Goal: Communication & Community: Participate in discussion

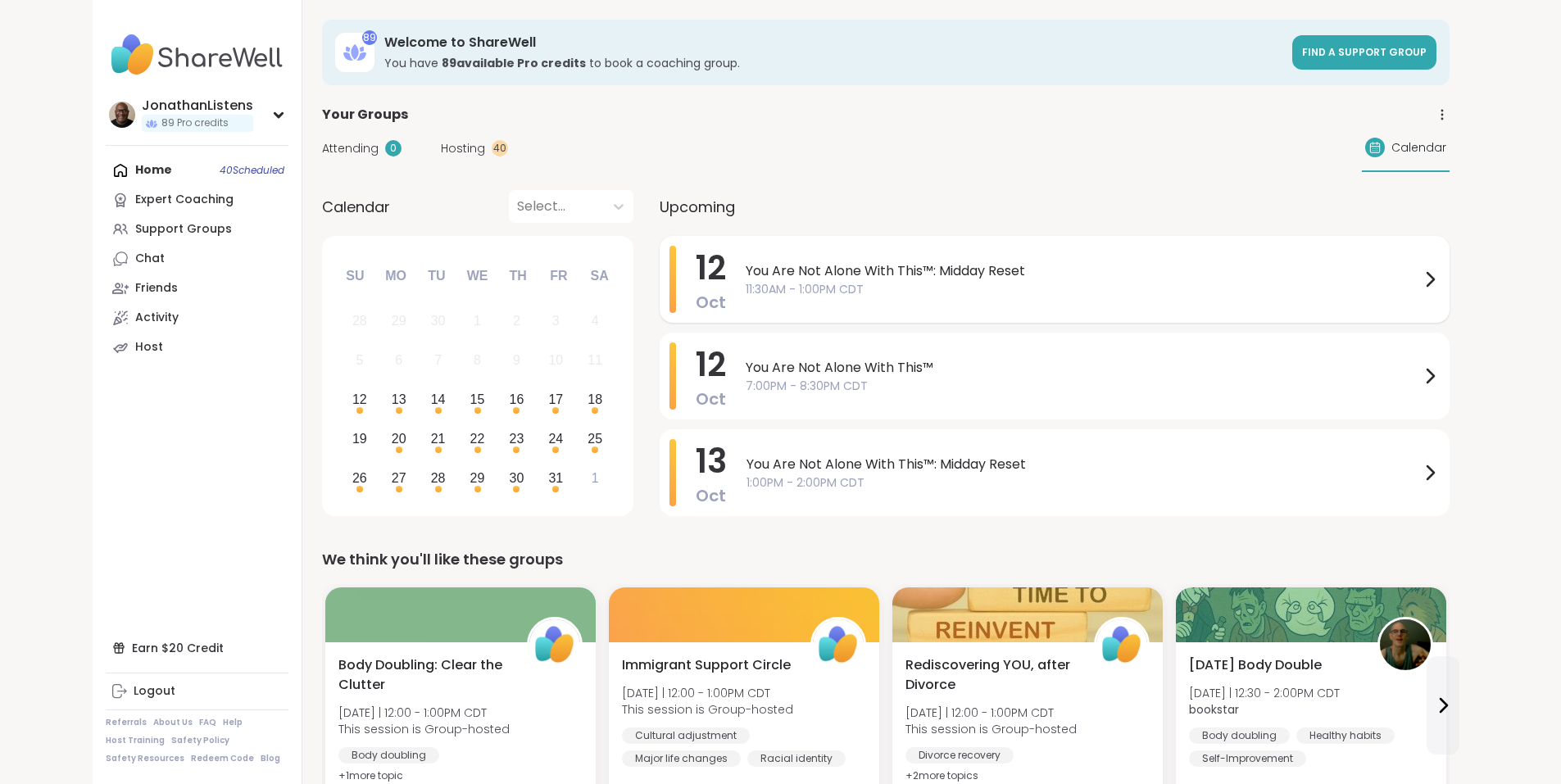
click at [776, 268] on span "You Are Not Alone With This™: Midday Reset" at bounding box center [1083, 271] width 675 height 20
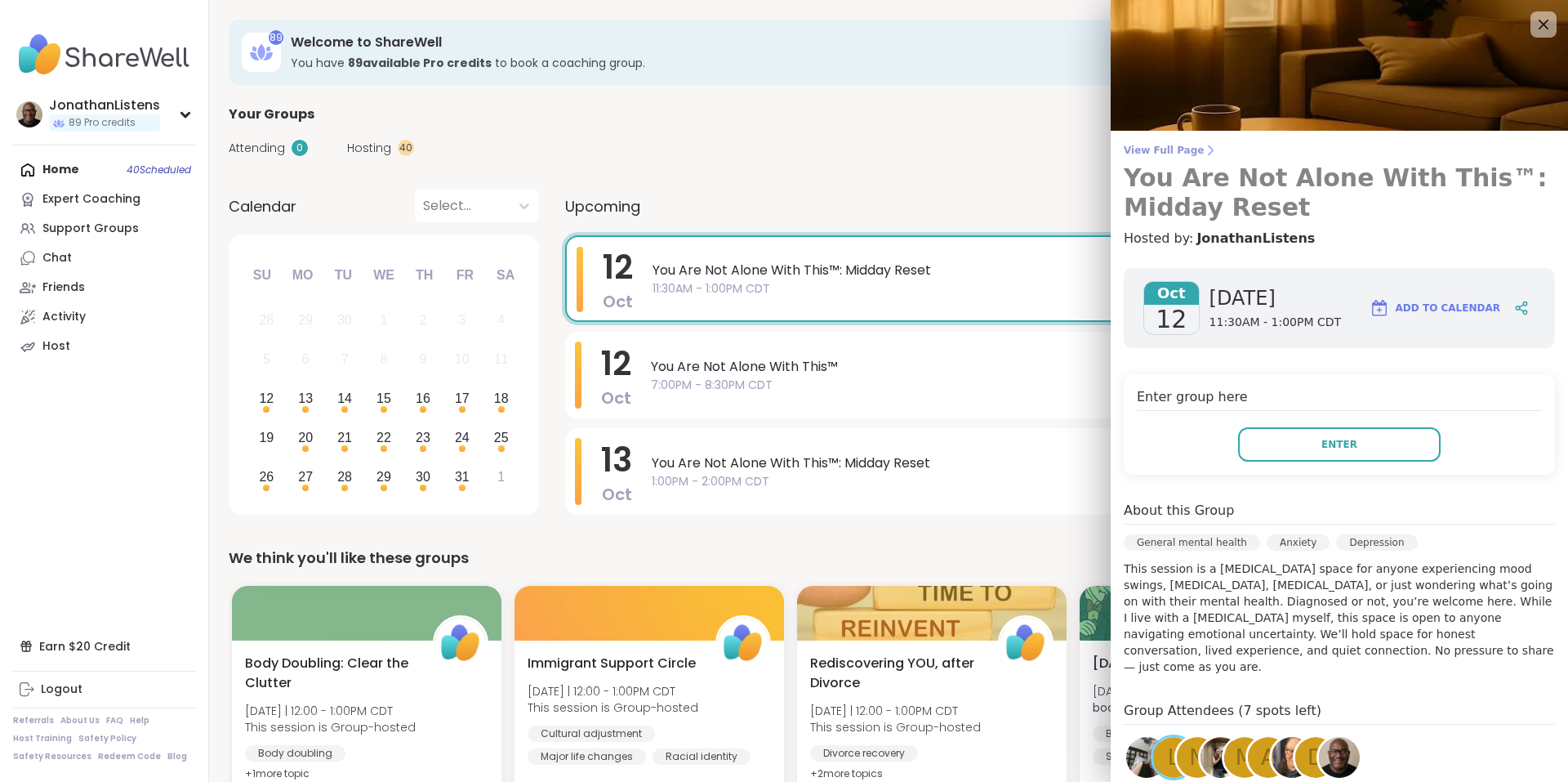
click at [1139, 148] on span "View Full Page" at bounding box center [1339, 149] width 431 height 13
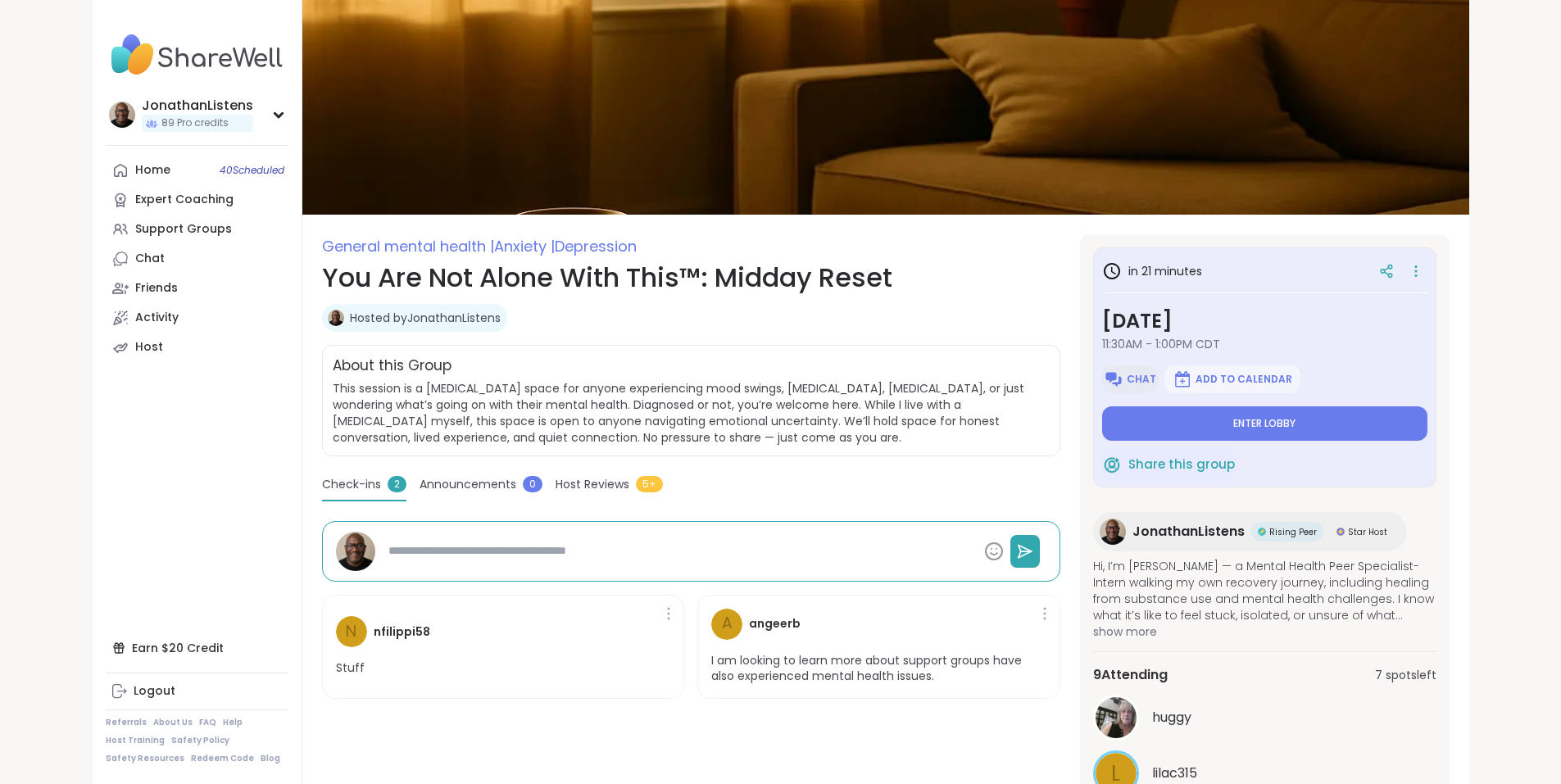
click at [1156, 381] on span "Chat" at bounding box center [1141, 378] width 29 height 13
type textarea "*"
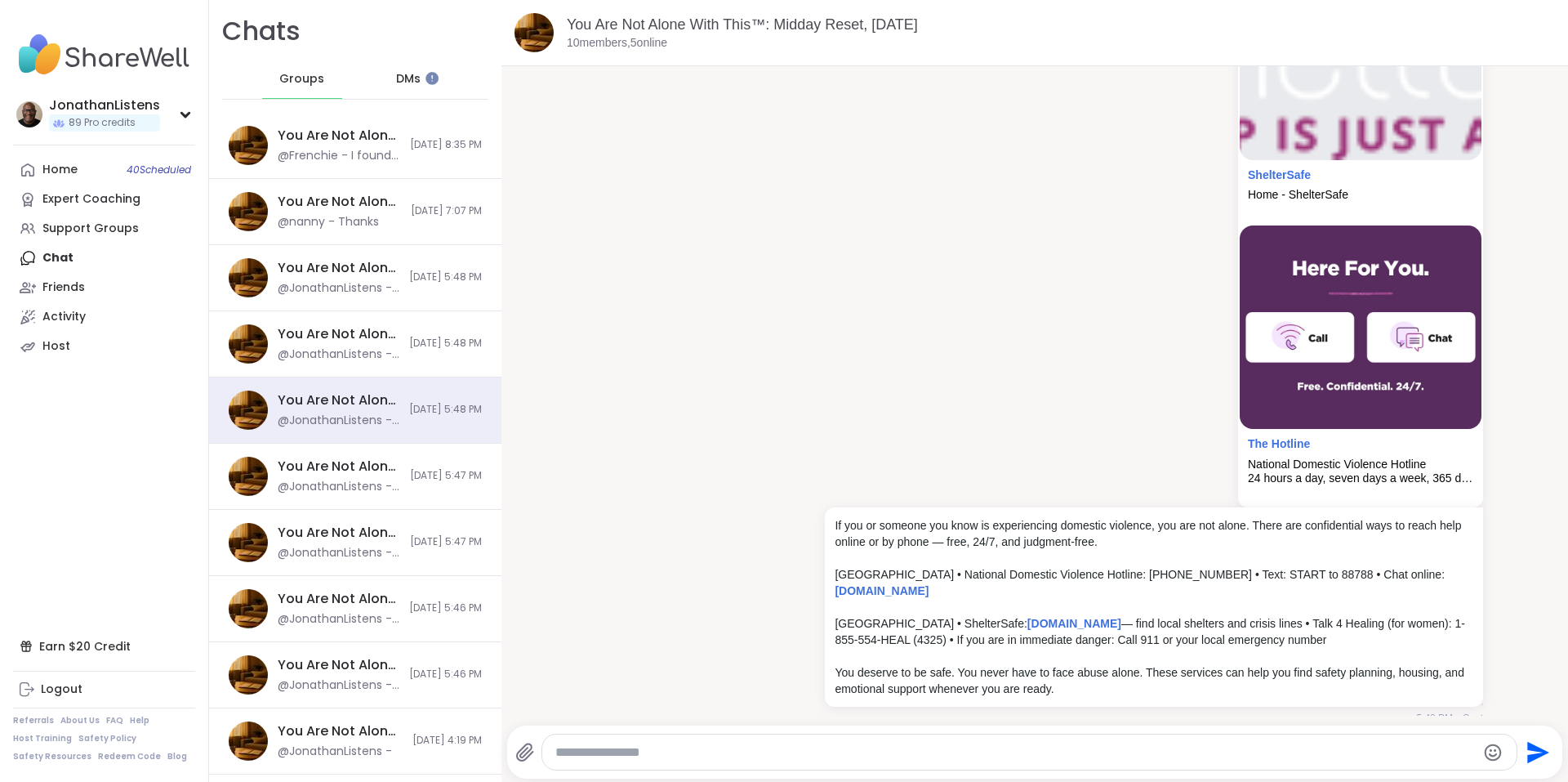
click at [1223, 757] on textarea "Type your message" at bounding box center [1015, 752] width 921 height 17
paste textarea "**********"
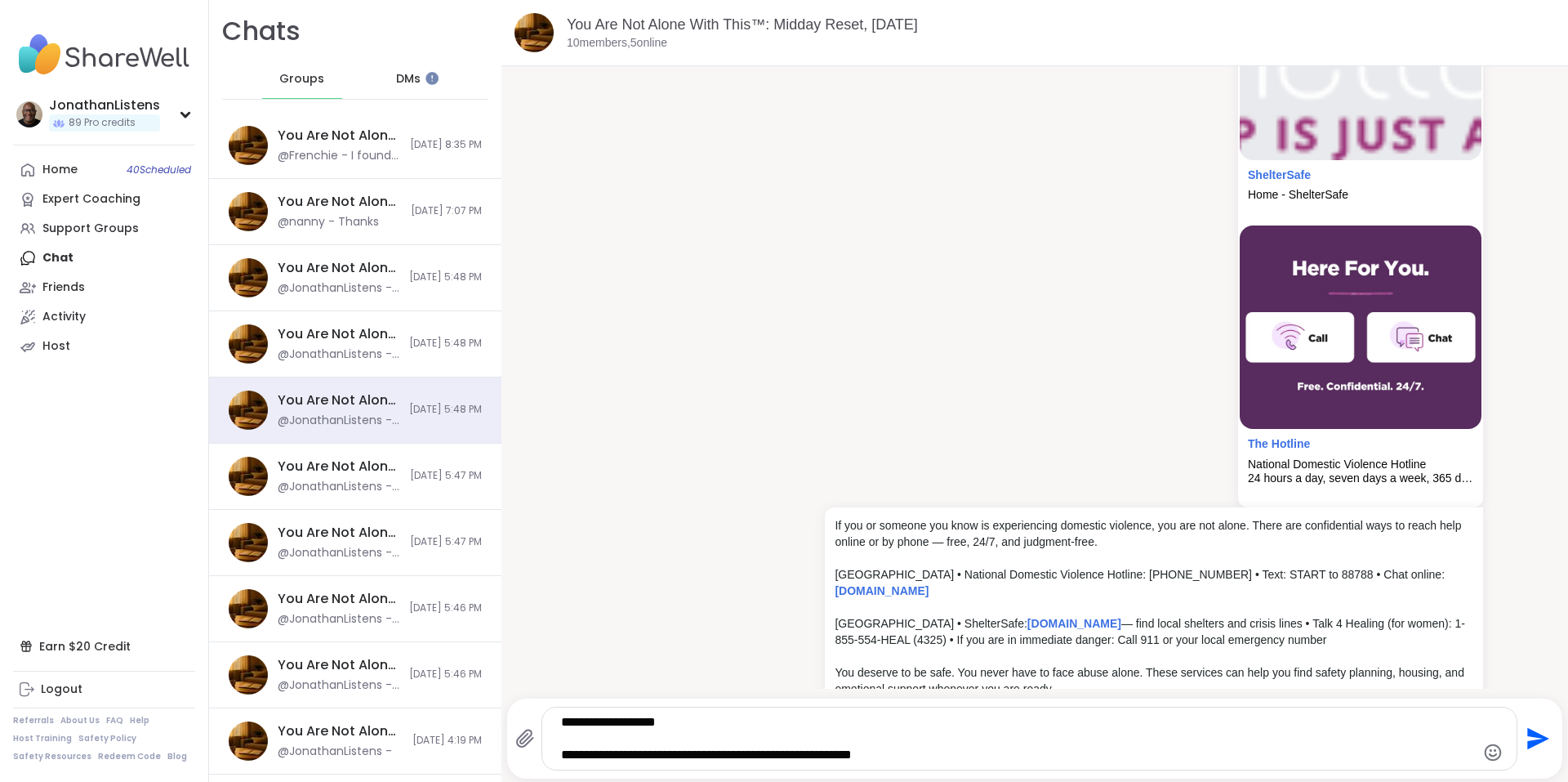
click at [561, 751] on textarea "**********" at bounding box center [1015, 738] width 909 height 49
click at [938, 759] on textarea "**********" at bounding box center [1015, 738] width 909 height 49
type textarea "**********"
click at [1527, 735] on icon "Send" at bounding box center [1538, 739] width 22 height 22
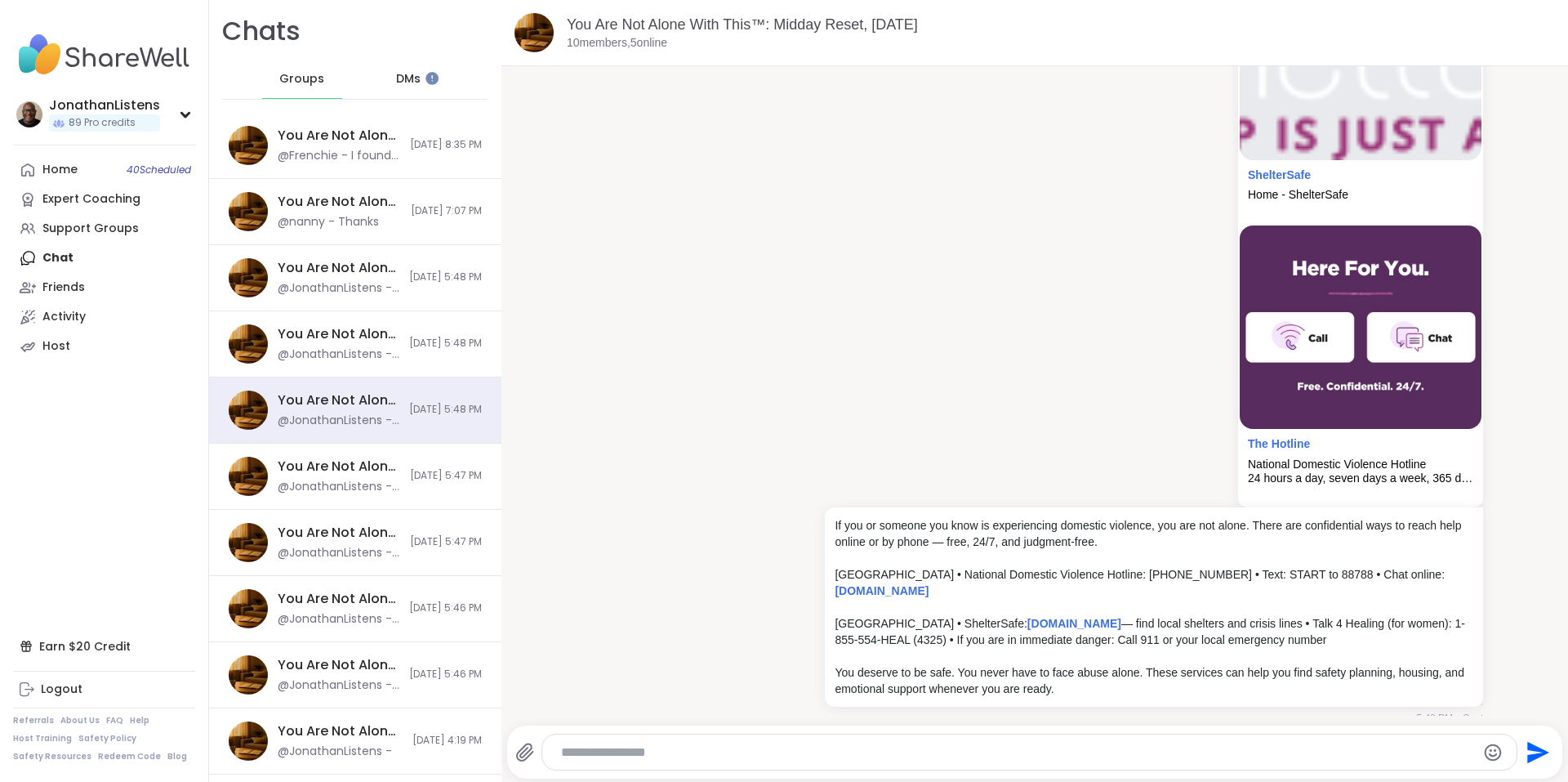
scroll to position [1589, 0]
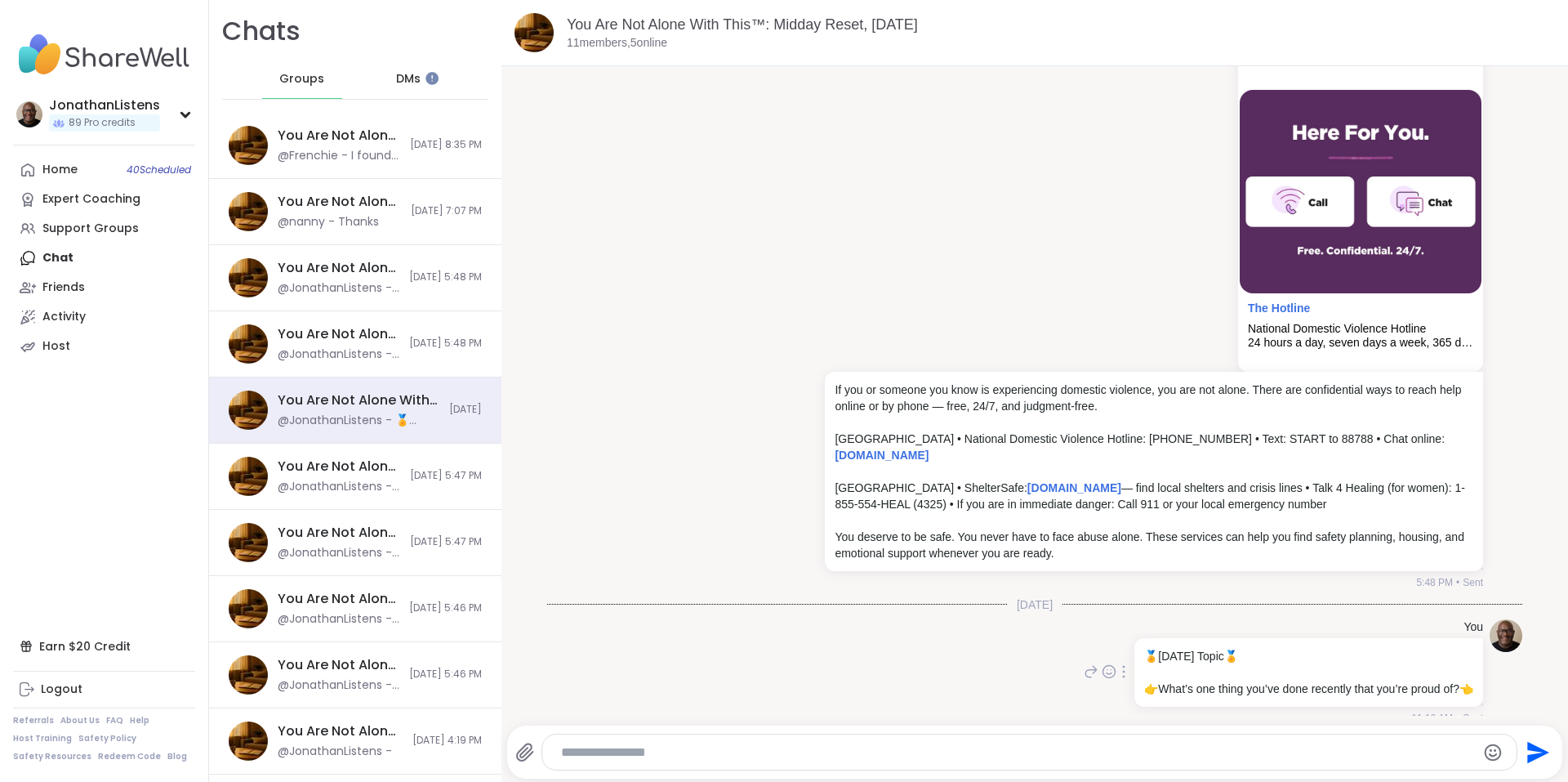
click at [1122, 665] on icon at bounding box center [1123, 671] width 3 height 13
click at [1095, 687] on icon at bounding box center [1103, 695] width 17 height 17
click at [420, 178] on div "You Are Not Alone With This, Oct 10 @nanny - Thanks 10/11/2025, 7:07 PM" at bounding box center [355, 212] width 292 height 66
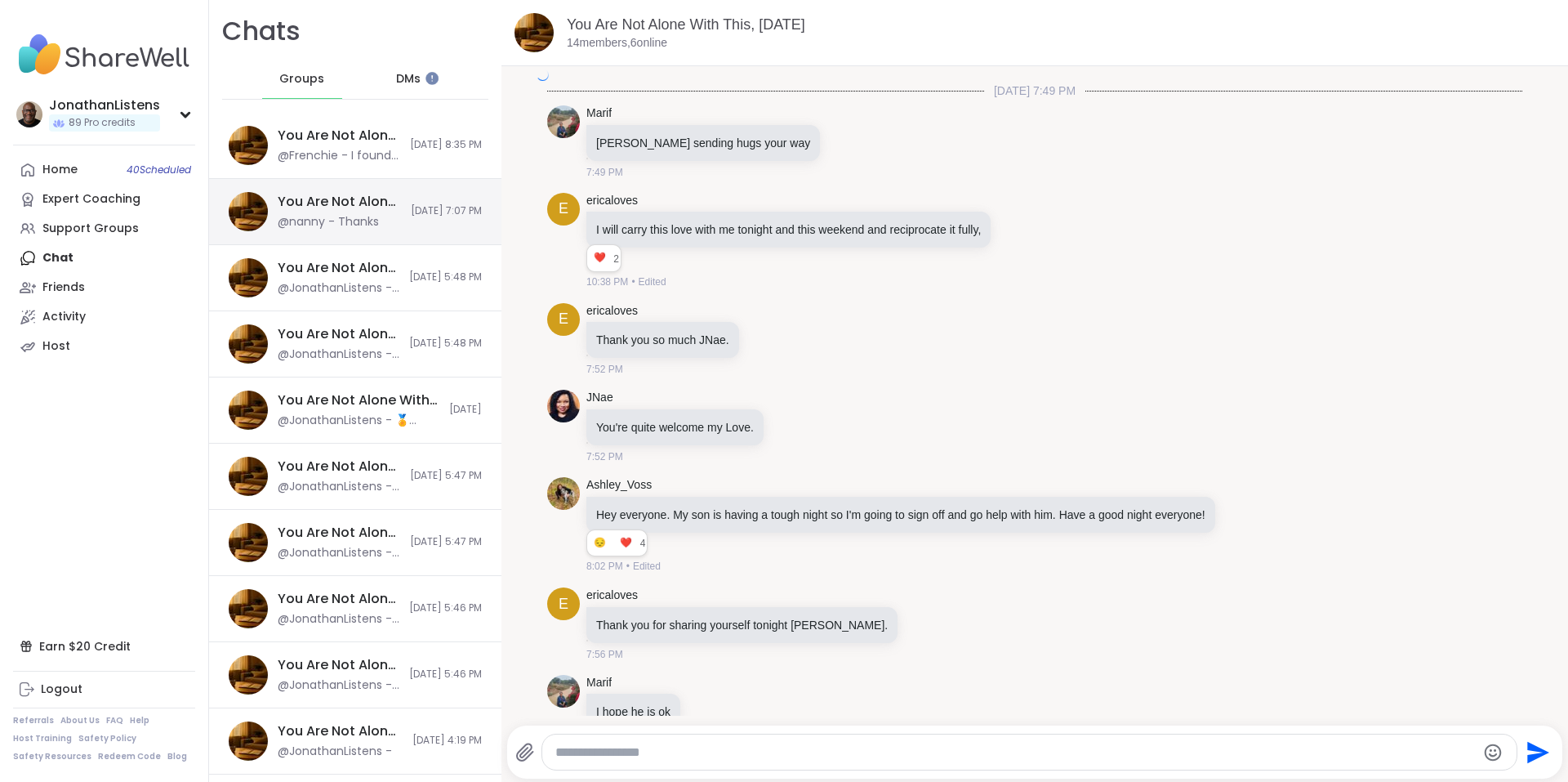
click at [423, 154] on div "You Are Not Alone With This™, Oct 11 @Frenchie - I found it thank you so much 1…" at bounding box center [355, 146] width 292 height 66
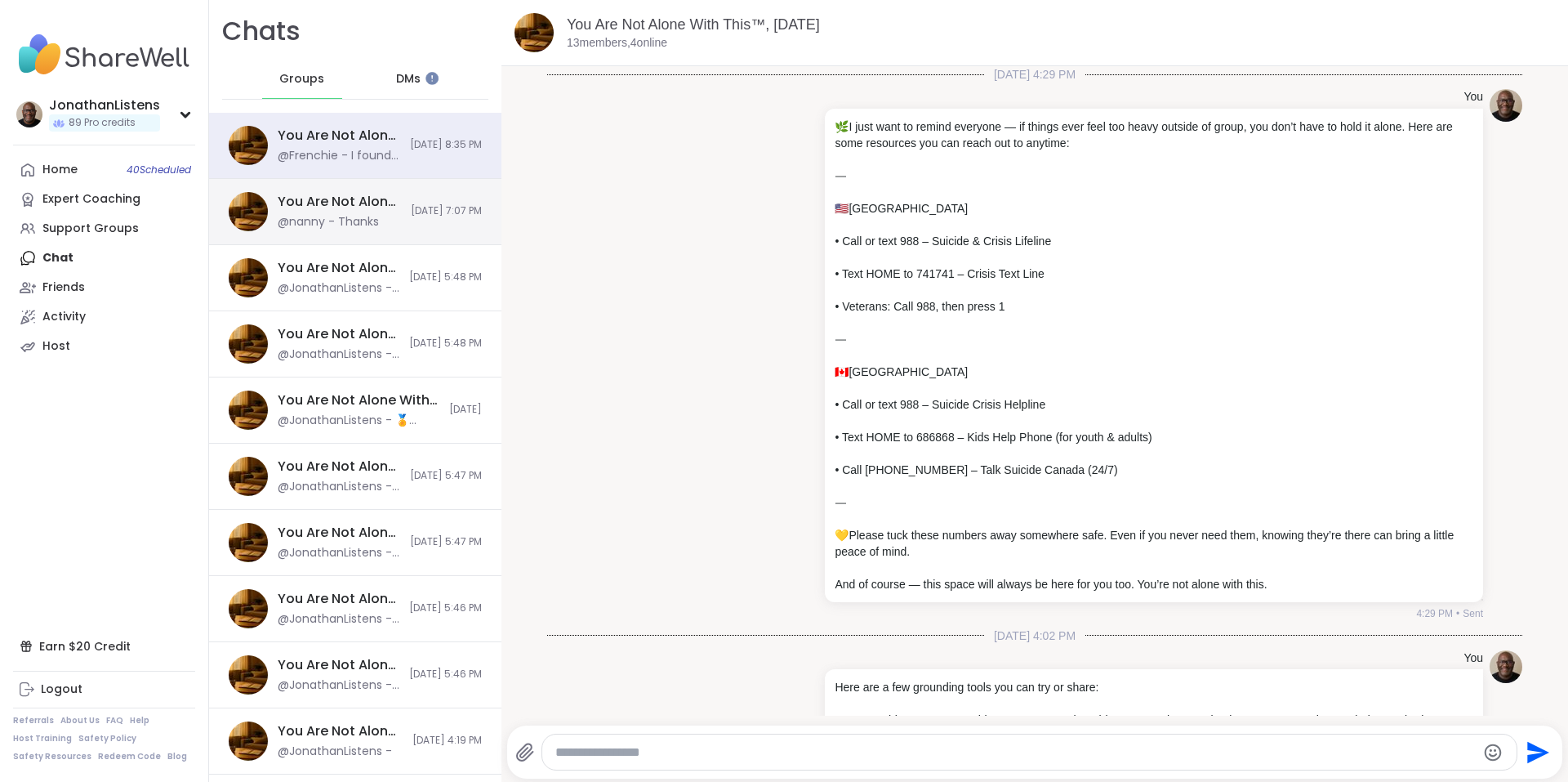
scroll to position [9842, 0]
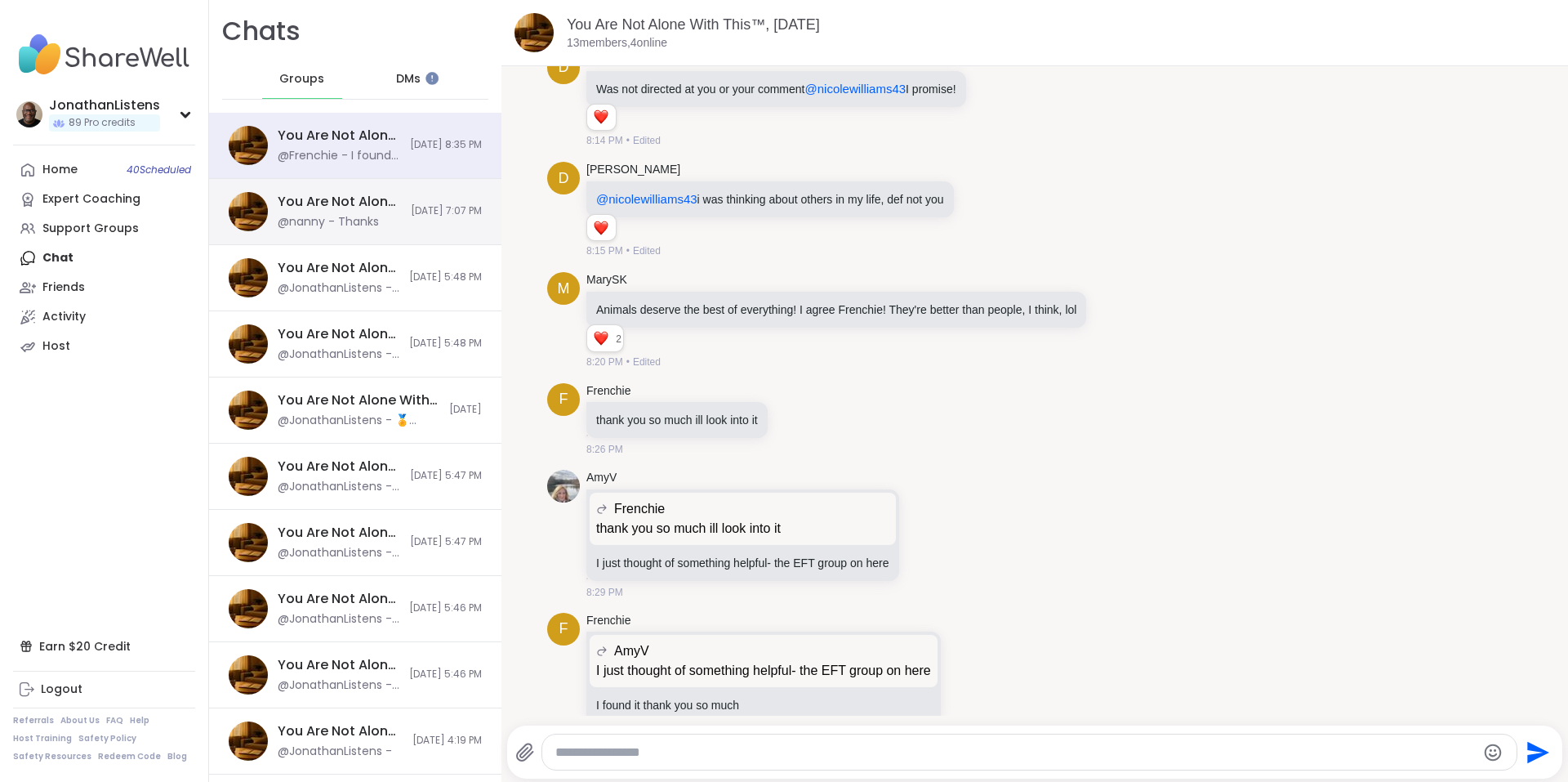
click at [417, 204] on span "10/11/2025, 7:07 PM" at bounding box center [445, 211] width 71 height 14
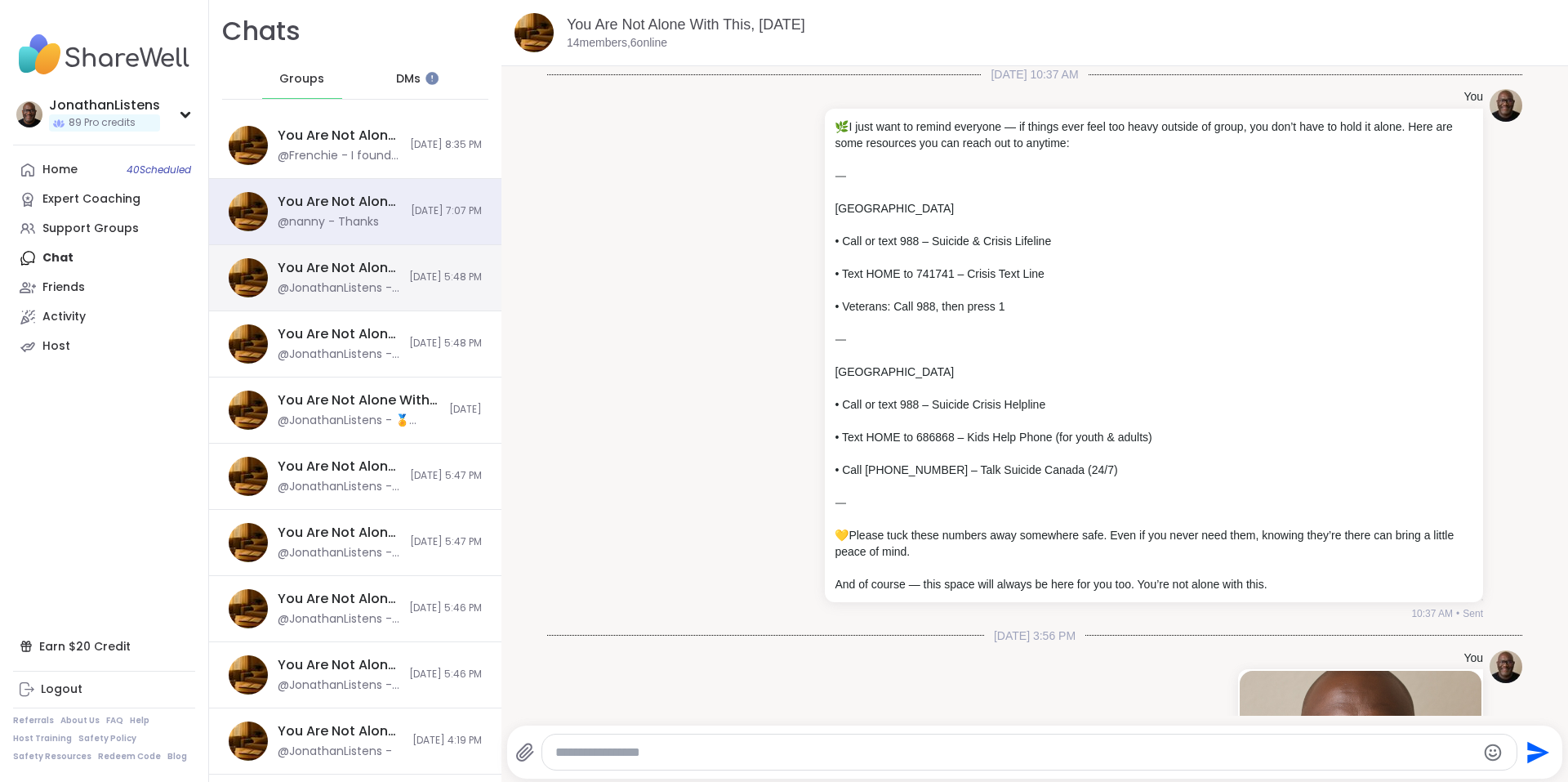
scroll to position [7450, 0]
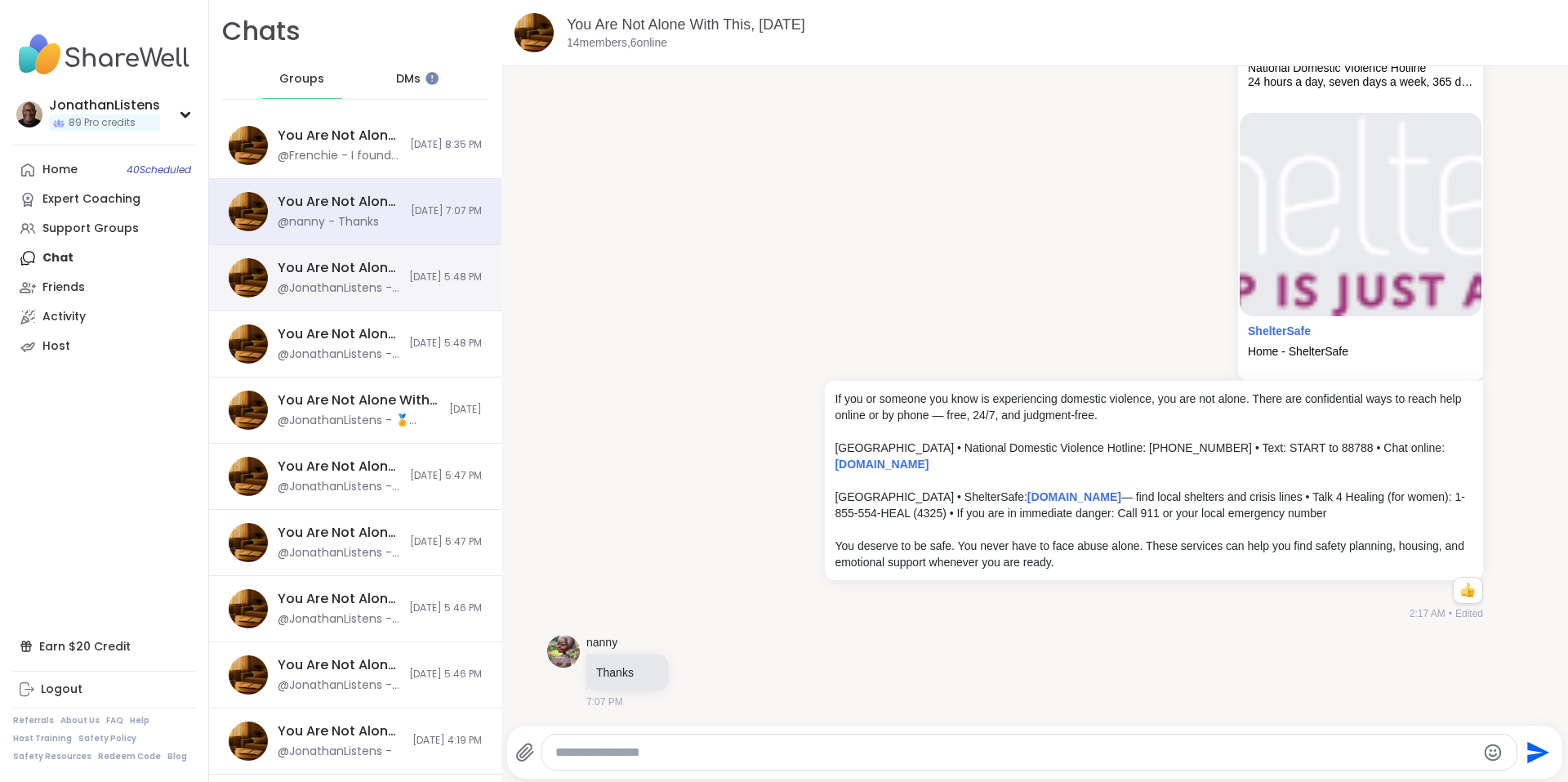
click at [413, 271] on span "10/11/2025, 5:48 PM" at bounding box center [445, 277] width 73 height 14
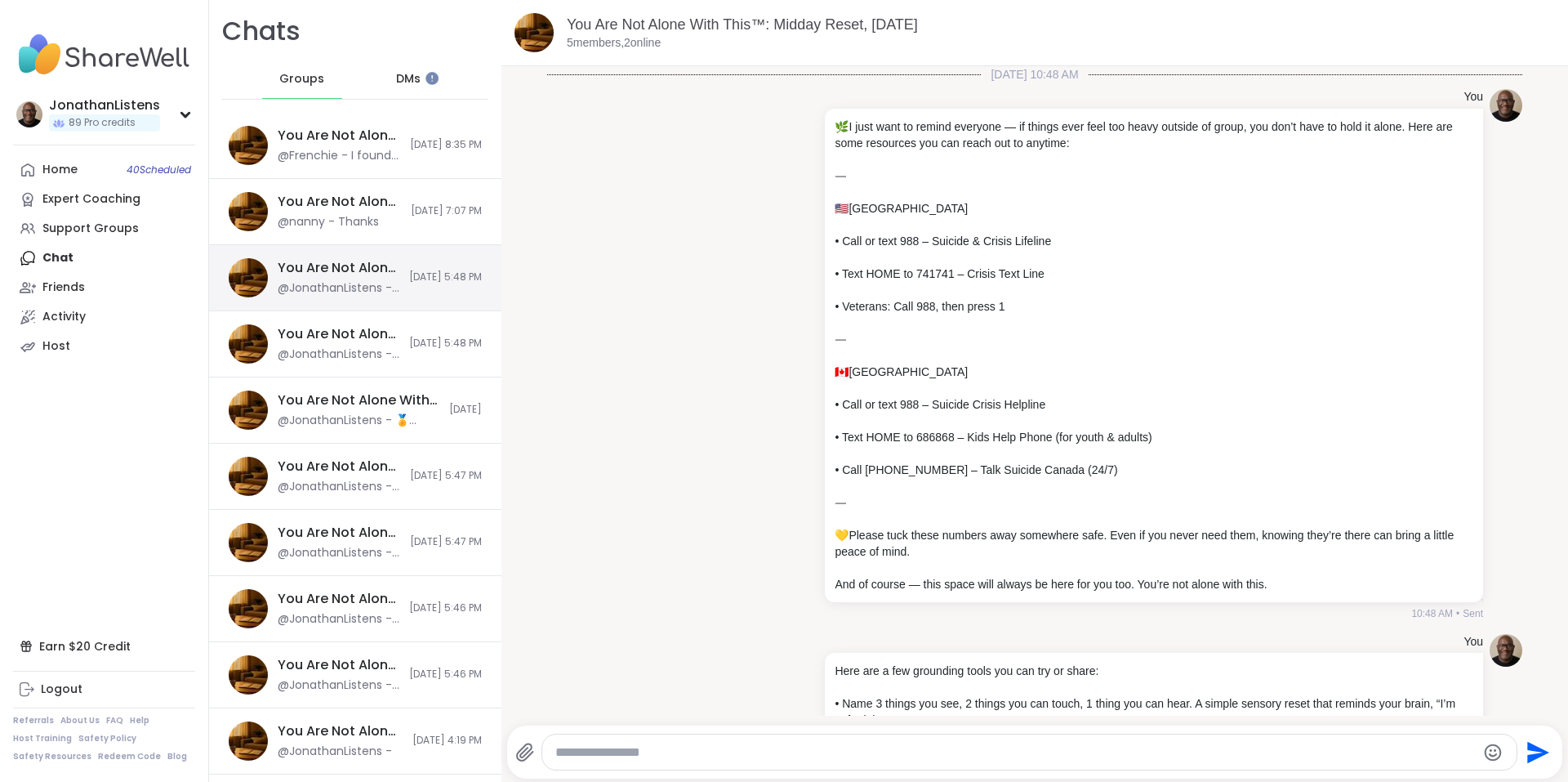
scroll to position [1437, 0]
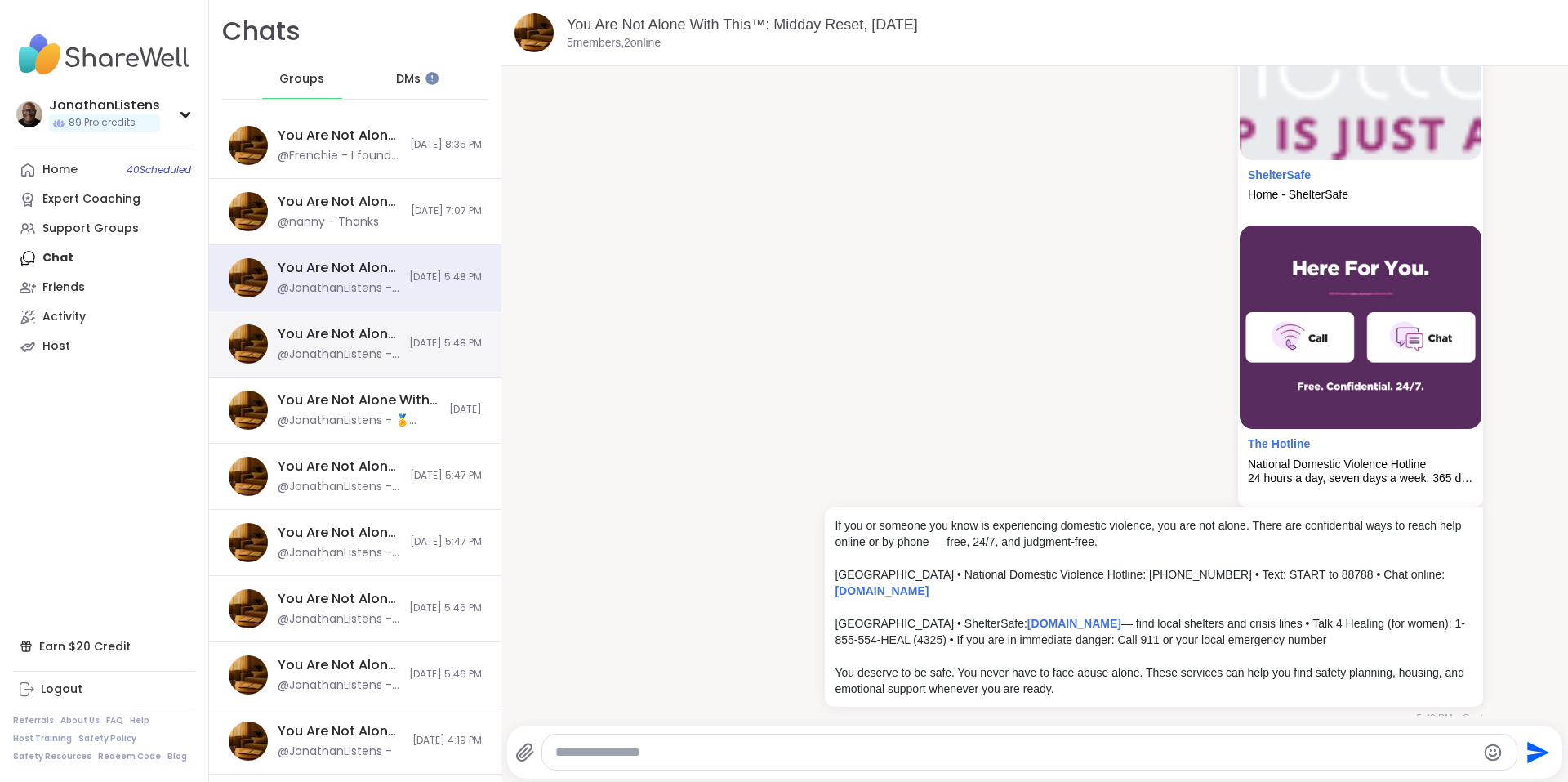
click at [409, 345] on span "10/11/2025, 5:48 PM" at bounding box center [445, 343] width 73 height 14
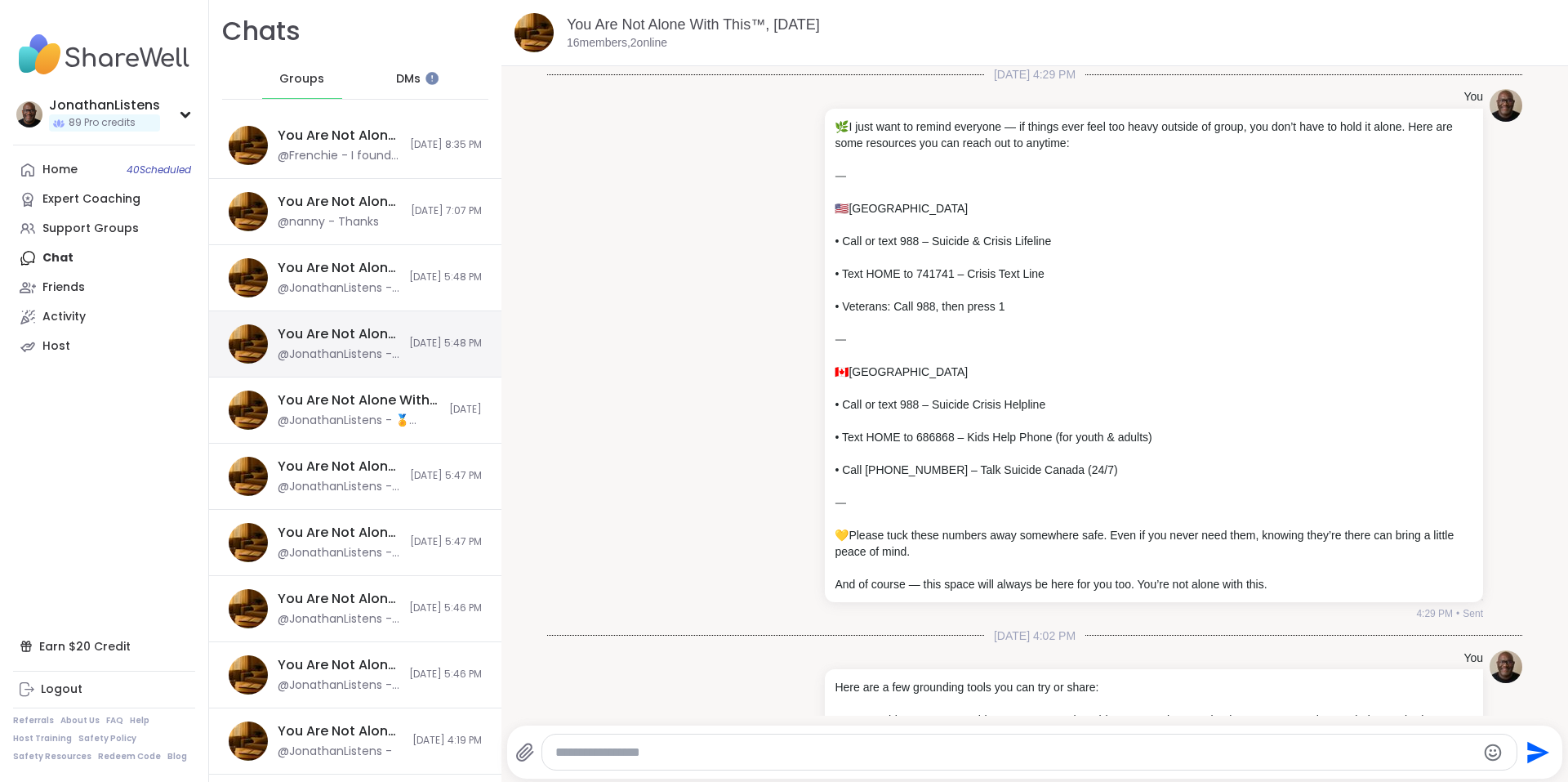
scroll to position [1476, 0]
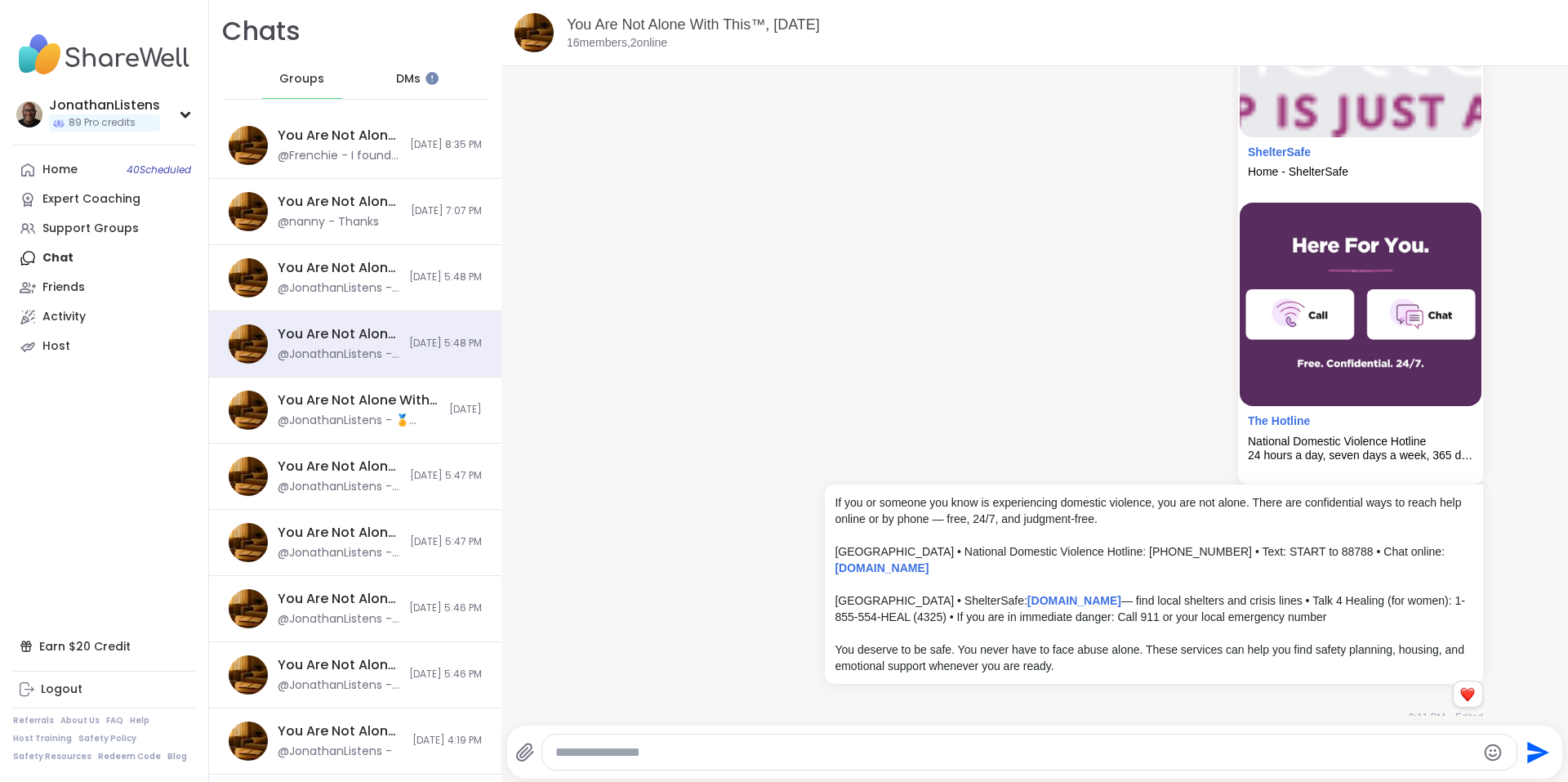
click at [1131, 753] on textarea "Type your message" at bounding box center [1015, 752] width 921 height 17
paste textarea "**********"
type textarea "**********"
click at [1527, 736] on icon "Send" at bounding box center [1538, 739] width 22 height 22
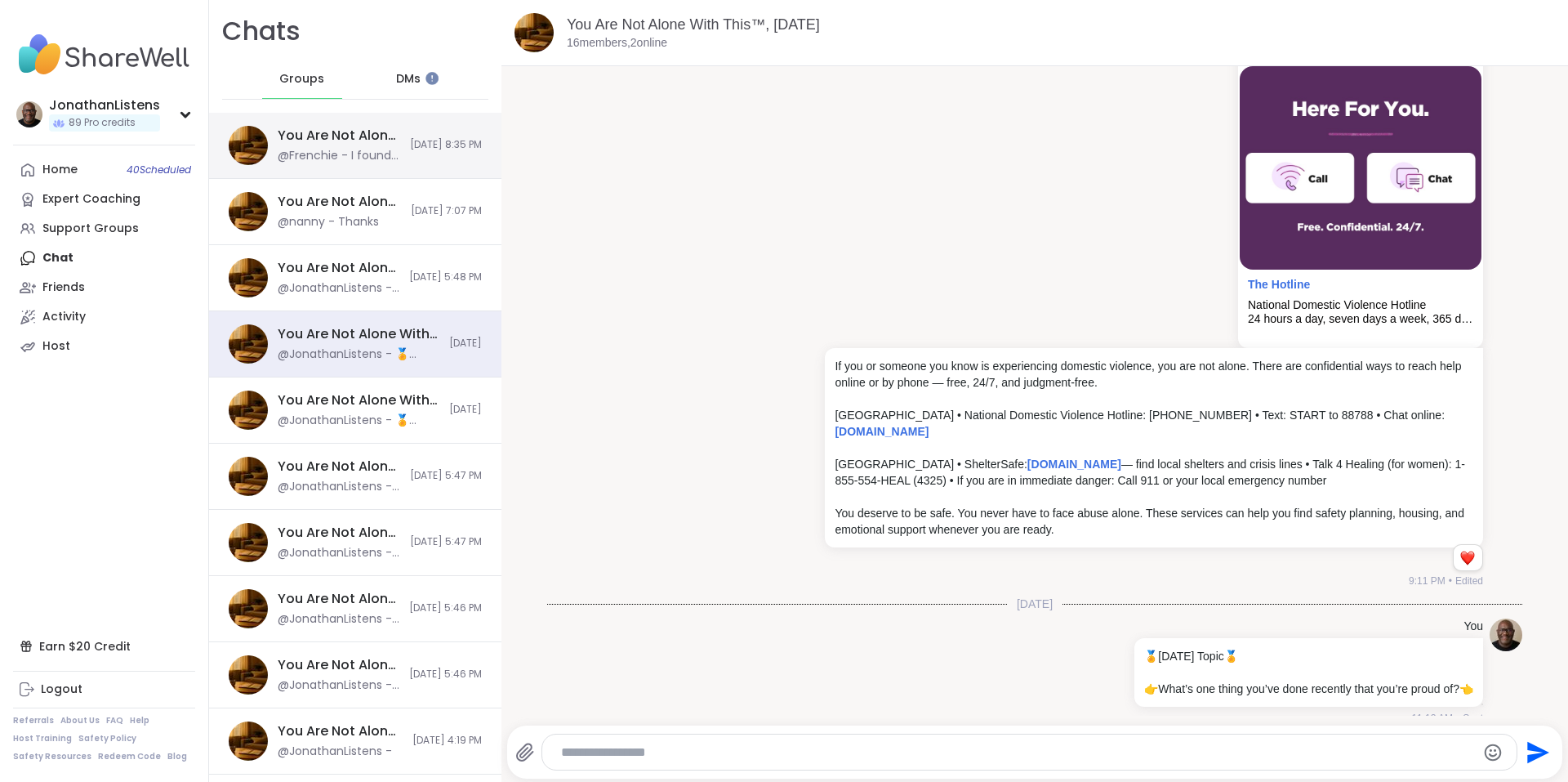
click at [334, 133] on div "You Are Not Alone With This™, Oct 11" at bounding box center [339, 136] width 123 height 18
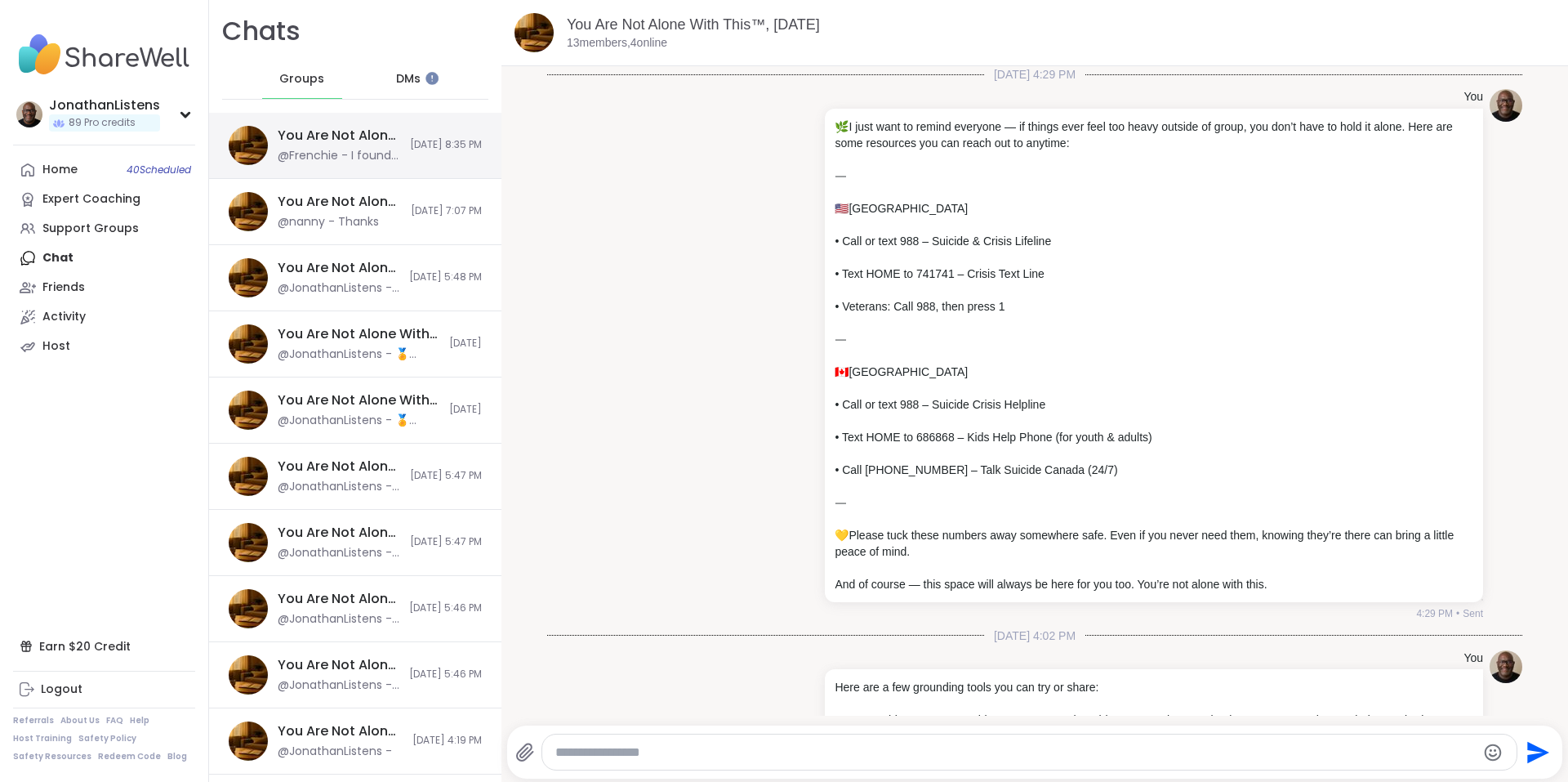
scroll to position [9842, 0]
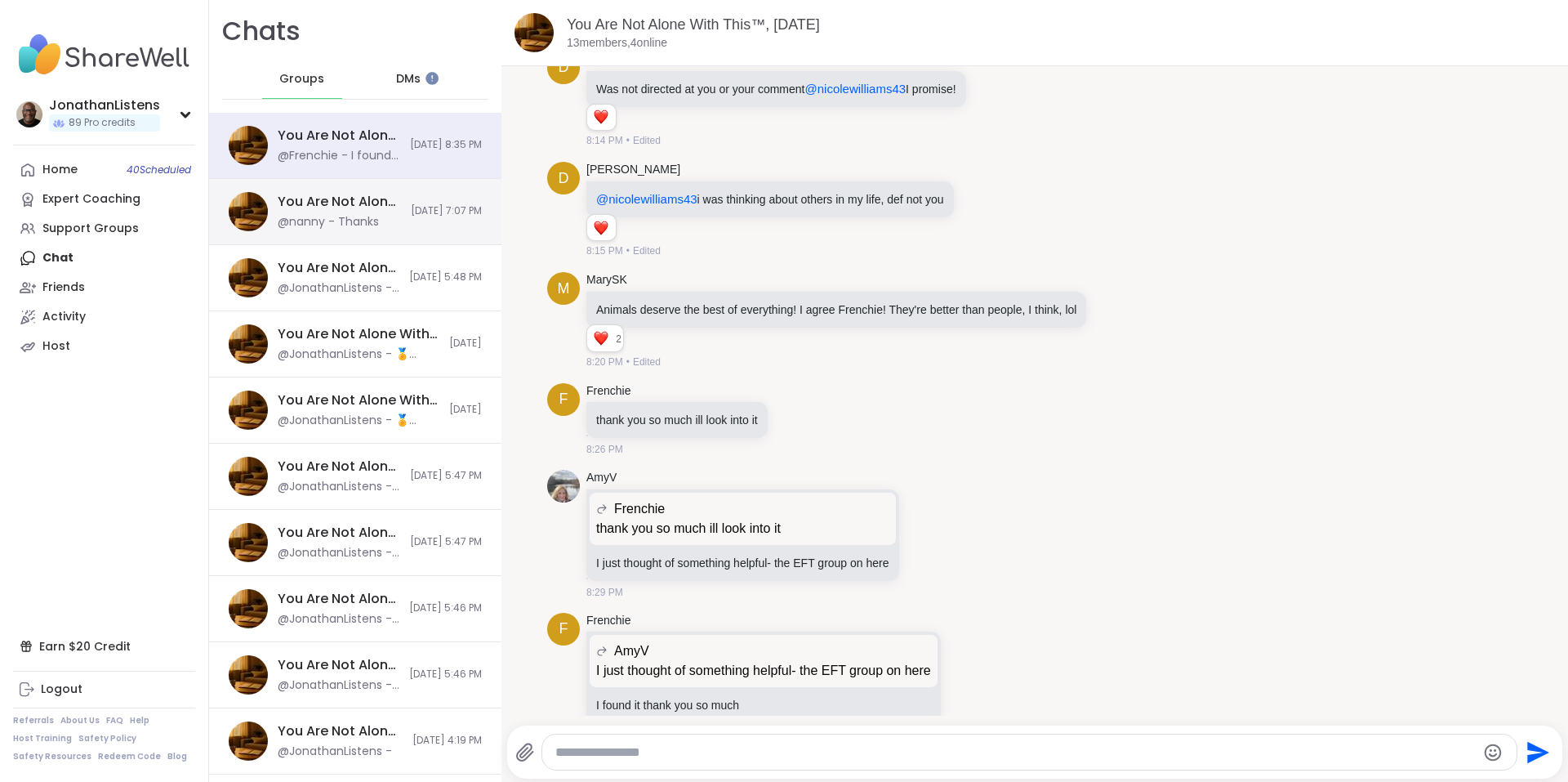
click at [313, 201] on div "You Are Not Alone With This, Oct 10" at bounding box center [339, 202] width 124 height 18
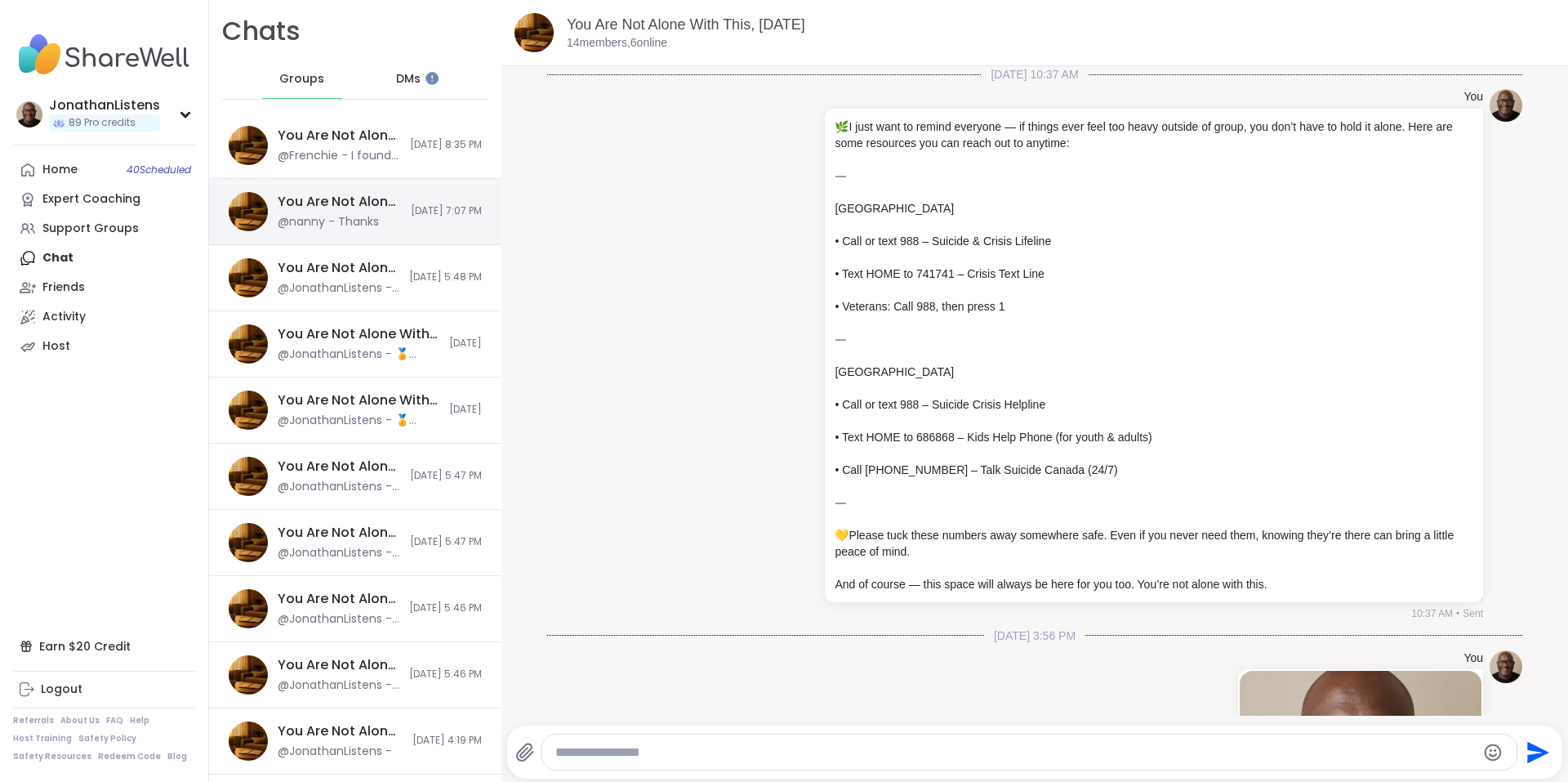
scroll to position [7450, 0]
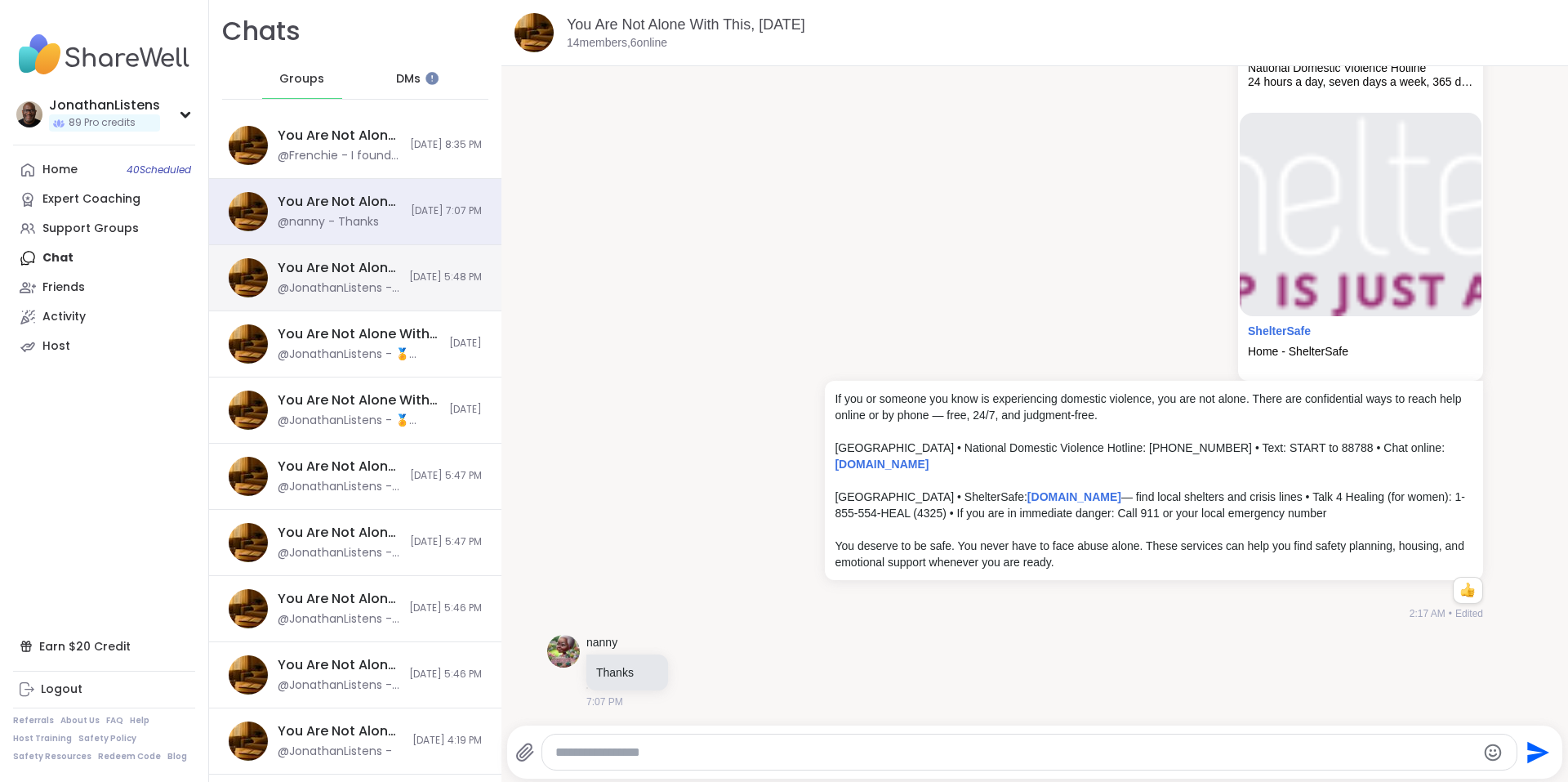
click at [322, 286] on div "@JonathanListens - If you or someone you know is experiencing domestic violence…" at bounding box center [338, 288] width 122 height 17
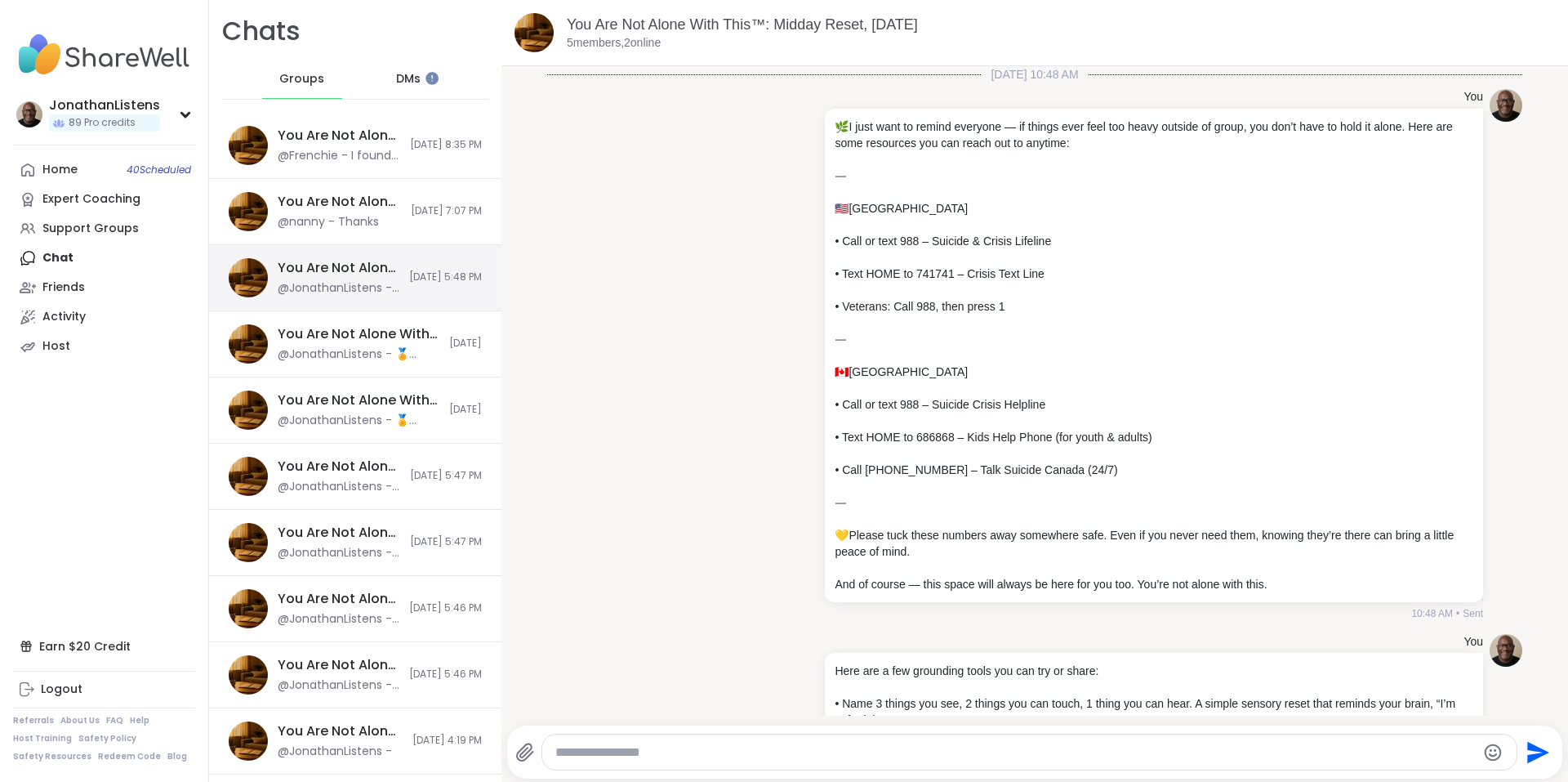
scroll to position [1437, 0]
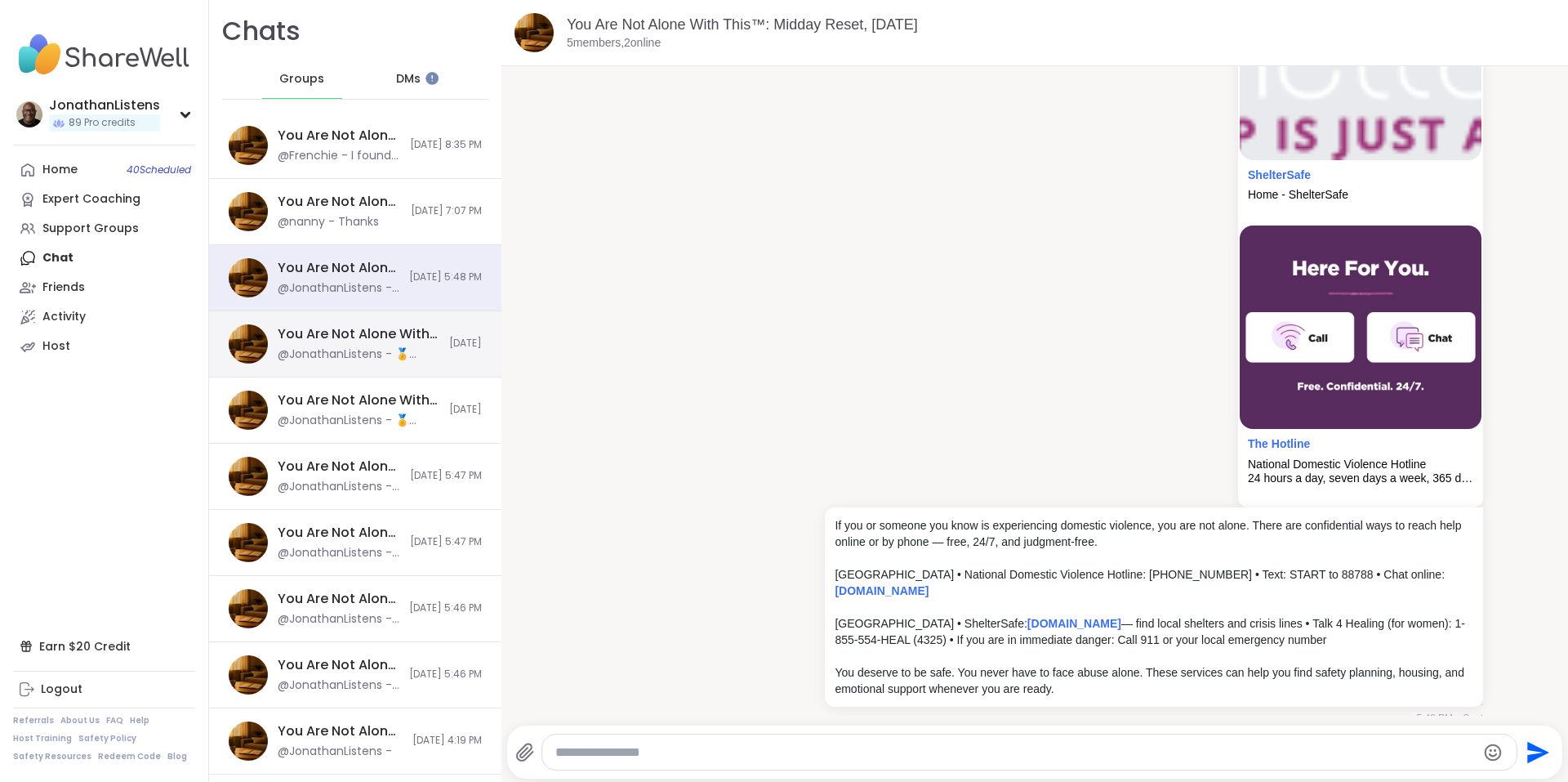
click at [324, 339] on div "You Are Not Alone With This™, Oct 12" at bounding box center [359, 333] width 162 height 18
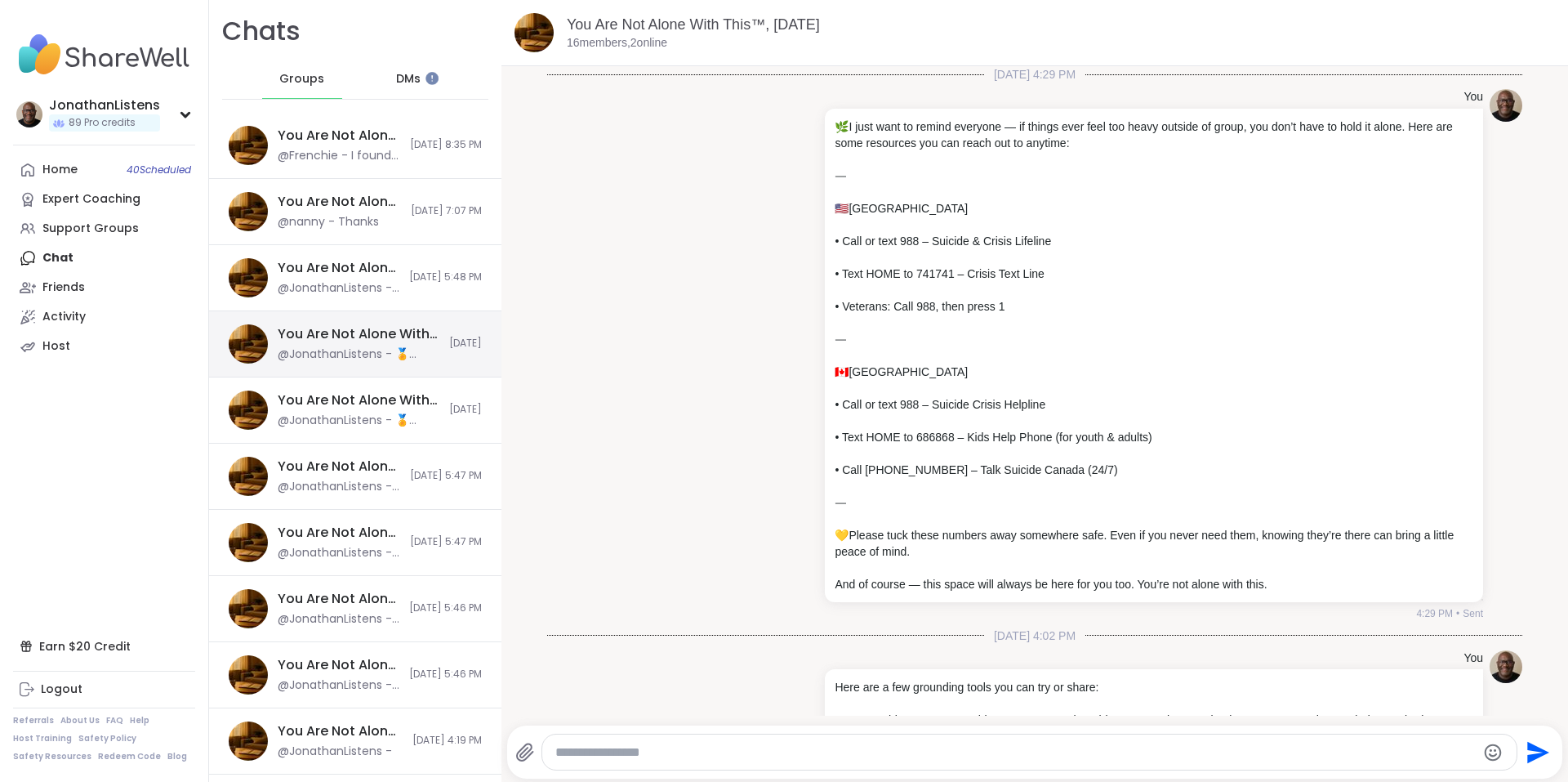
scroll to position [1613, 0]
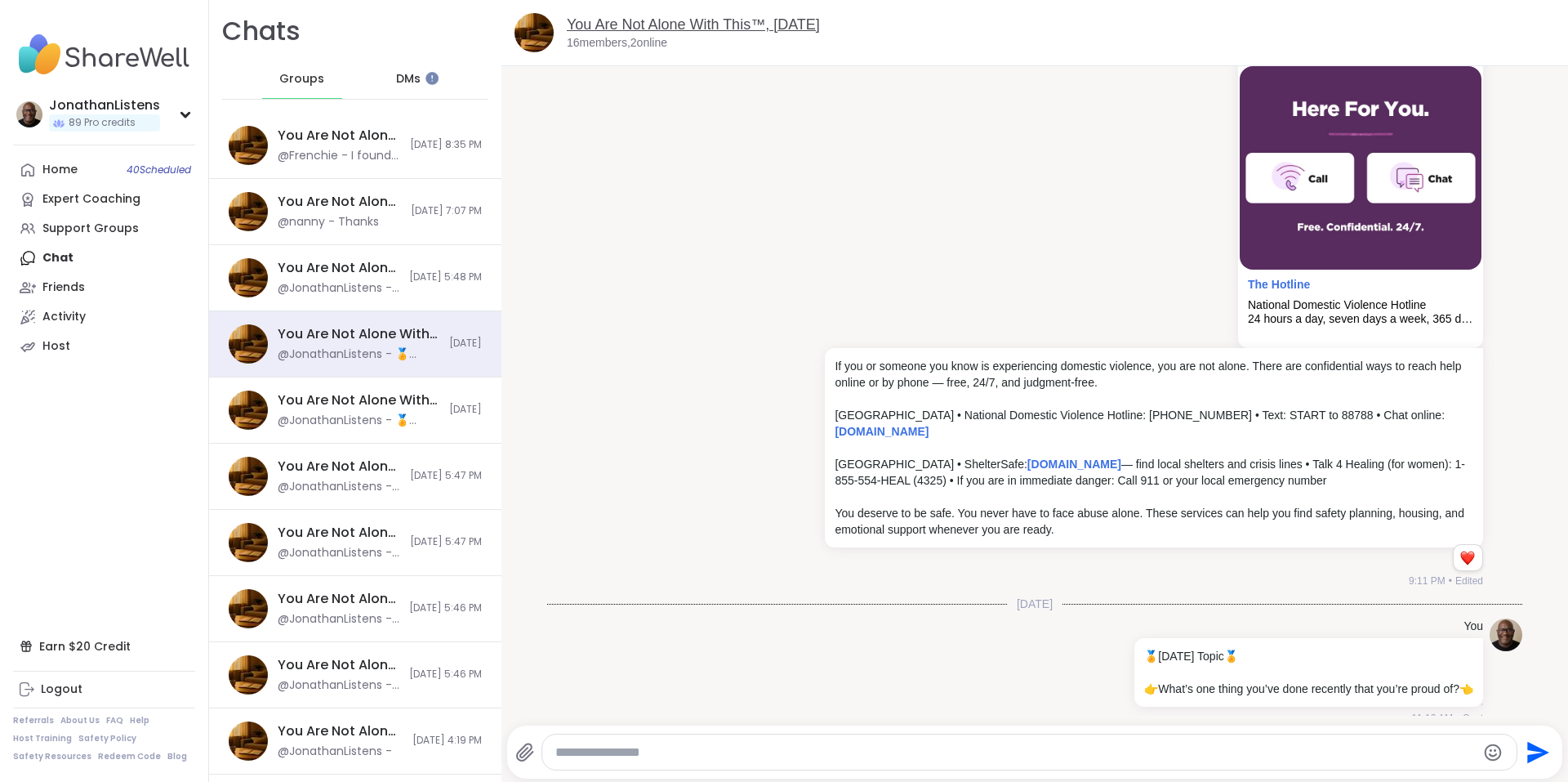
click at [717, 28] on link "You Are Not Alone With This™, Oct 12" at bounding box center [693, 24] width 253 height 17
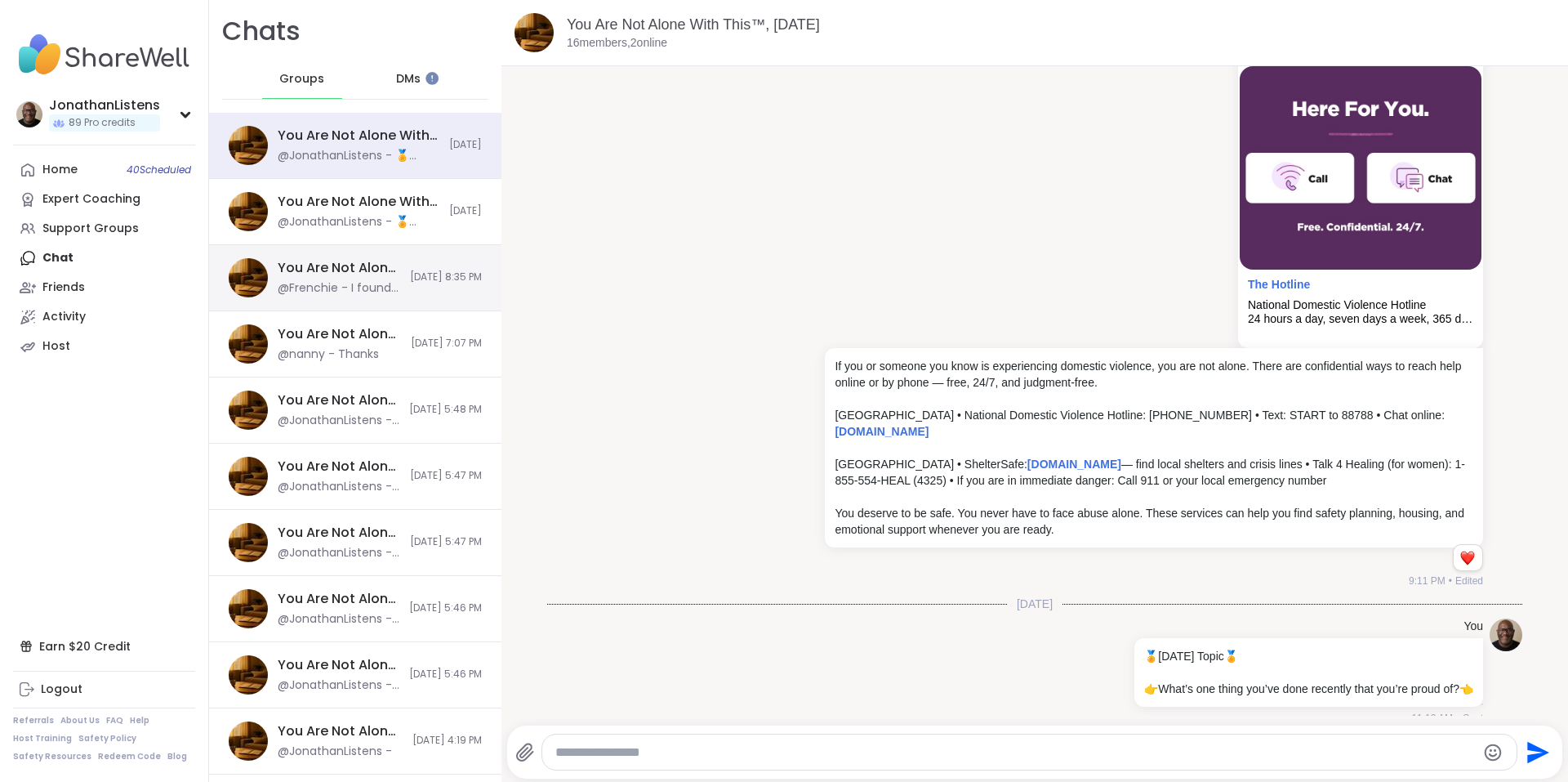
click at [372, 263] on div "You Are Not Alone With This™, Oct 11 @Frenchie - I found it thank you so much 1…" at bounding box center [355, 278] width 292 height 66
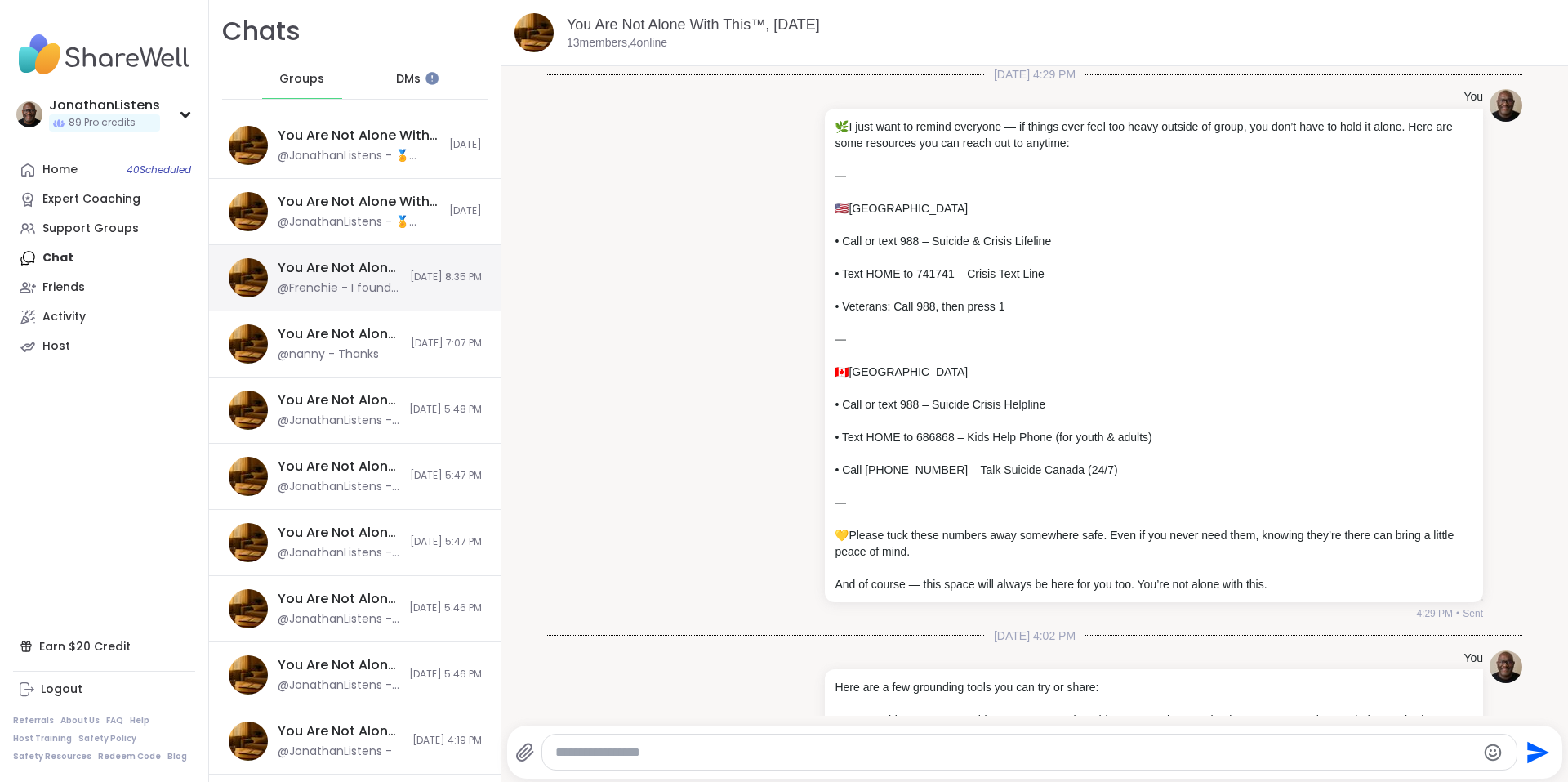
scroll to position [9842, 0]
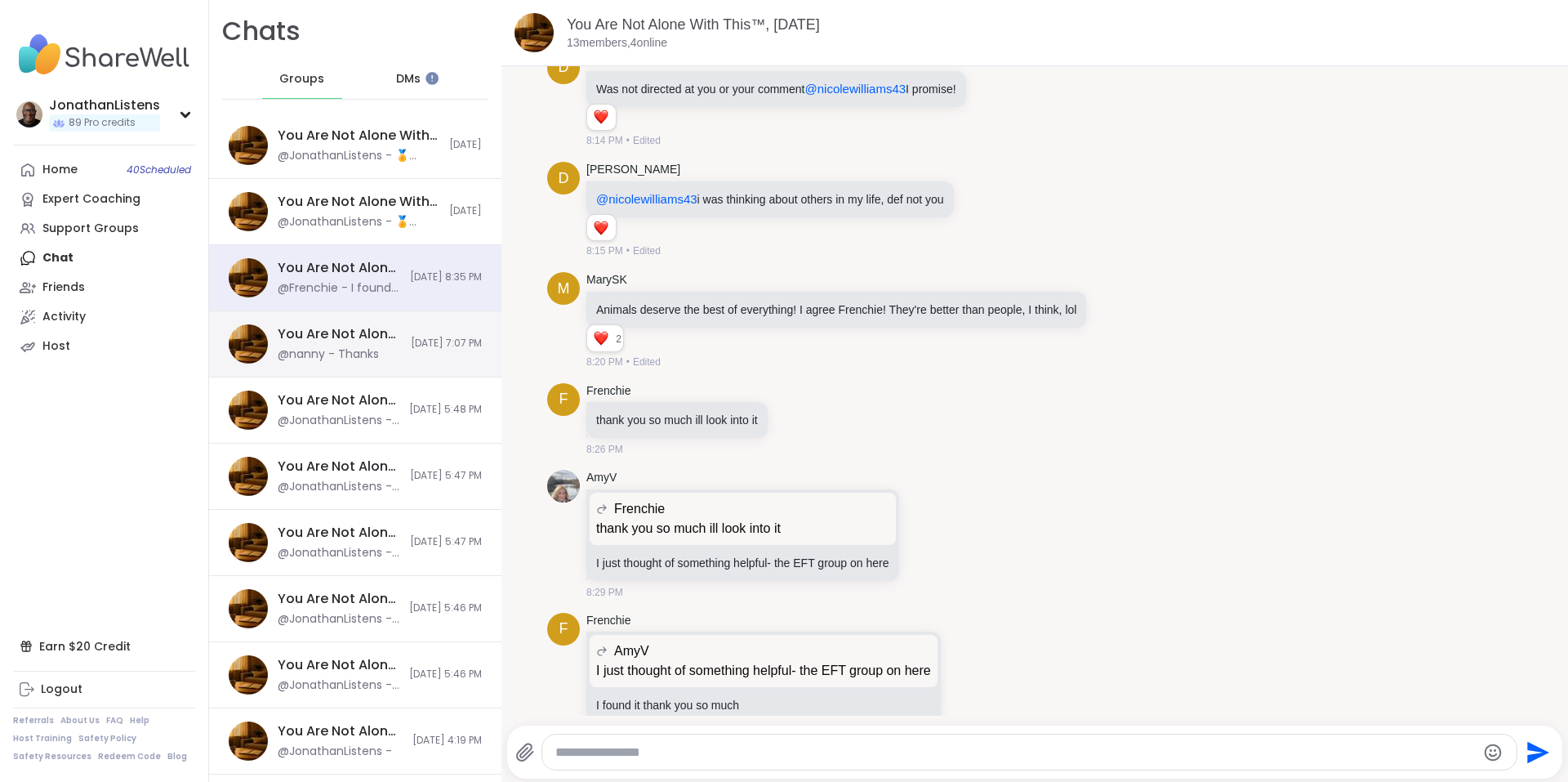
click at [382, 351] on div "You Are Not Alone With This, Oct 10 @nanny - Thanks 10/11/2025, 7:07 PM" at bounding box center [355, 344] width 292 height 66
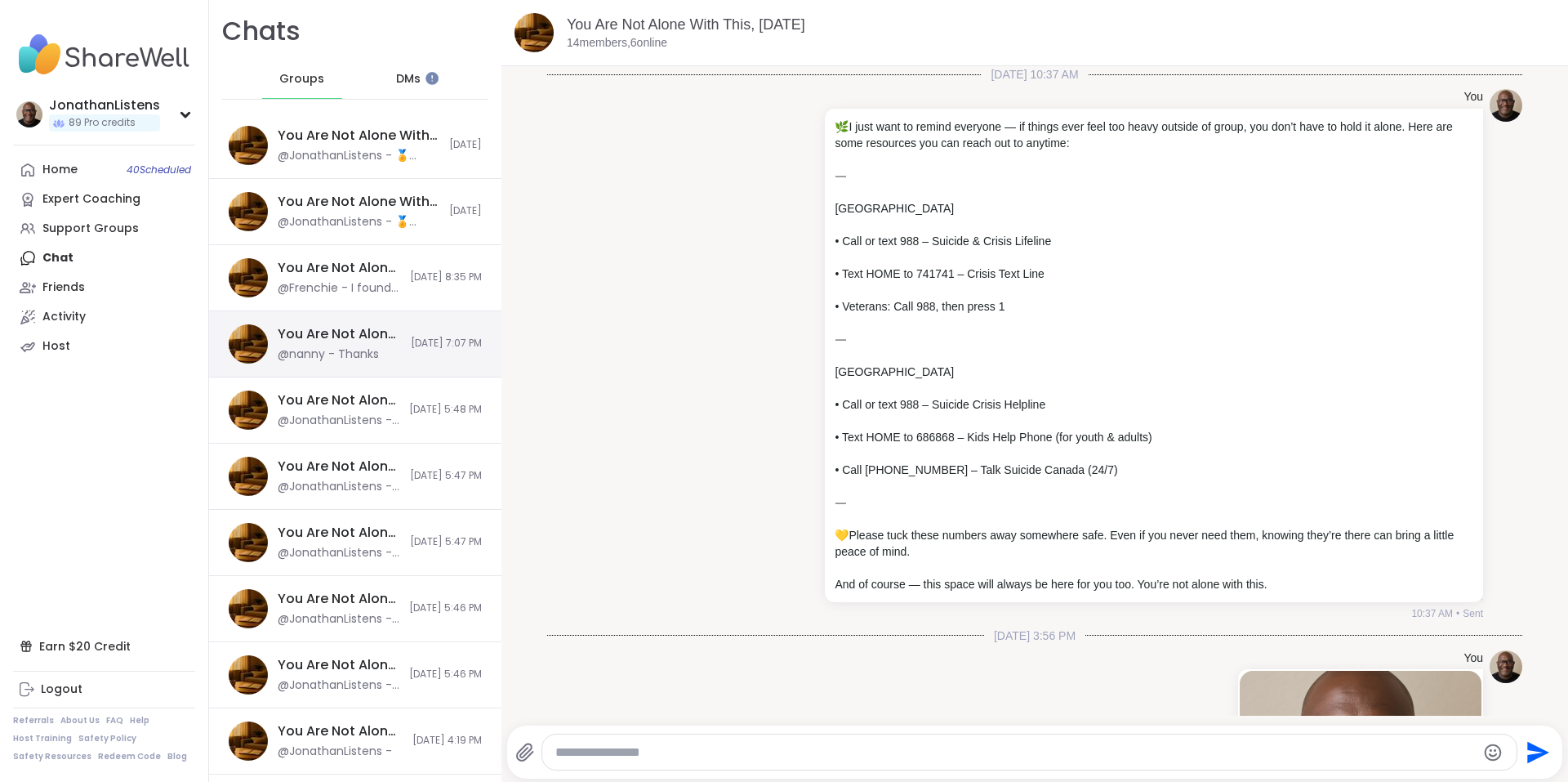
scroll to position [7450, 0]
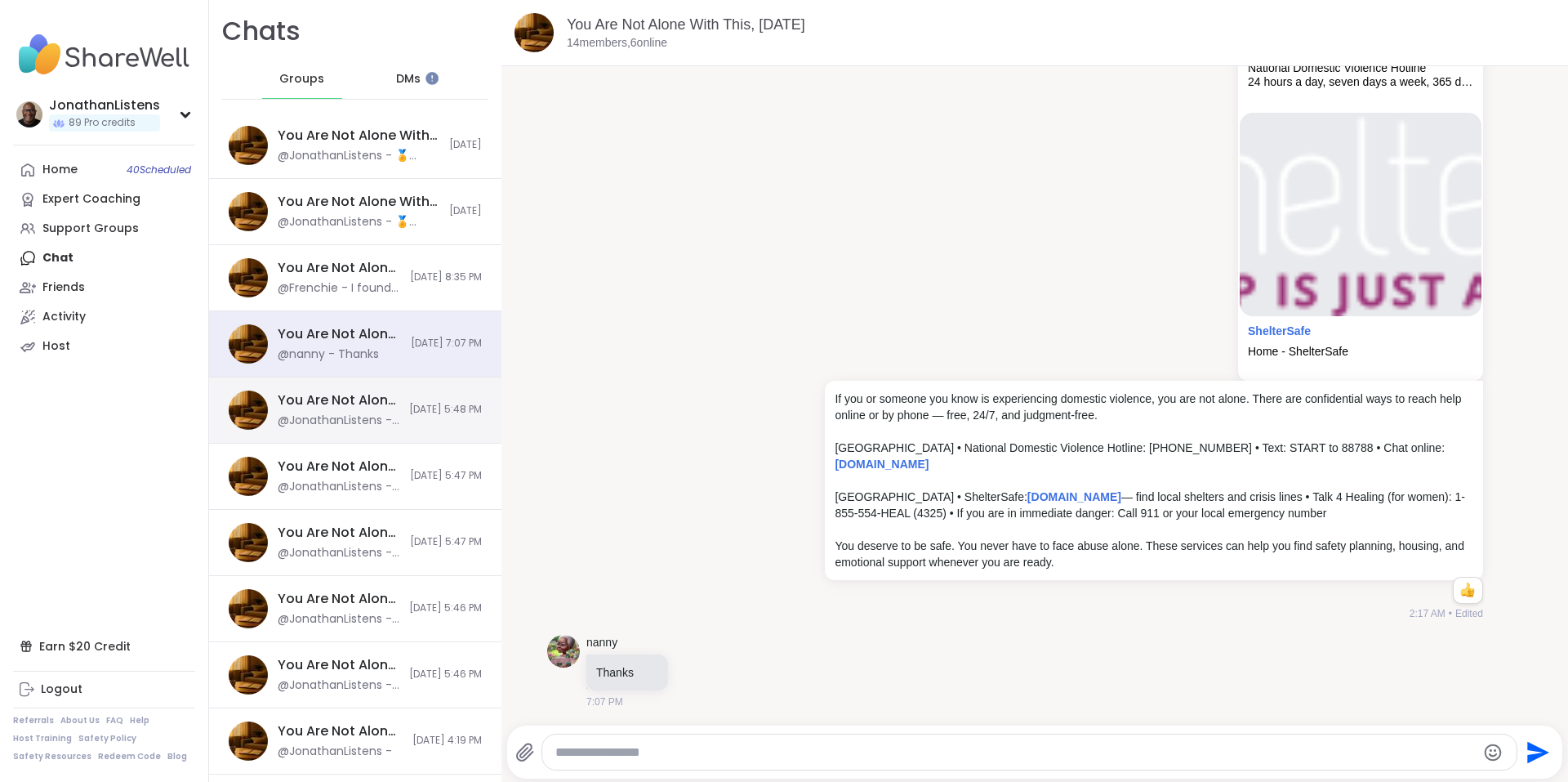
click at [369, 411] on div "You Are Not Alone With This™: Midday Reset, Oct 13 @JonathanListens - If you or…" at bounding box center [338, 410] width 122 height 38
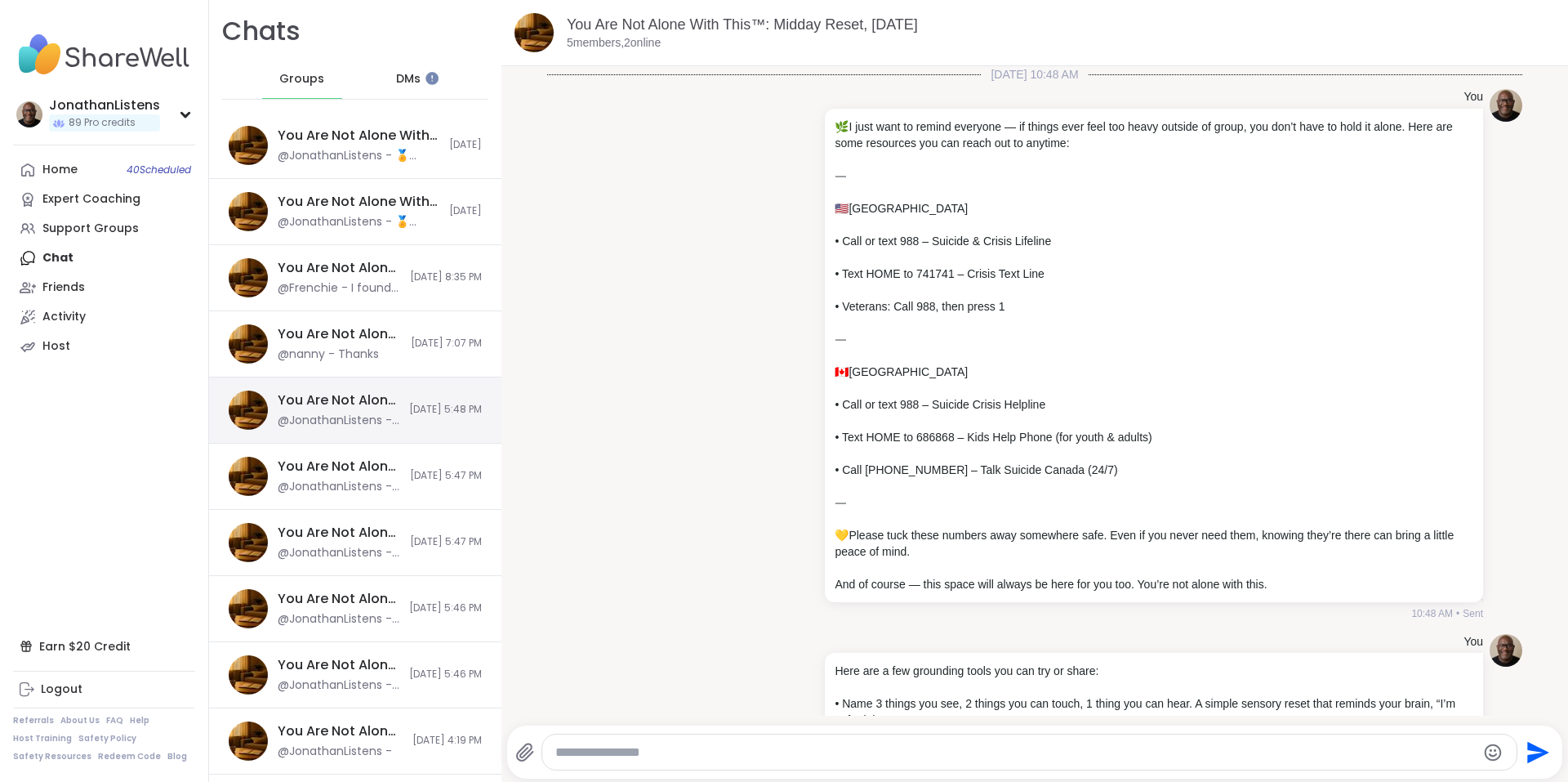
scroll to position [1437, 0]
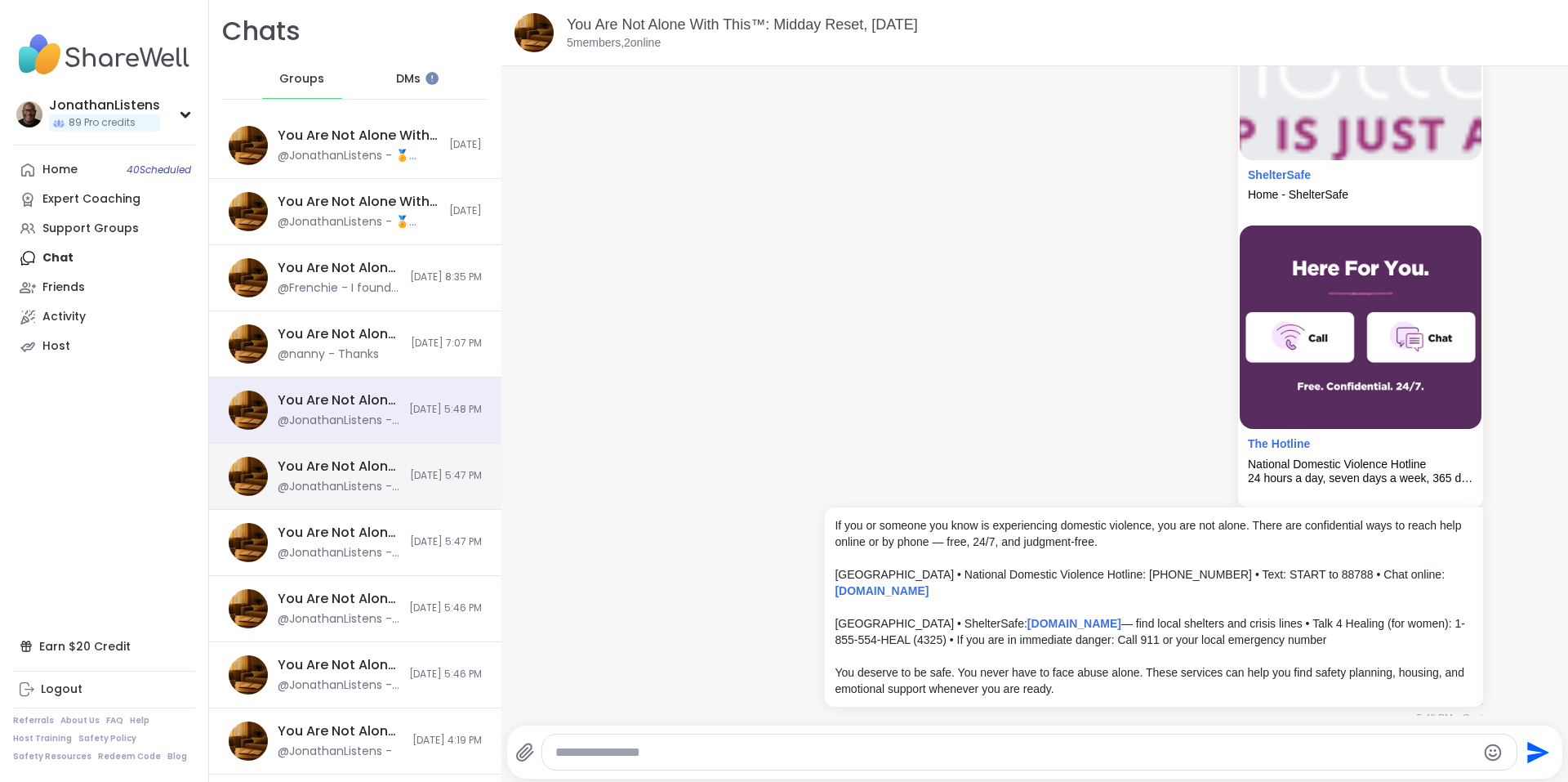
click at [360, 460] on div "You Are Not Alone With This™: Midday Reset, Oct 11" at bounding box center [339, 466] width 123 height 18
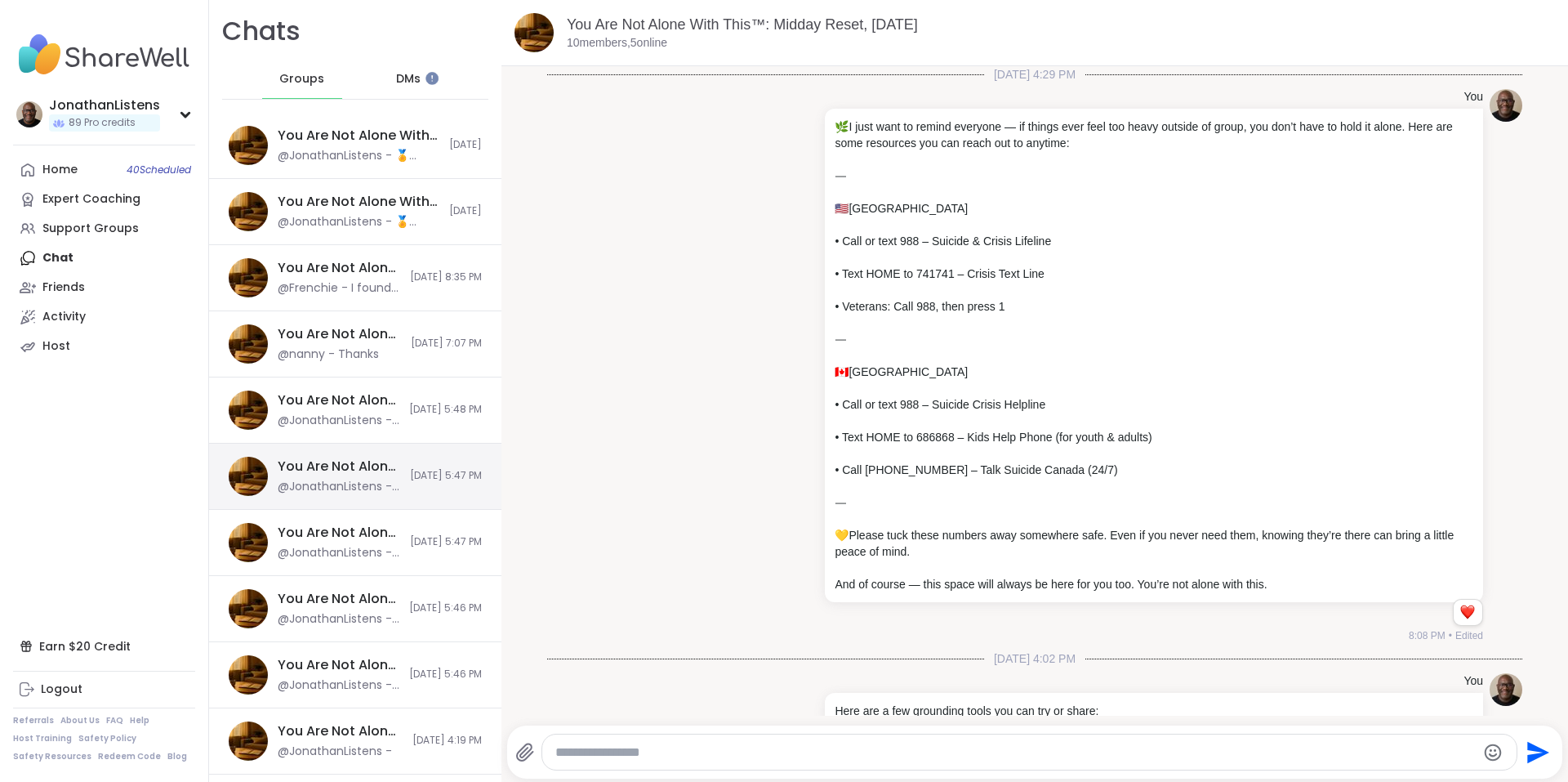
scroll to position [10670, 0]
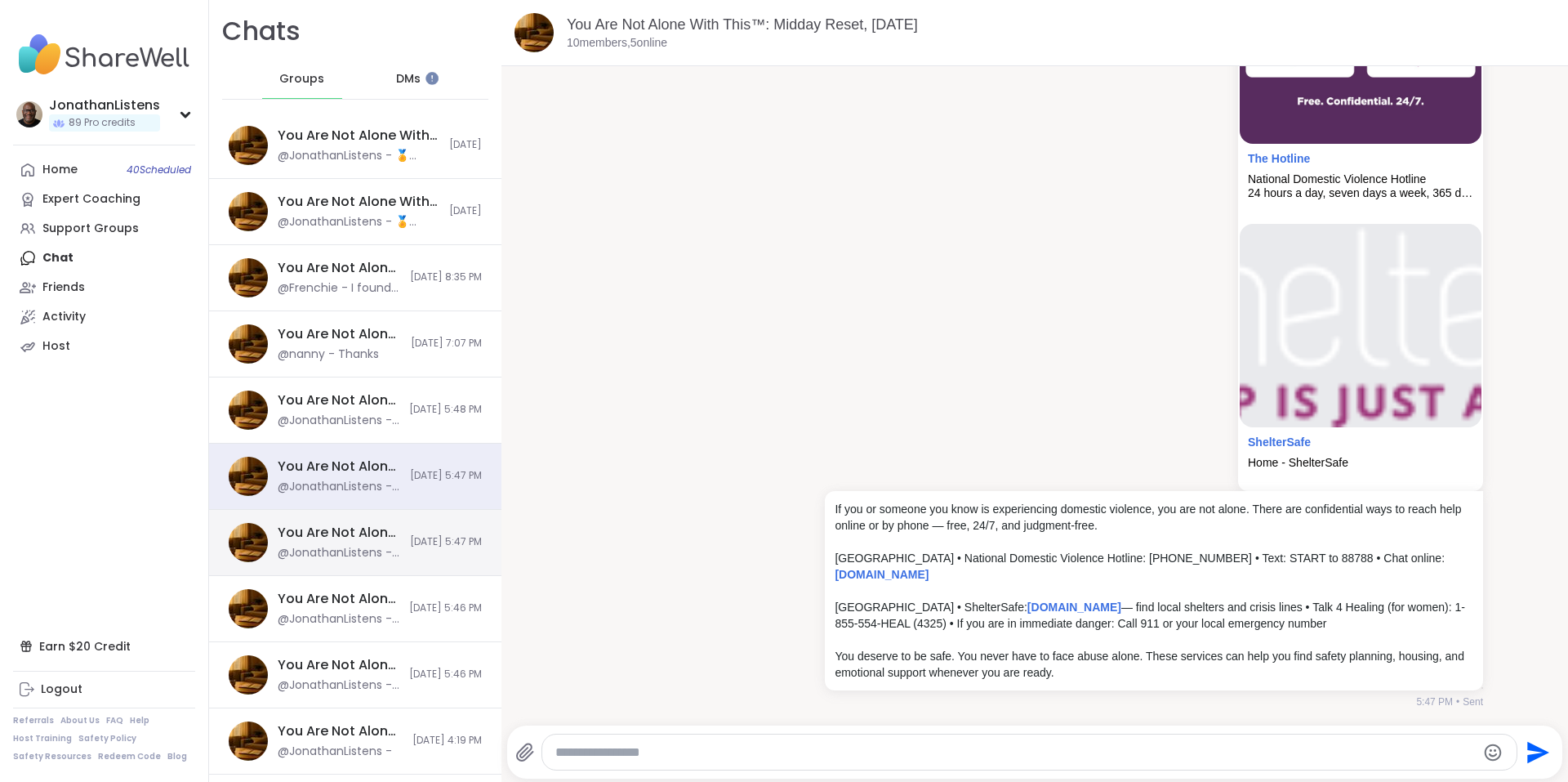
click at [335, 528] on div "You Are Not Alone With This™, Oct 14" at bounding box center [339, 532] width 123 height 18
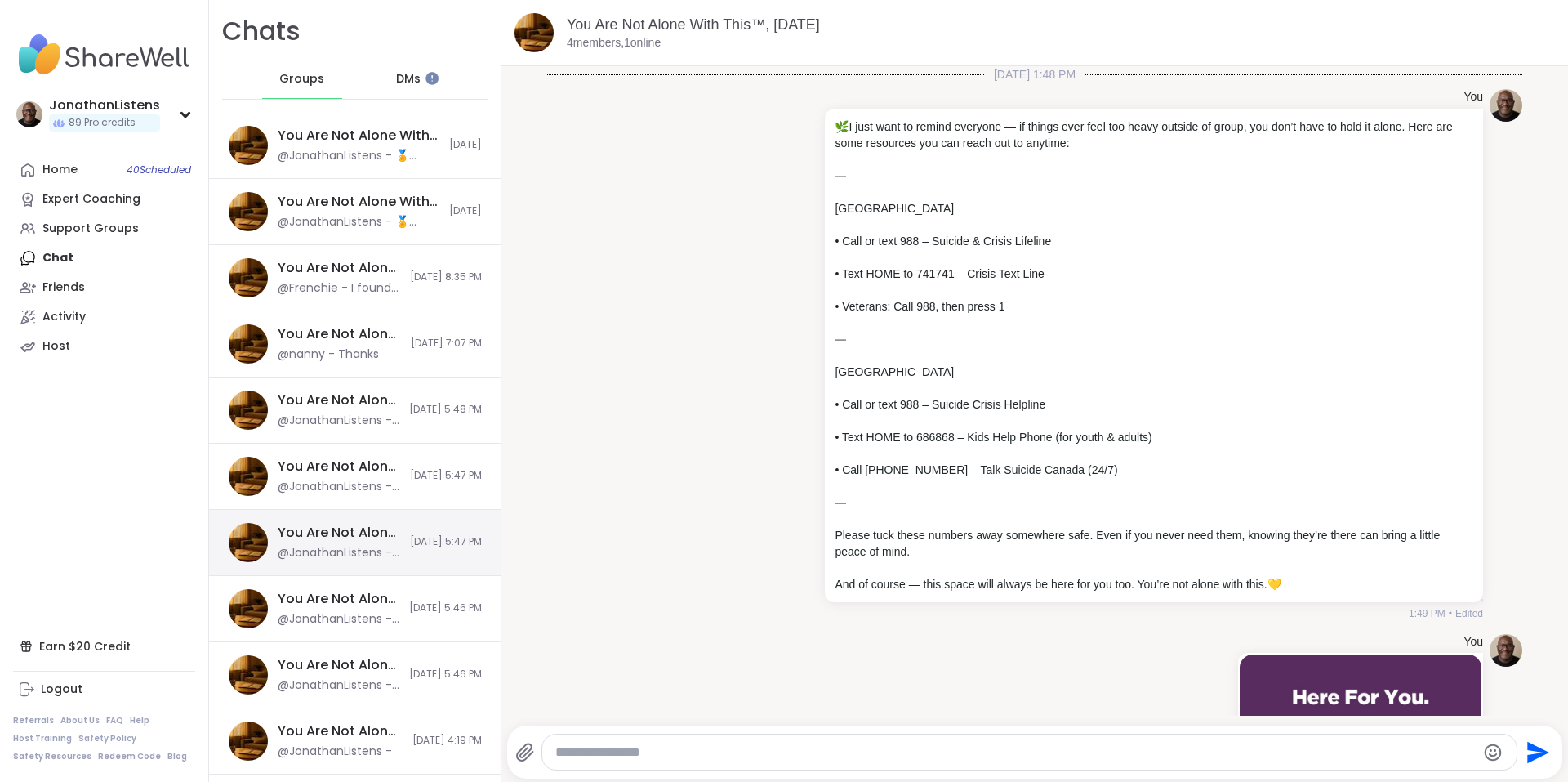
scroll to position [698, 0]
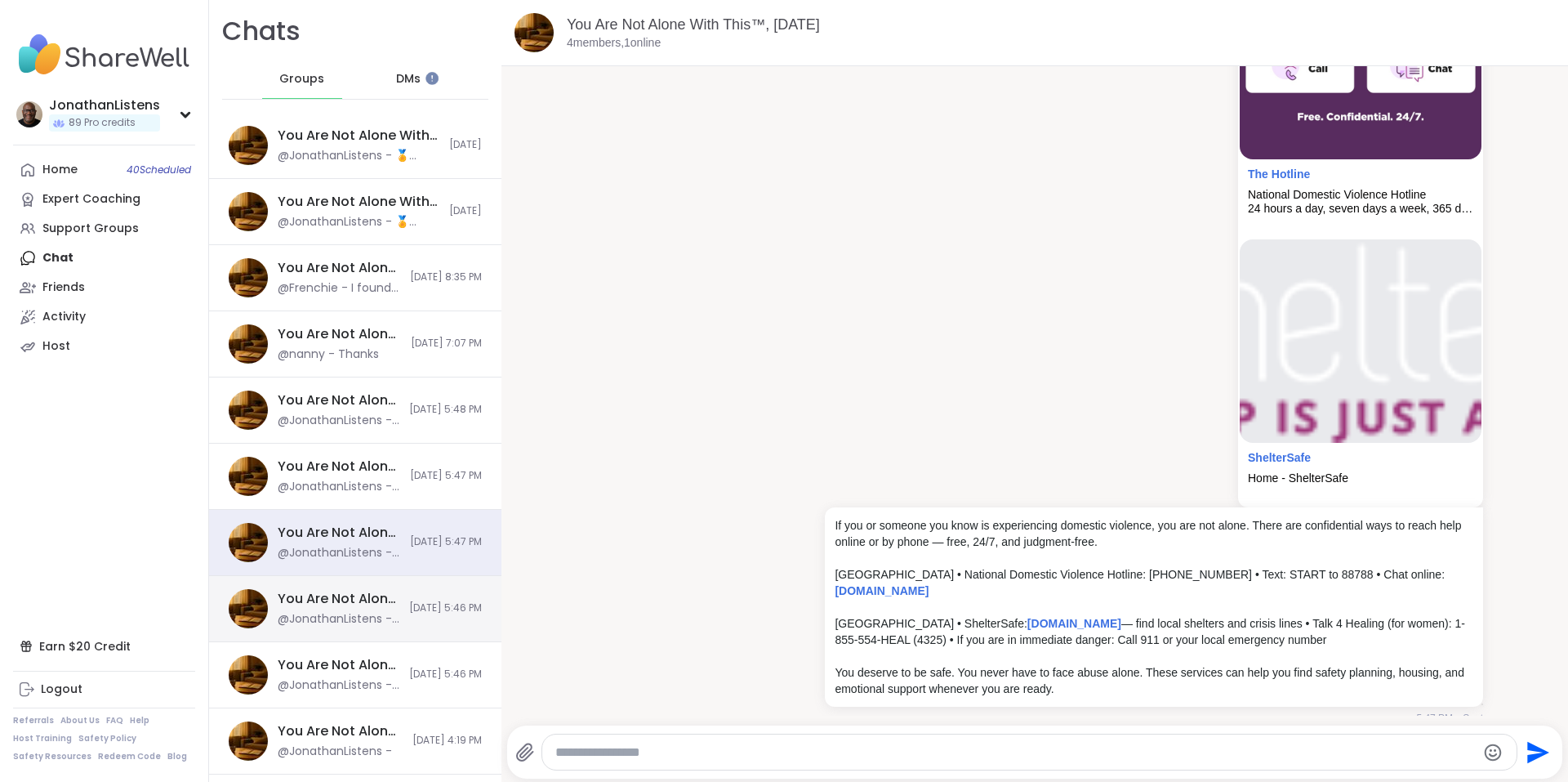
click at [345, 588] on div "You Are Not Alone: Midday Reset, Oct 09 @JonathanListens - If you or someone yo…" at bounding box center [355, 609] width 292 height 66
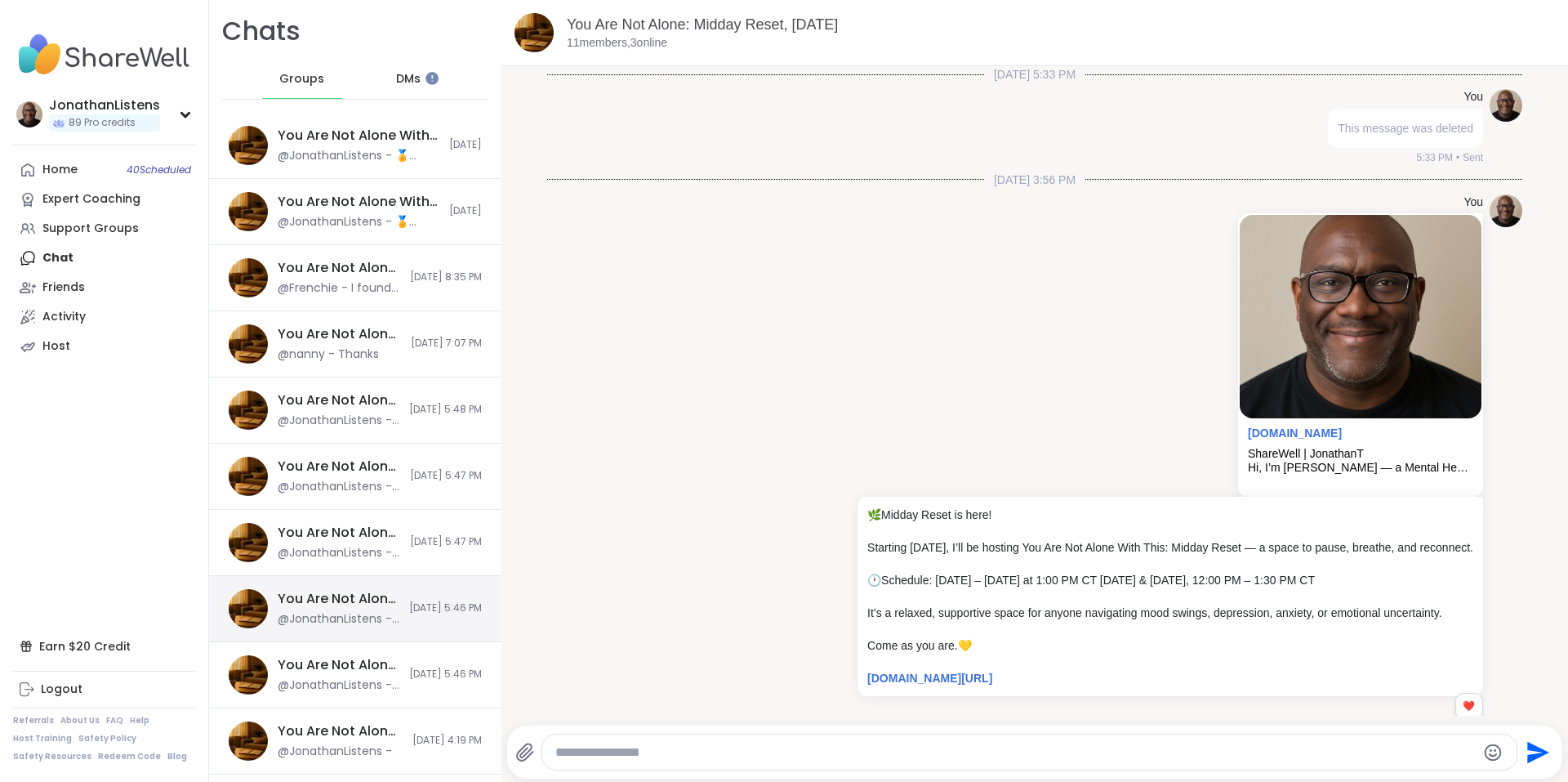
scroll to position [4814, 0]
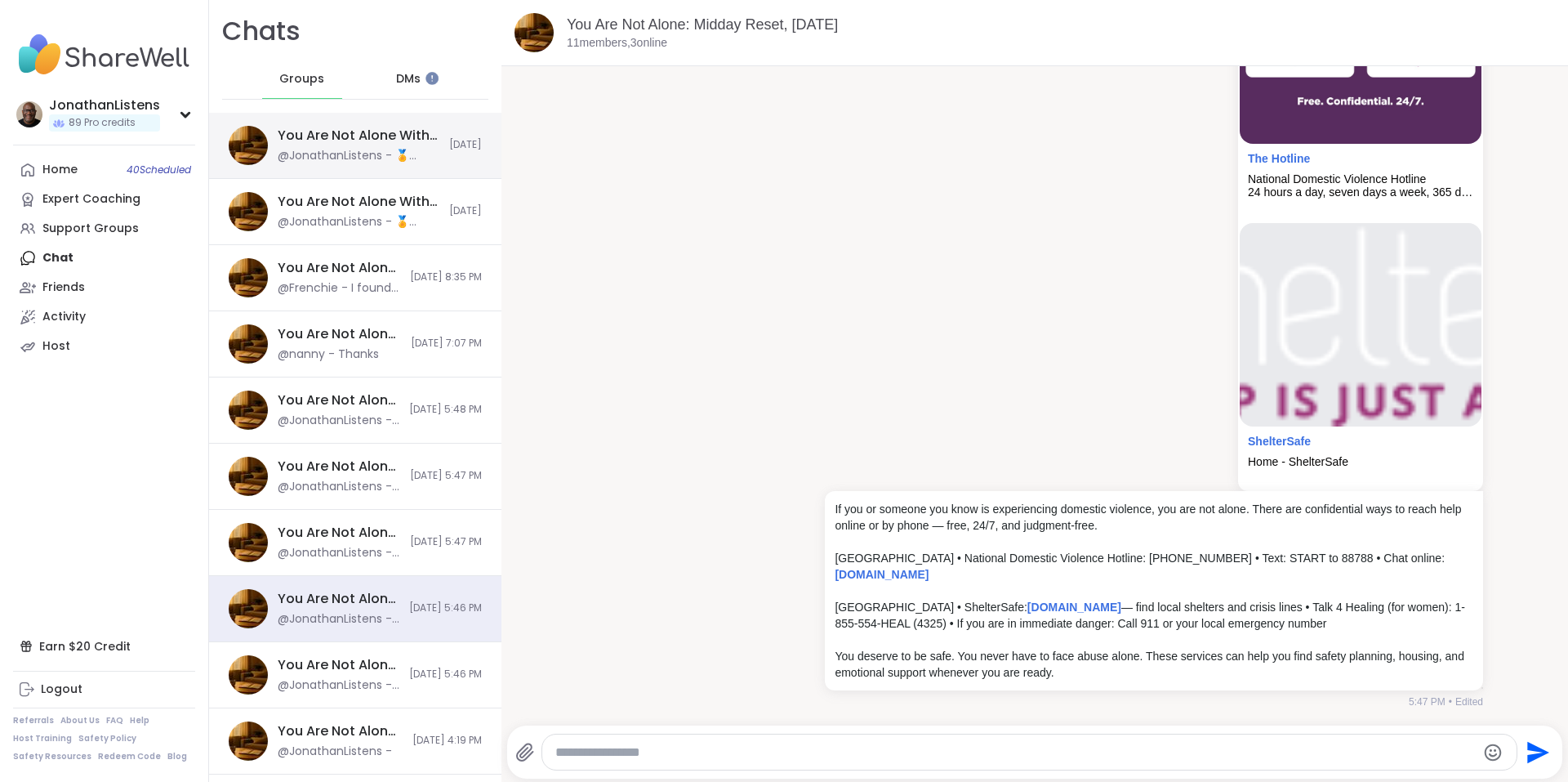
click at [396, 162] on div "@JonathanListens - 🏅 Today’s Topic 🏅 👉What’s one thing you’ve done recently tha…" at bounding box center [359, 156] width 162 height 17
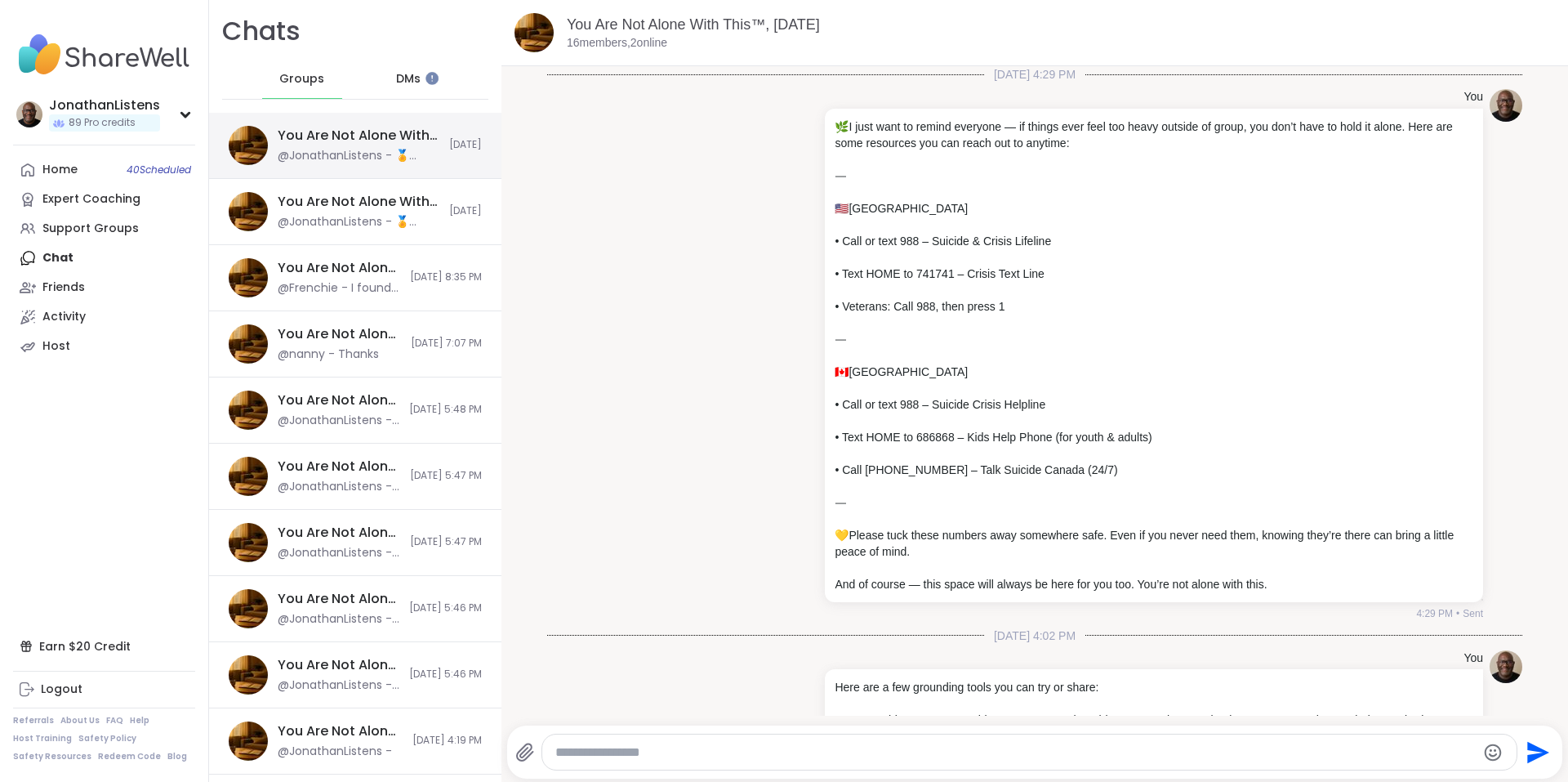
scroll to position [1613, 0]
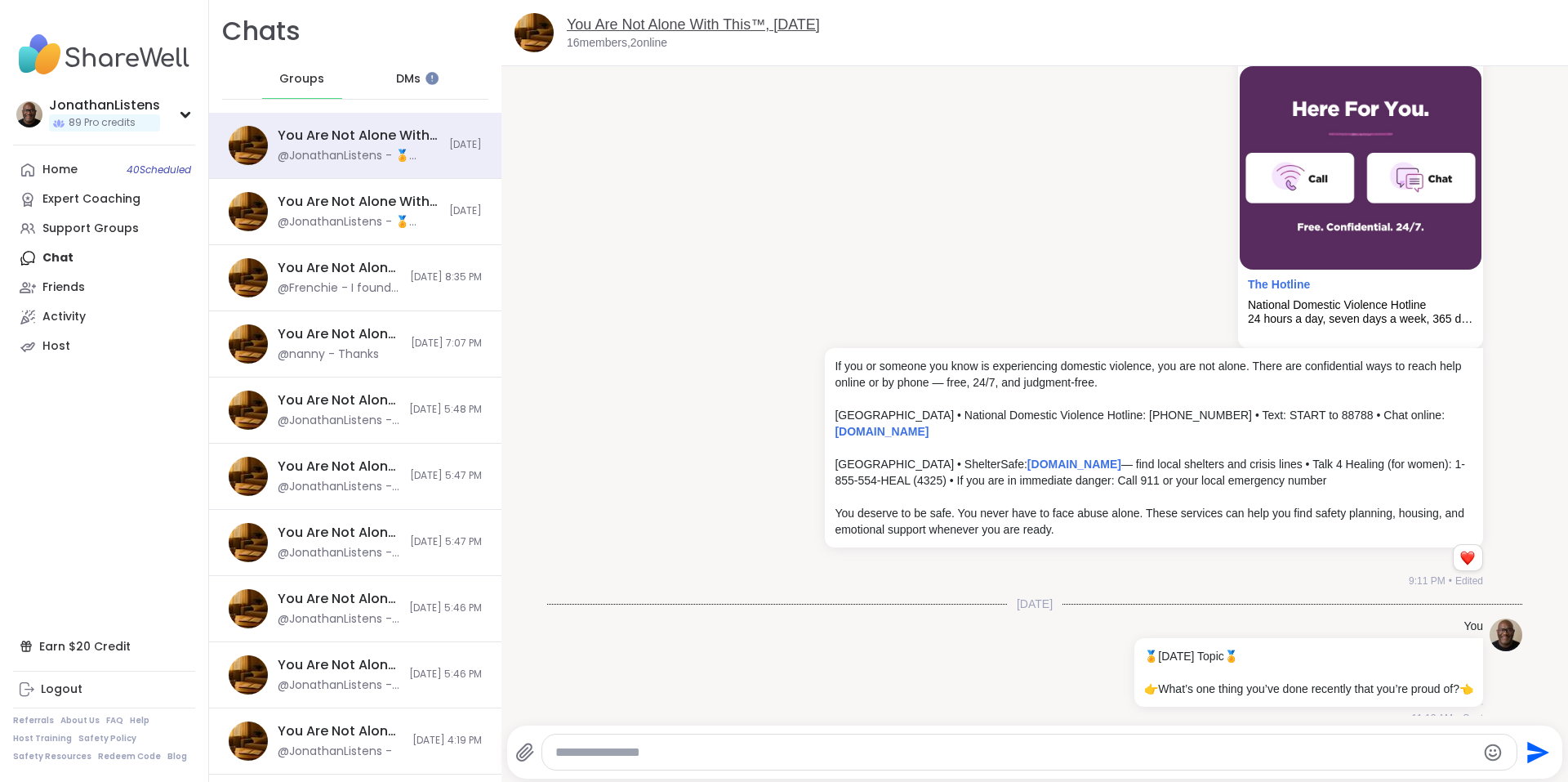
click at [656, 21] on link "You Are Not Alone With This™, Oct 12" at bounding box center [693, 24] width 253 height 17
click at [355, 202] on div "You Are Not Alone With This™: Midday Reset, Oct 12" at bounding box center [359, 202] width 162 height 18
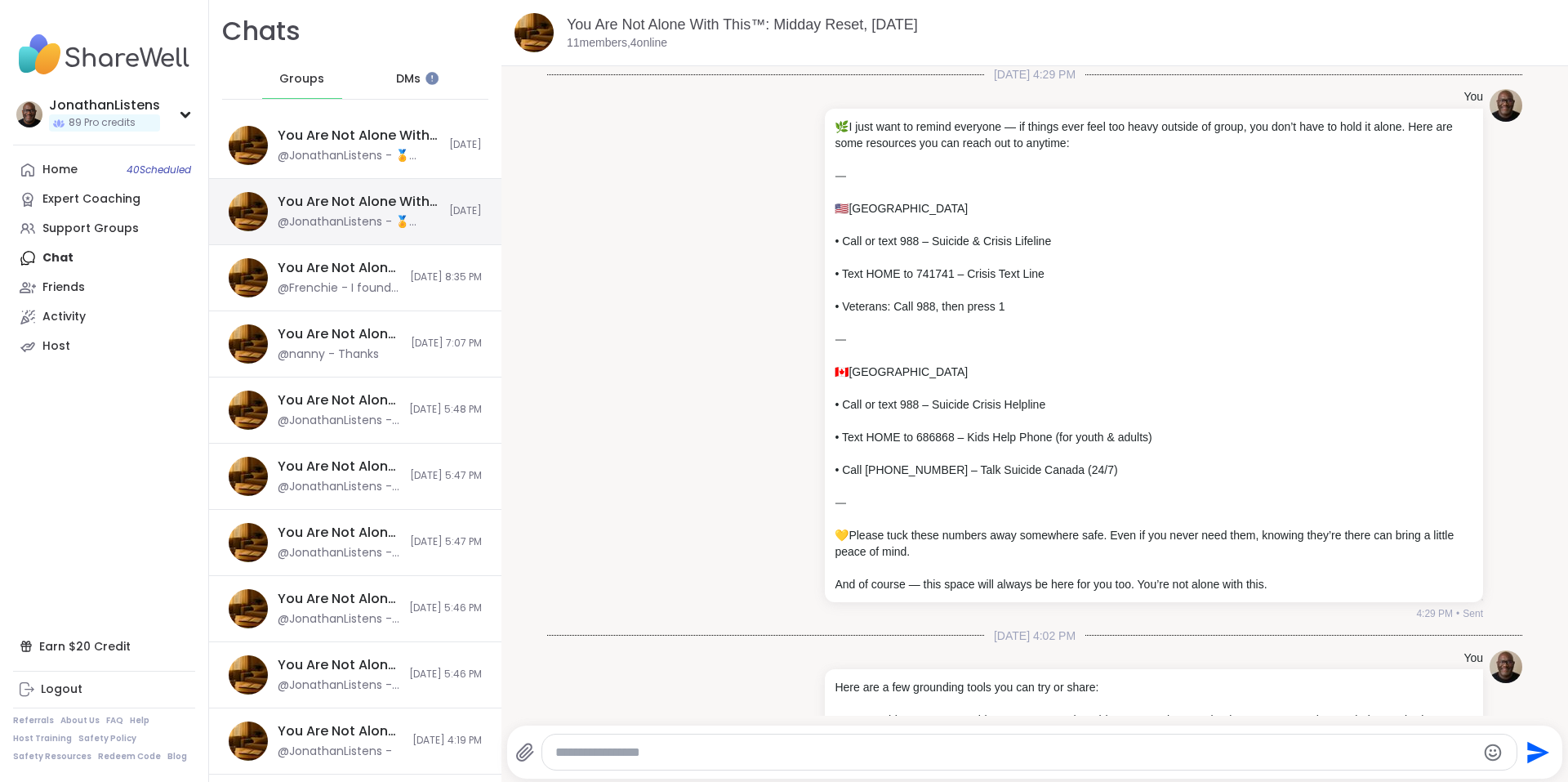
scroll to position [1589, 0]
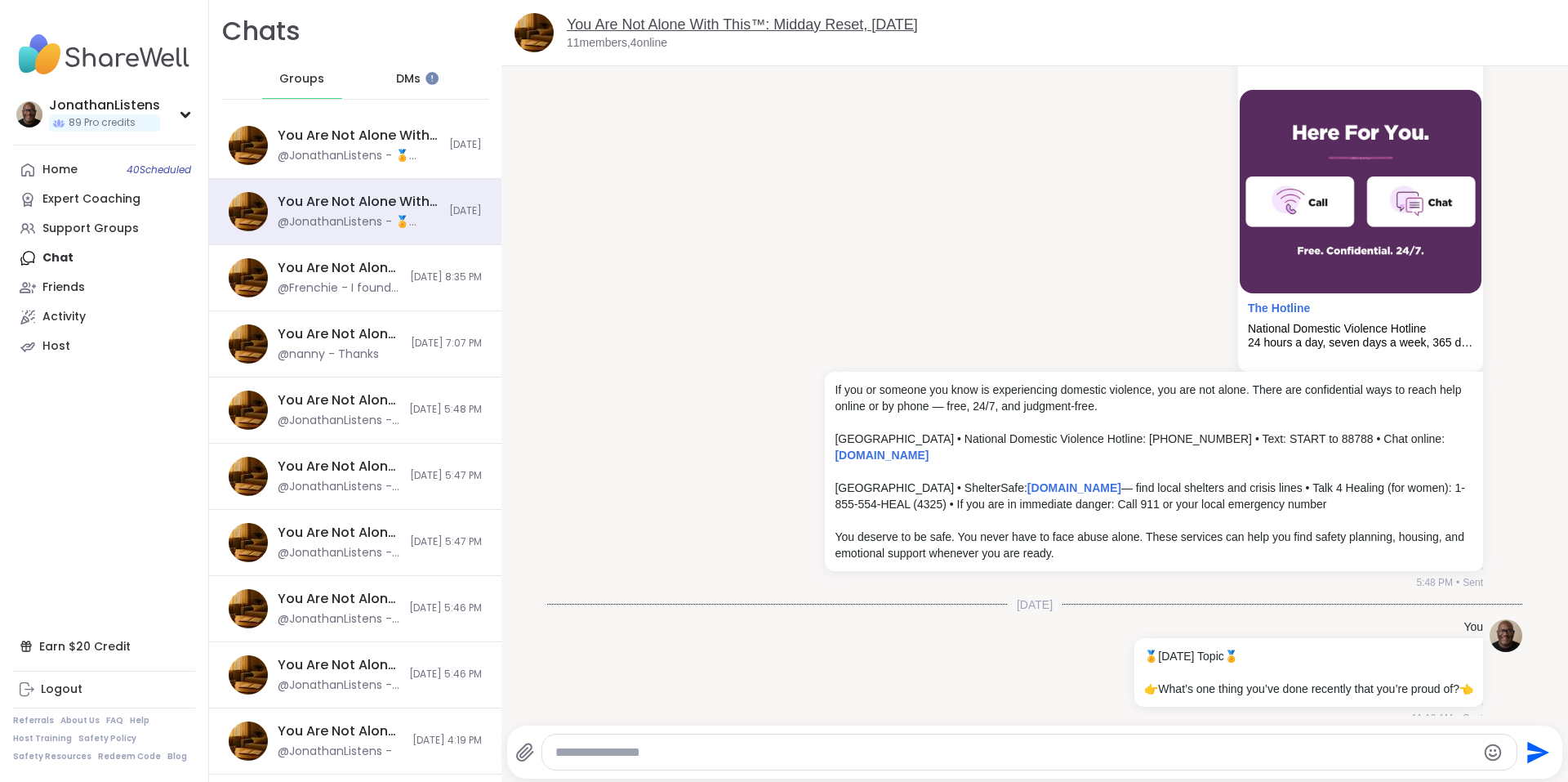
click at [744, 22] on link "You Are Not Alone With This™: Midday Reset, Oct 12" at bounding box center [742, 24] width 351 height 17
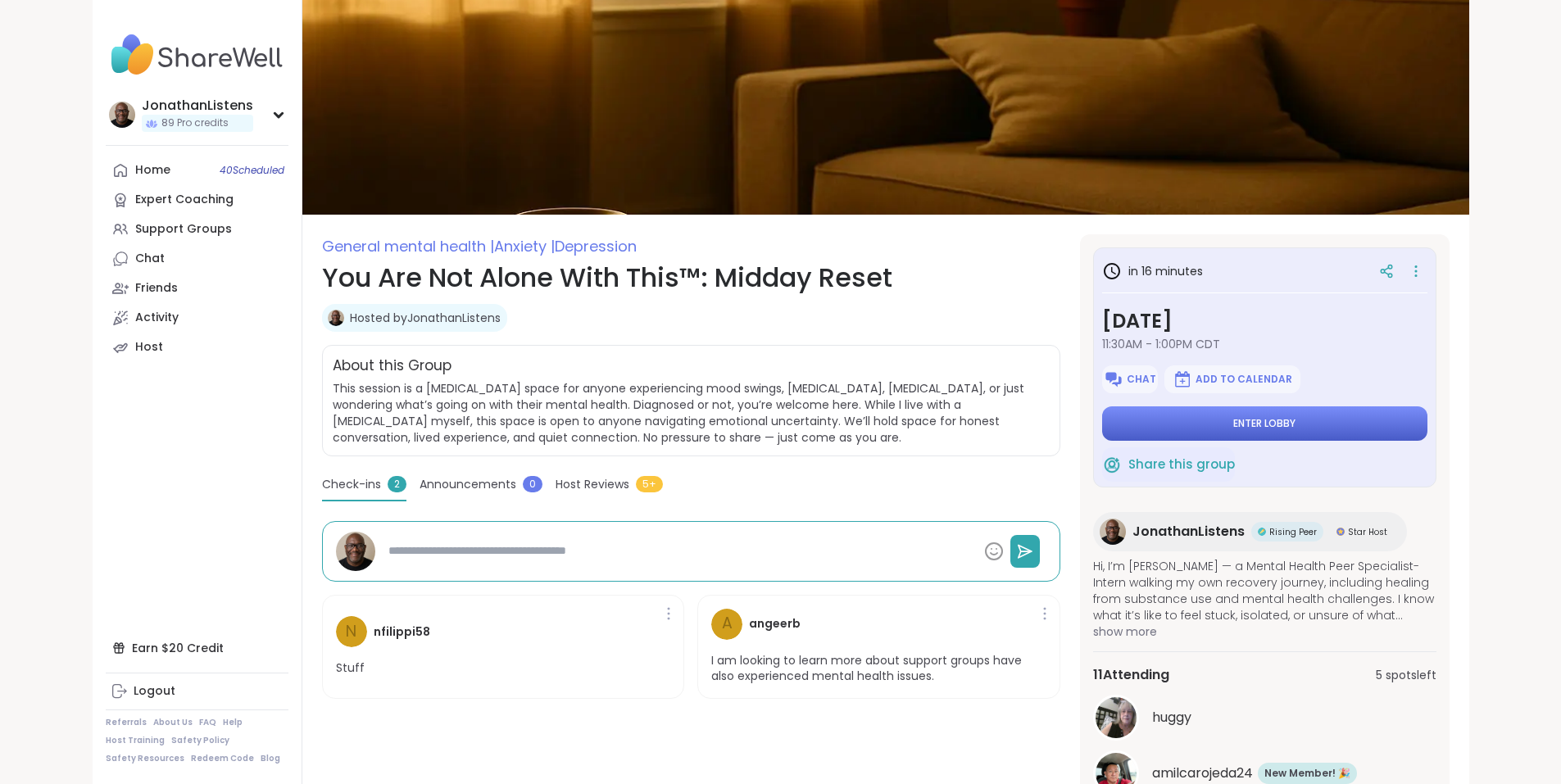
click at [1201, 414] on button "Enter lobby" at bounding box center [1265, 423] width 326 height 34
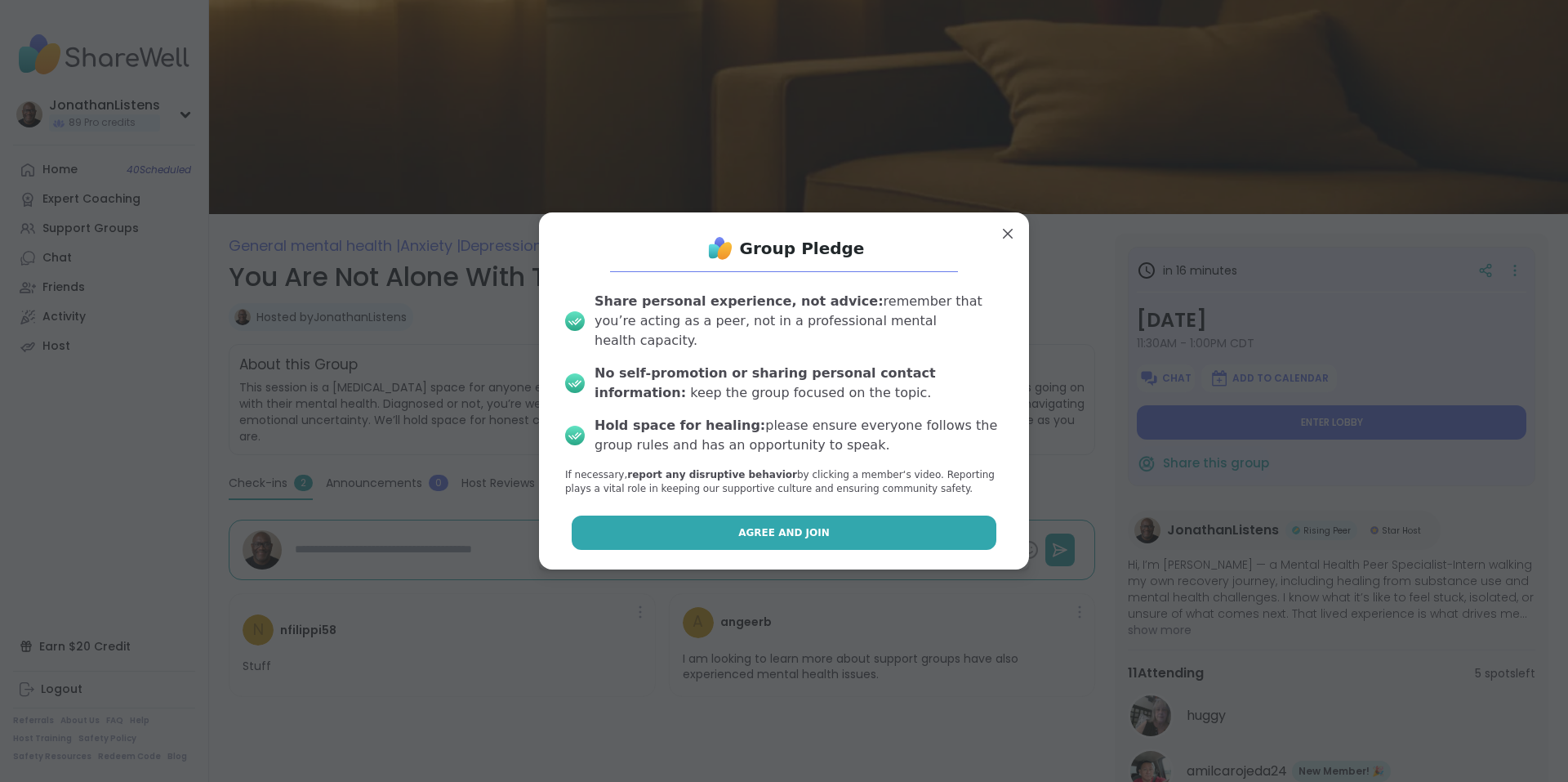
click at [873, 522] on button "Agree and Join" at bounding box center [784, 532] width 426 height 34
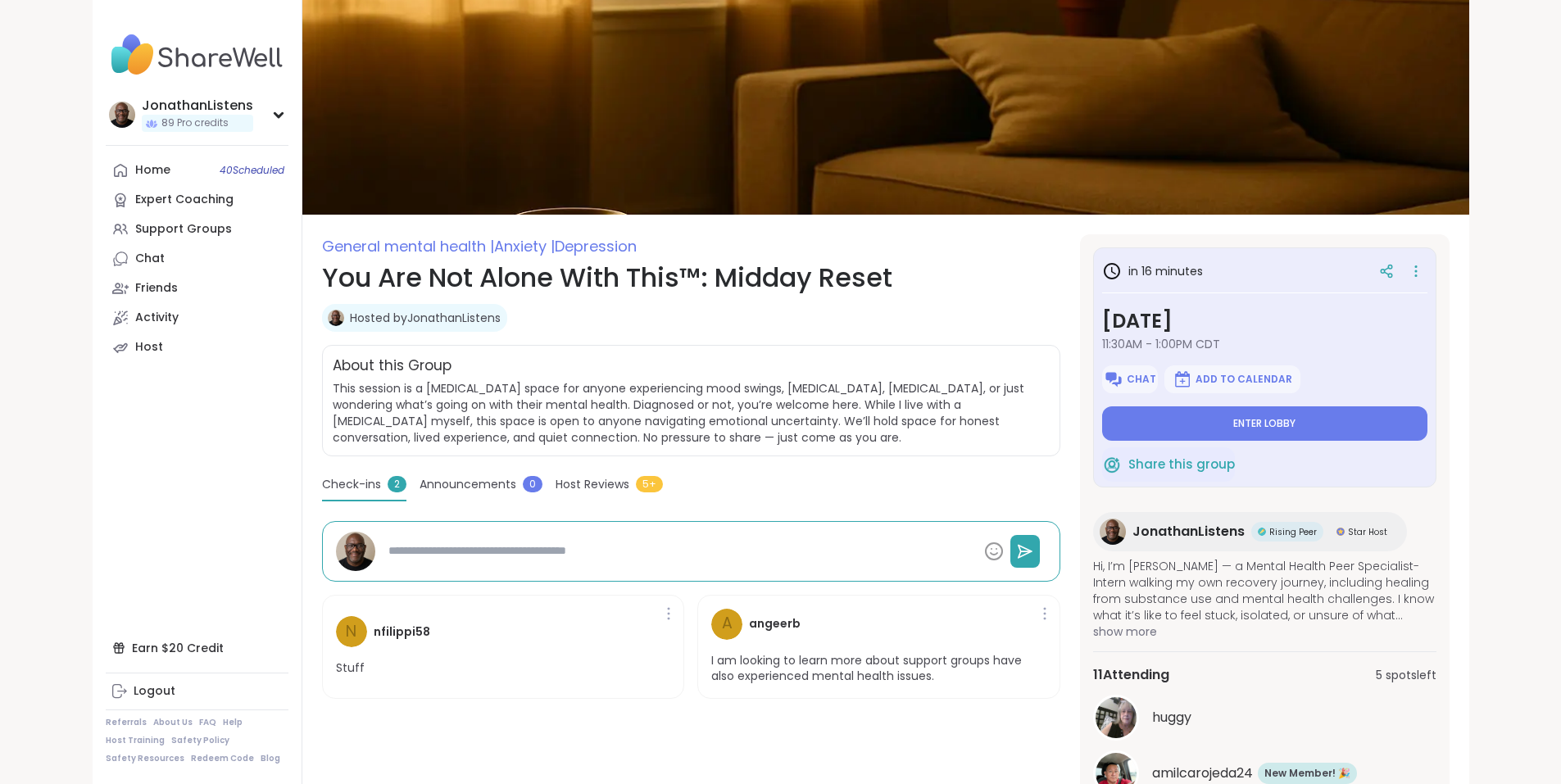
type textarea "*"
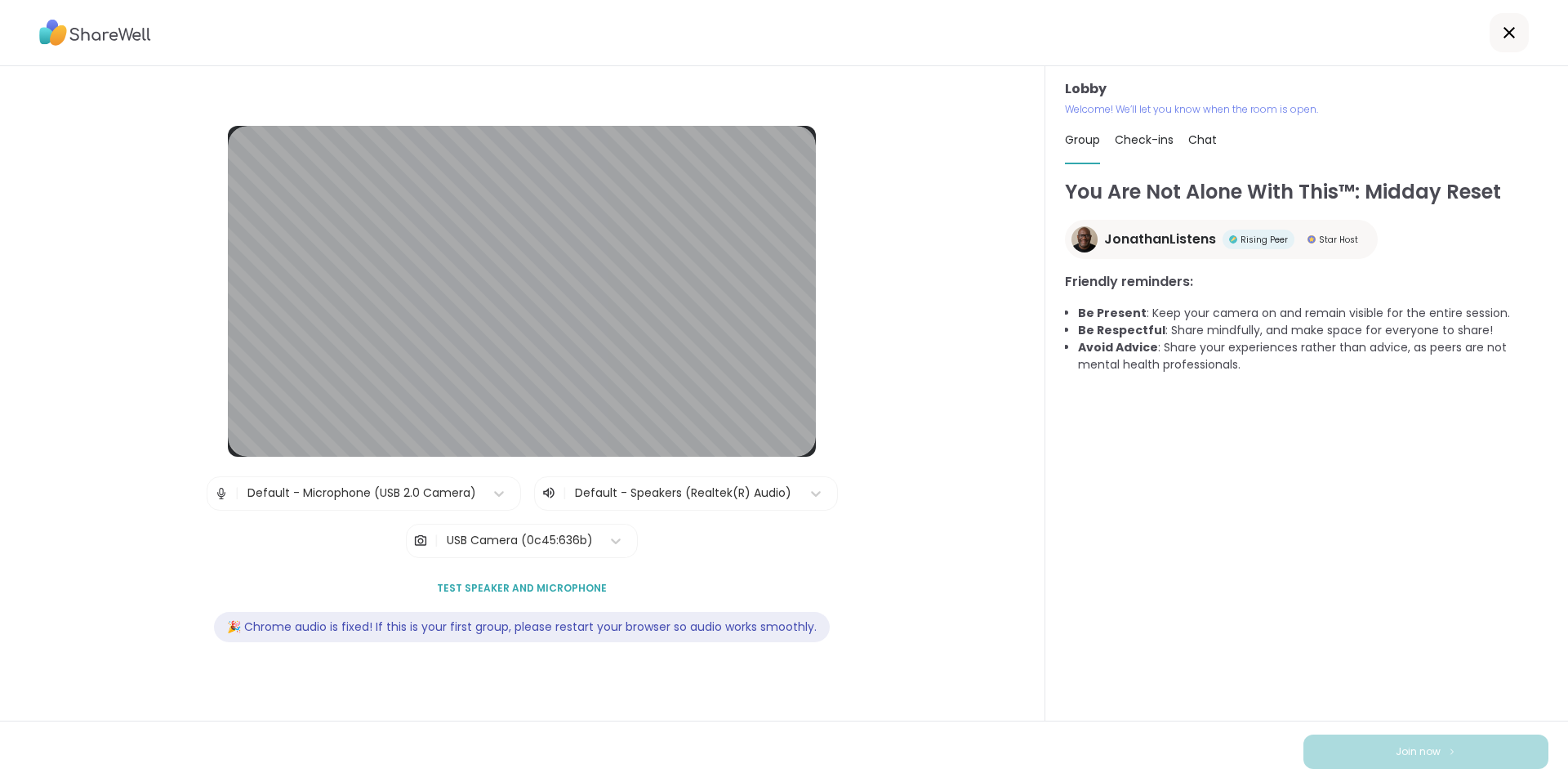
click at [516, 541] on div "USB Camera (0c45:636b)" at bounding box center [519, 540] width 146 height 18
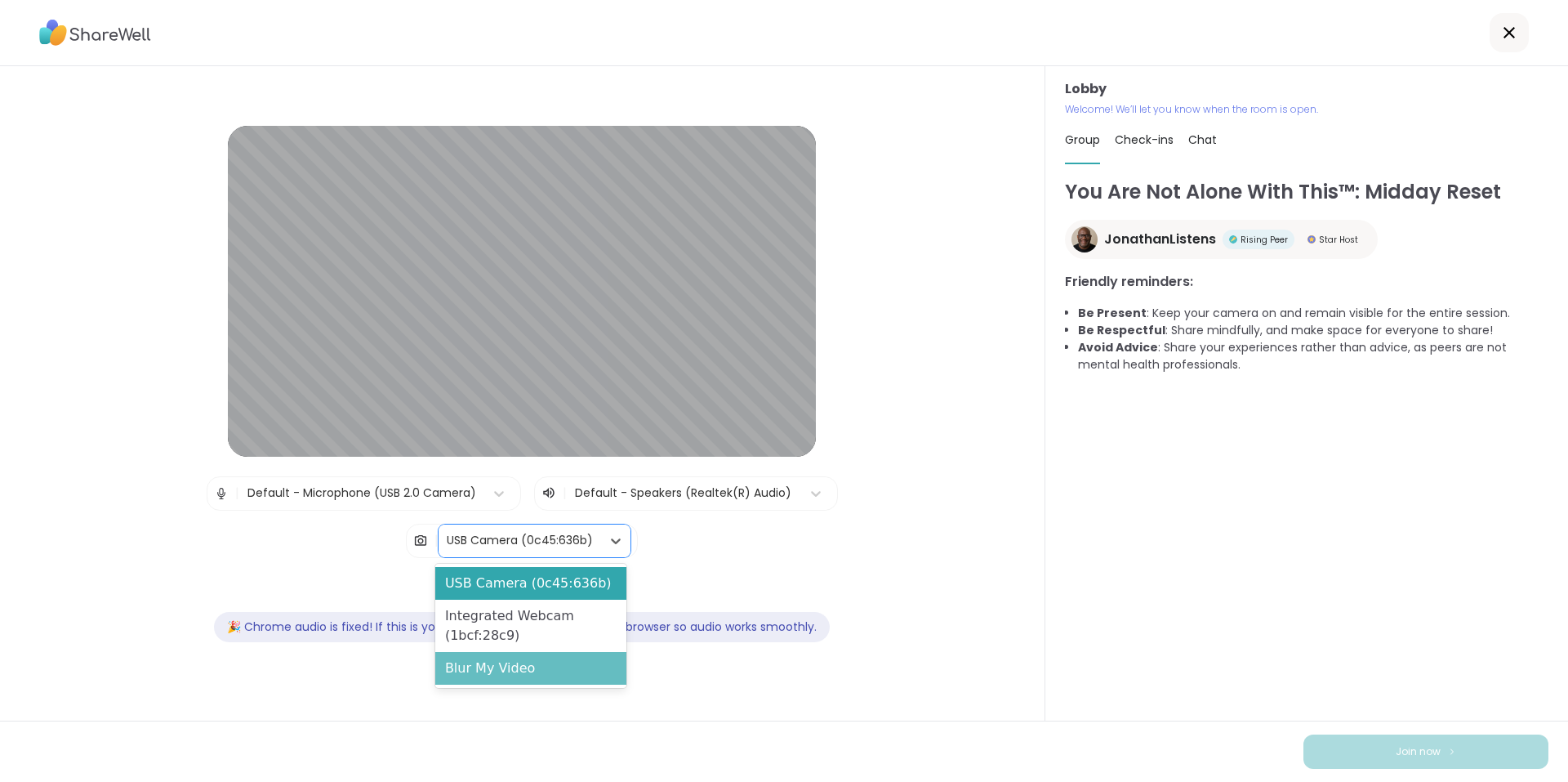
click at [488, 668] on div "Blur My Video" at bounding box center [531, 669] width 191 height 33
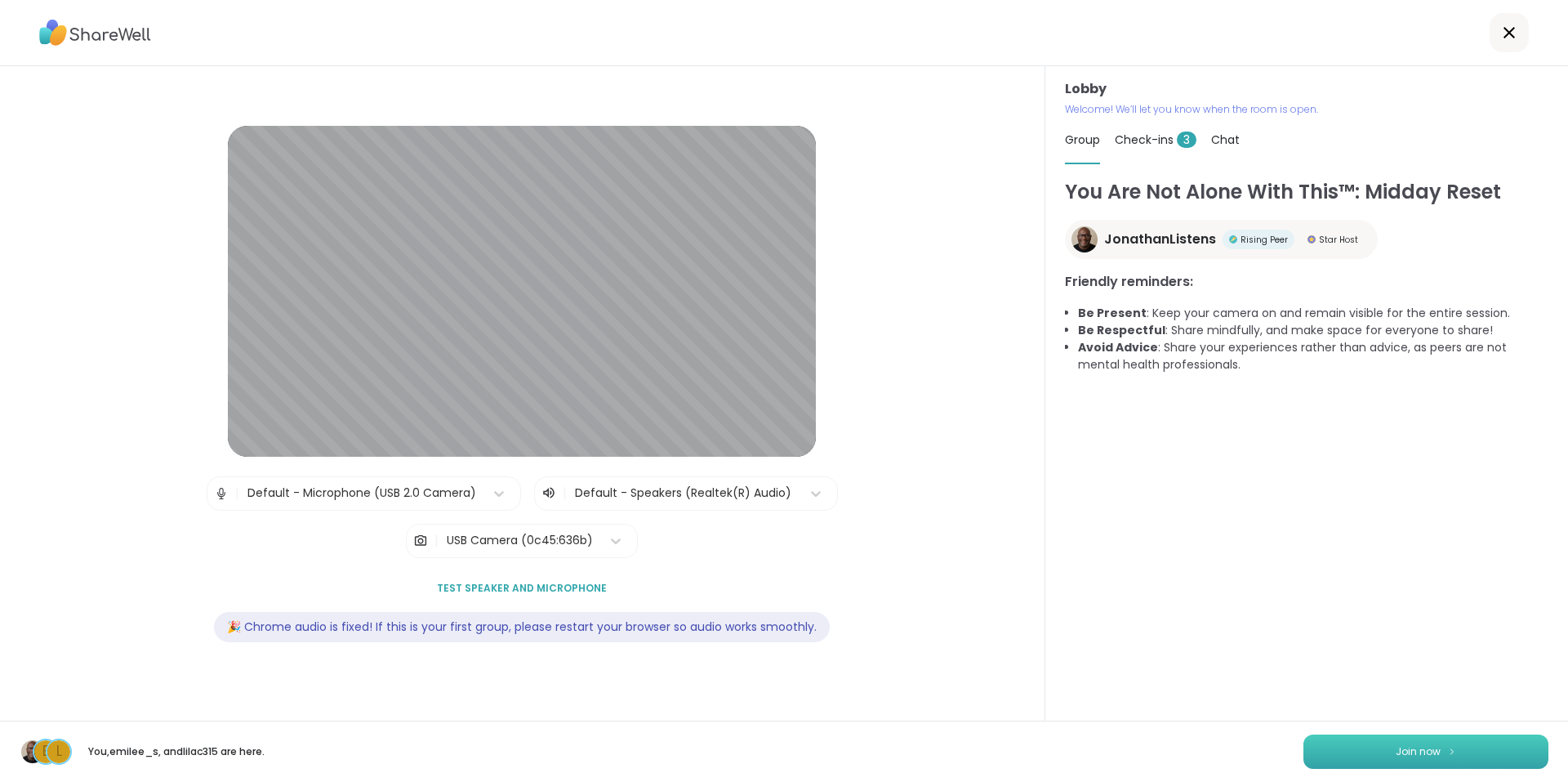
click at [1319, 750] on button "Join now" at bounding box center [1425, 751] width 245 height 34
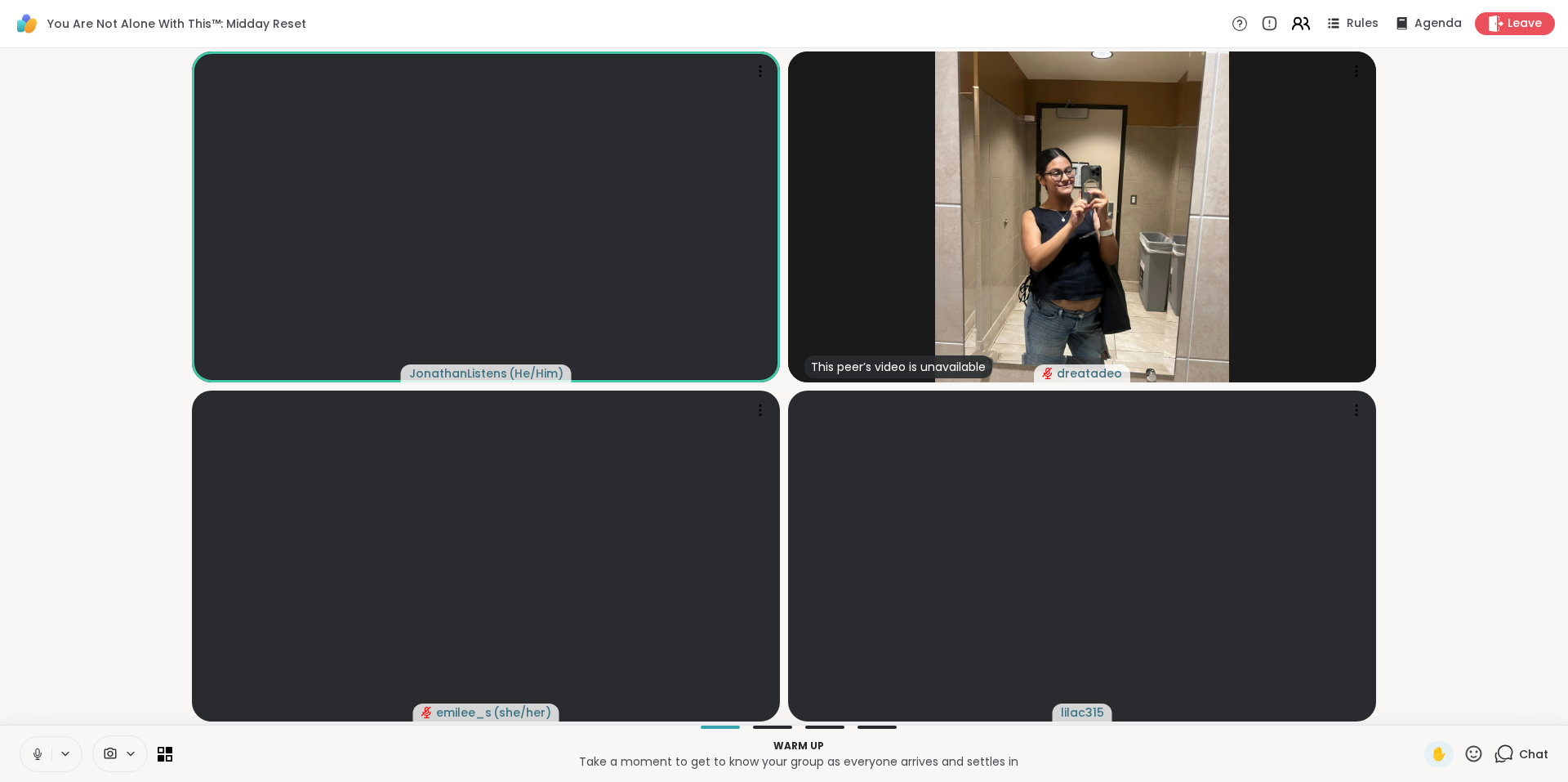
click at [1293, 24] on icon at bounding box center [1300, 22] width 20 height 20
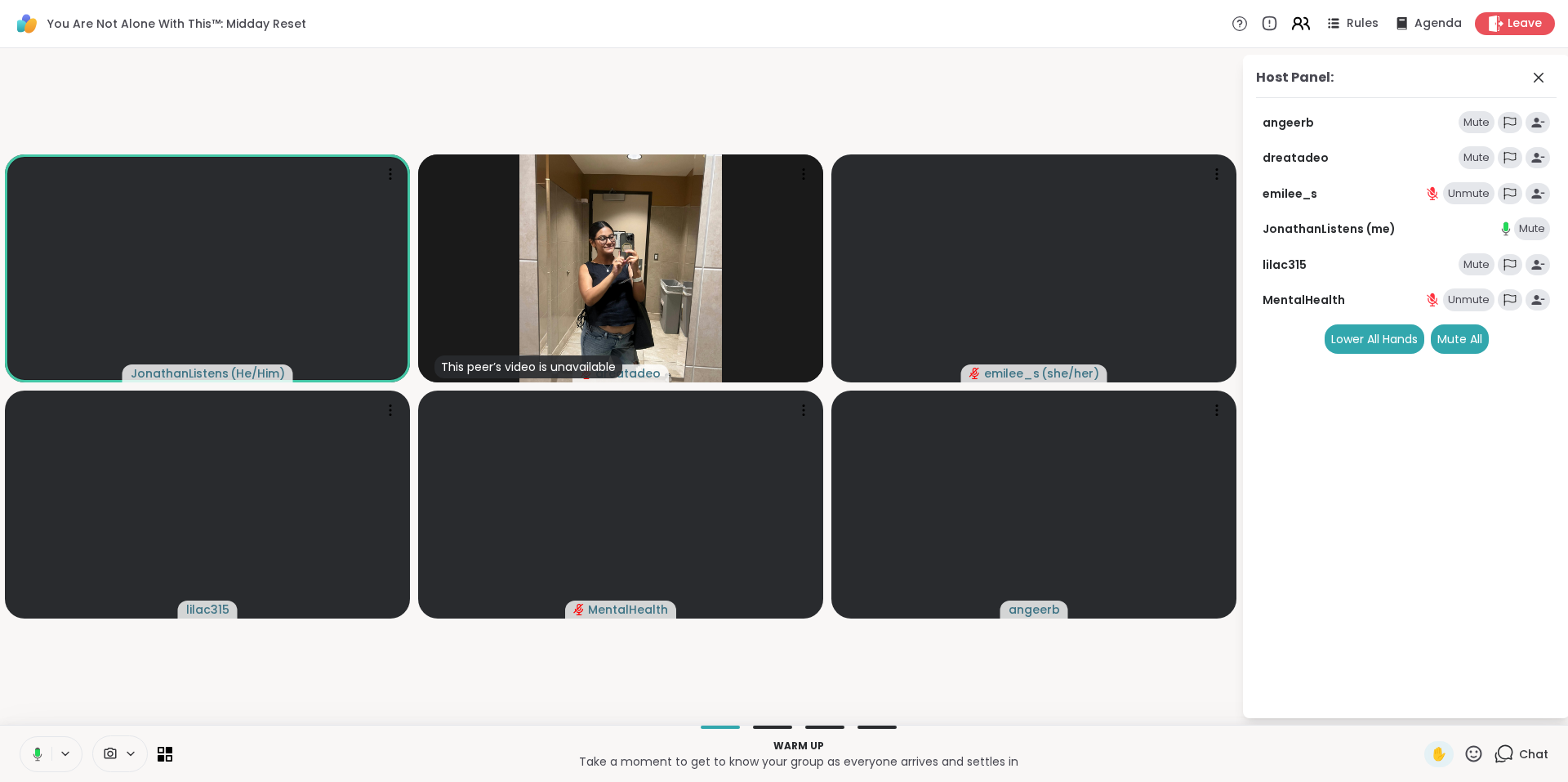
click at [1304, 22] on icon at bounding box center [1306, 23] width 5 height 12
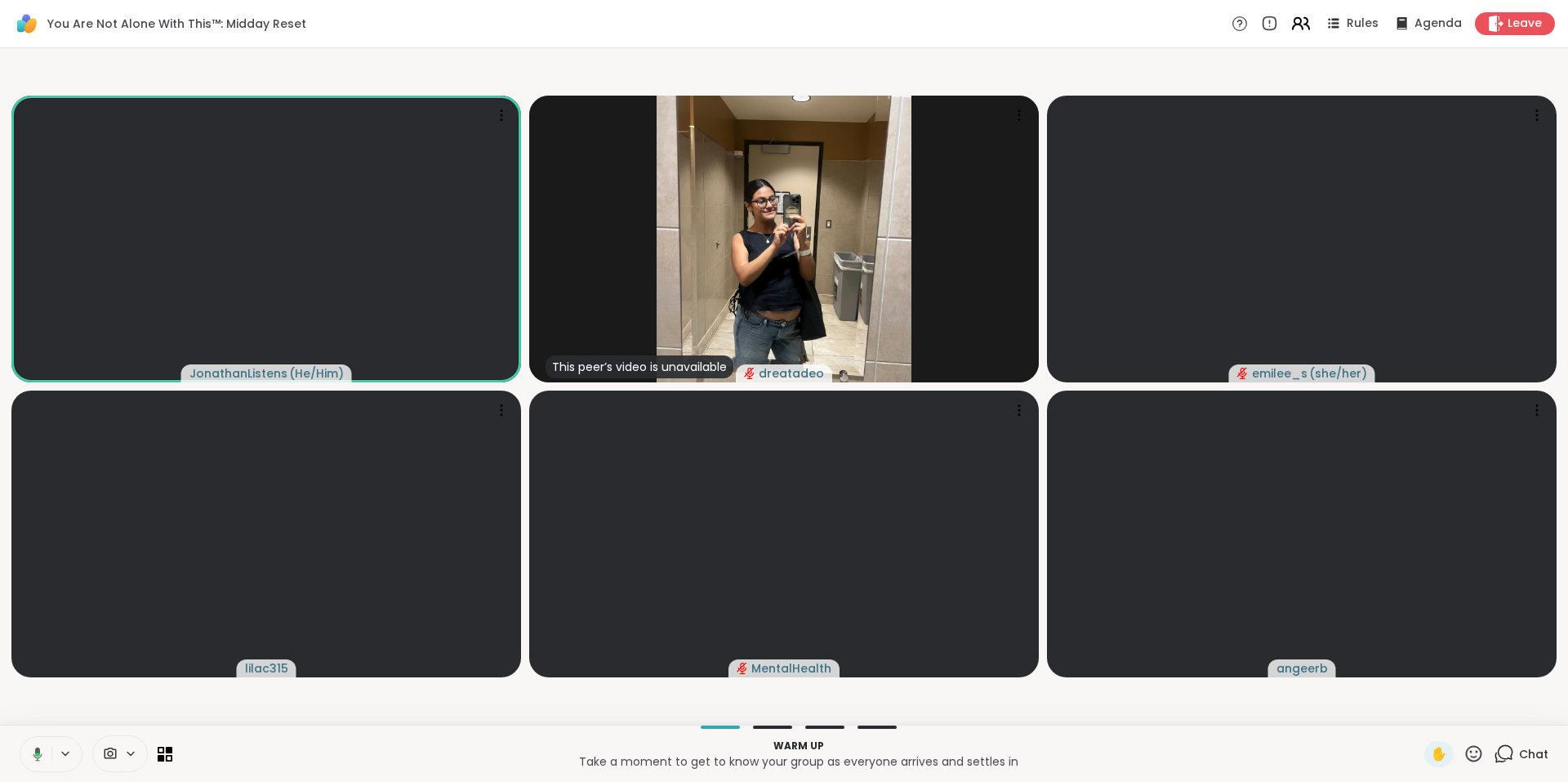
click at [1304, 22] on icon at bounding box center [1306, 23] width 5 height 12
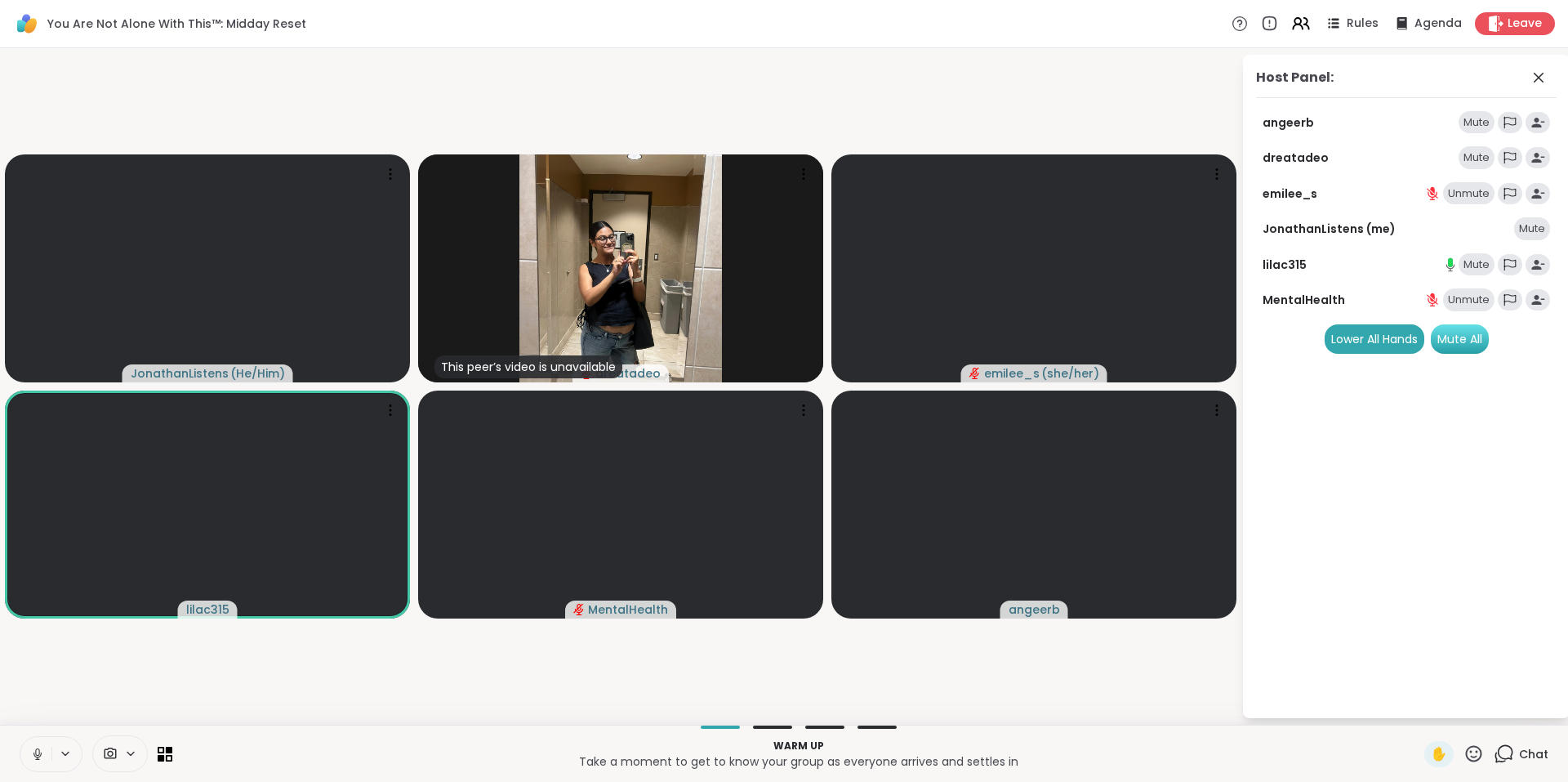
click at [1472, 334] on div "Mute All" at bounding box center [1459, 339] width 57 height 29
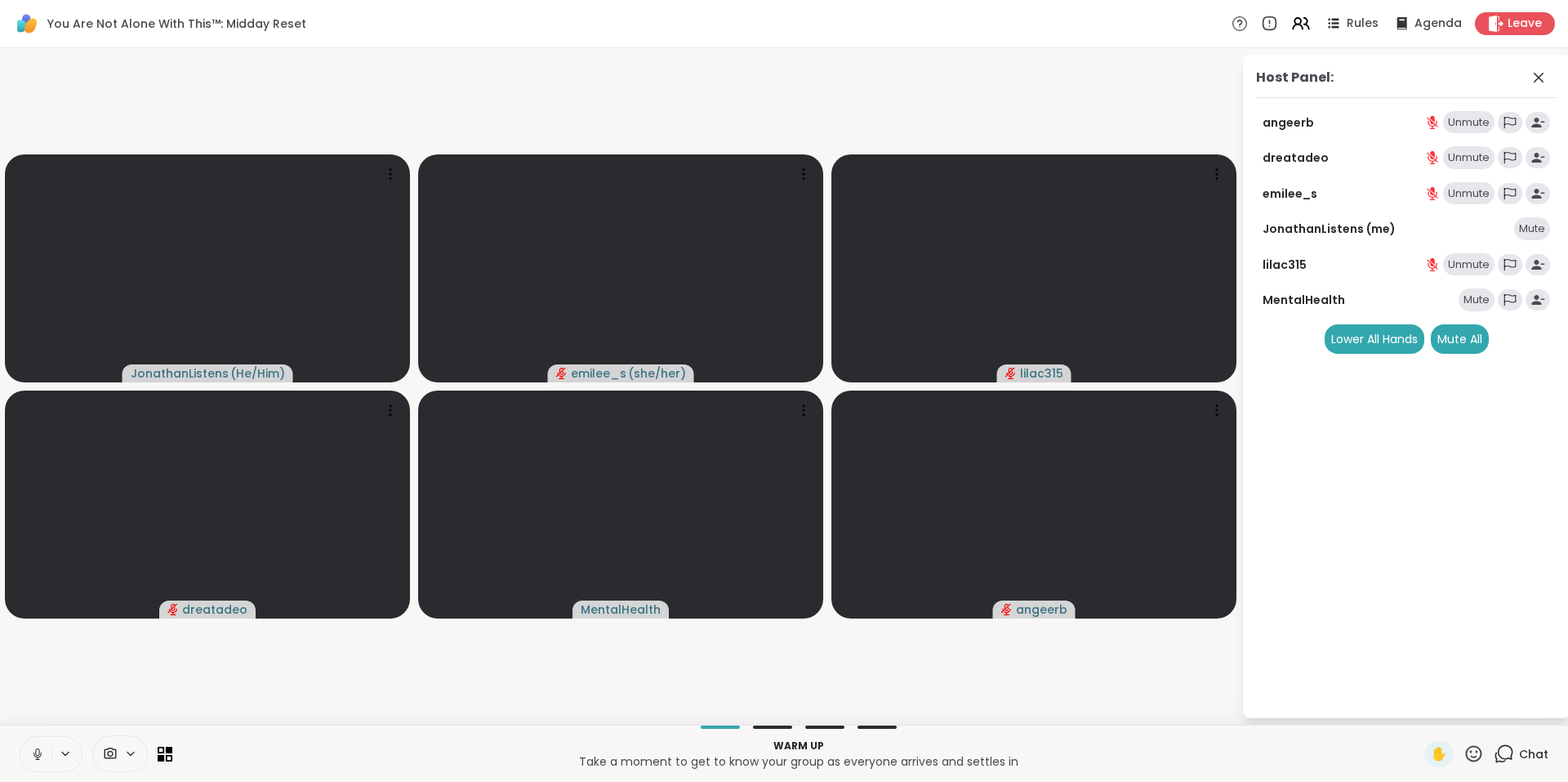
click at [1498, 754] on icon at bounding box center [1503, 753] width 20 height 20
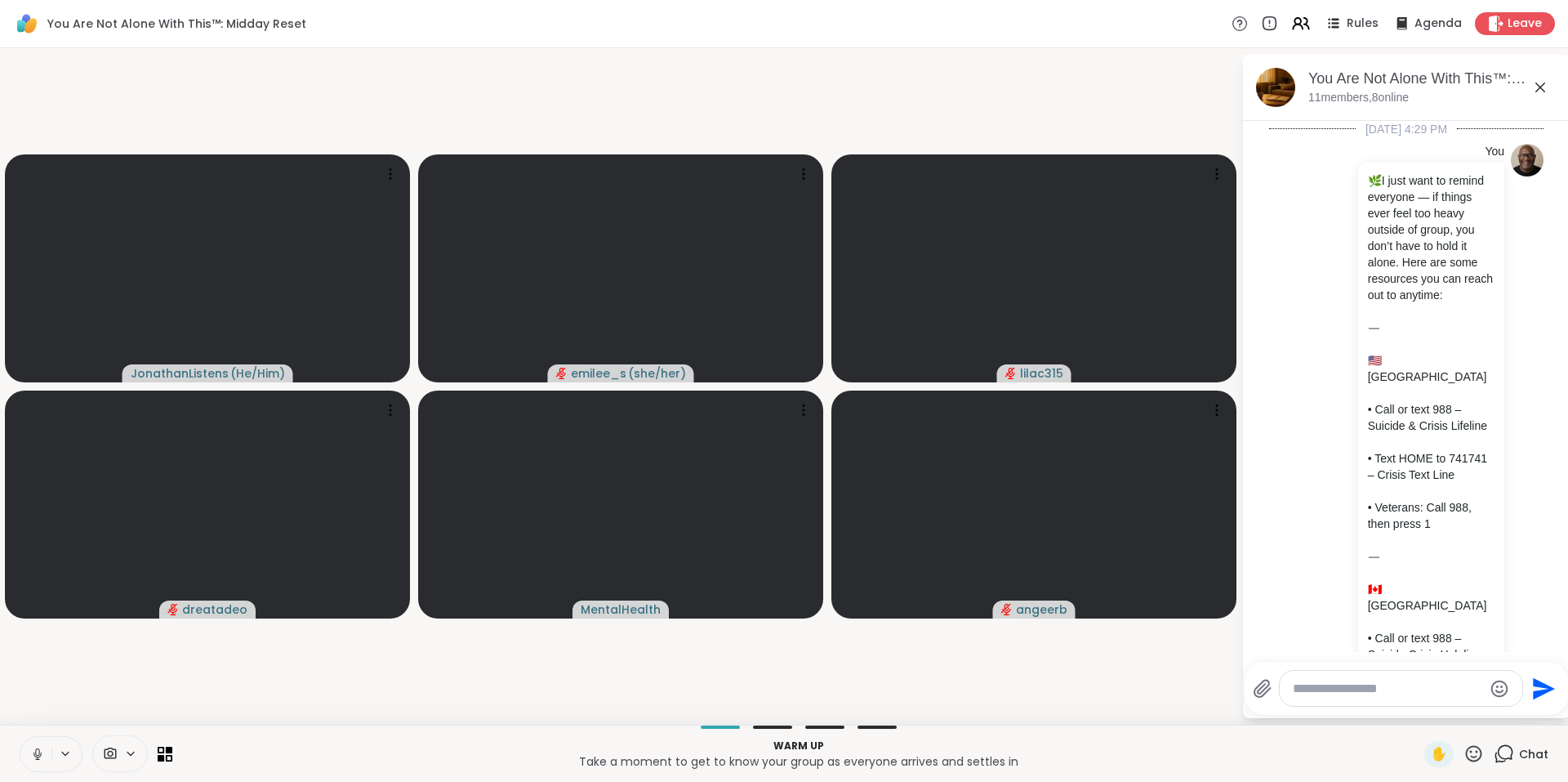
scroll to position [2933, 0]
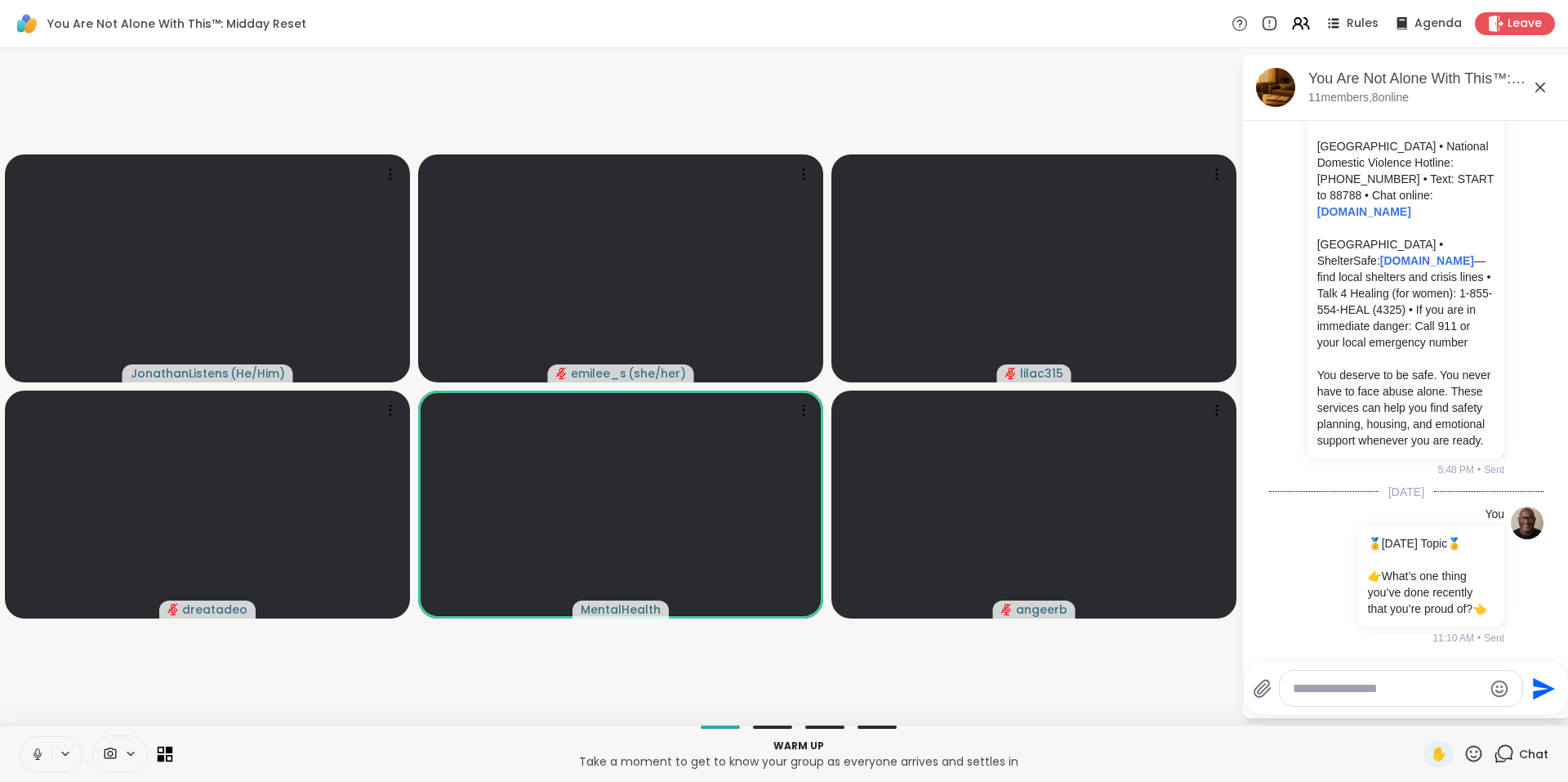
click at [170, 751] on icon at bounding box center [170, 750] width 8 height 8
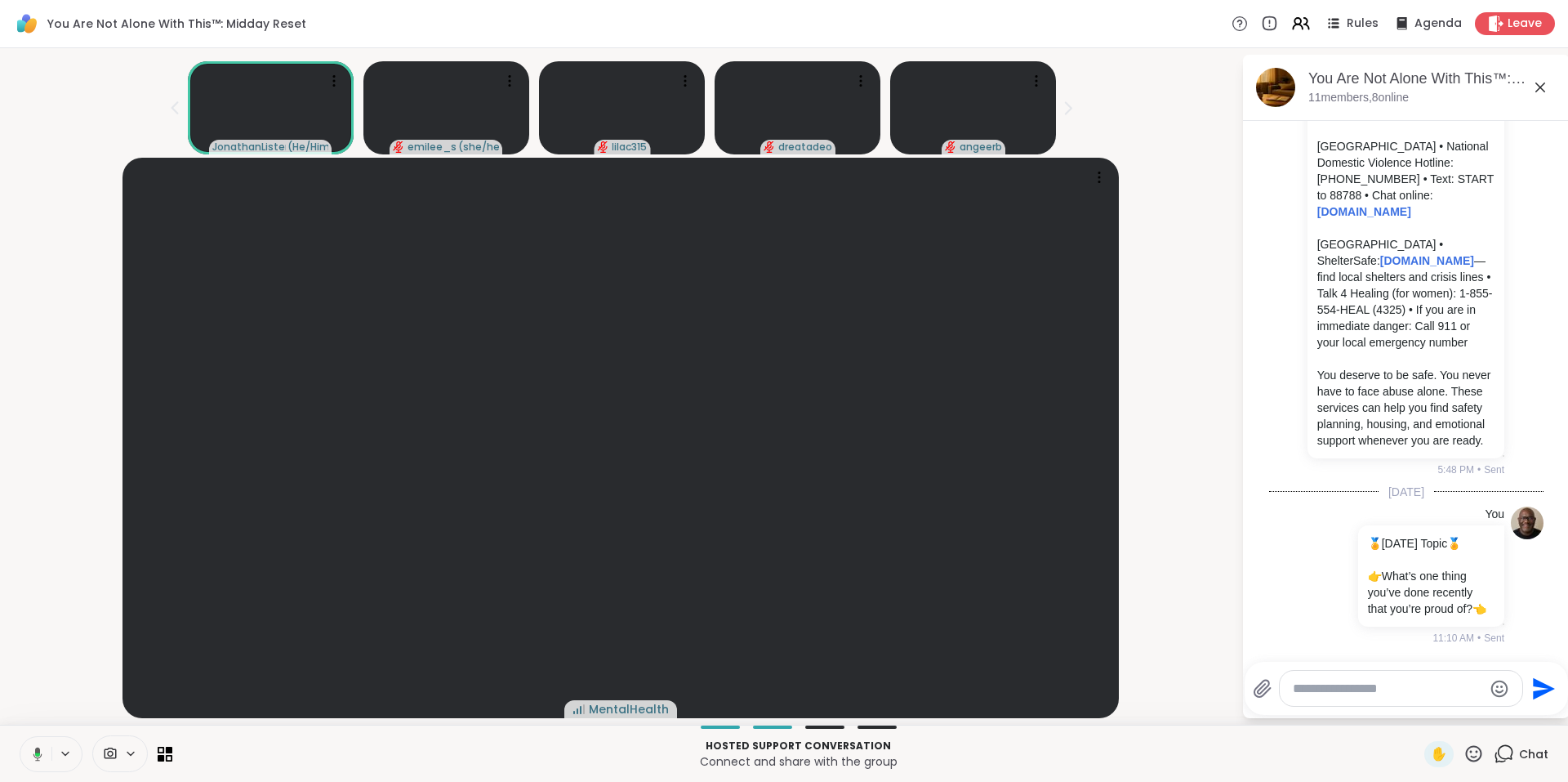
click at [1540, 88] on icon at bounding box center [1540, 88] width 10 height 10
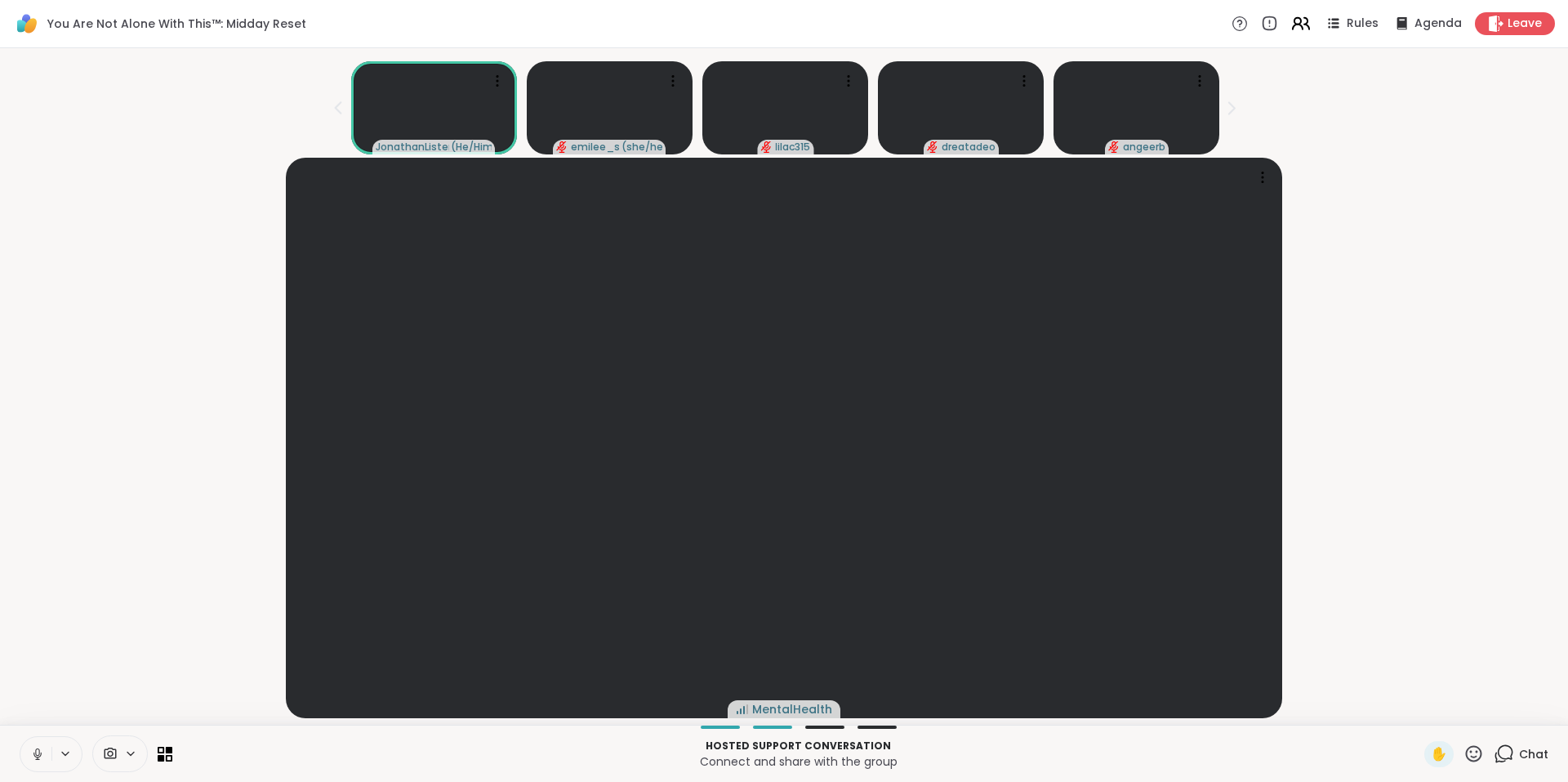
click at [1292, 25] on icon at bounding box center [1297, 26] width 10 height 5
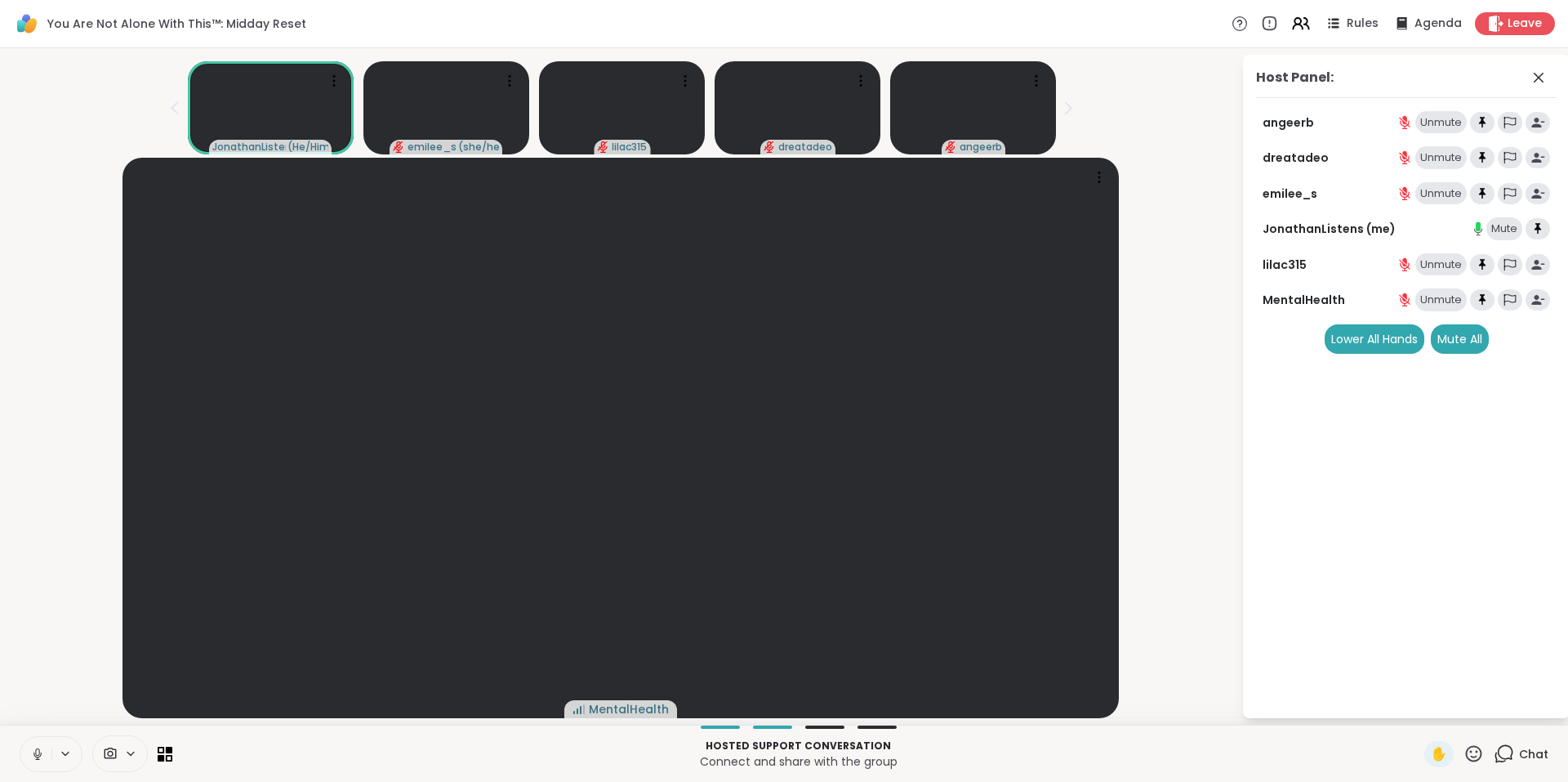
click at [1498, 753] on icon at bounding box center [1503, 753] width 20 height 20
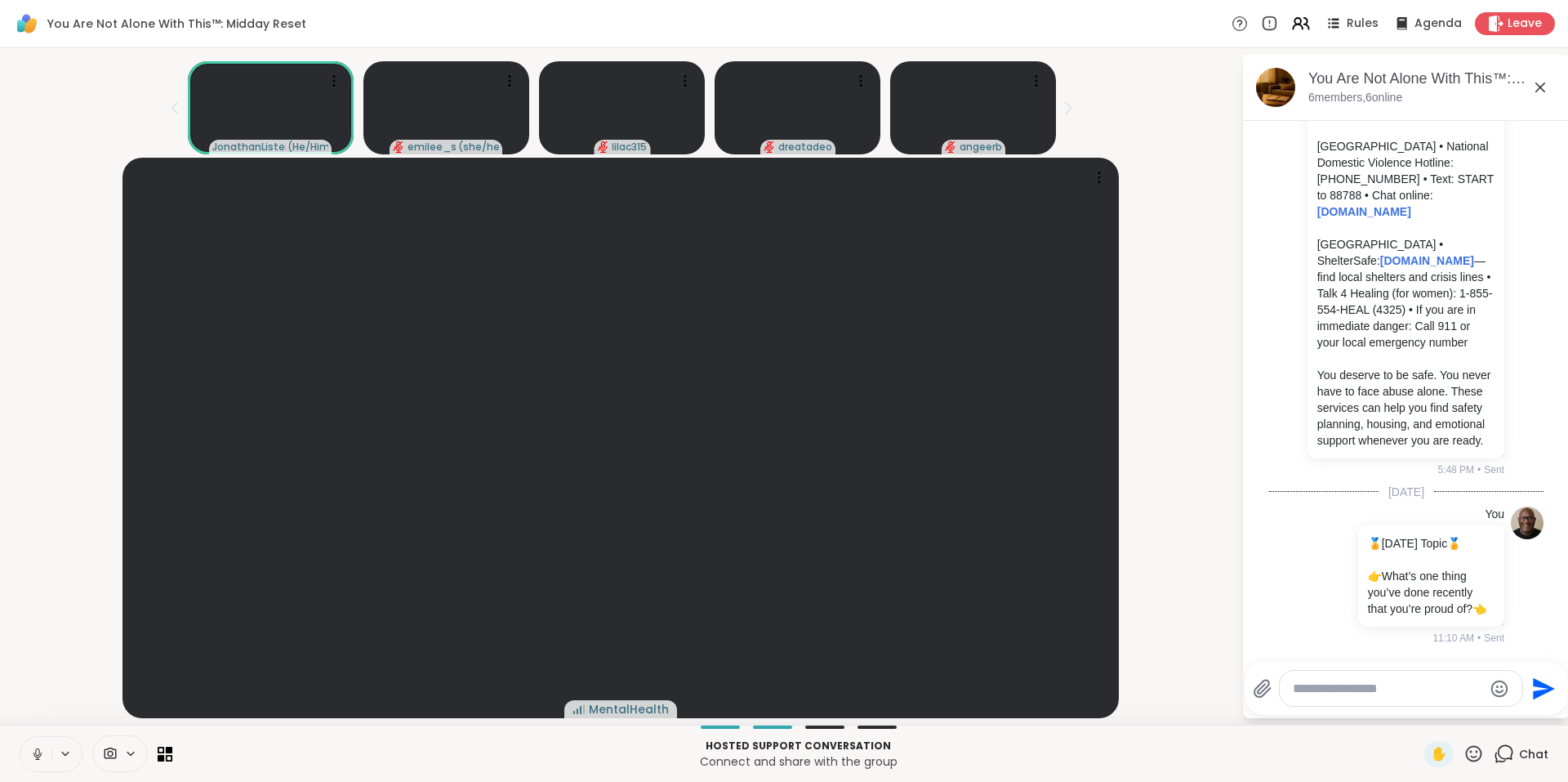
scroll to position [3069, 0]
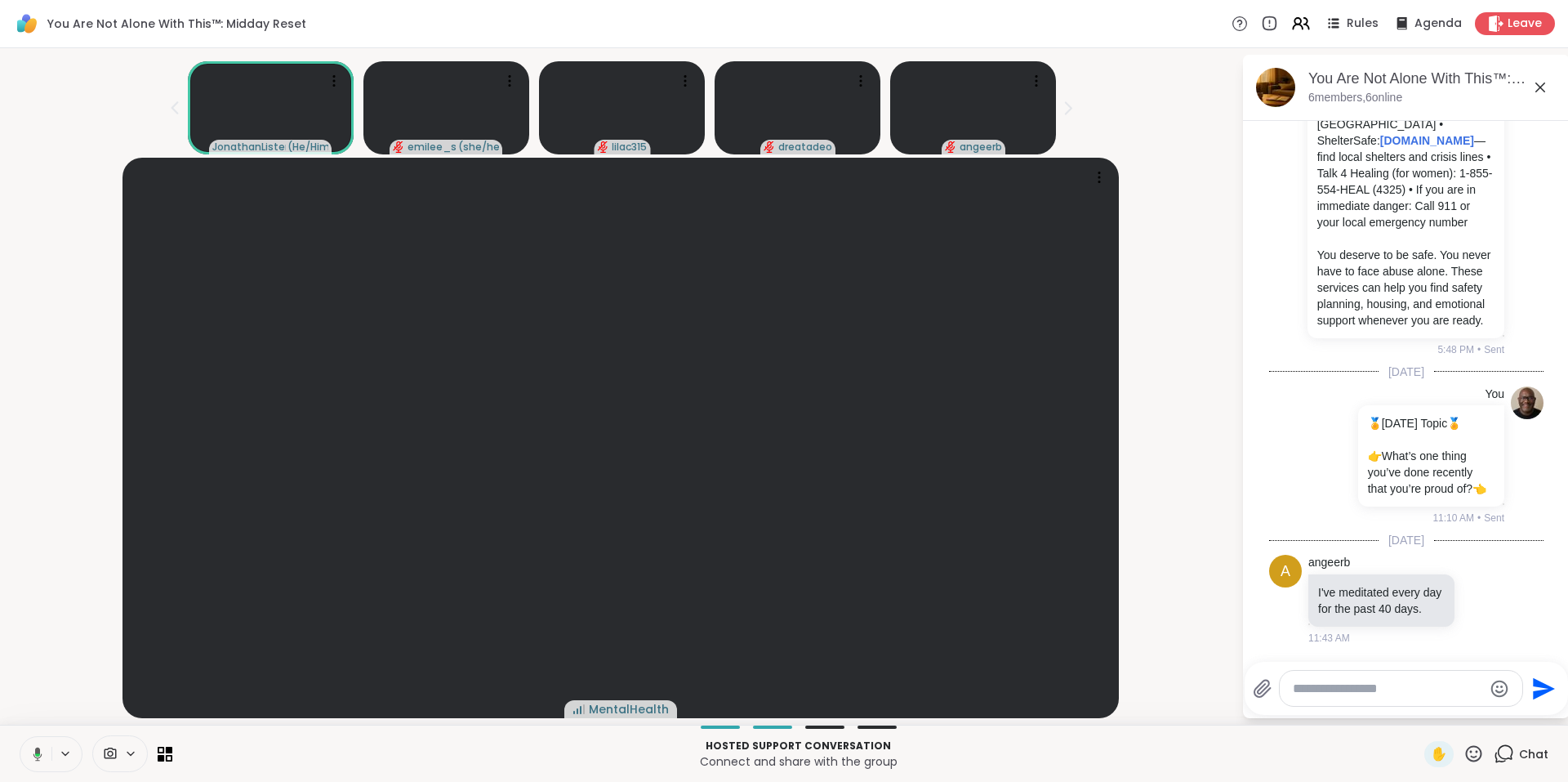
click at [1466, 753] on icon at bounding box center [1473, 753] width 17 height 17
click at [1418, 710] on span "❤️" at bounding box center [1426, 711] width 17 height 20
click at [1290, 18] on icon at bounding box center [1300, 22] width 20 height 20
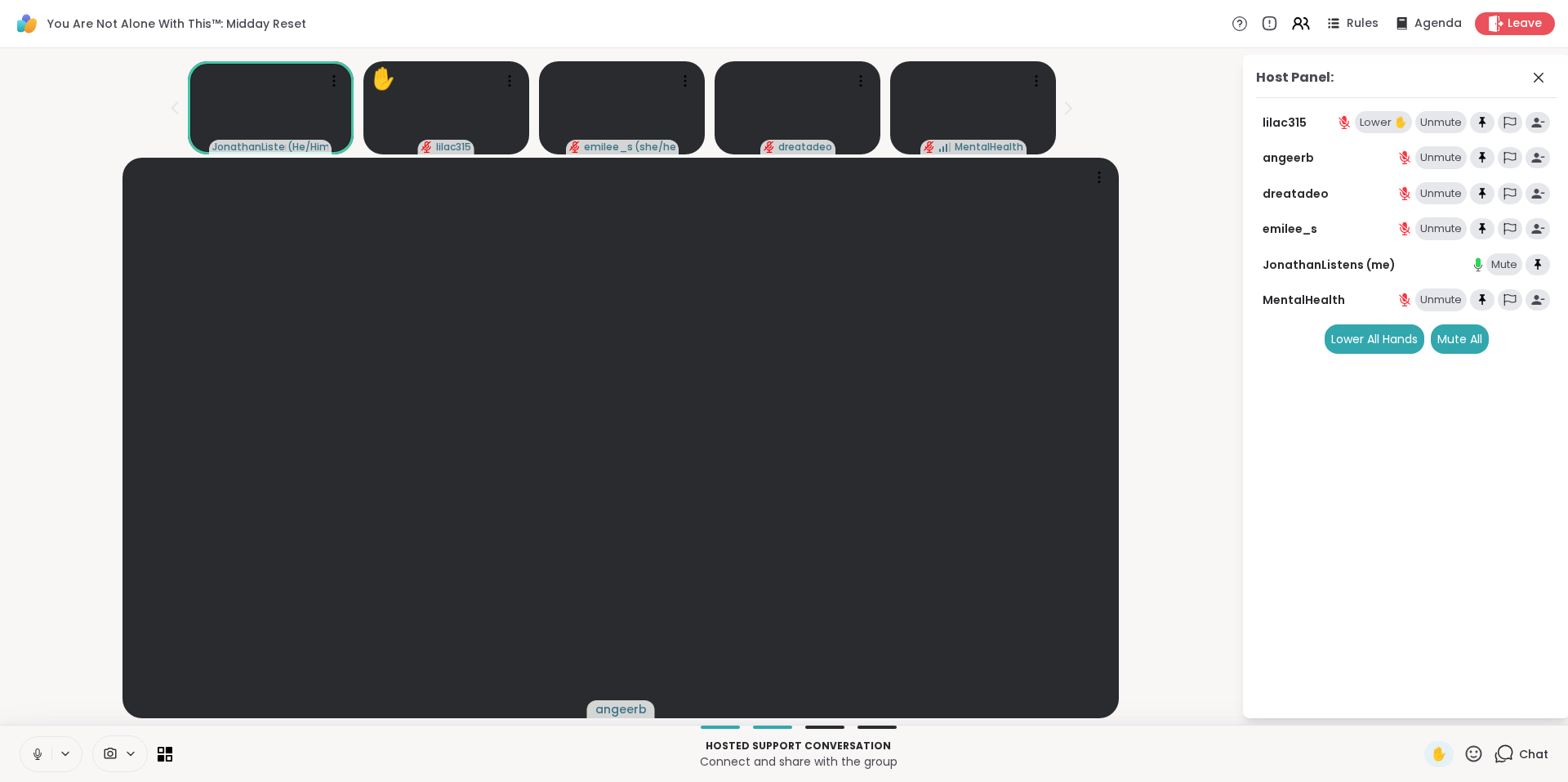
click at [1380, 122] on div "Lower ✋" at bounding box center [1383, 122] width 57 height 22
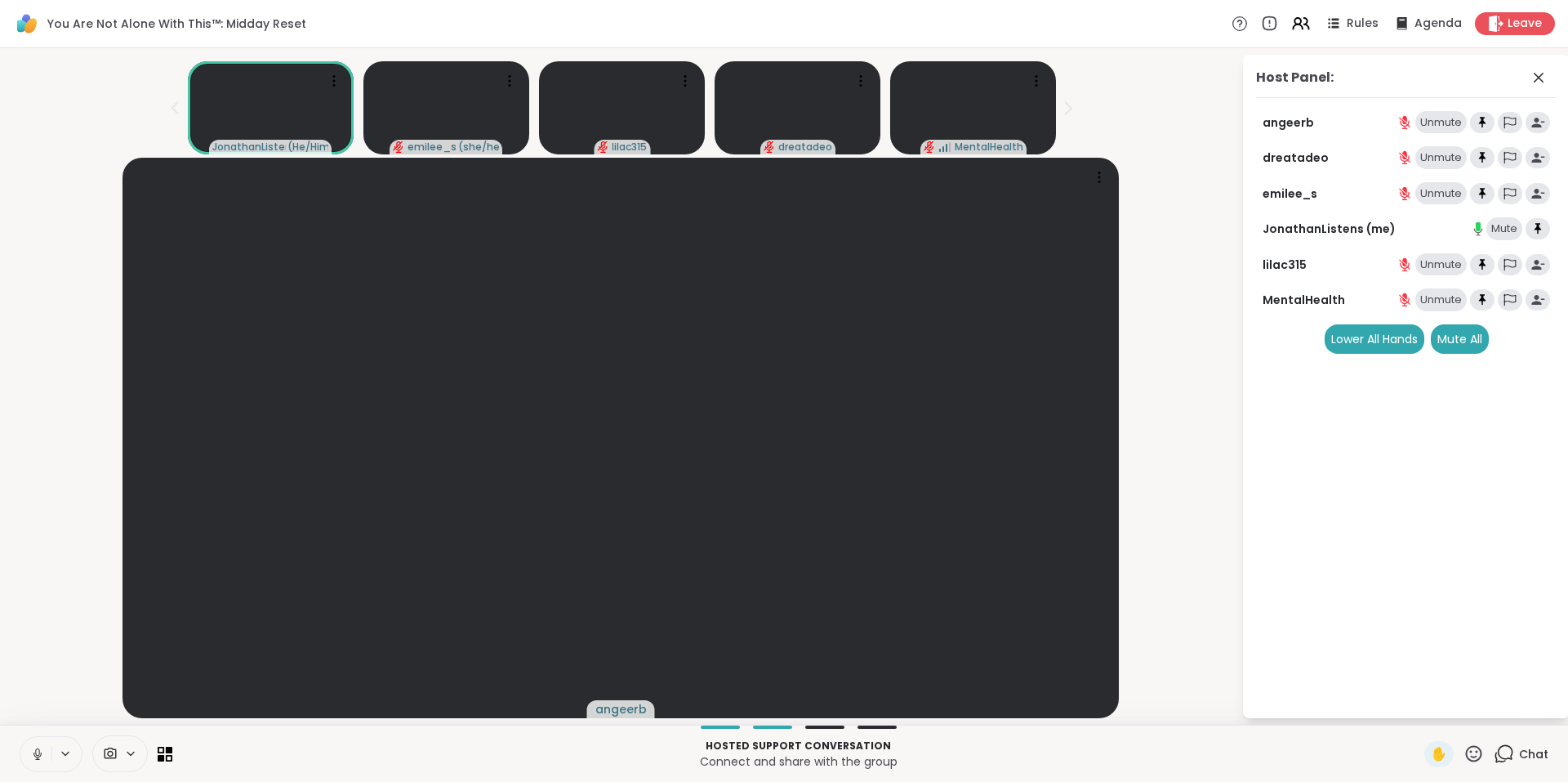
click at [1433, 258] on div "Unmute" at bounding box center [1440, 264] width 52 height 22
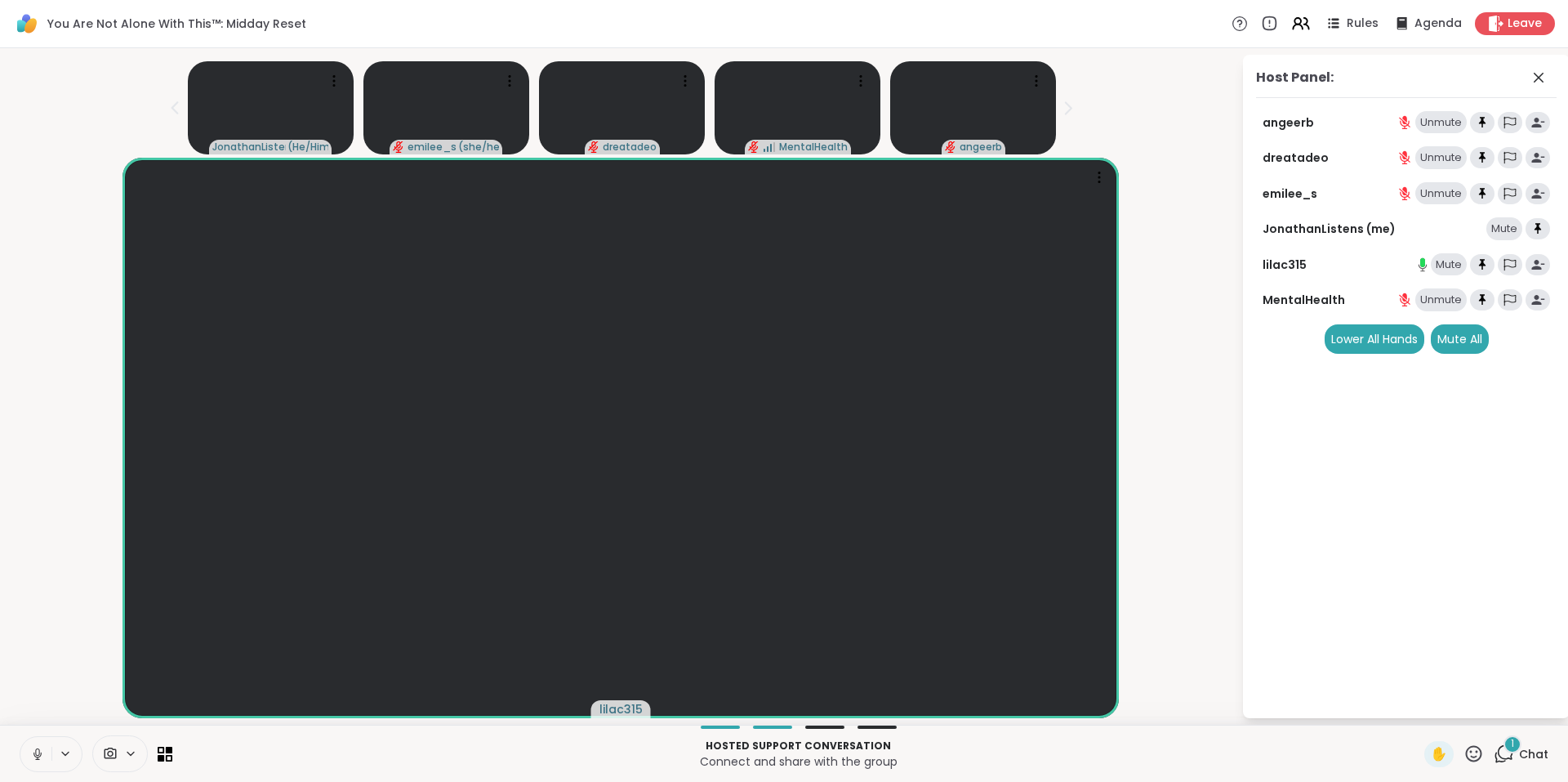
click at [1503, 749] on div "1" at bounding box center [1511, 744] width 18 height 18
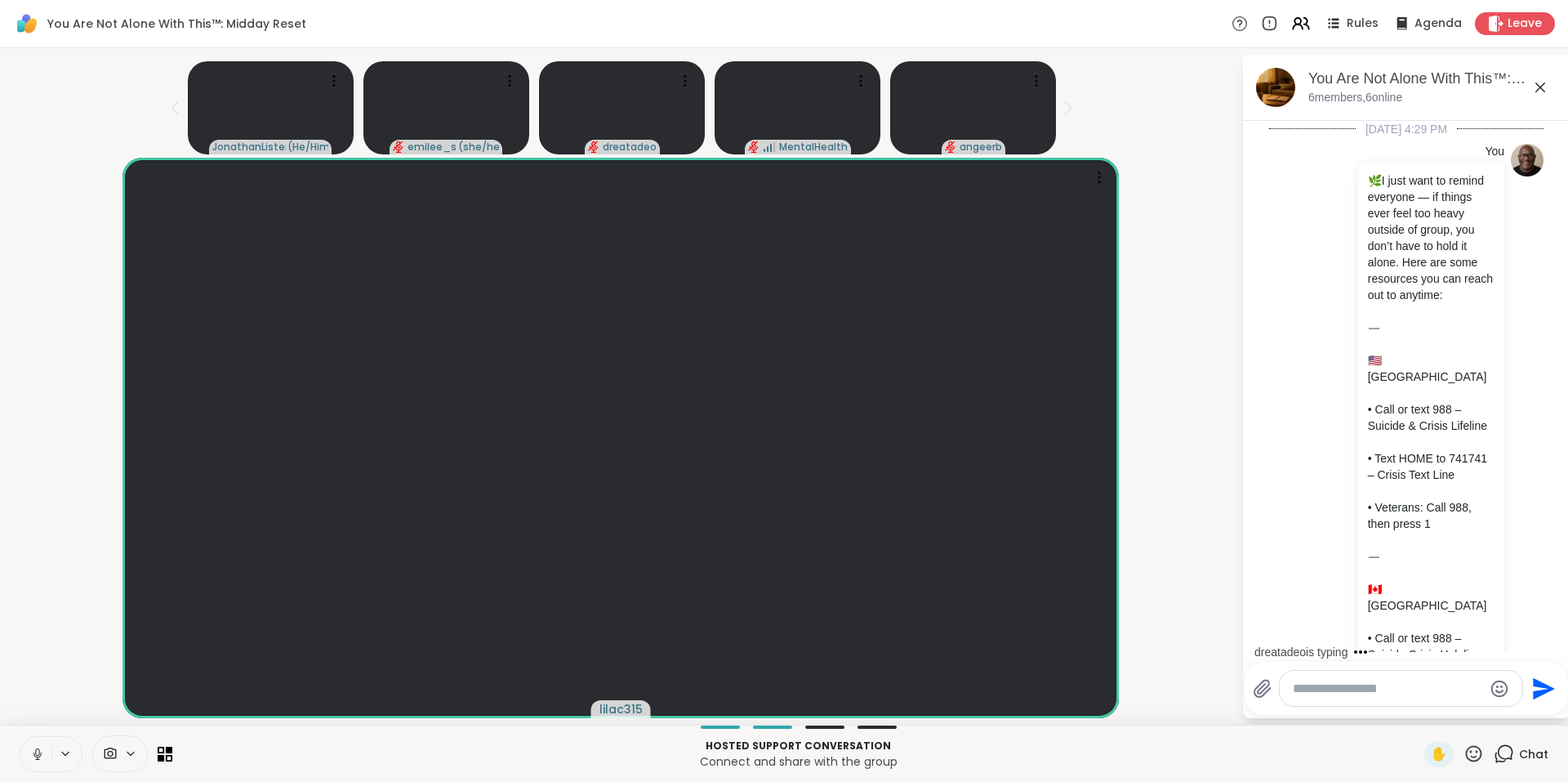
scroll to position [3267, 0]
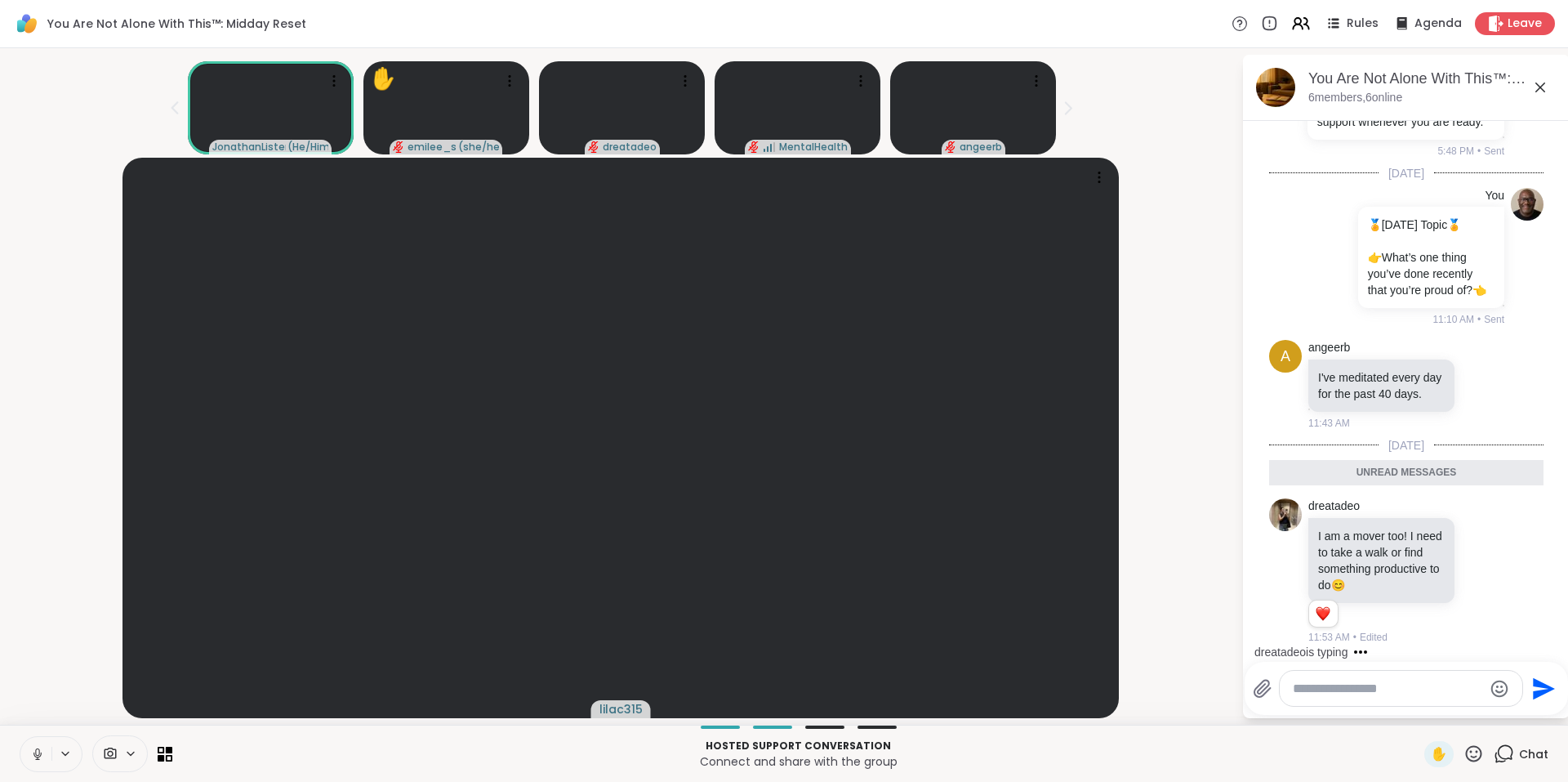
click at [1541, 84] on icon at bounding box center [1540, 88] width 19 height 20
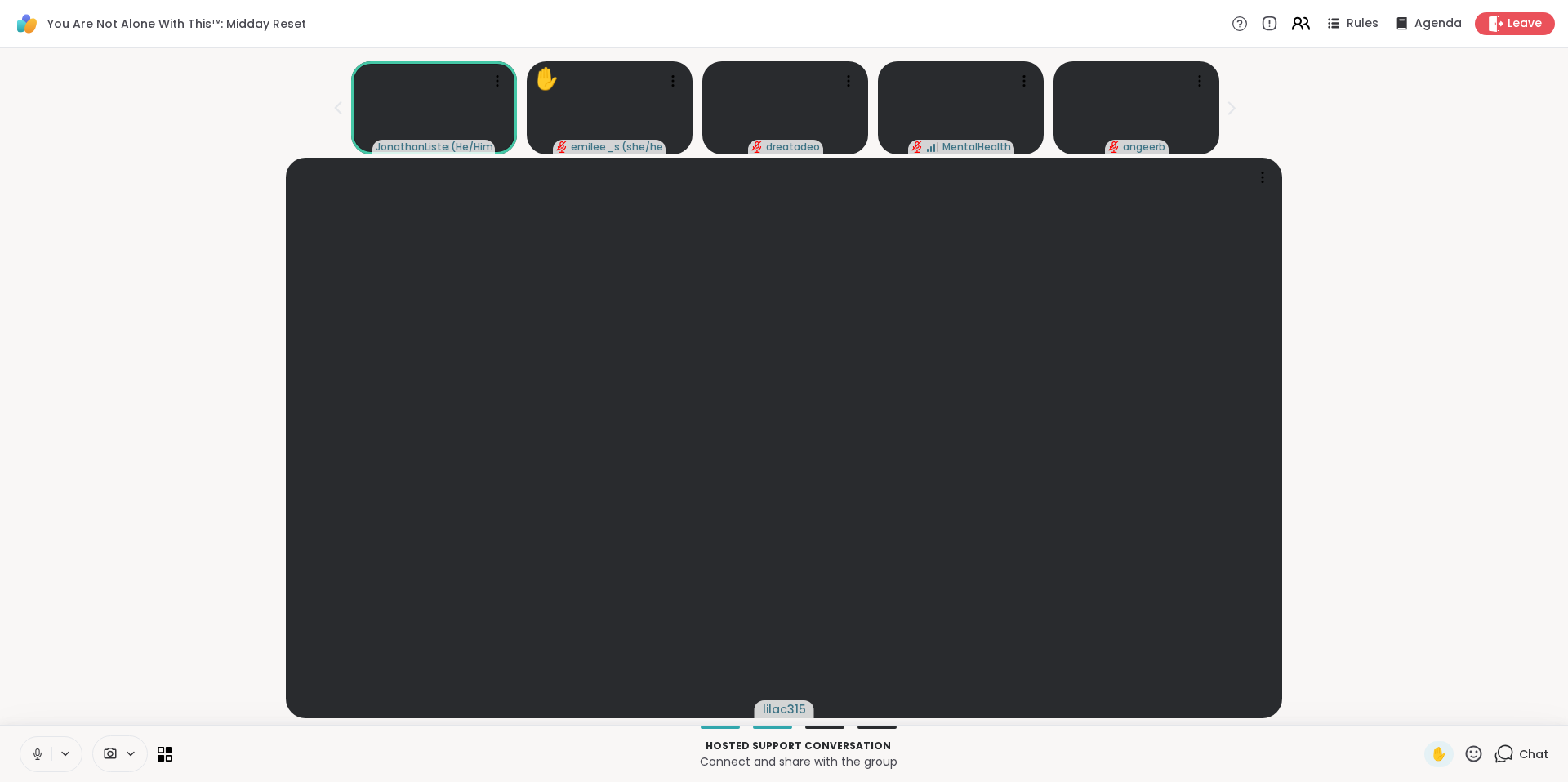
click at [1290, 19] on icon at bounding box center [1300, 22] width 20 height 20
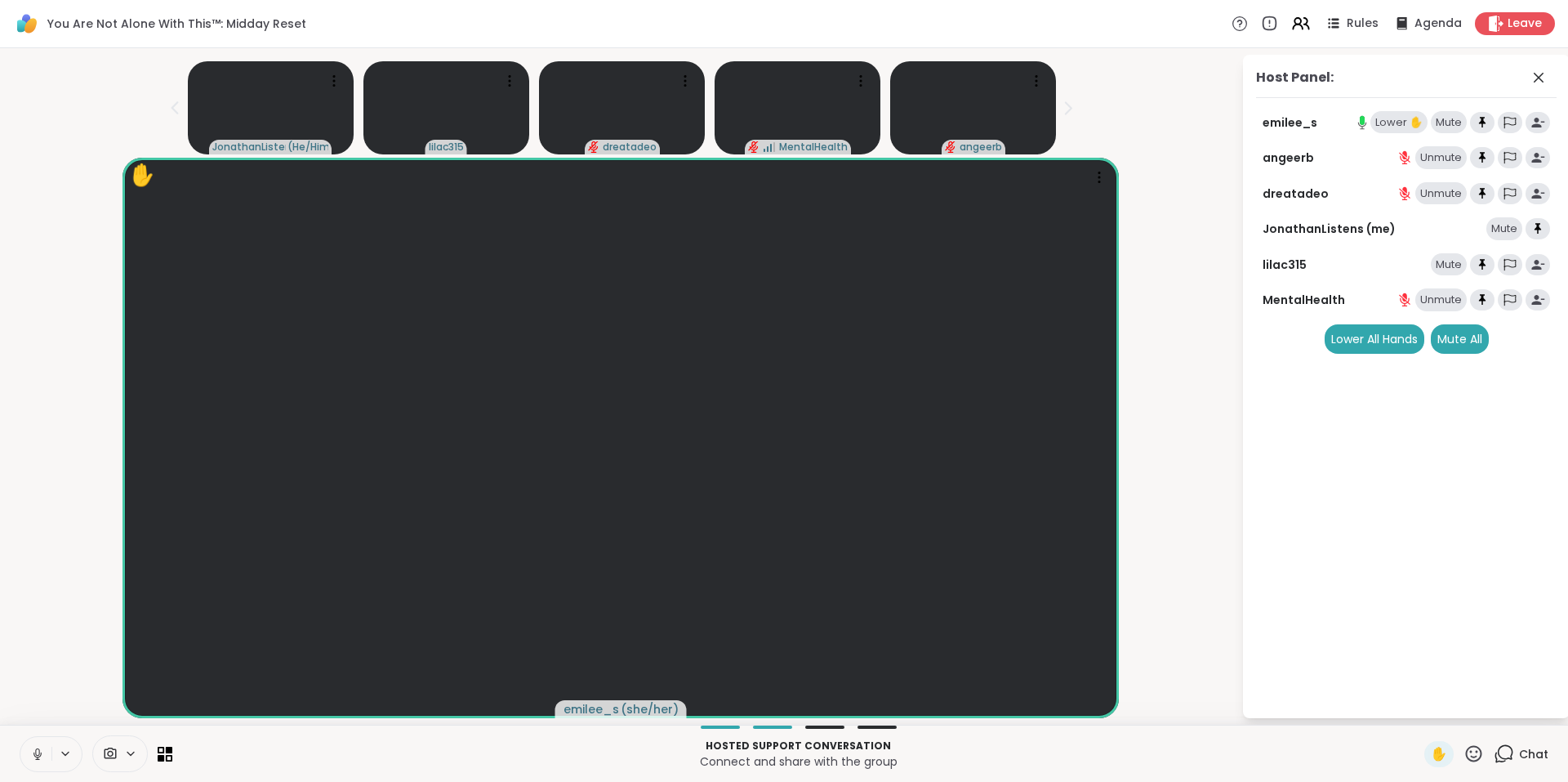
click at [1373, 130] on div "Lower ✋" at bounding box center [1398, 122] width 57 height 22
click at [1498, 753] on icon at bounding box center [1506, 752] width 16 height 15
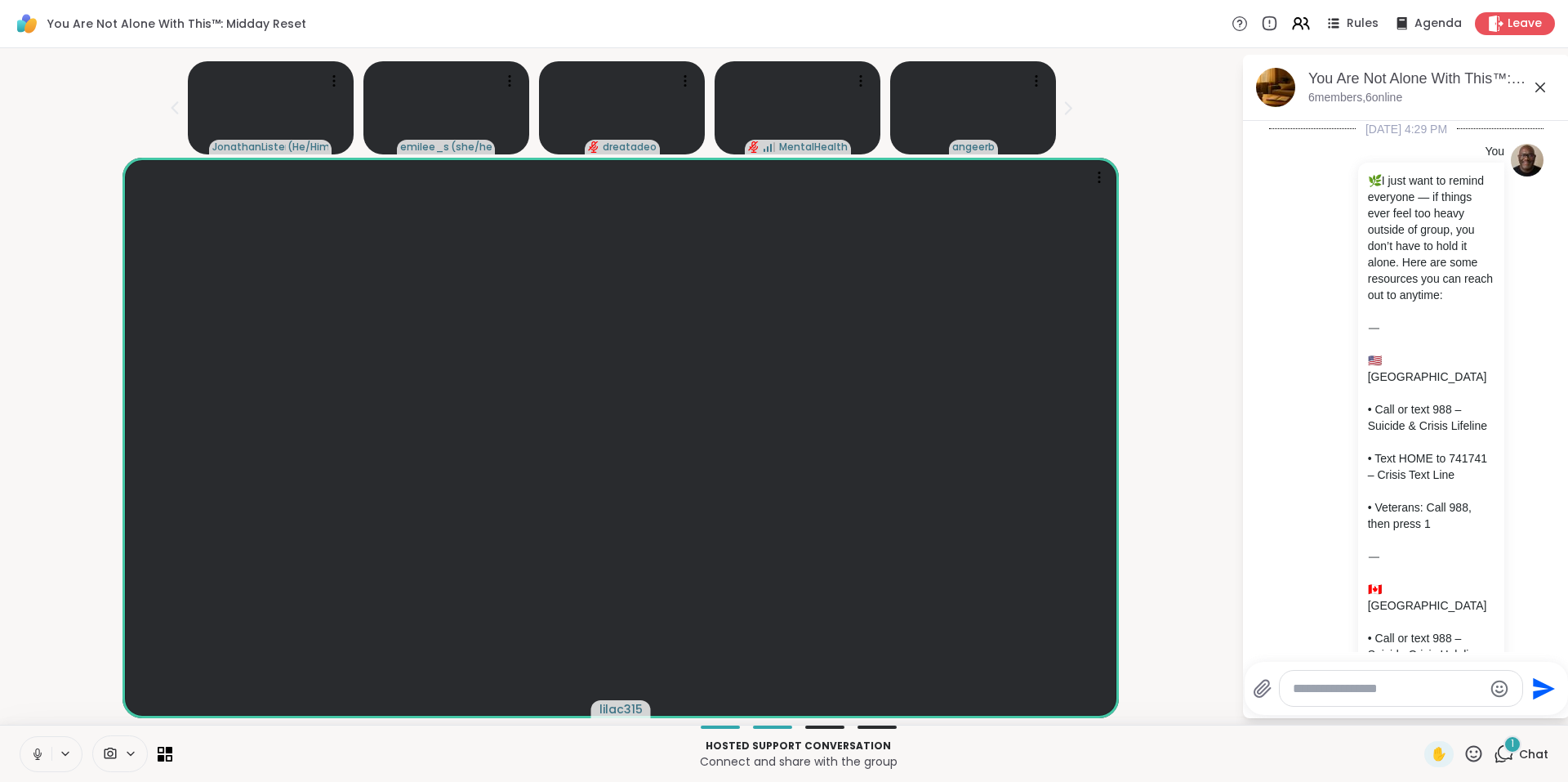
scroll to position [3469, 0]
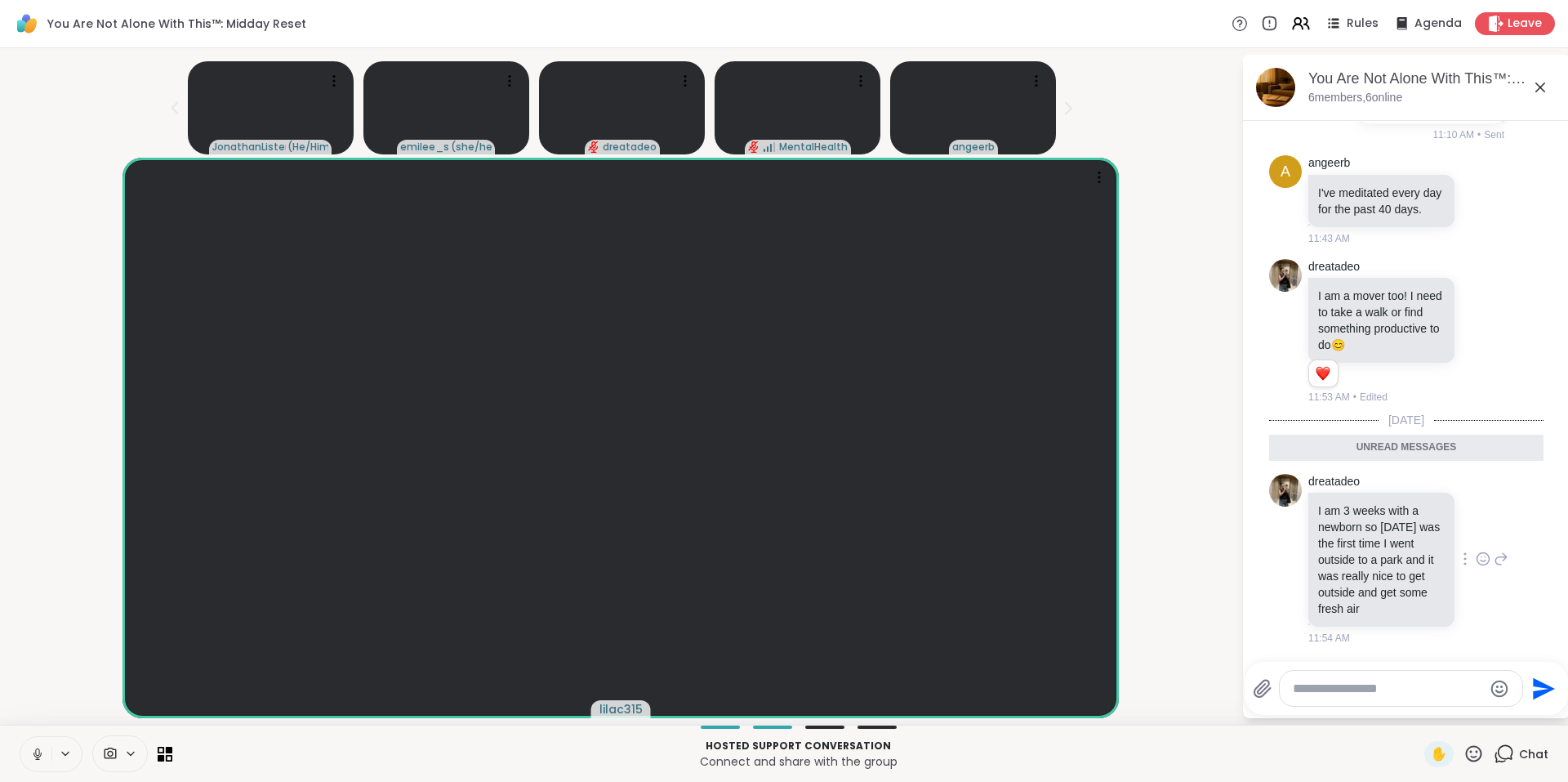
click at [1475, 551] on icon at bounding box center [1482, 559] width 15 height 17
click at [1475, 526] on div "Select Reaction: Heart" at bounding box center [1482, 532] width 15 height 15
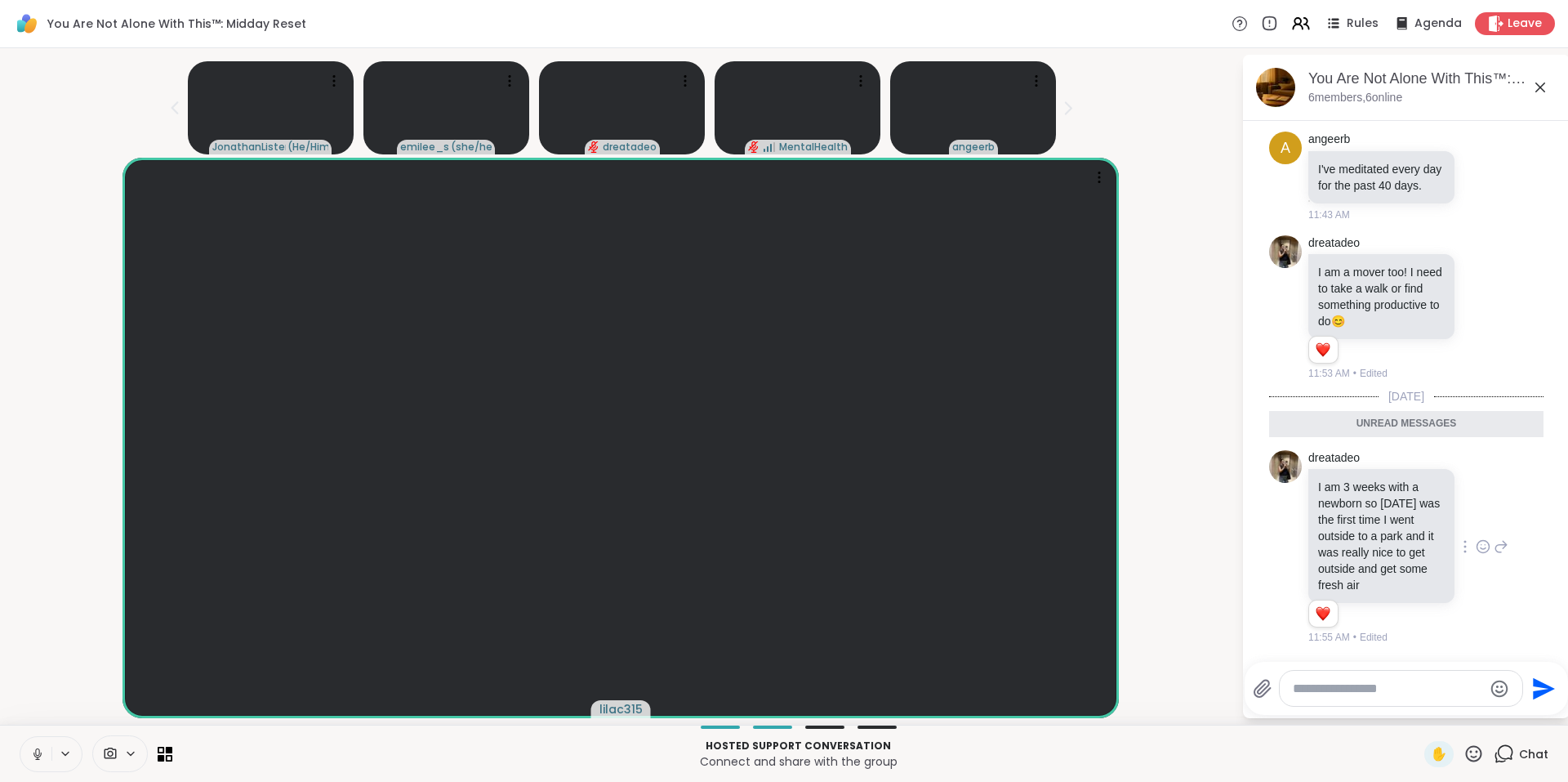
scroll to position [3493, 0]
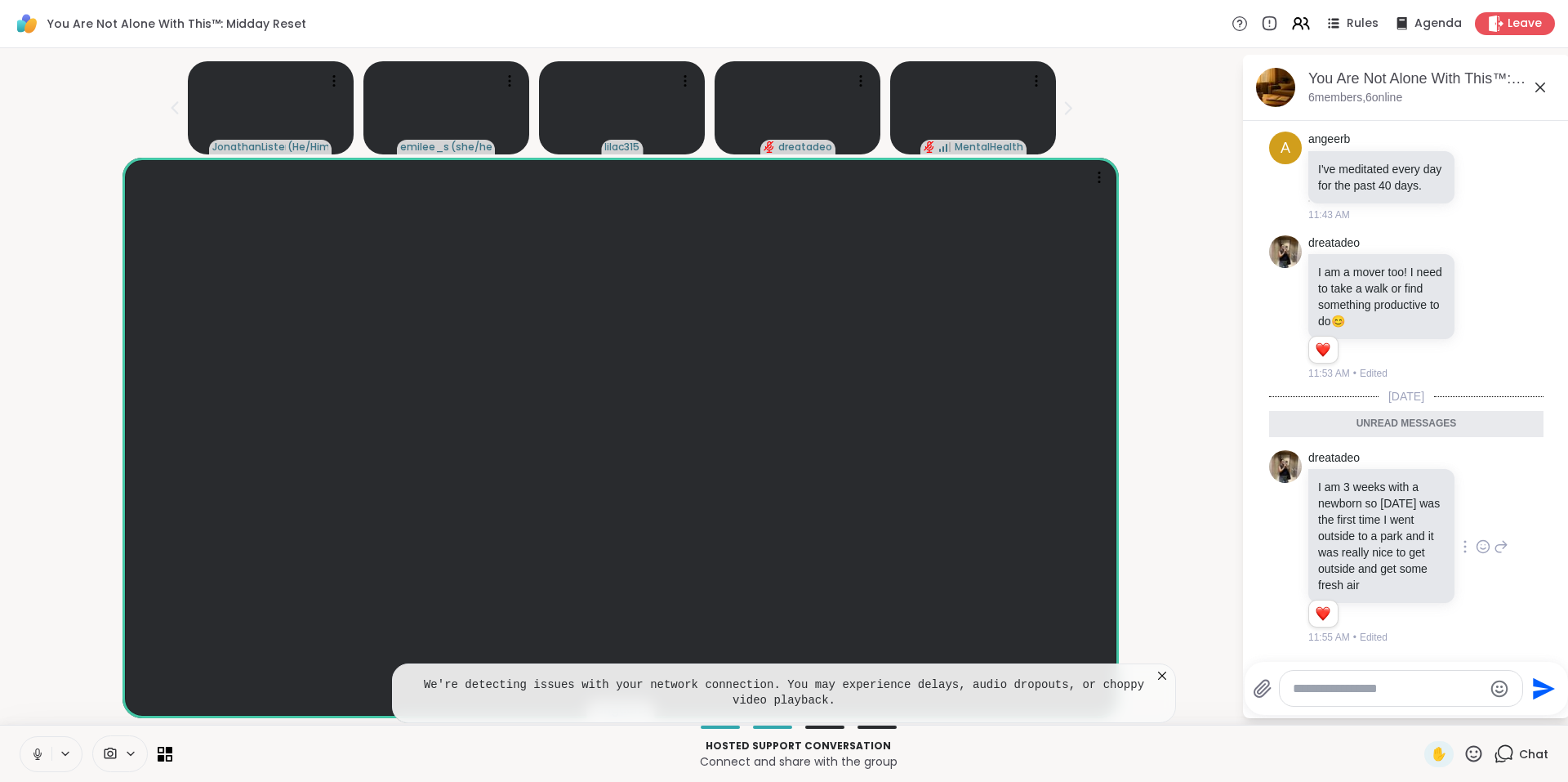
click at [1163, 675] on icon at bounding box center [1162, 676] width 8 height 8
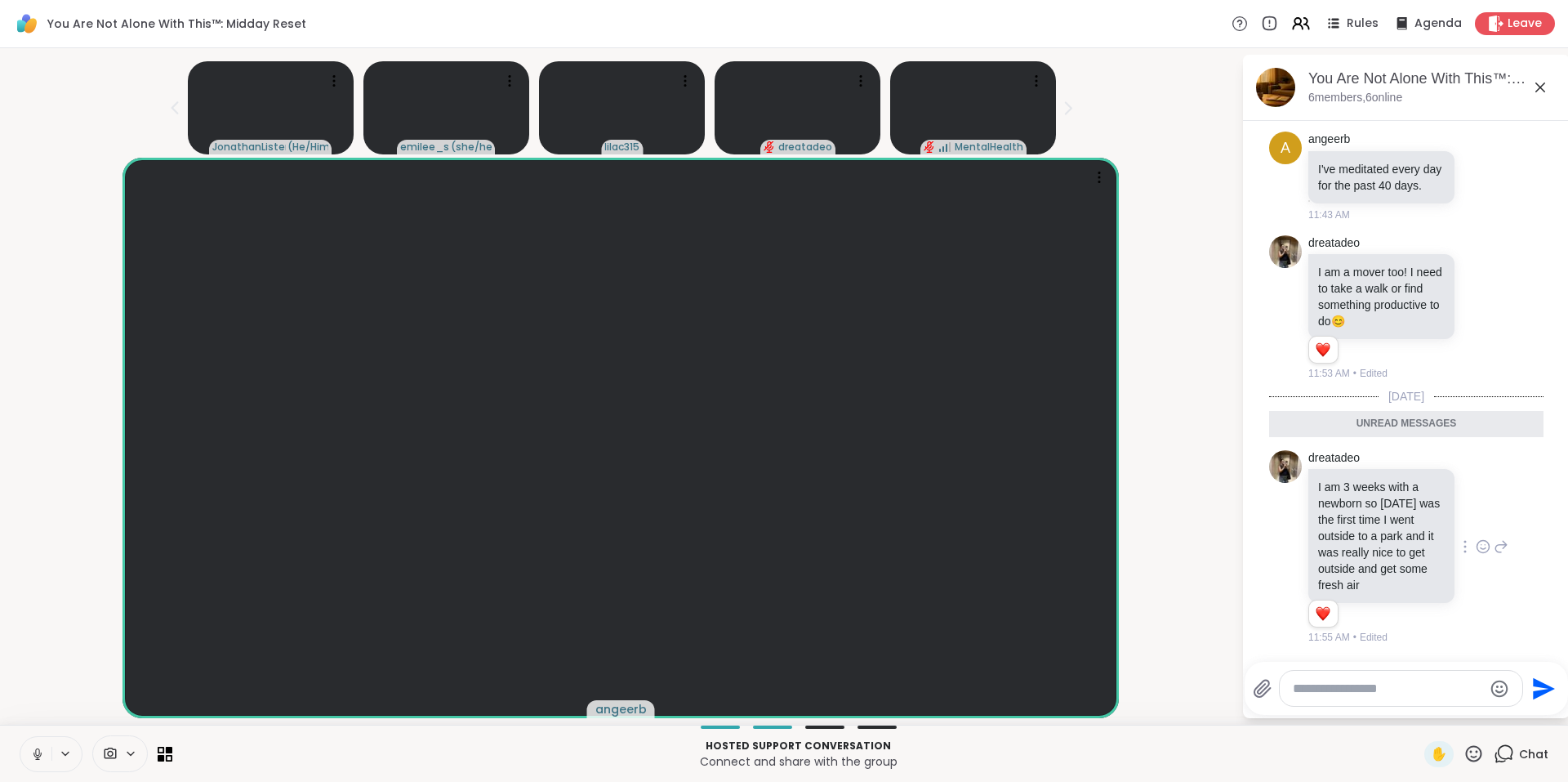
click at [1493, 541] on icon at bounding box center [1500, 546] width 15 height 20
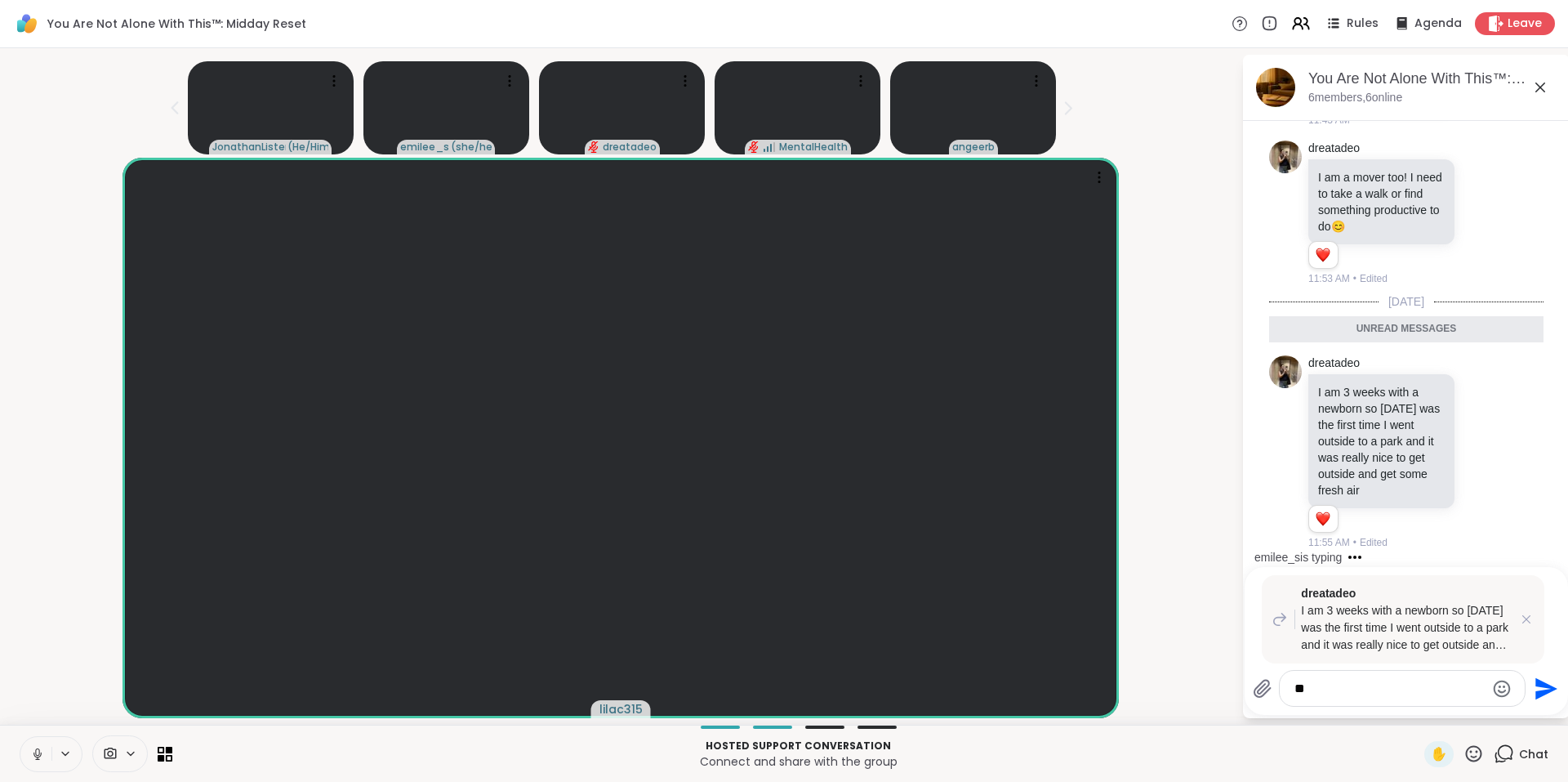
type textarea "*"
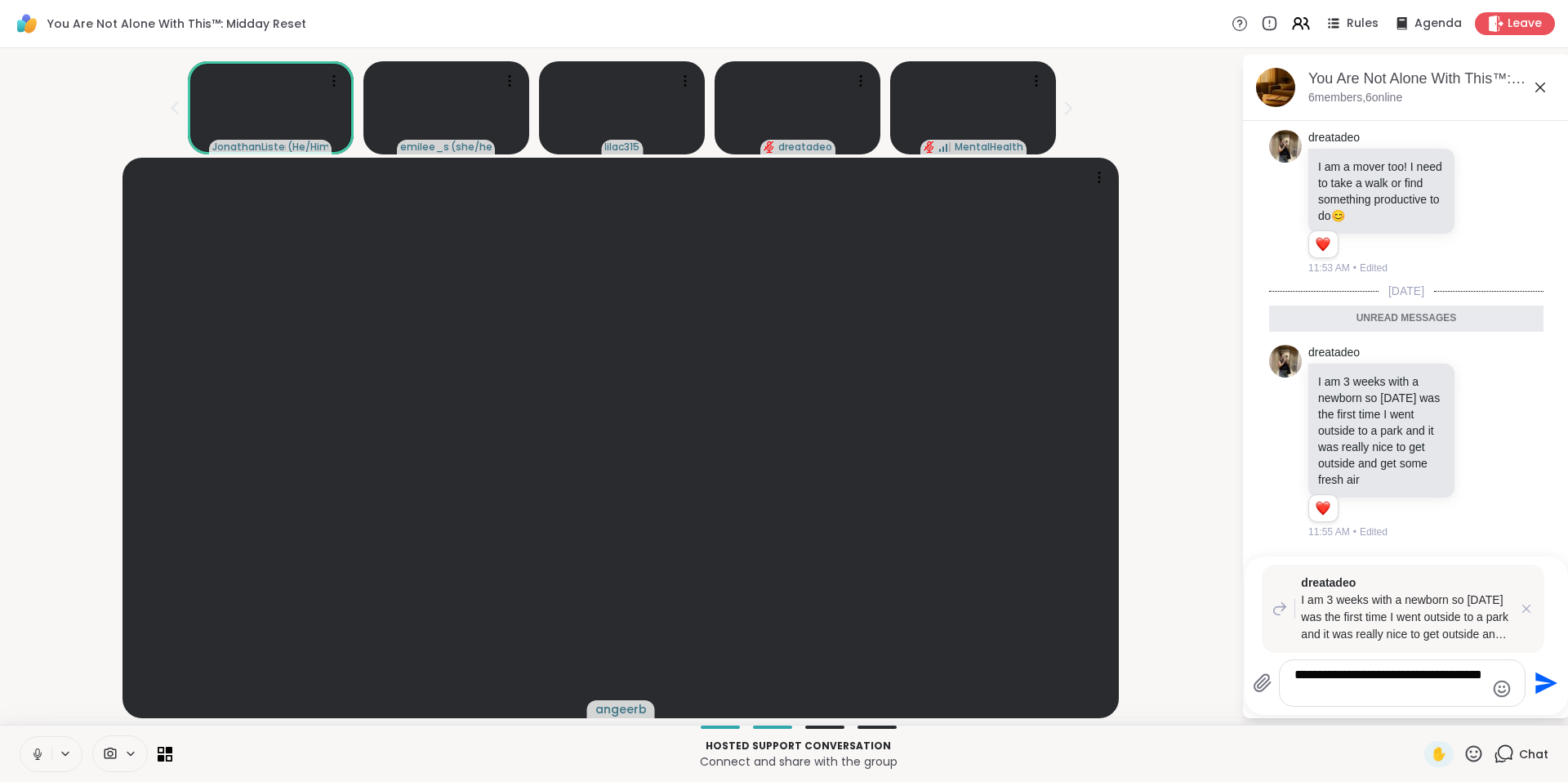
type textarea "**********"
click at [1547, 680] on icon "Send" at bounding box center [1546, 684] width 22 height 22
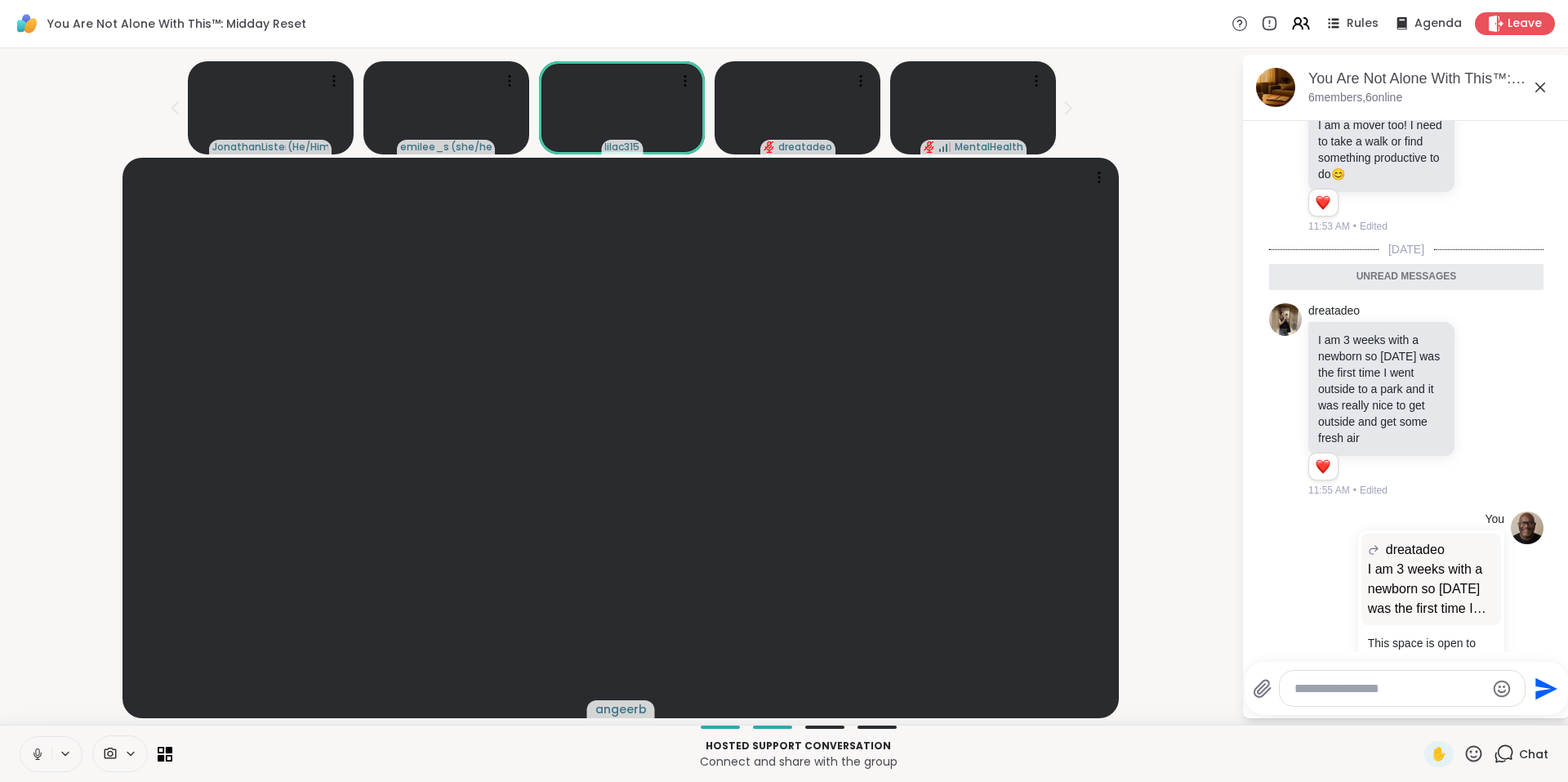
scroll to position [3652, 0]
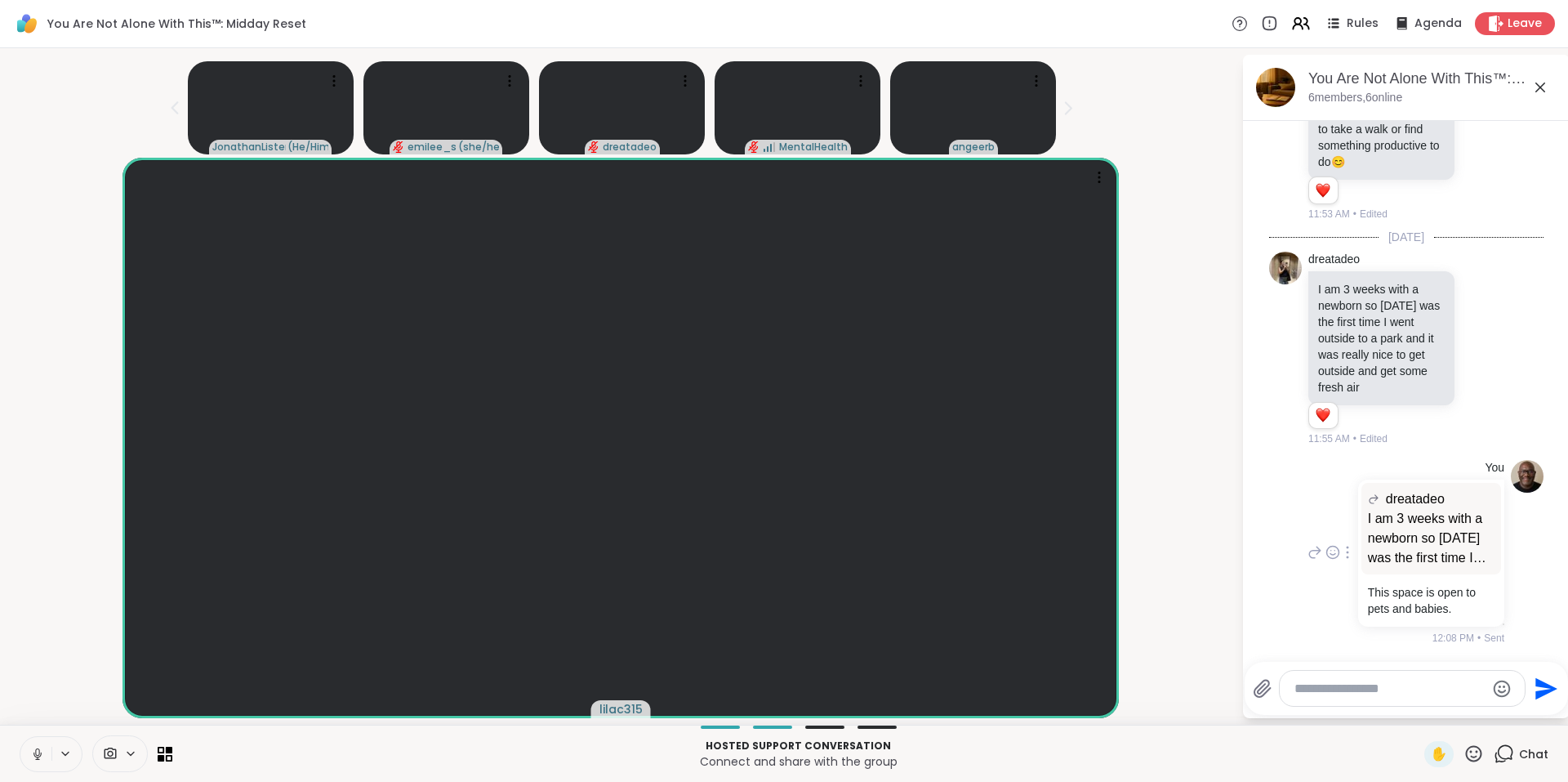
click at [1346, 553] on icon at bounding box center [1347, 552] width 3 height 13
click at [1358, 576] on icon at bounding box center [1366, 575] width 17 height 17
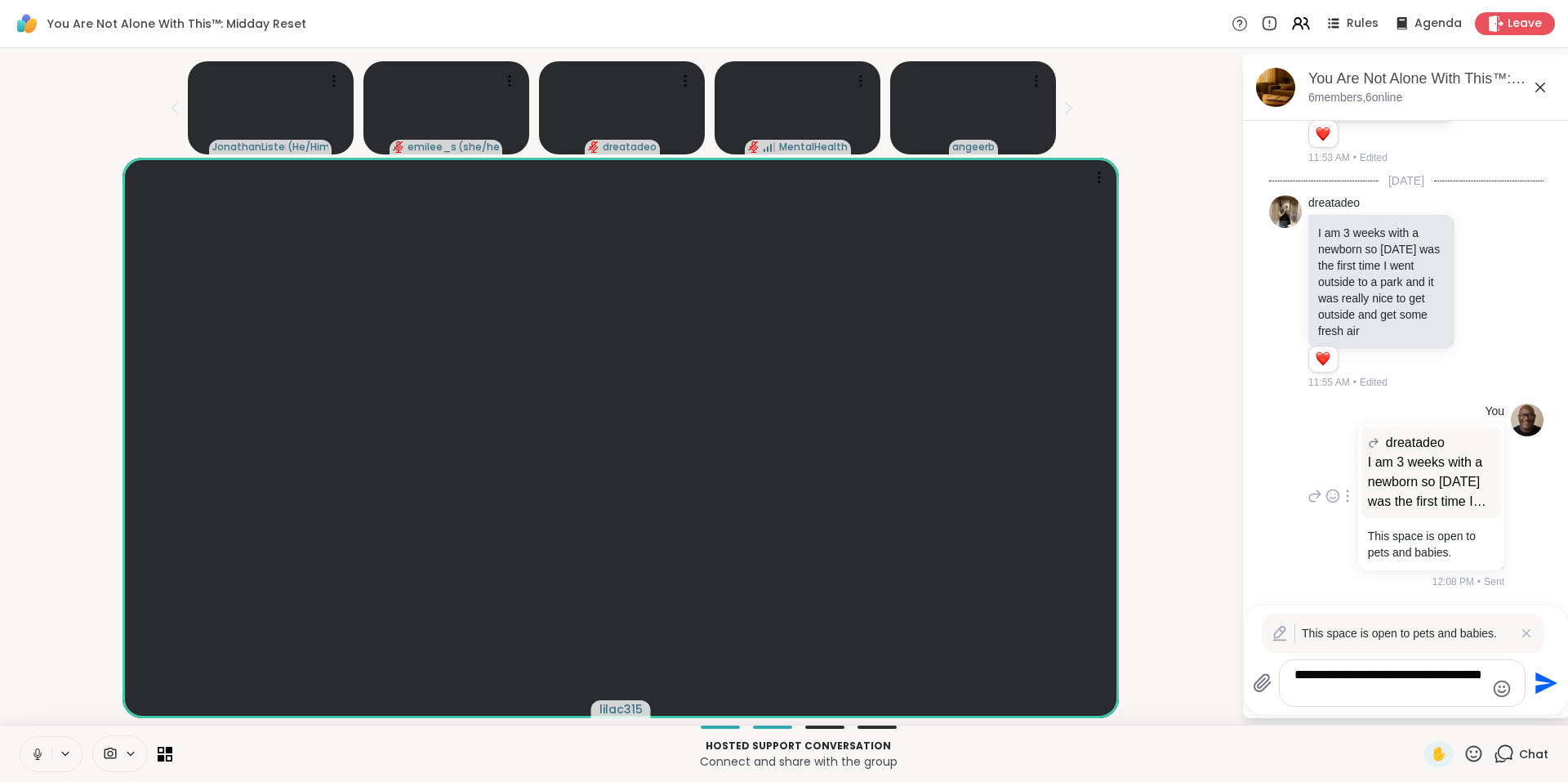
scroll to position [3691, 0]
click at [1361, 691] on textarea "**********" at bounding box center [1389, 684] width 190 height 33
type textarea "**********"
click at [1537, 688] on icon "Send" at bounding box center [1546, 684] width 22 height 22
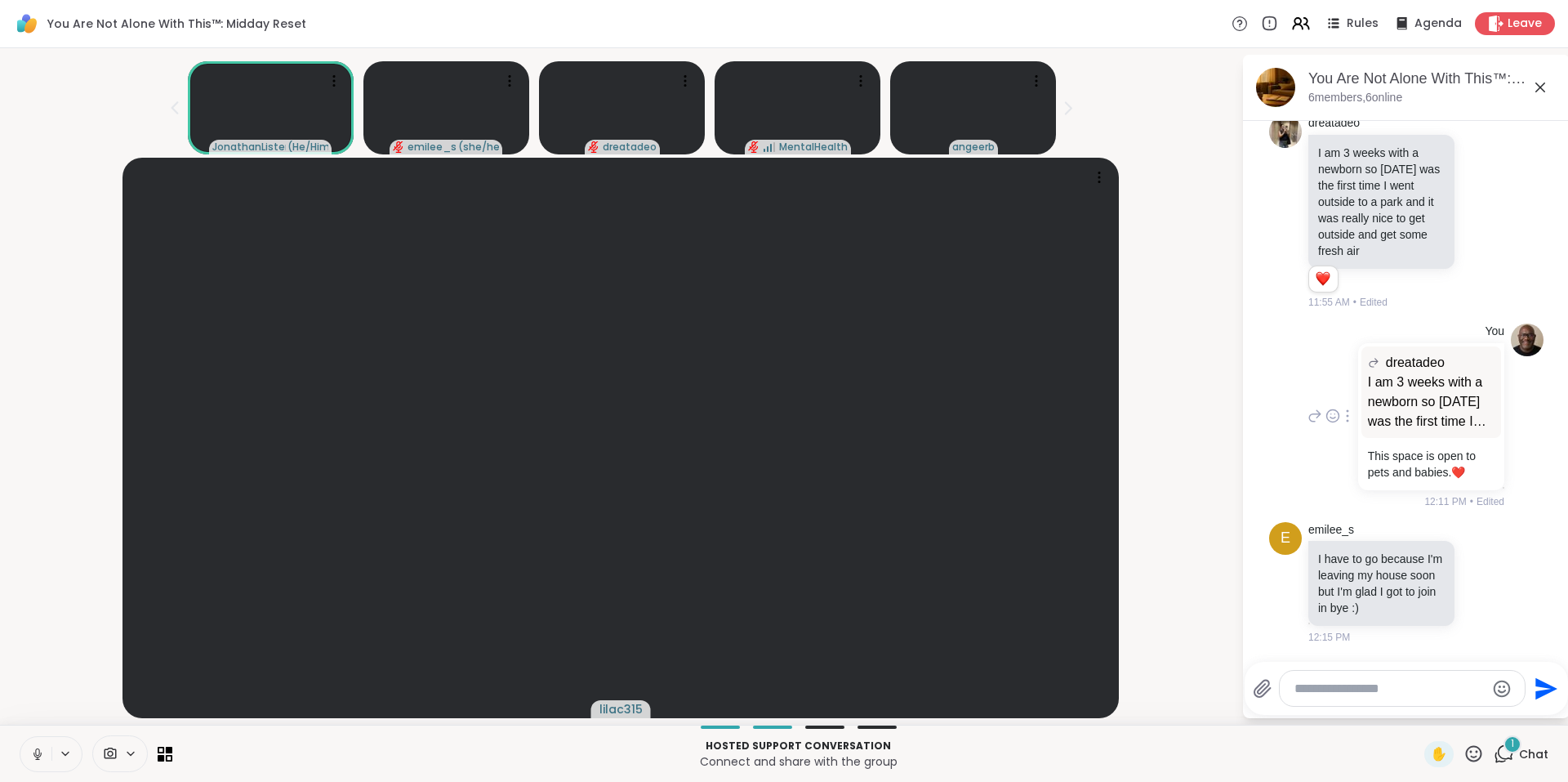
scroll to position [3788, 0]
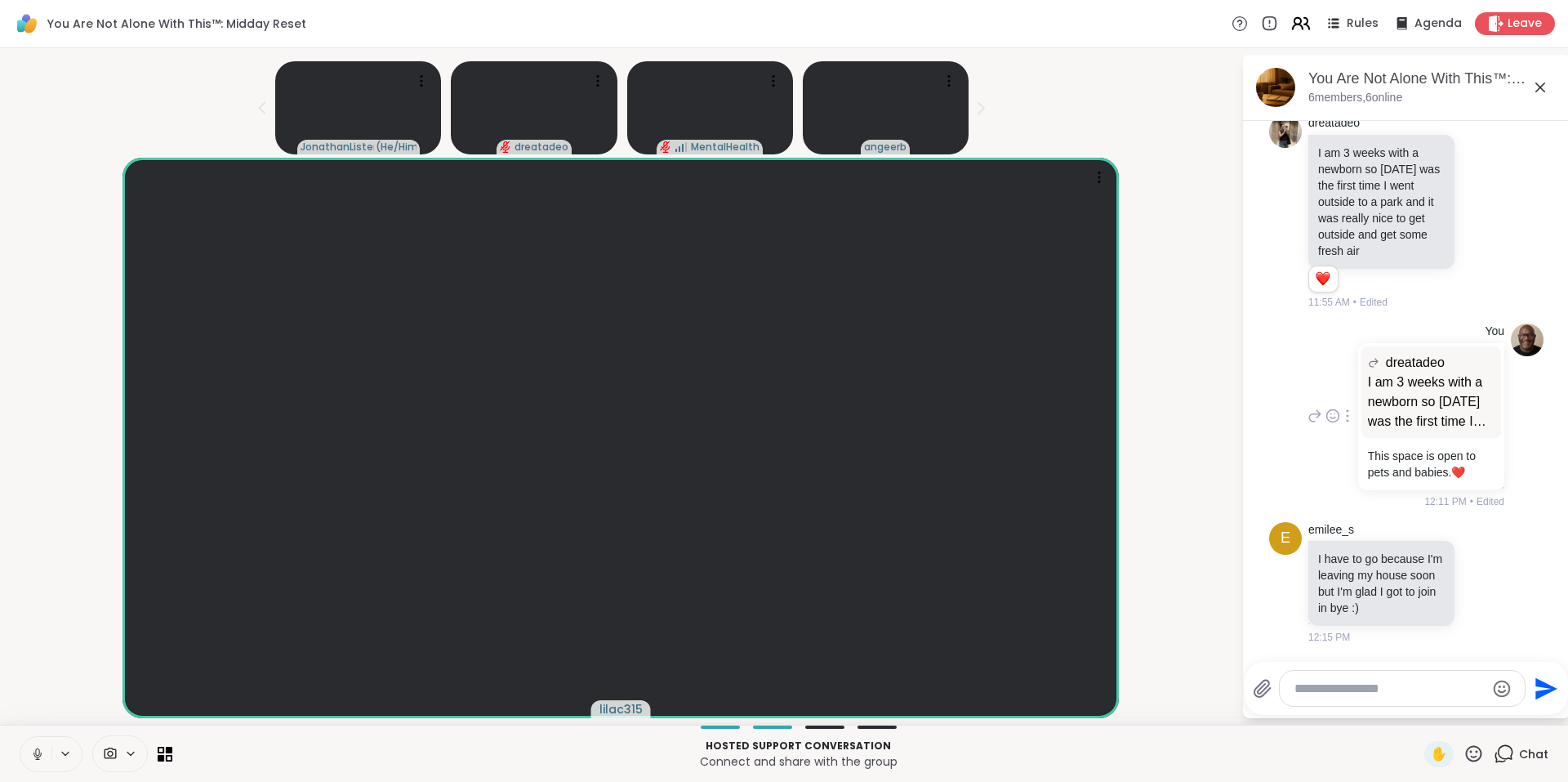
click at [1294, 18] on icon at bounding box center [1297, 20] width 7 height 7
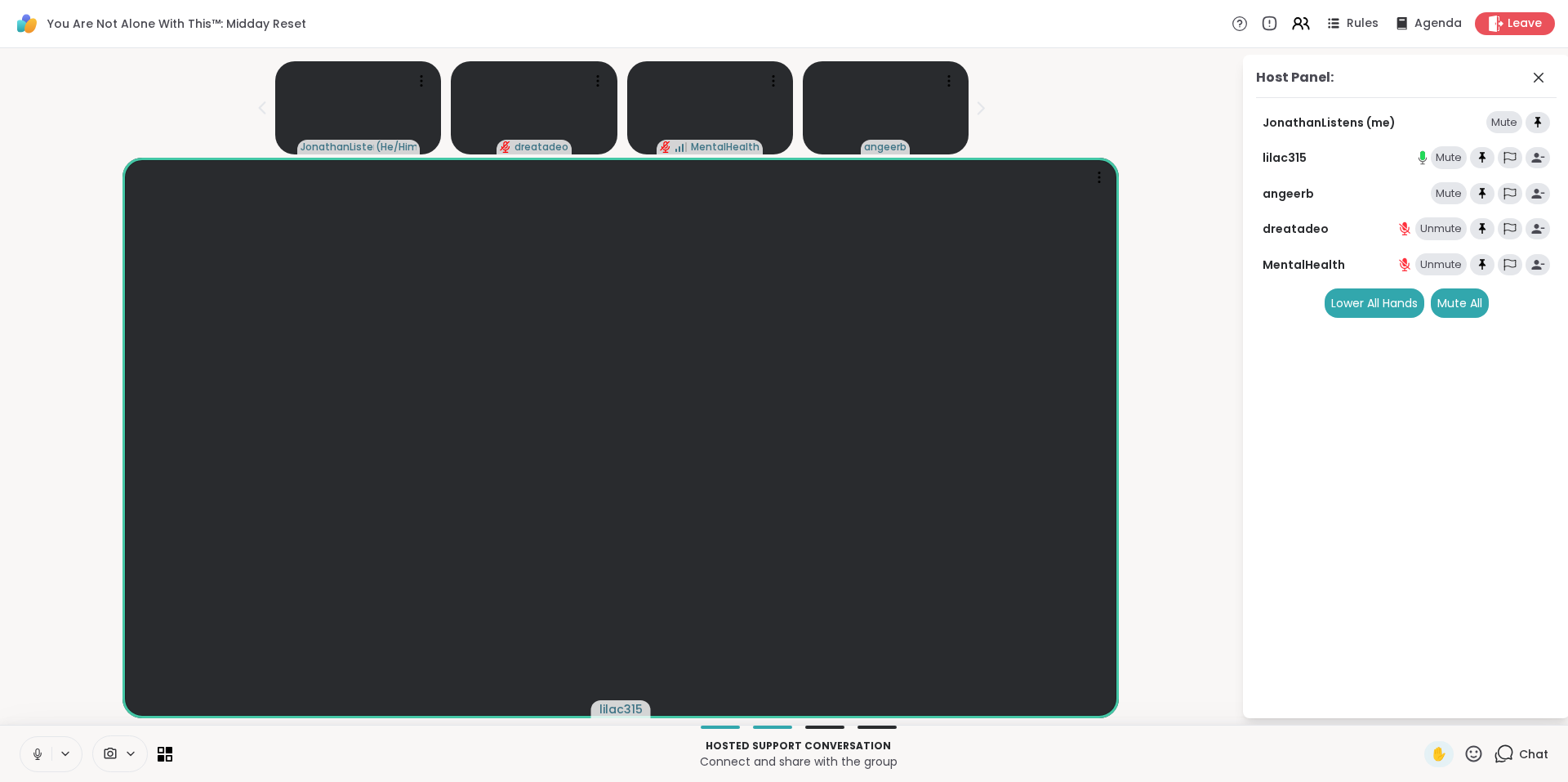
click at [1495, 747] on icon at bounding box center [1503, 753] width 20 height 20
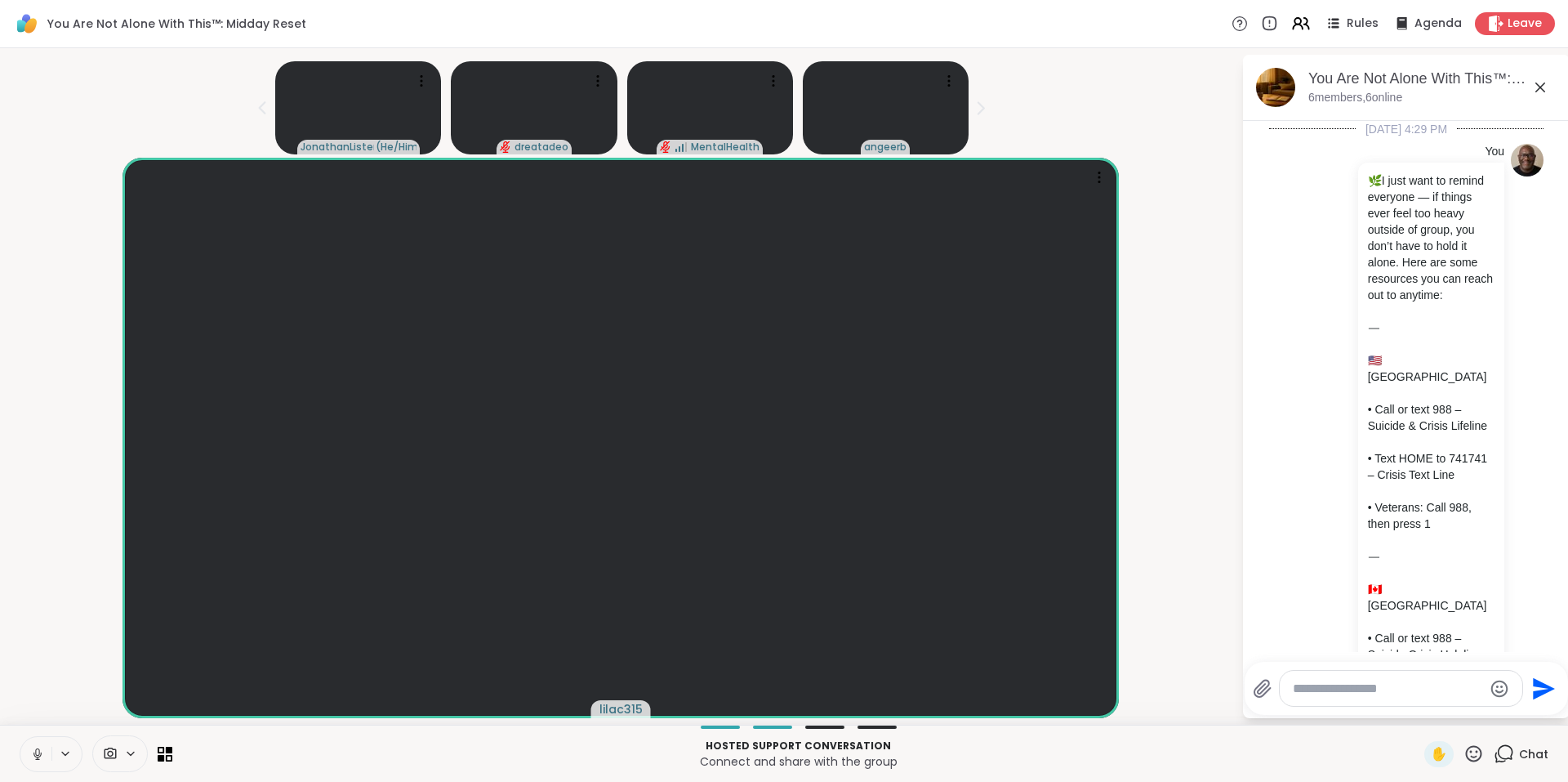
scroll to position [3772, 0]
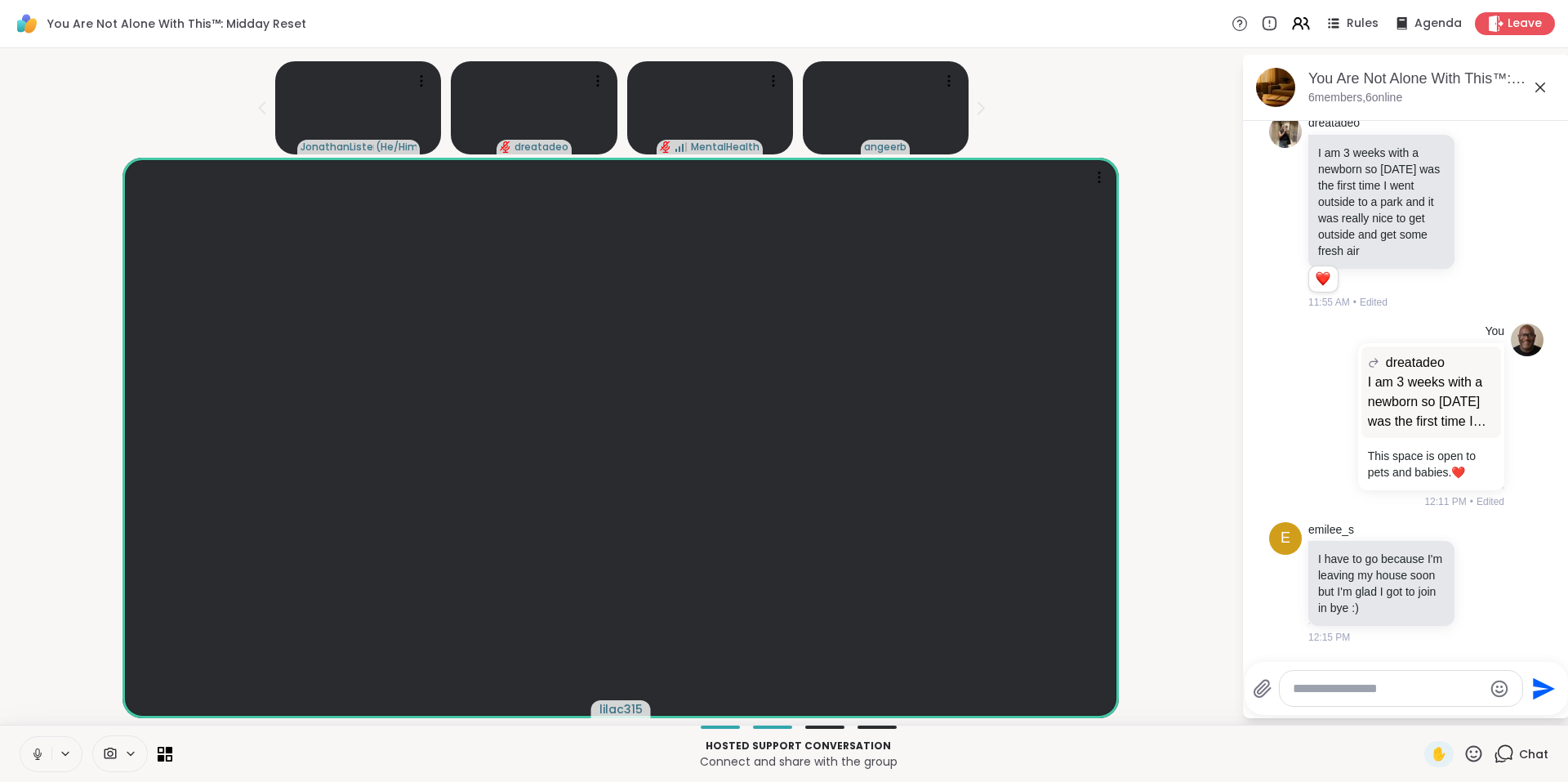
click at [1463, 760] on icon at bounding box center [1472, 753] width 20 height 20
click at [1418, 701] on span "❤️" at bounding box center [1426, 711] width 17 height 20
click at [1290, 27] on icon at bounding box center [1300, 22] width 20 height 20
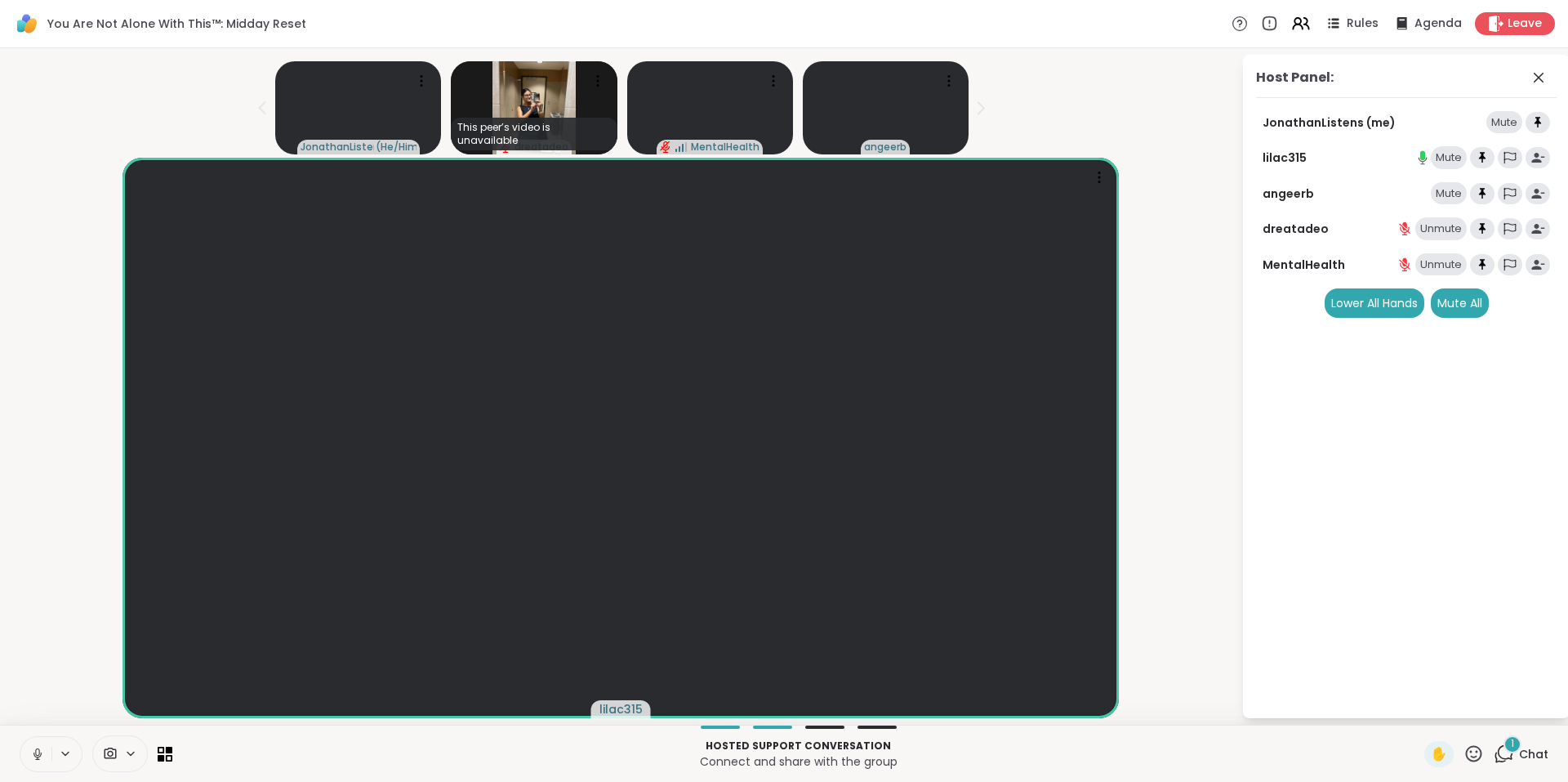
click at [1506, 749] on div "1" at bounding box center [1511, 744] width 18 height 18
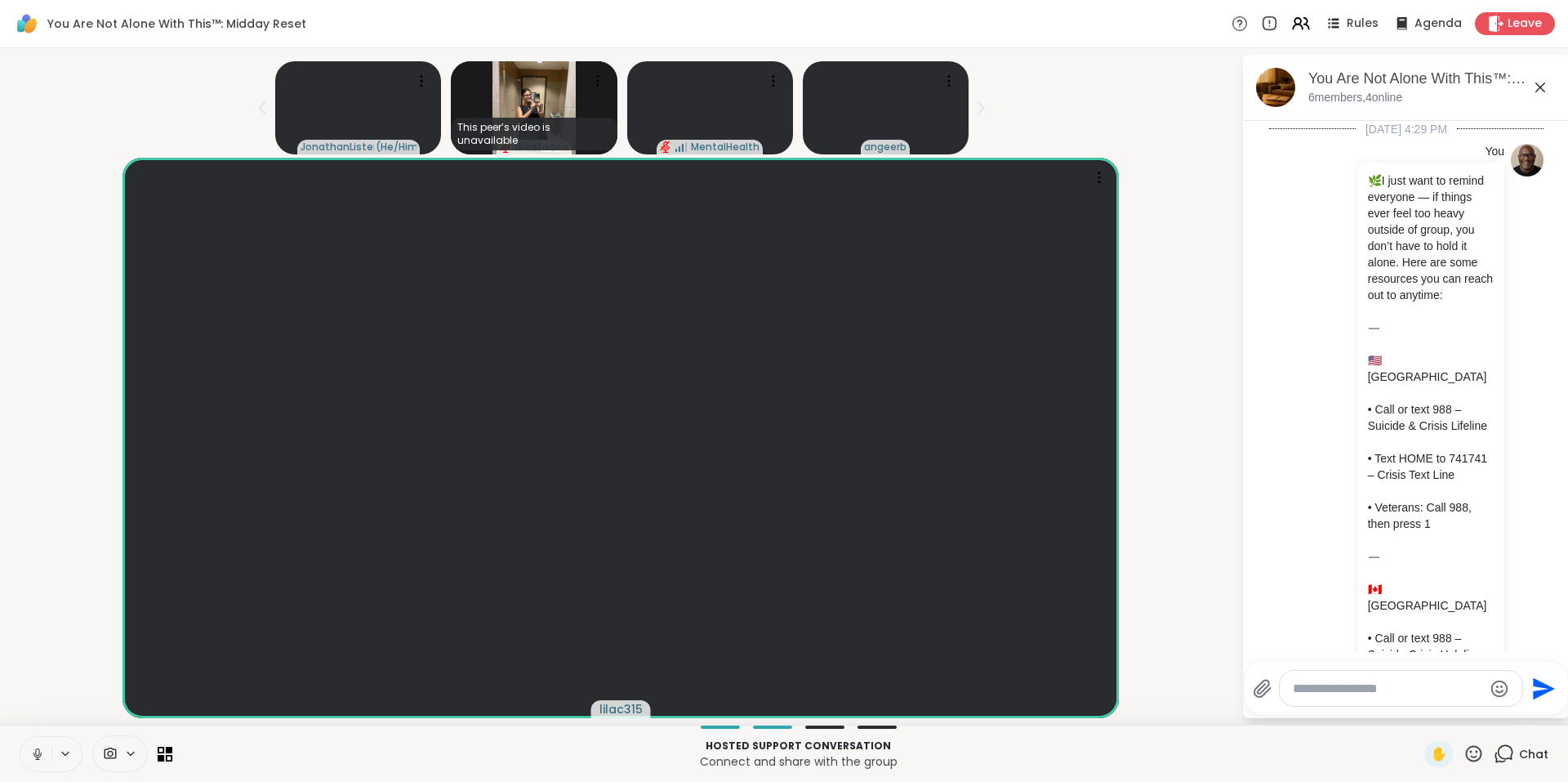
scroll to position [3947, 0]
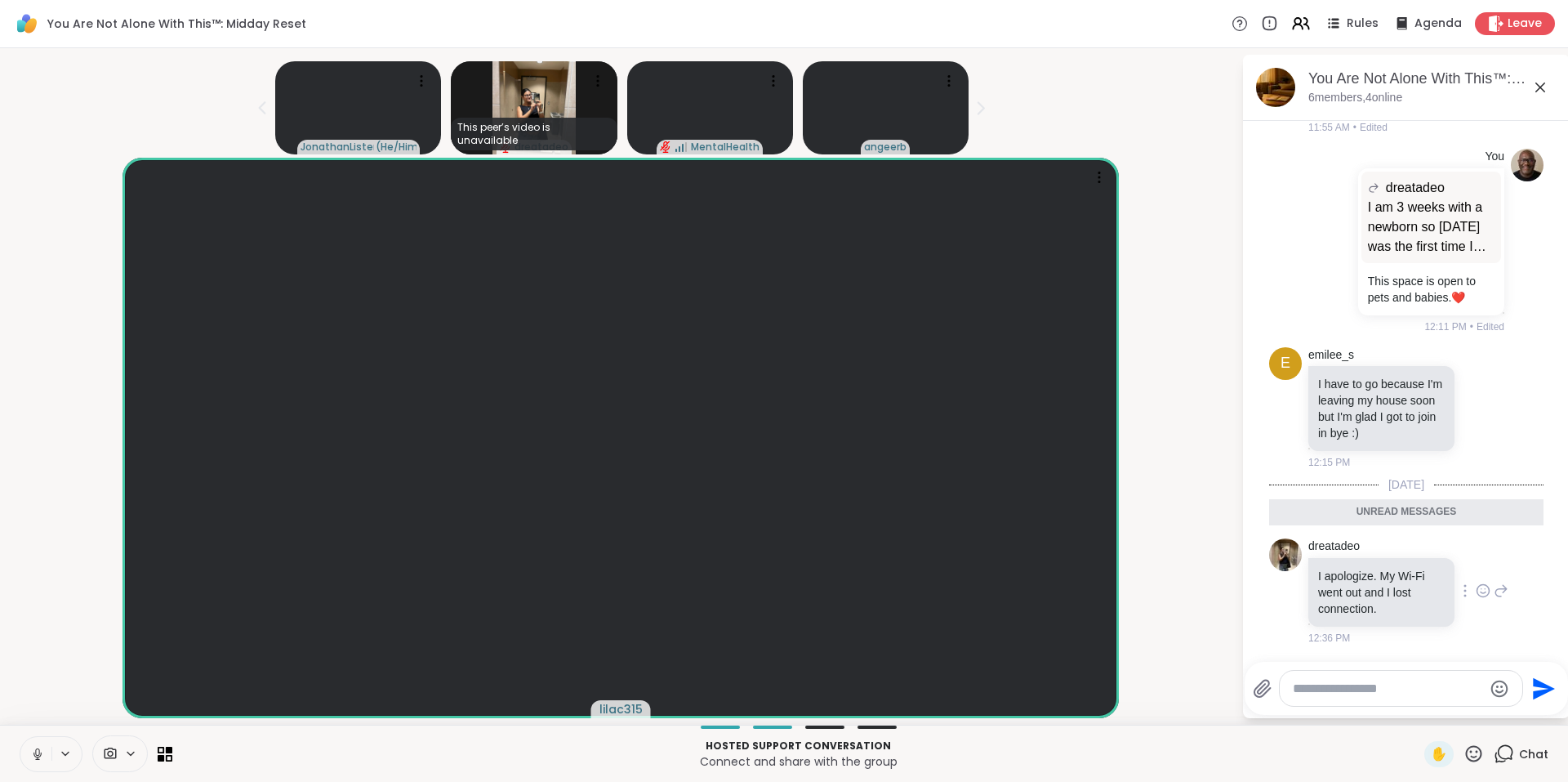
click at [1496, 587] on icon at bounding box center [1502, 592] width 12 height 12
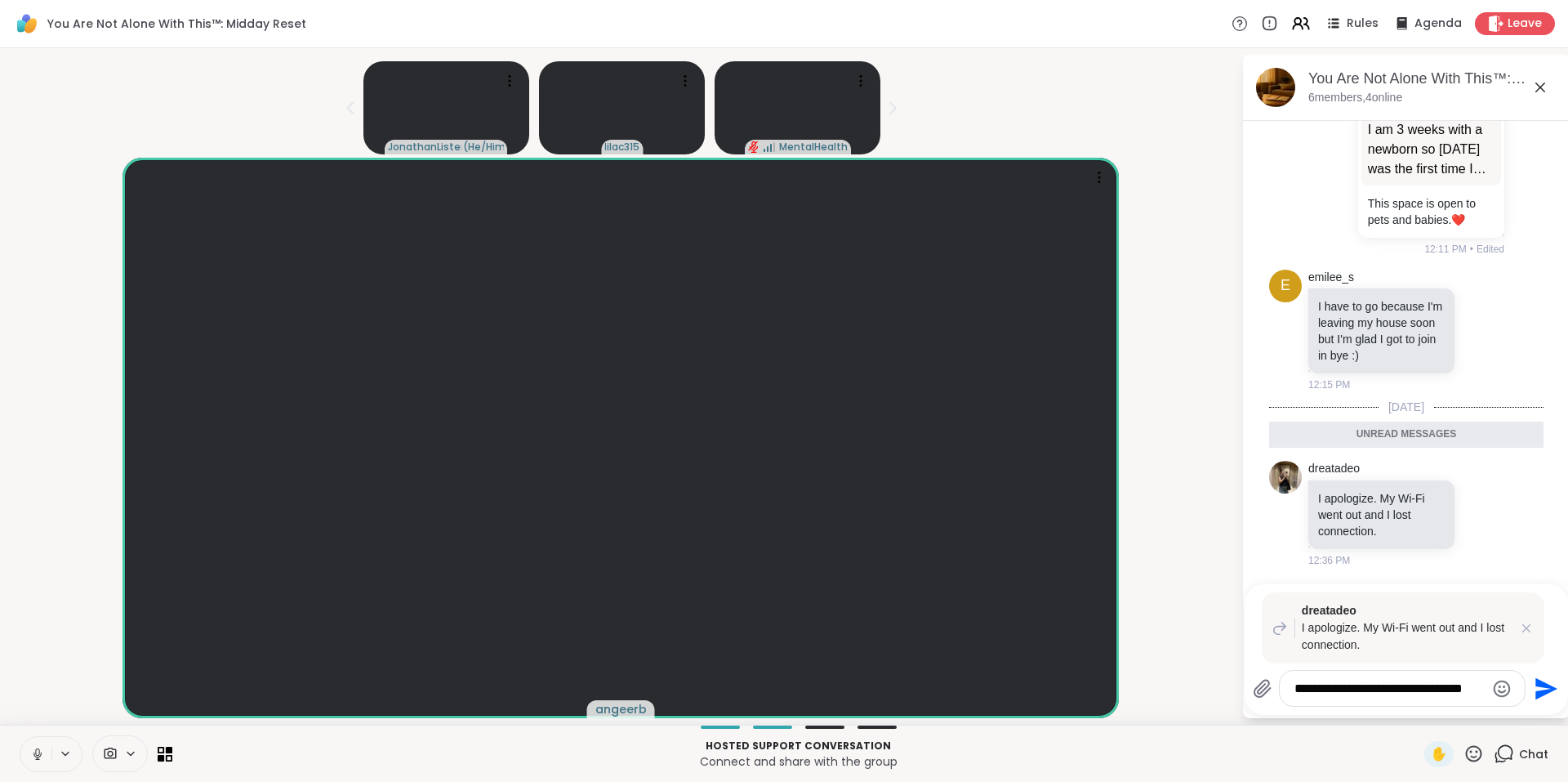
type textarea "**********"
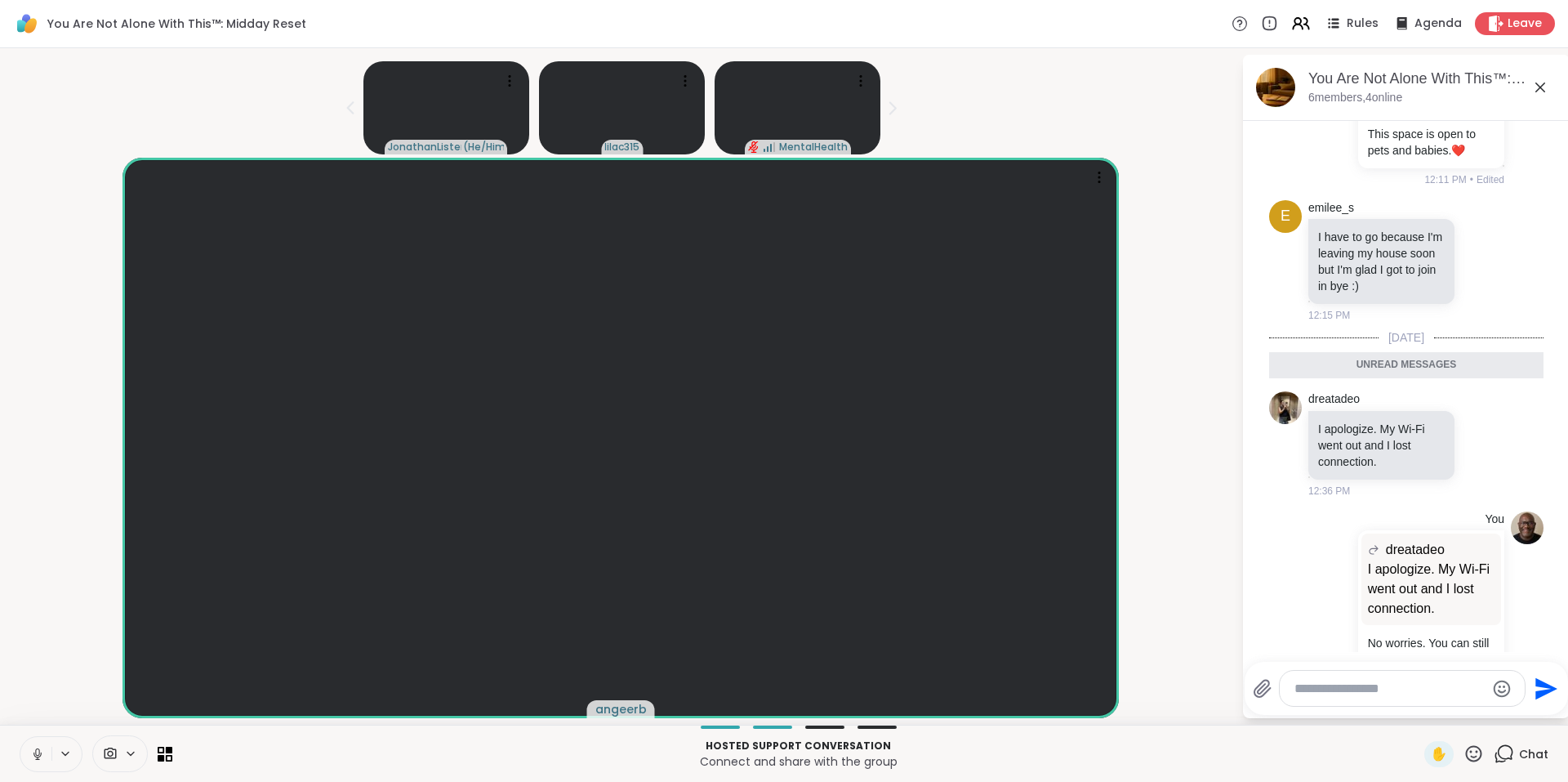
scroll to position [4106, 0]
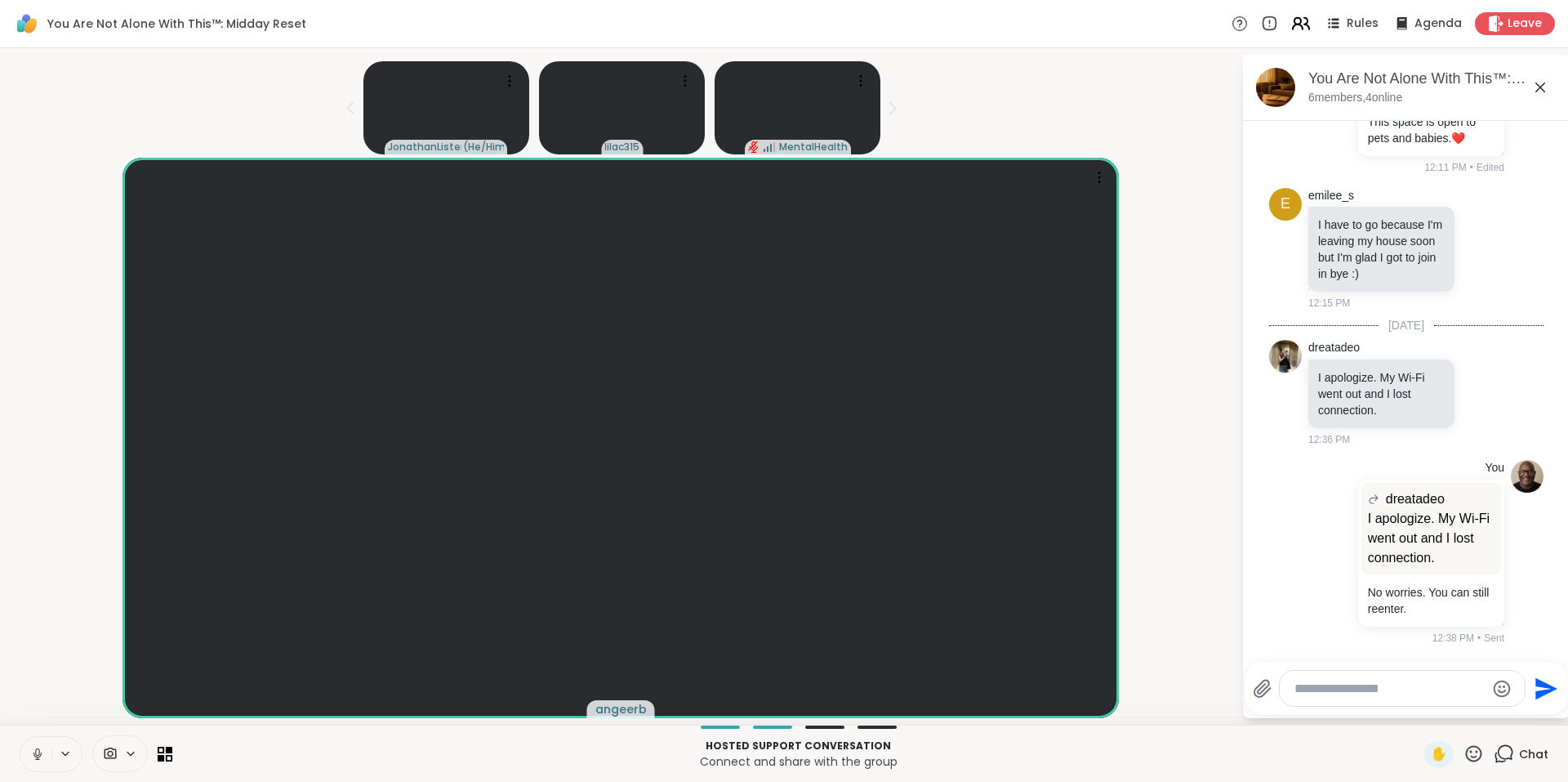
click at [1293, 27] on icon at bounding box center [1297, 26] width 10 height 5
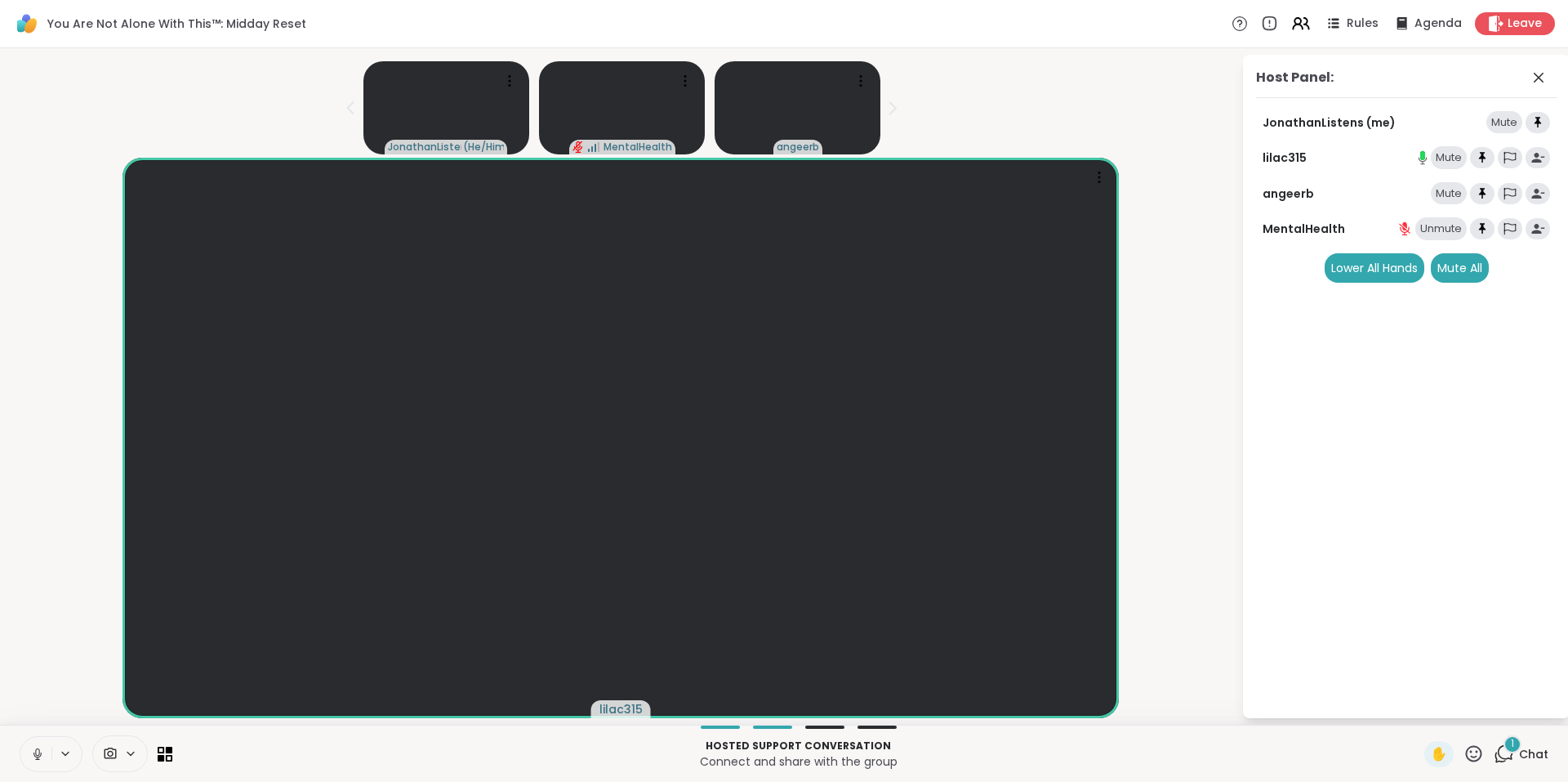
click at [1501, 754] on icon at bounding box center [1506, 752] width 16 height 15
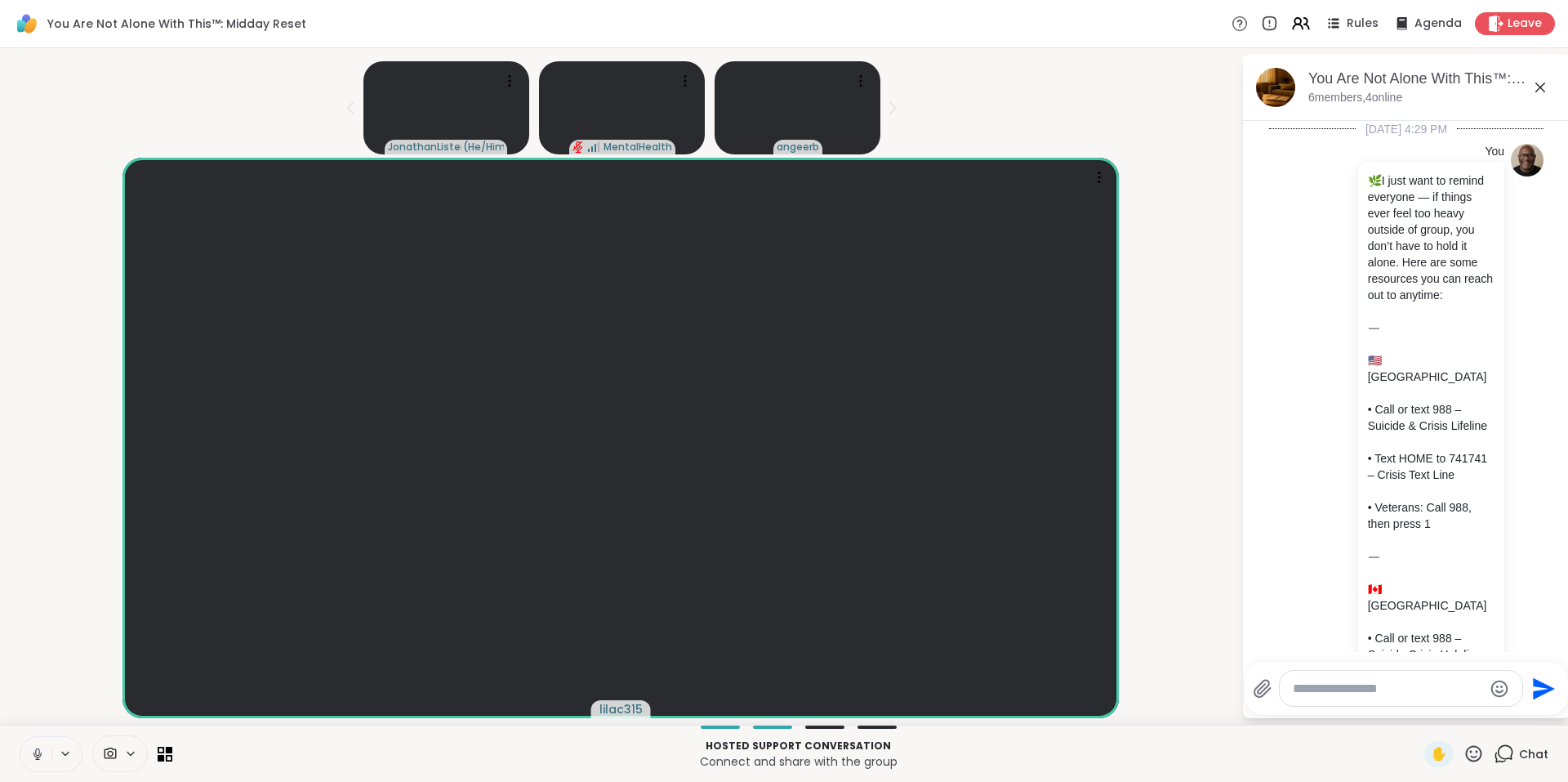
scroll to position [4396, 0]
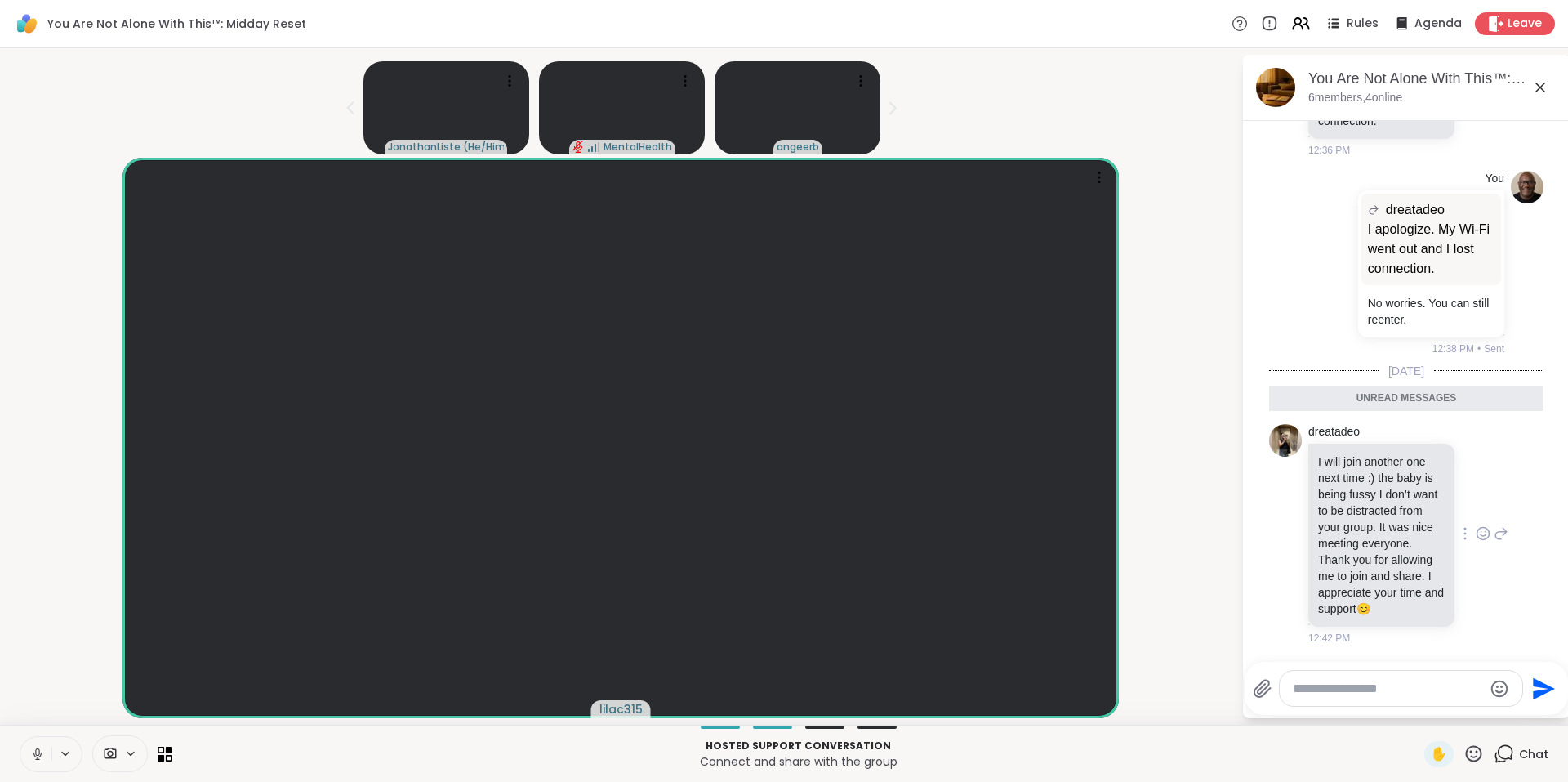
click at [1475, 526] on icon at bounding box center [1482, 533] width 15 height 17
click at [1475, 502] on div "Select Reaction: Heart" at bounding box center [1482, 507] width 15 height 15
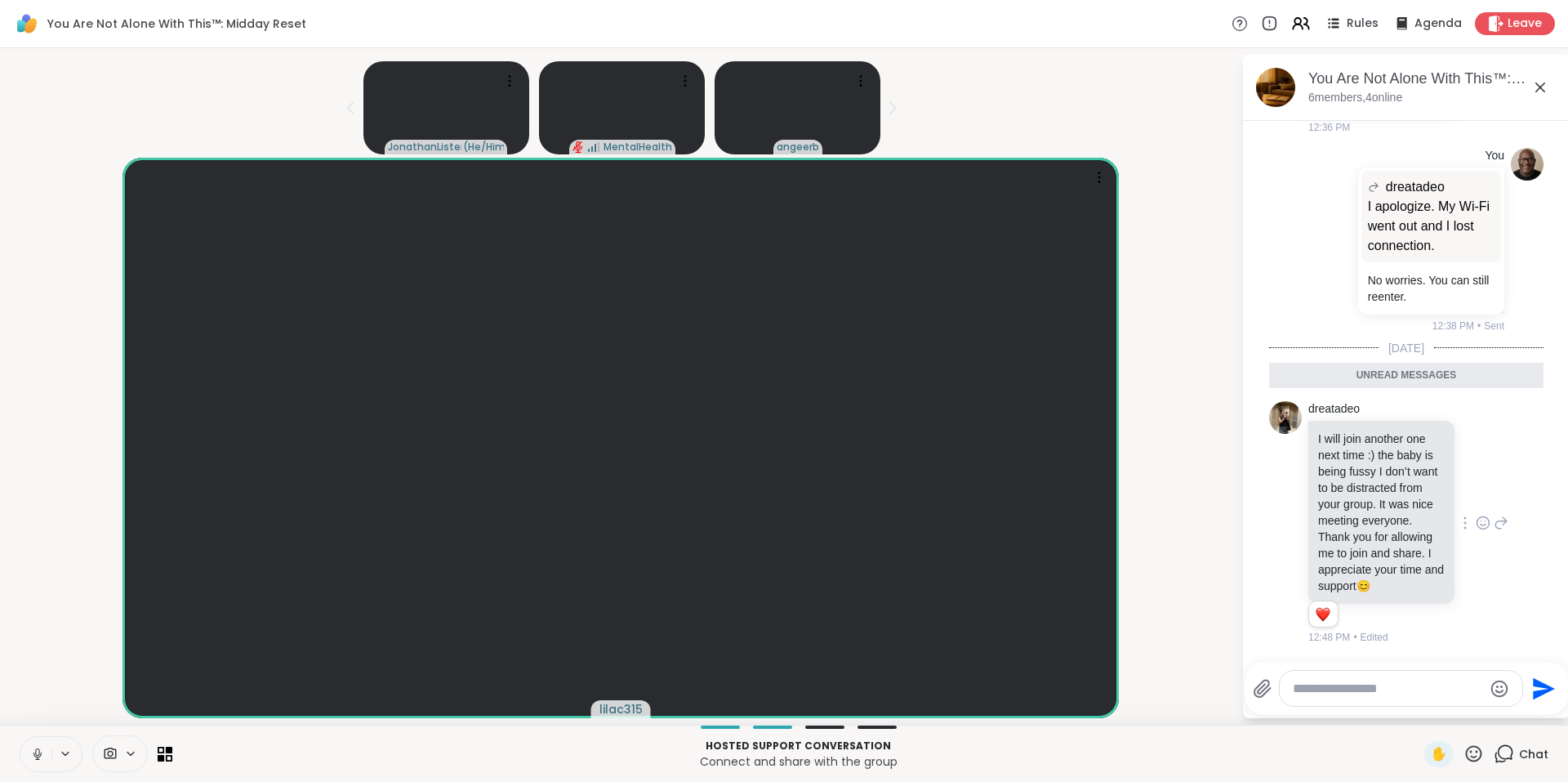
scroll to position [4418, 0]
click at [1493, 517] on icon at bounding box center [1500, 523] width 15 height 20
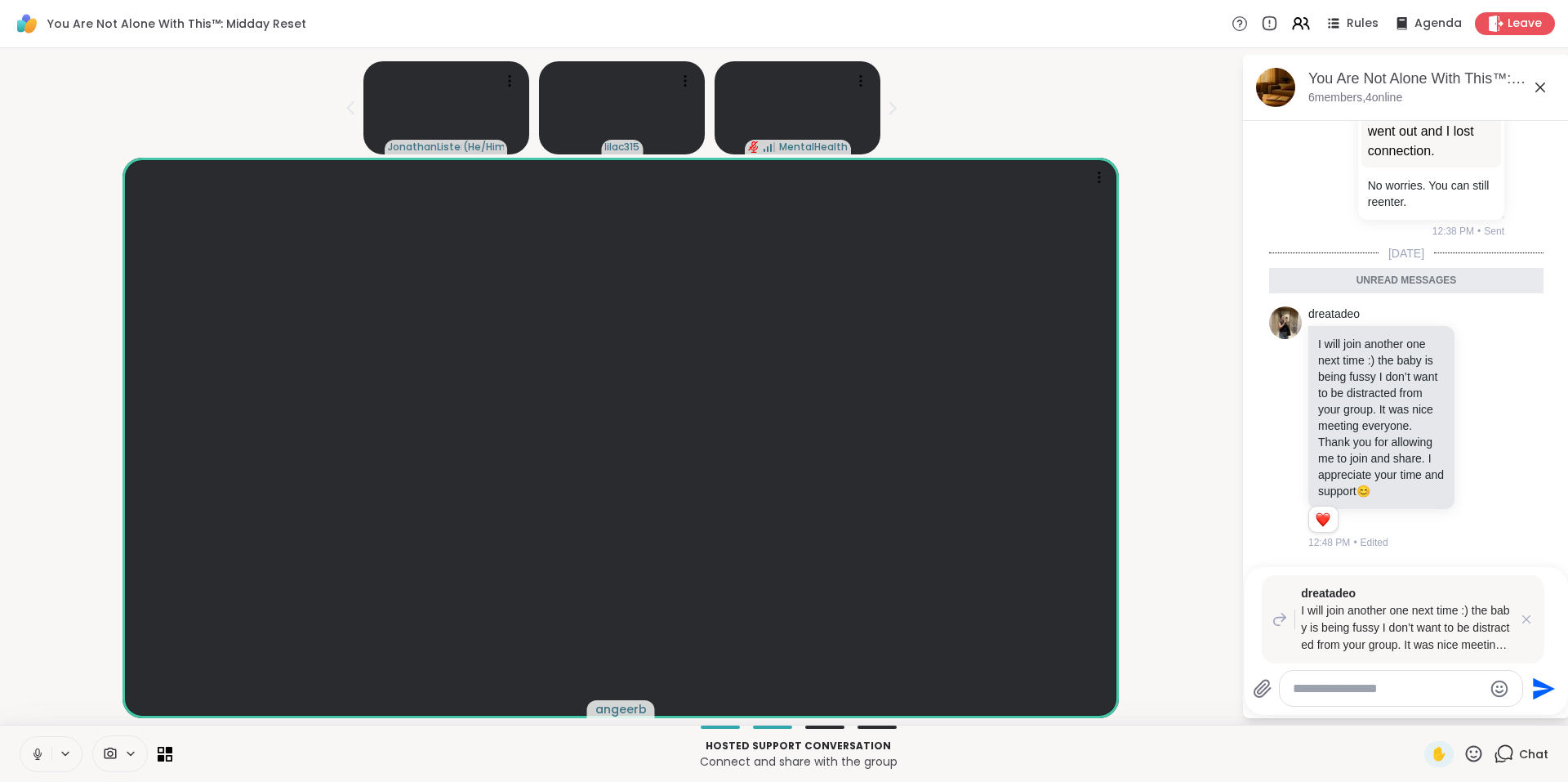
click at [1376, 688] on textarea "Type your message" at bounding box center [1387, 688] width 190 height 17
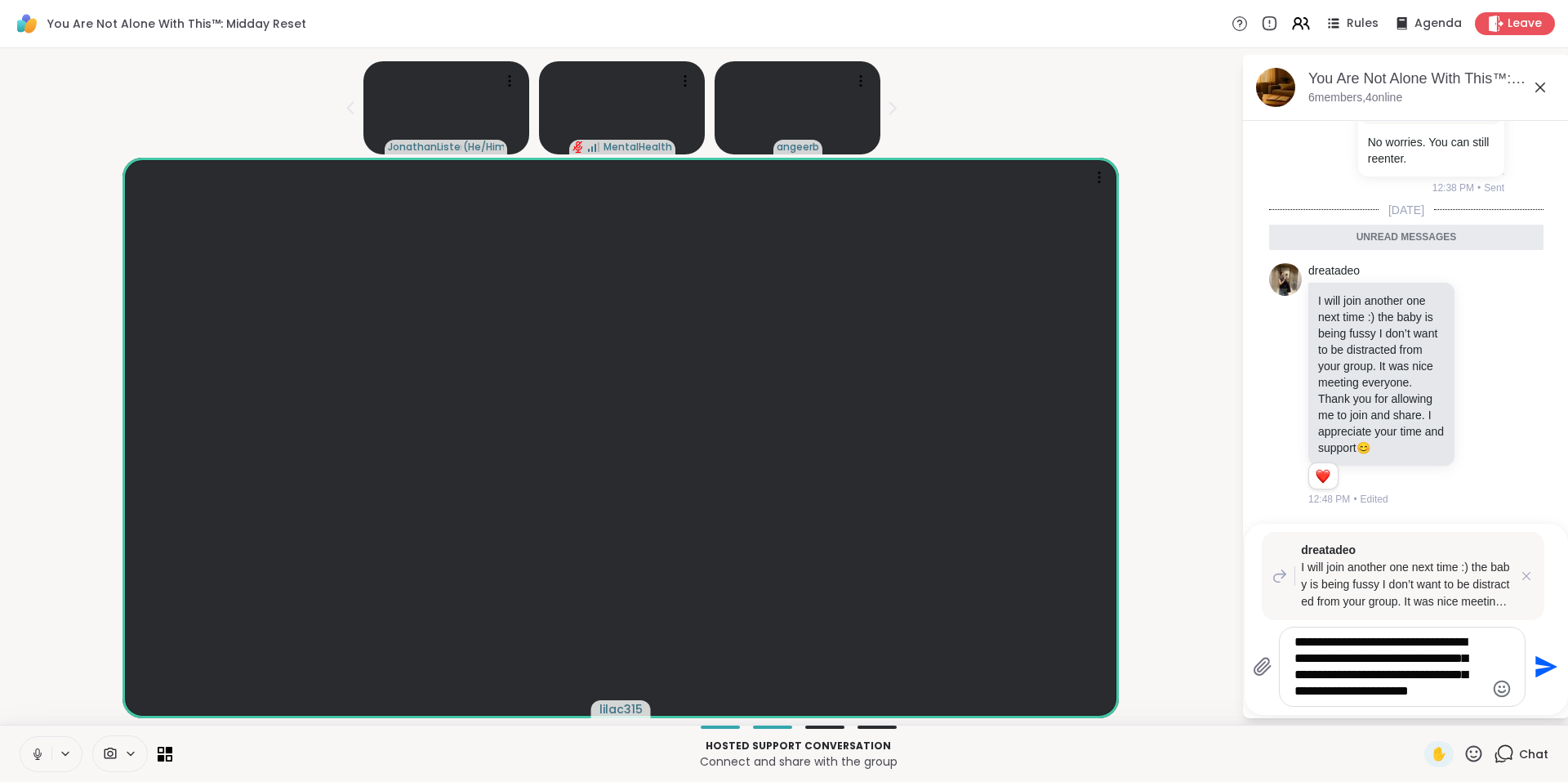
type textarea "**********"
click at [1502, 686] on icon "Emoji picker" at bounding box center [1502, 688] width 18 height 18
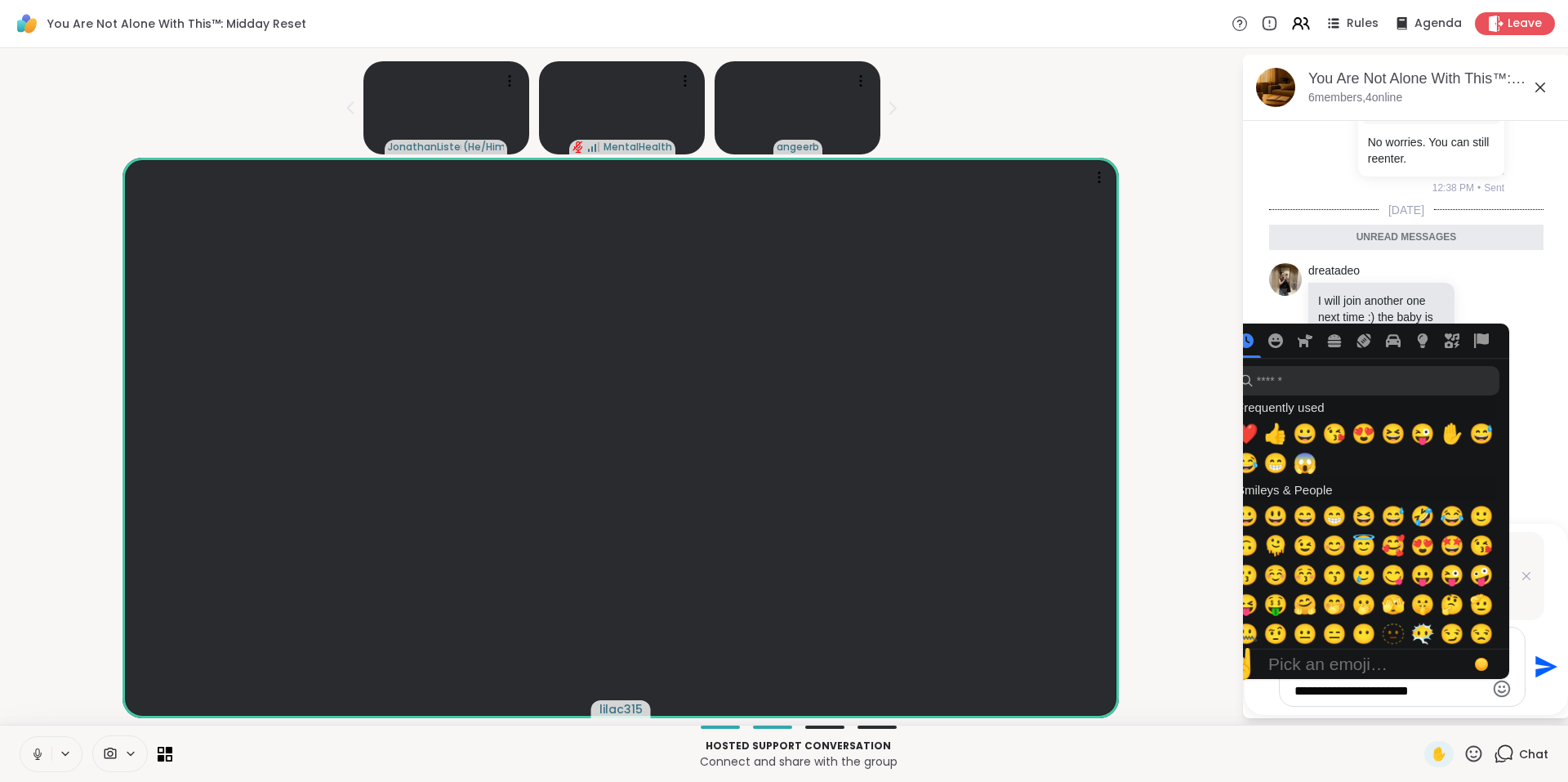
click at [1543, 663] on icon "Send" at bounding box center [1546, 667] width 22 height 22
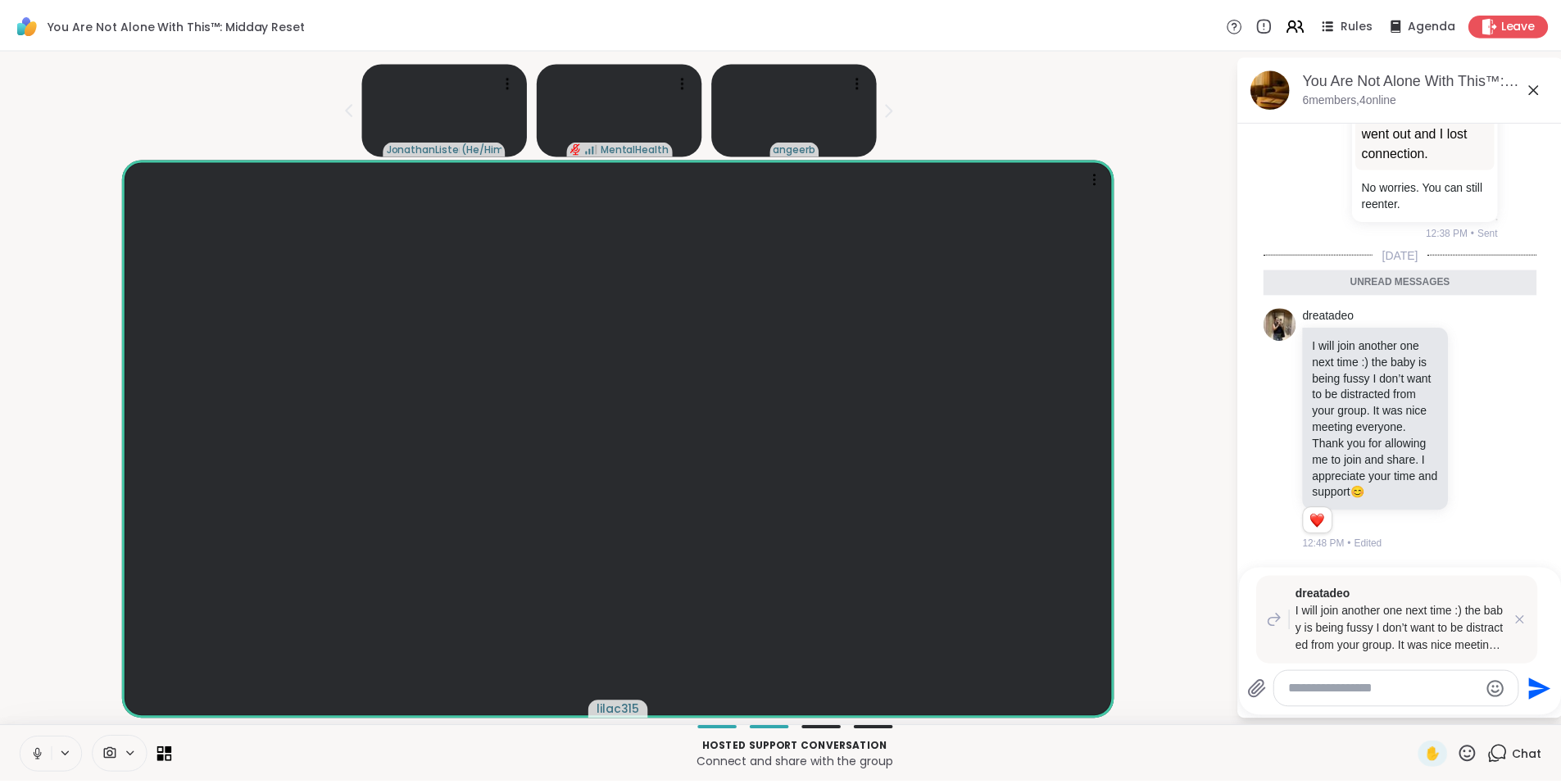
scroll to position [4671, 0]
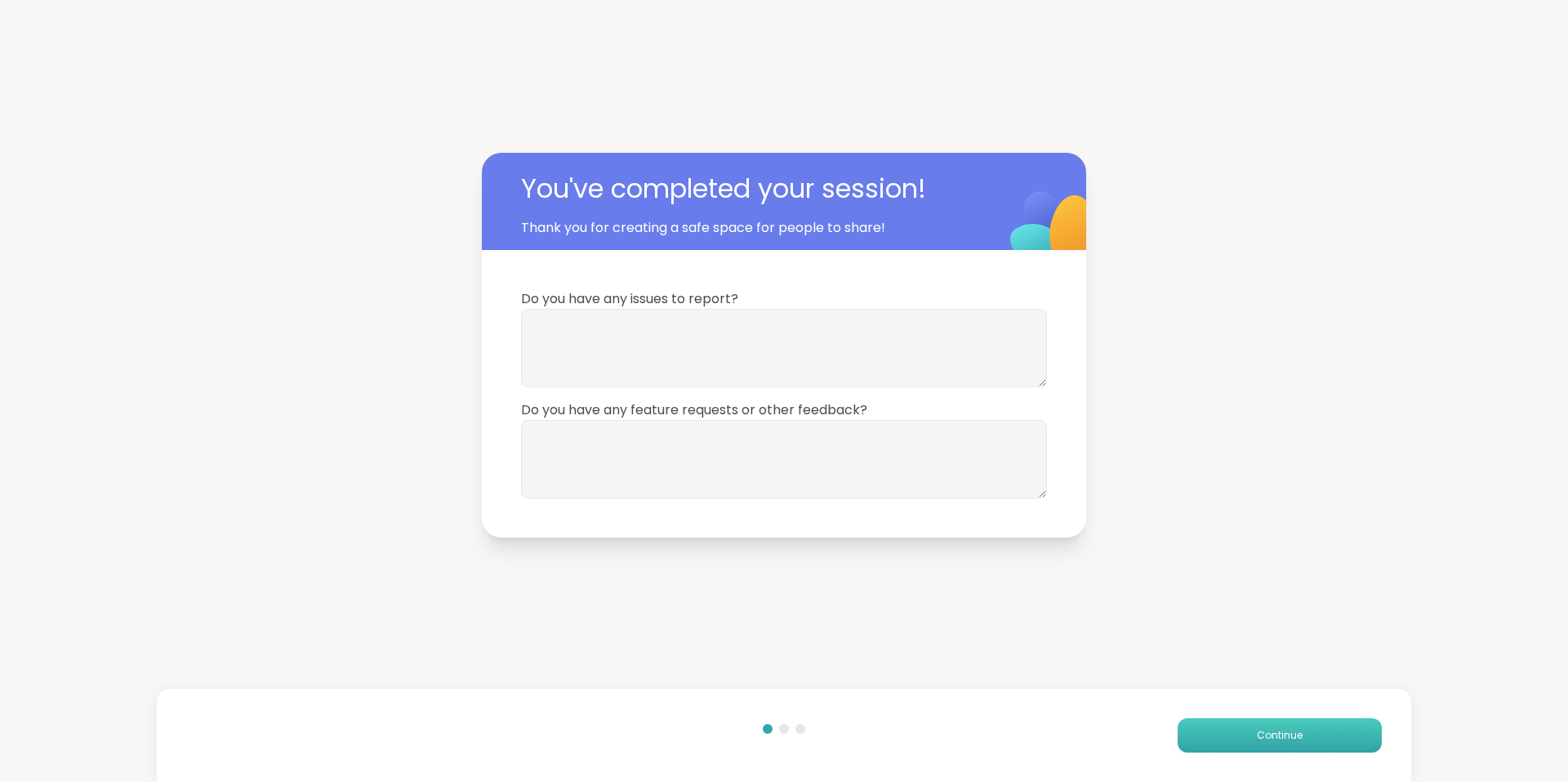
click at [1278, 737] on span "Continue" at bounding box center [1279, 735] width 46 height 15
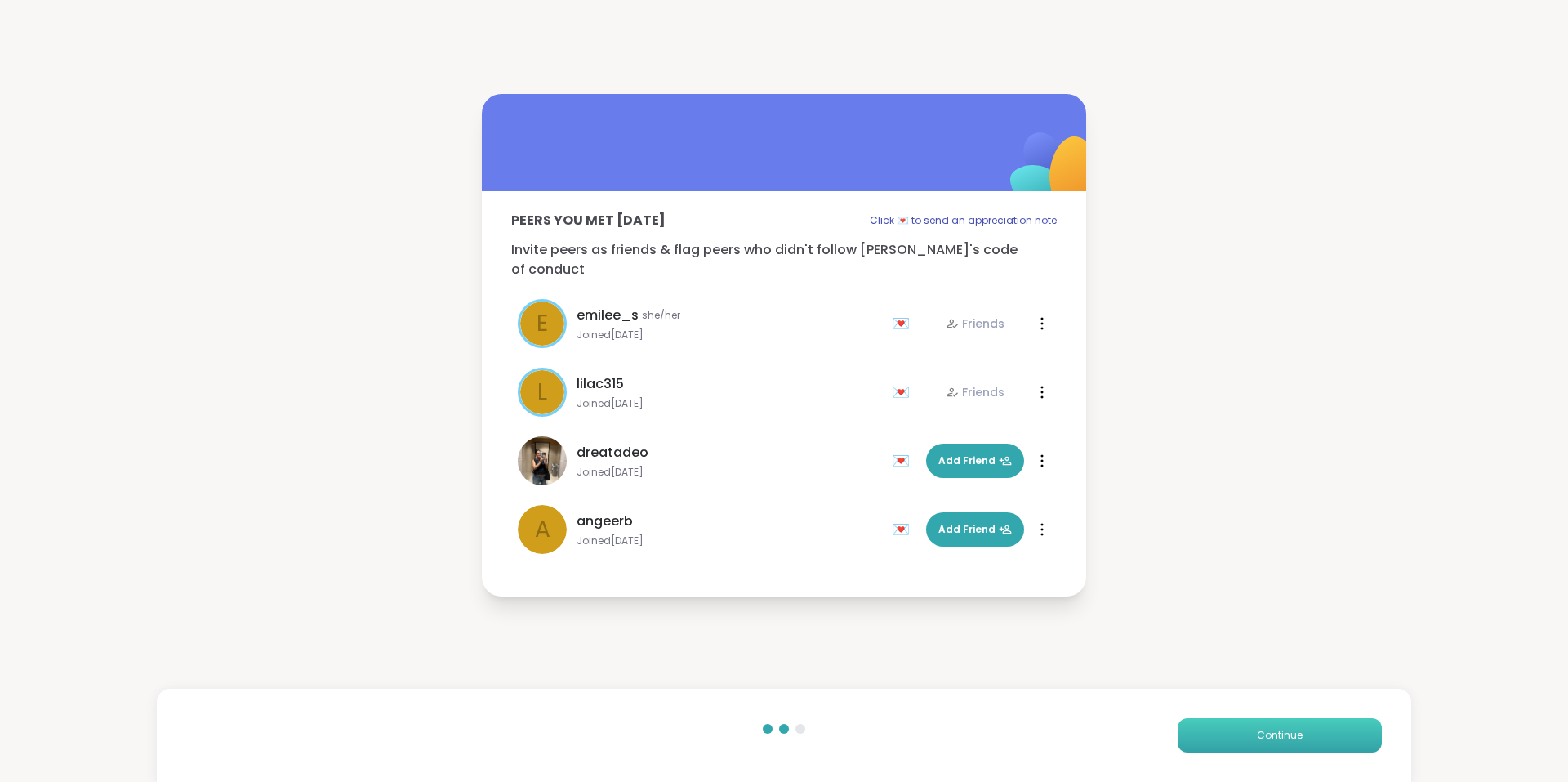
click at [1278, 737] on span "Continue" at bounding box center [1279, 735] width 46 height 15
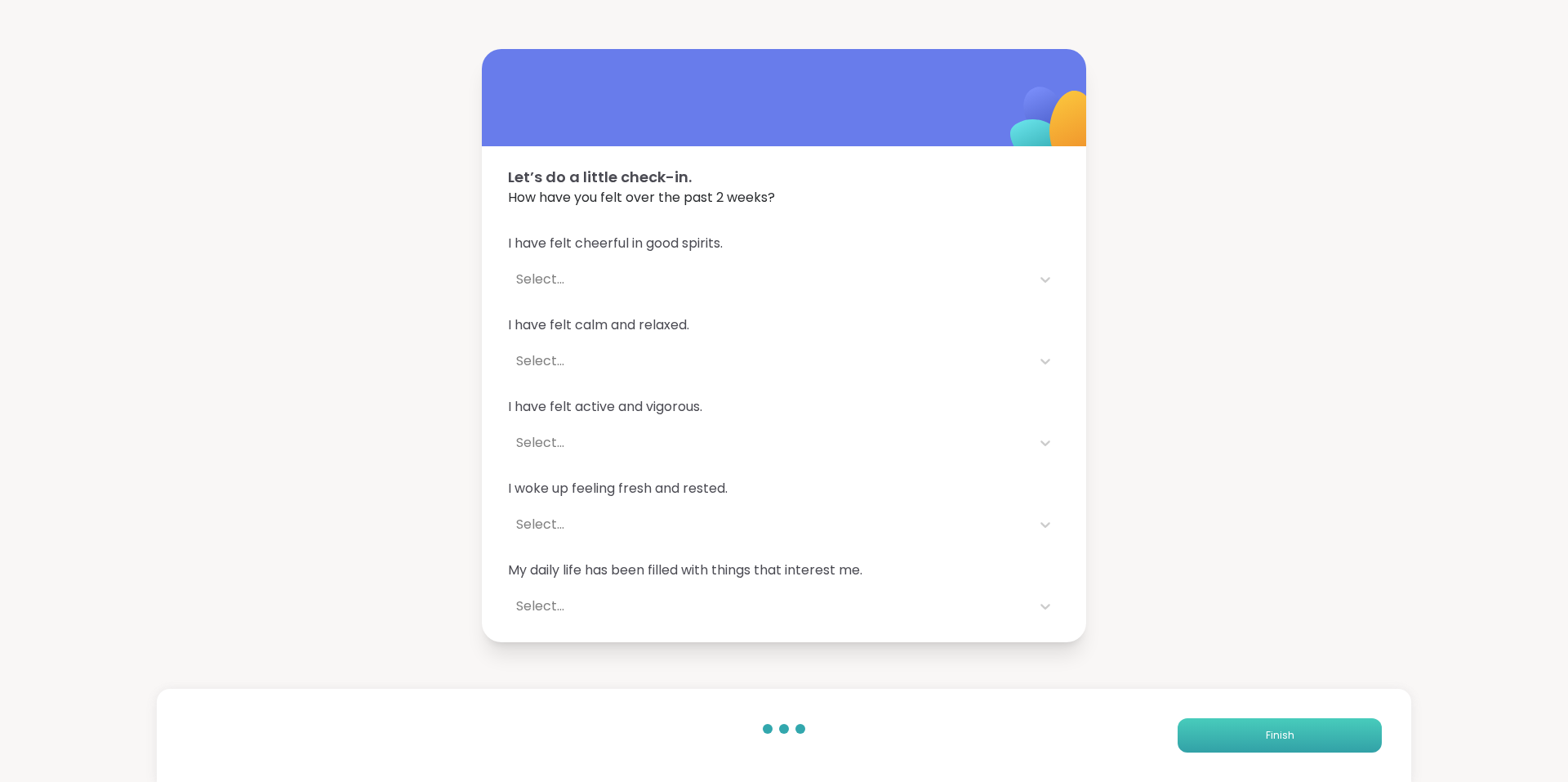
click at [1278, 737] on span "Finish" at bounding box center [1280, 735] width 28 height 15
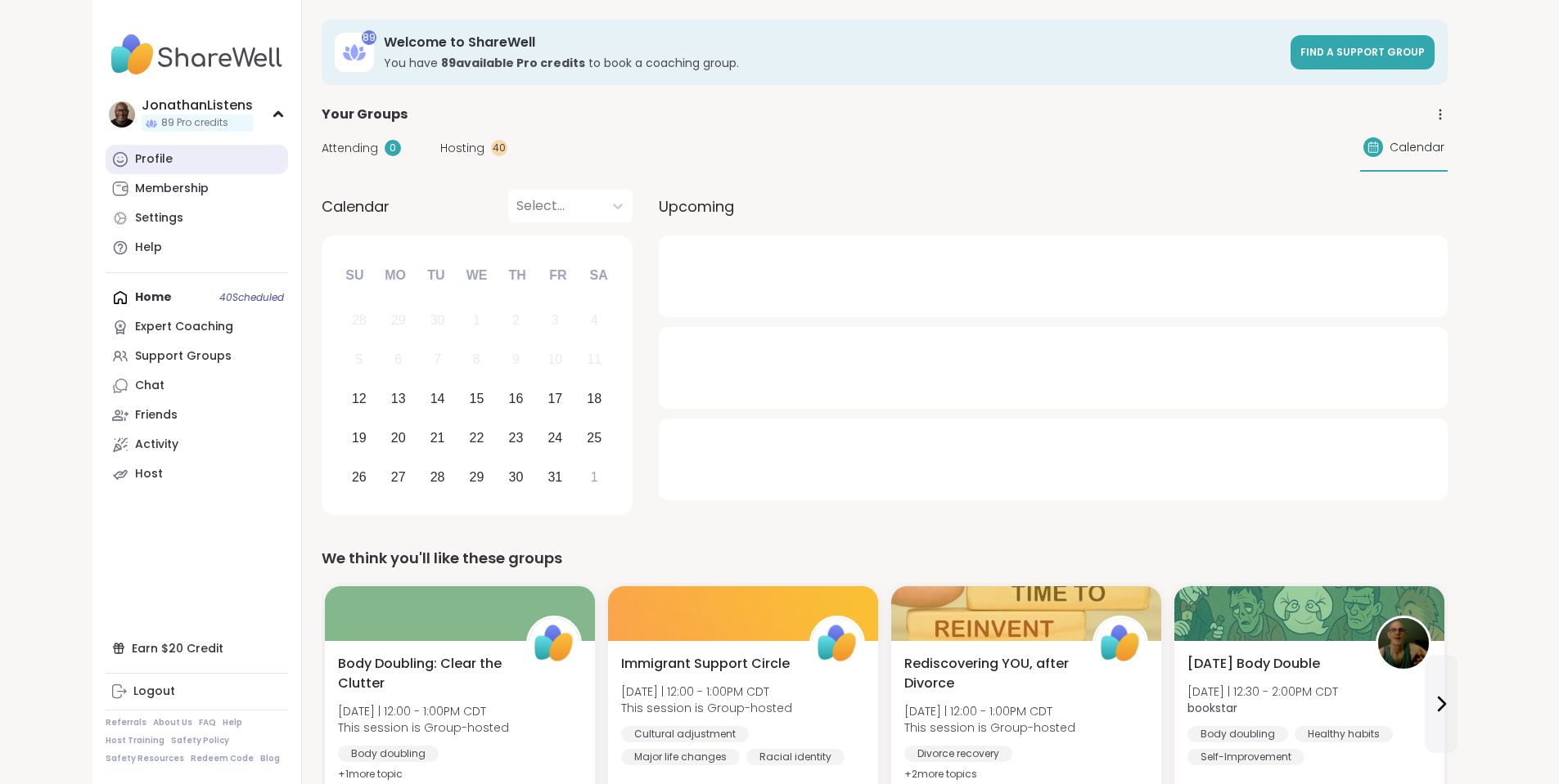
click at [105, 155] on link "Profile" at bounding box center [196, 159] width 183 height 29
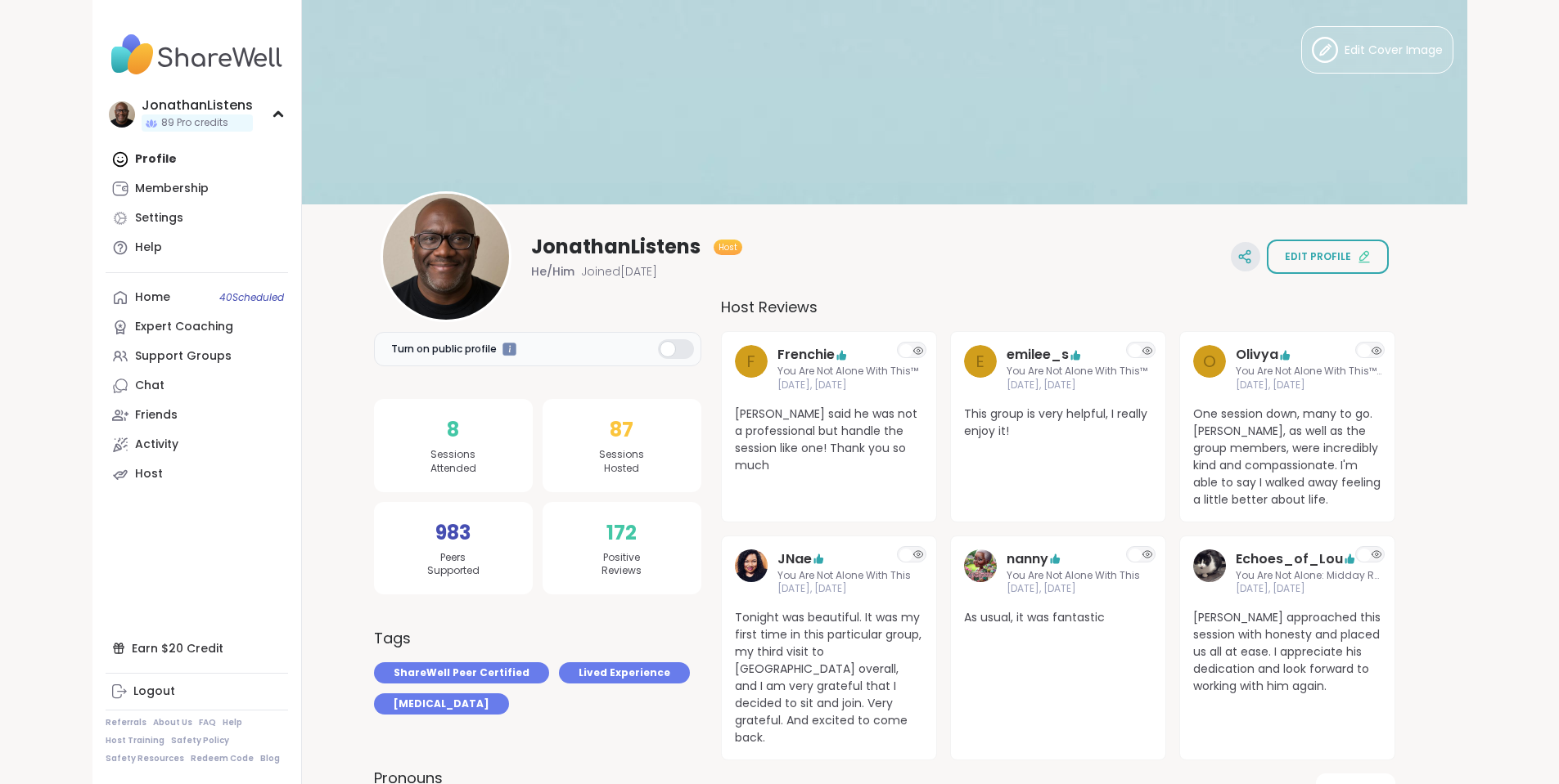
click at [1250, 255] on icon at bounding box center [1248, 253] width 4 height 4
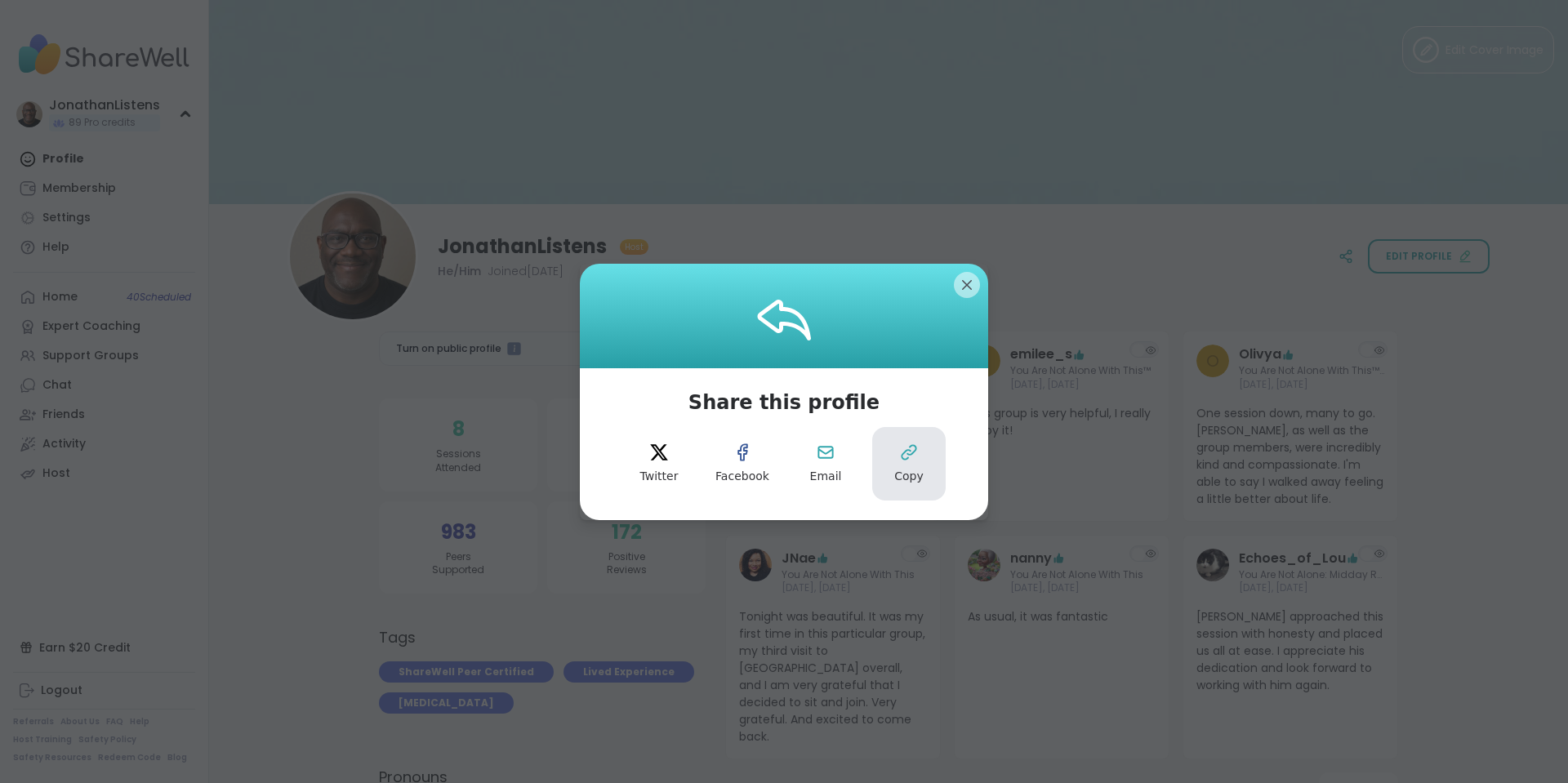
click at [900, 471] on span "Copy" at bounding box center [908, 477] width 29 height 17
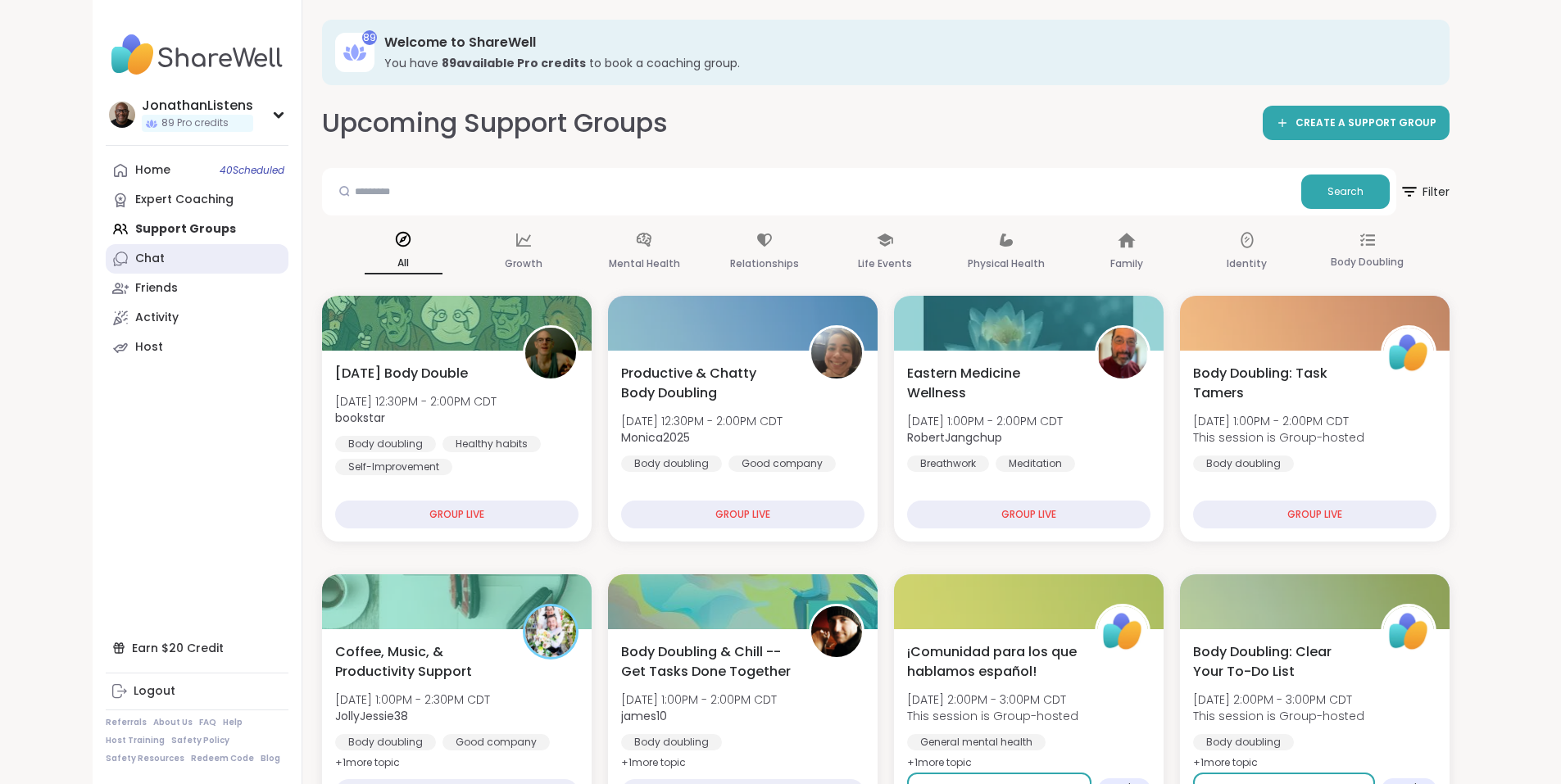
click at [135, 255] on div "Chat" at bounding box center [150, 258] width 29 height 17
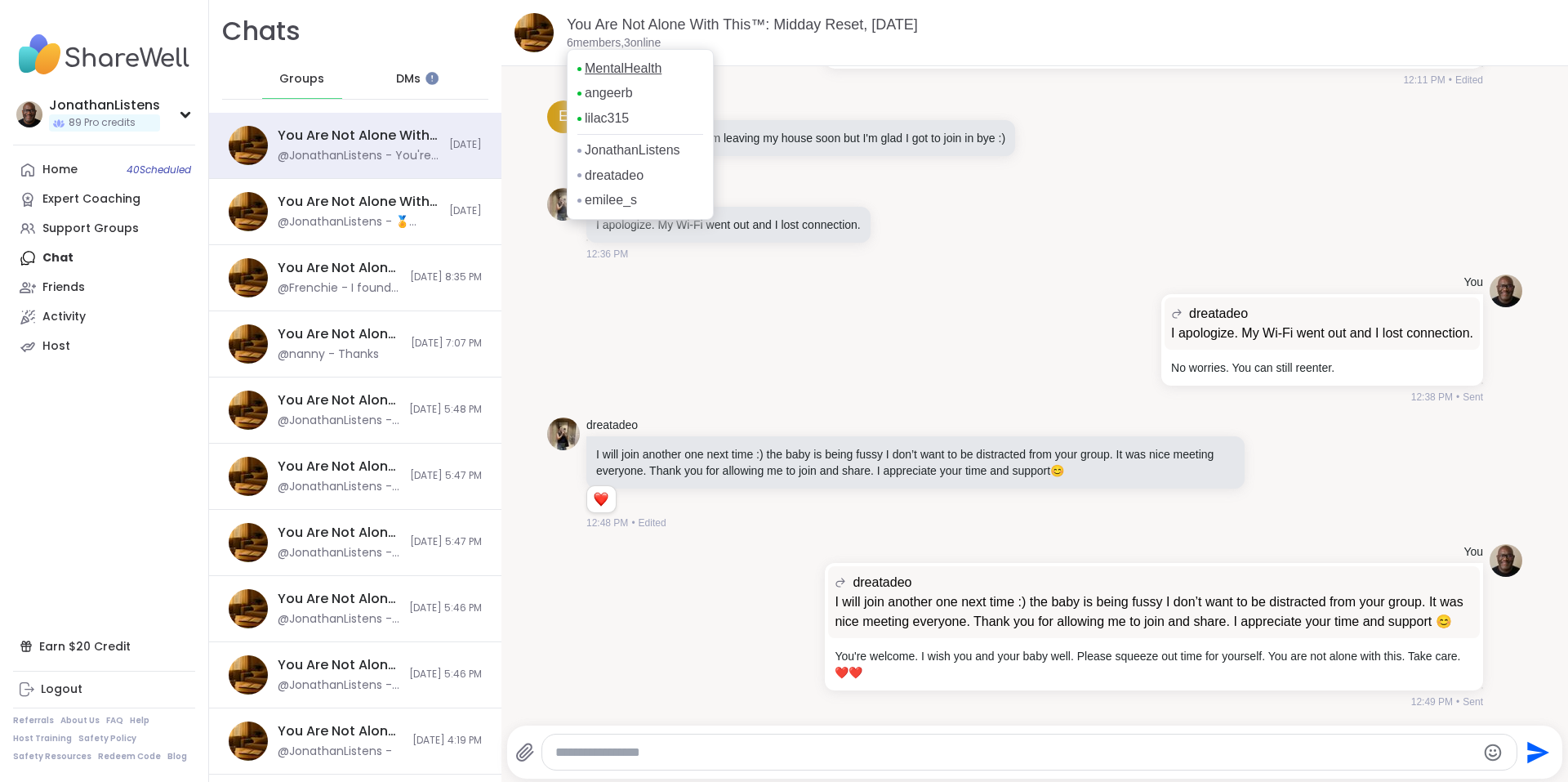
click at [621, 68] on link "MentalHealth" at bounding box center [623, 68] width 77 height 18
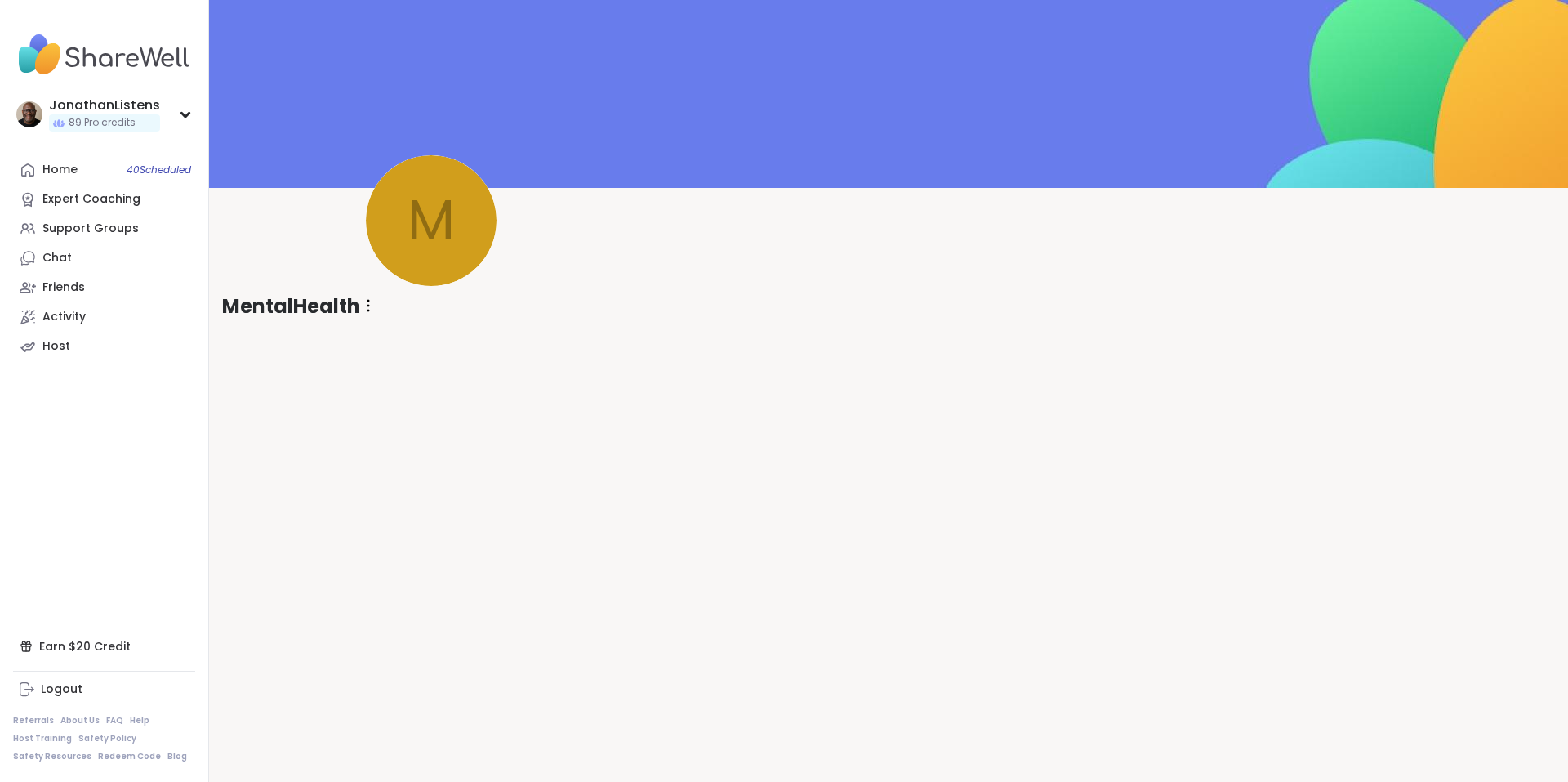
click at [370, 304] on div at bounding box center [367, 306] width 17 height 27
click at [410, 351] on div "Flag Member" at bounding box center [458, 347] width 183 height 37
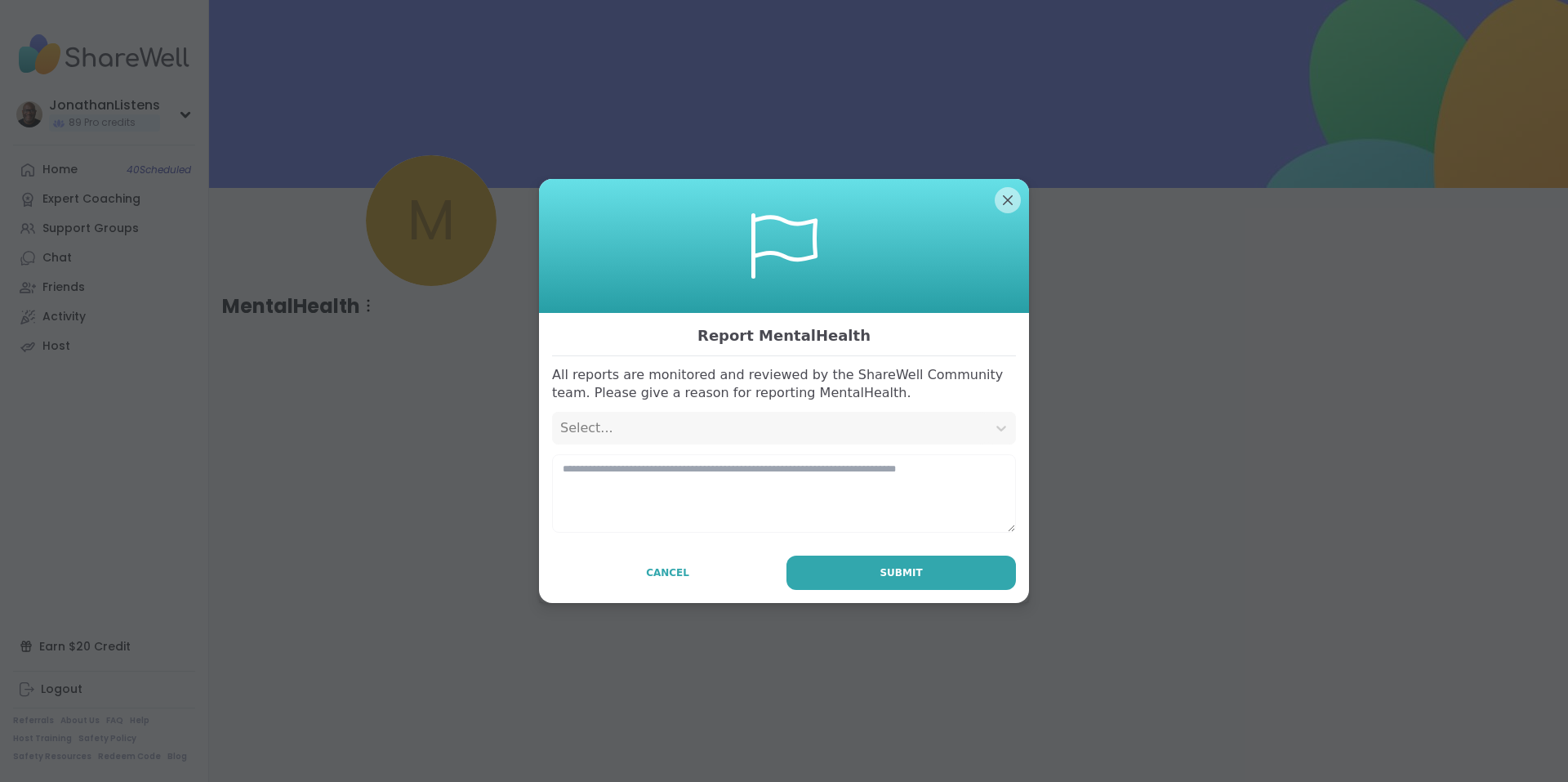
click at [708, 426] on div "Select..." at bounding box center [769, 428] width 418 height 20
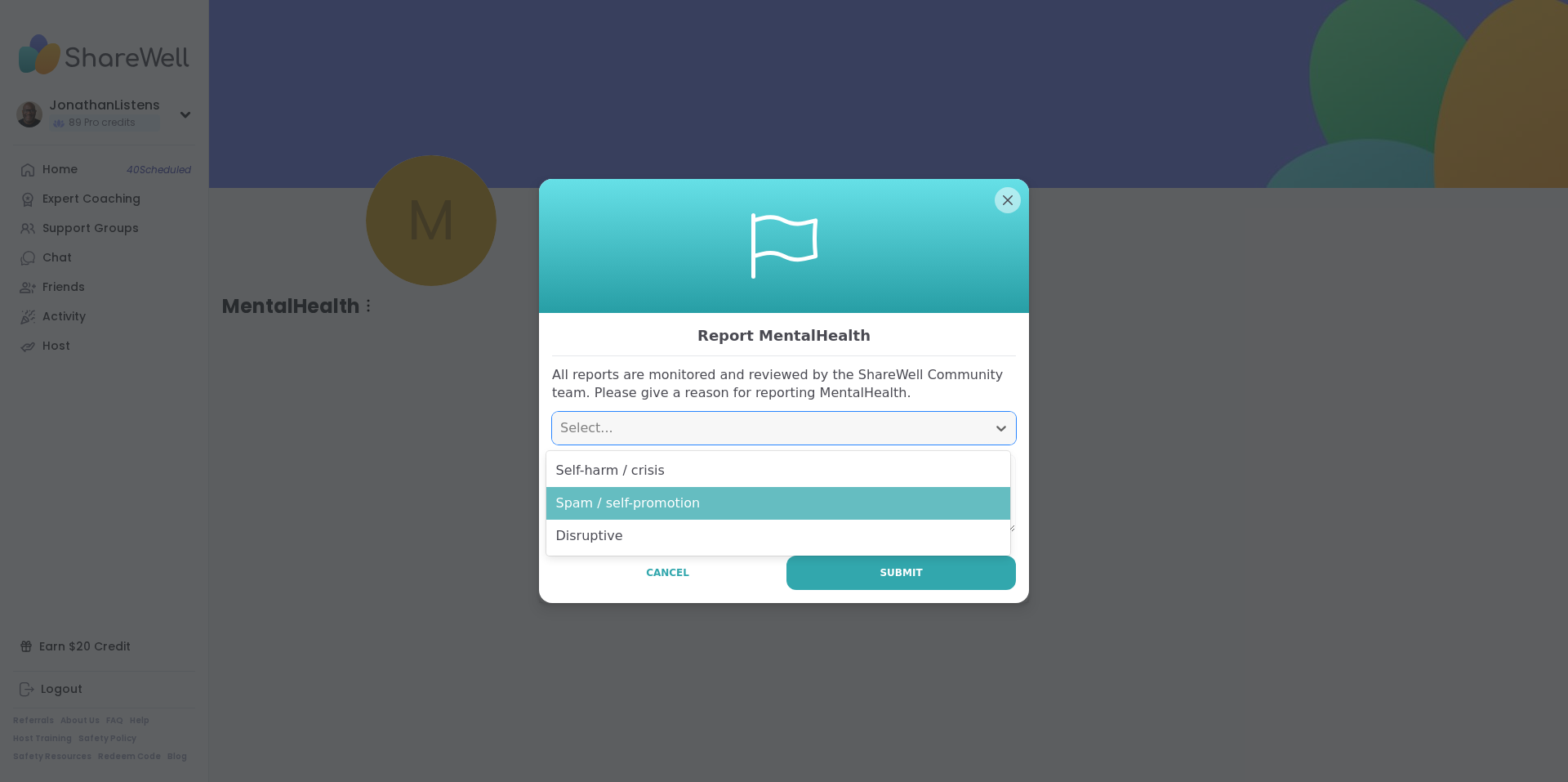
click at [659, 504] on div "Spam / self-promotion" at bounding box center [779, 503] width 464 height 33
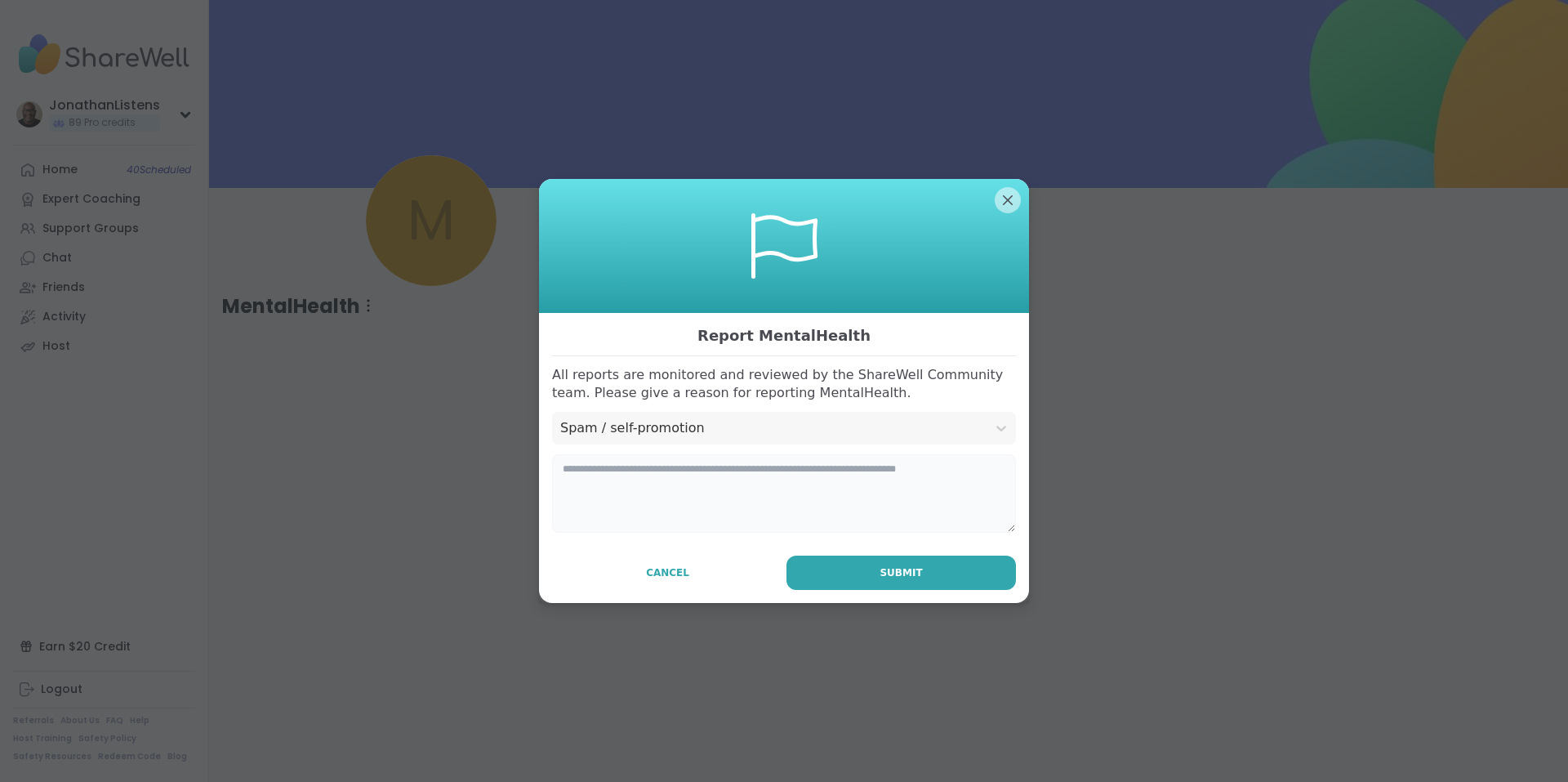
click at [641, 501] on textarea at bounding box center [784, 493] width 464 height 78
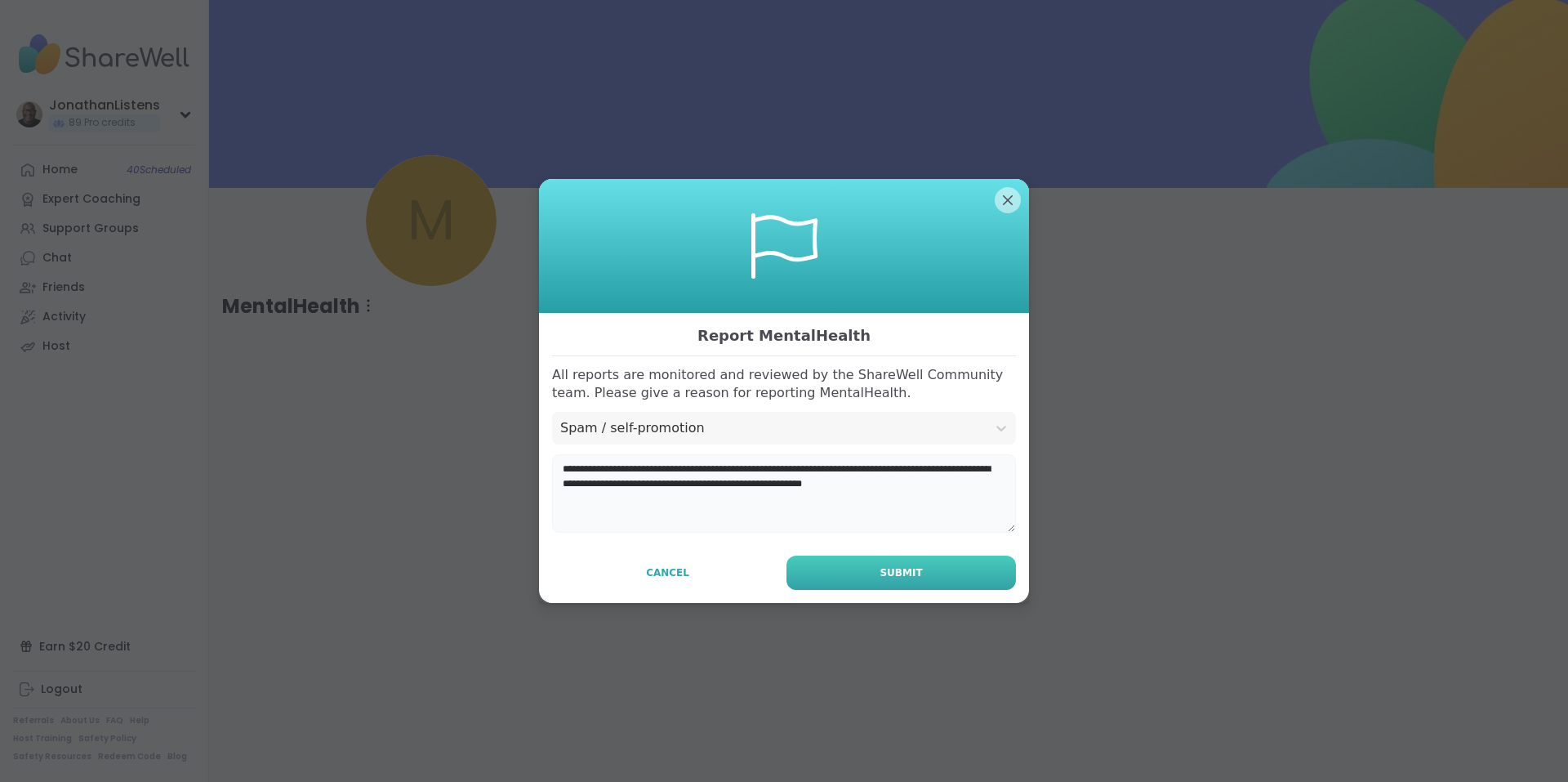
type textarea "**********"
click at [830, 571] on button "Submit" at bounding box center [900, 572] width 229 height 34
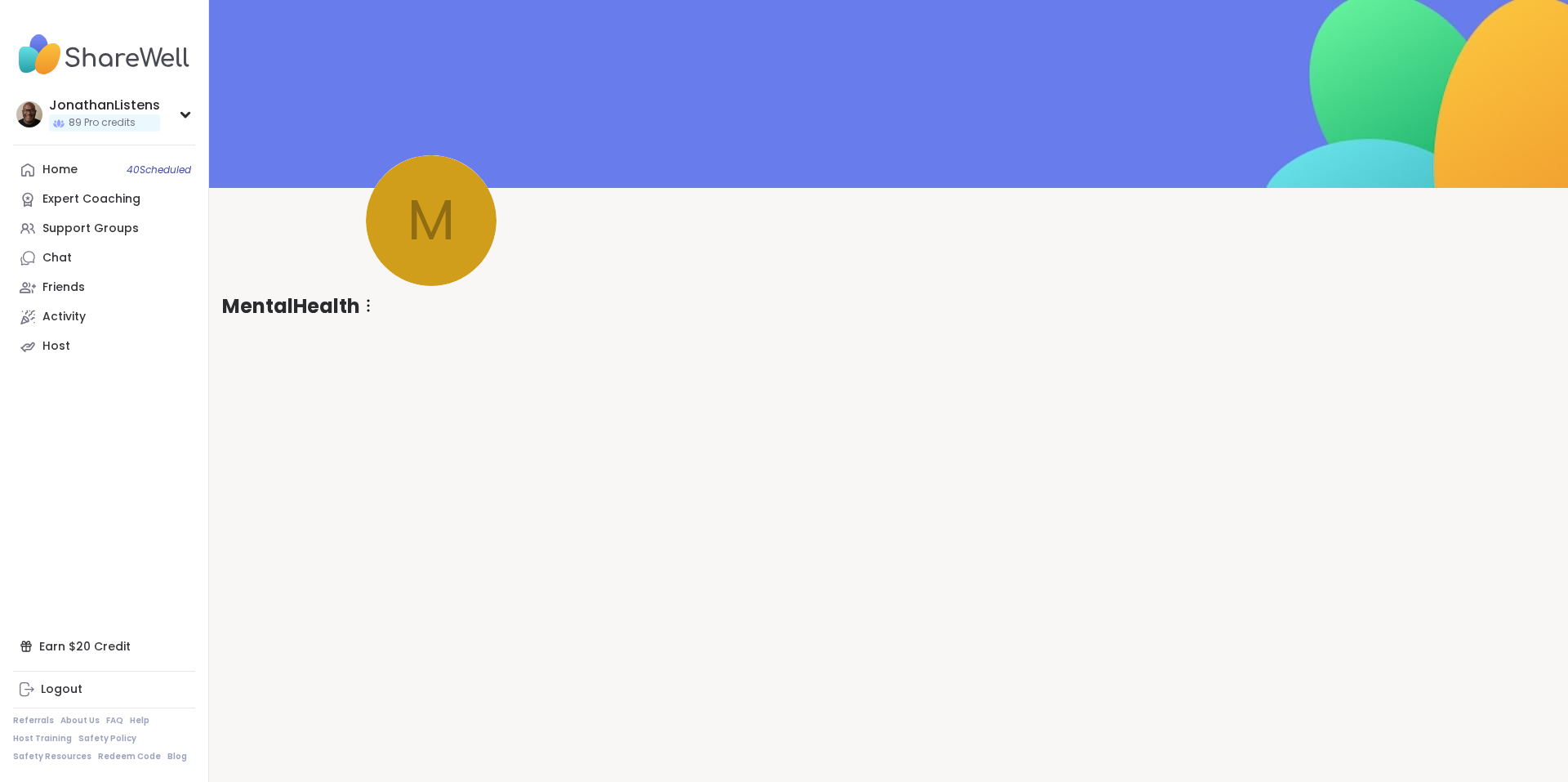
click at [363, 305] on div at bounding box center [367, 306] width 17 height 27
click at [42, 257] on link "Chat" at bounding box center [103, 258] width 182 height 29
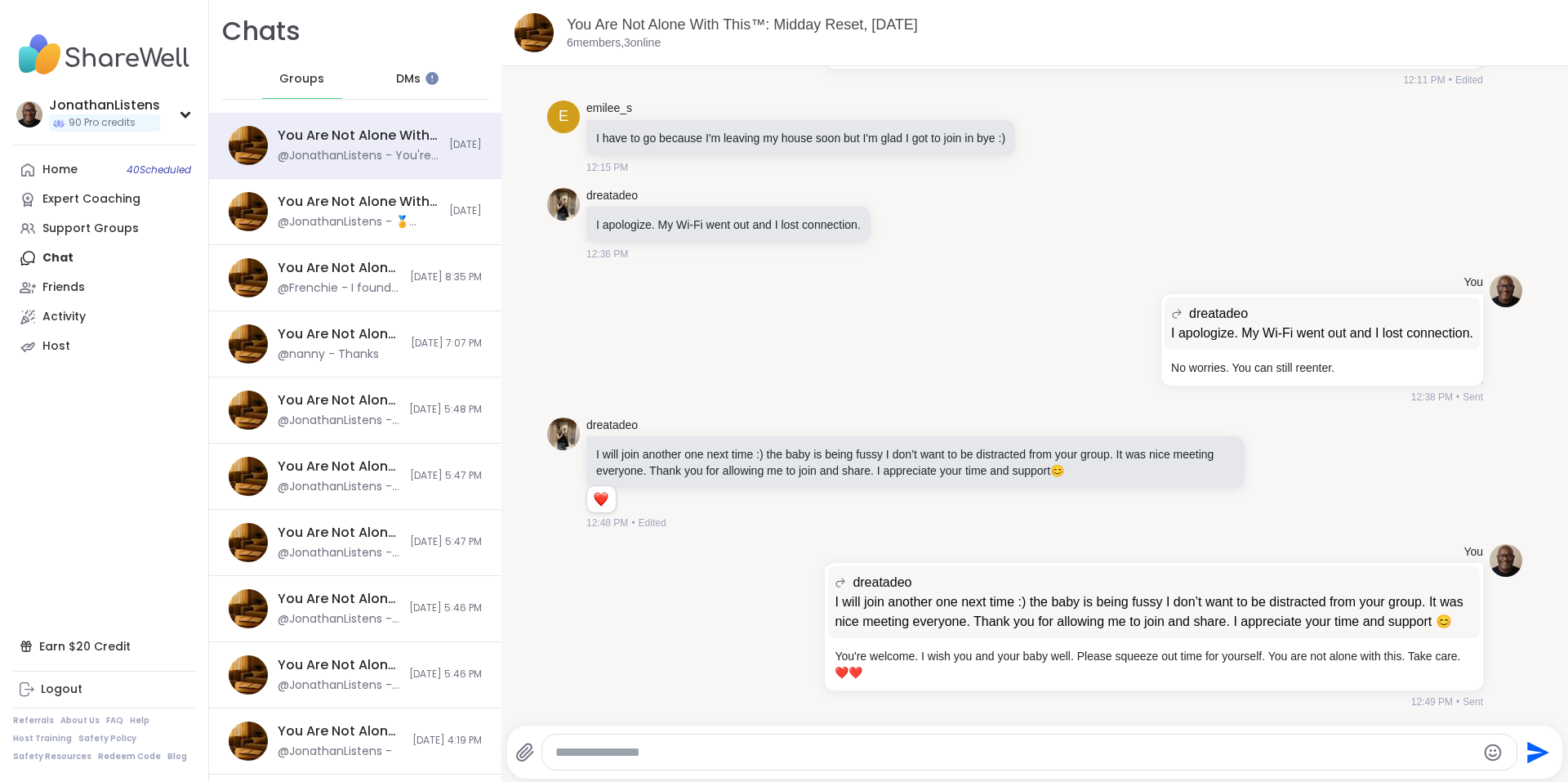
click at [116, 48] on img at bounding box center [103, 55] width 182 height 58
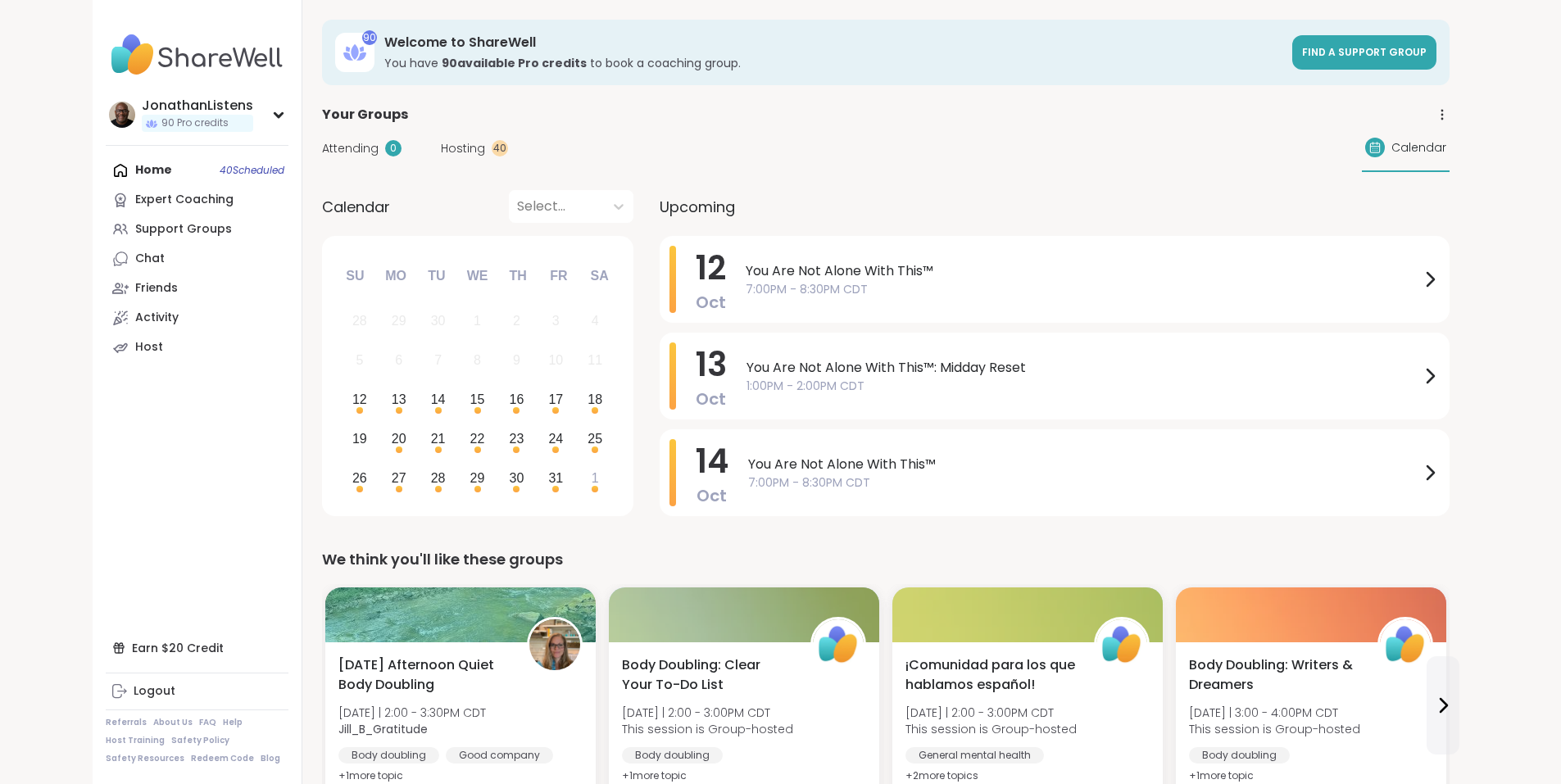
click at [106, 167] on div "Home 40 Scheduled Expert Coaching Support Groups Chat Friends Activity Host" at bounding box center [197, 258] width 183 height 206
click at [135, 255] on div "Chat" at bounding box center [150, 258] width 29 height 17
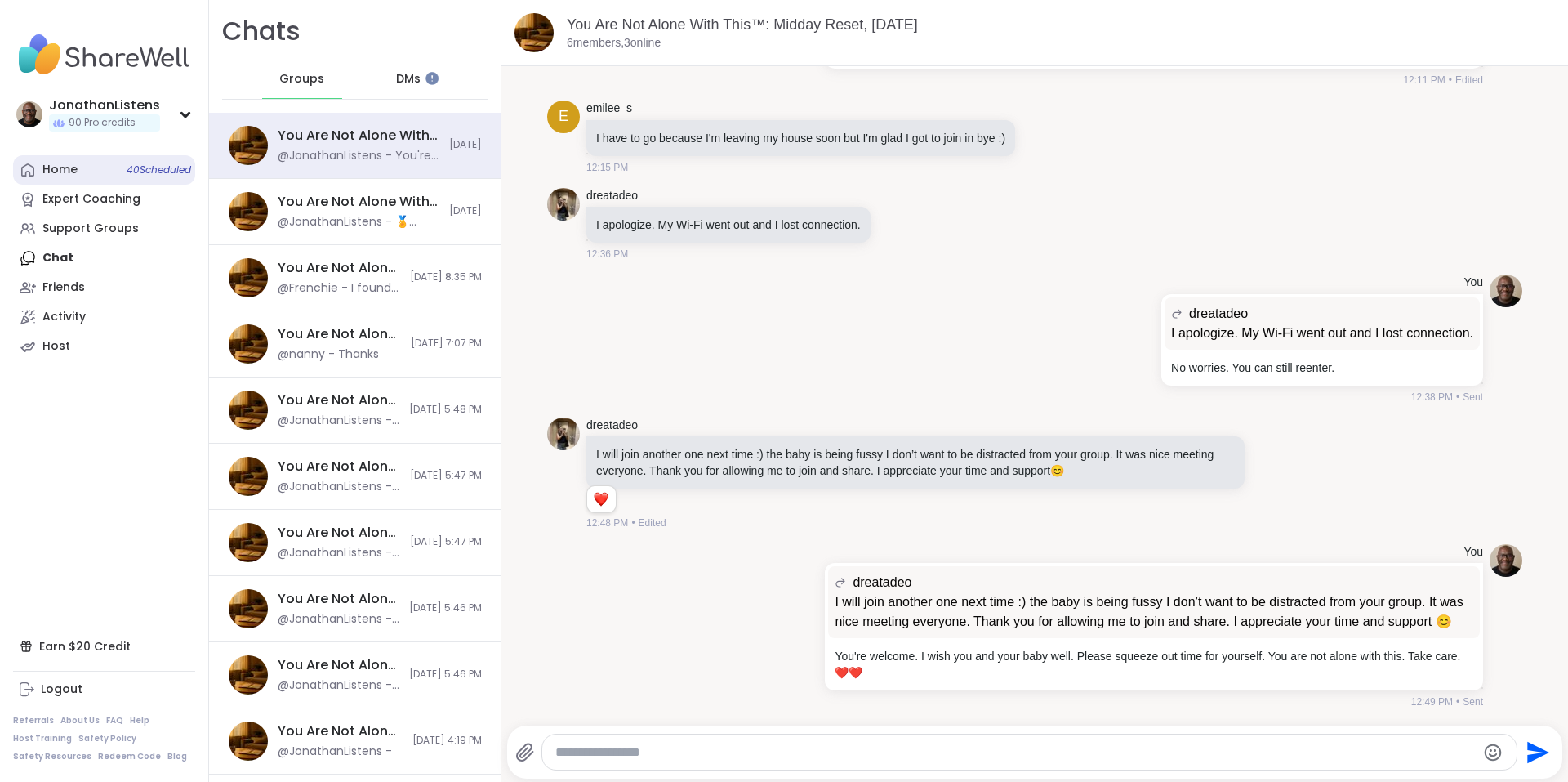
click at [67, 167] on div "Home 40 Scheduled" at bounding box center [60, 170] width 35 height 17
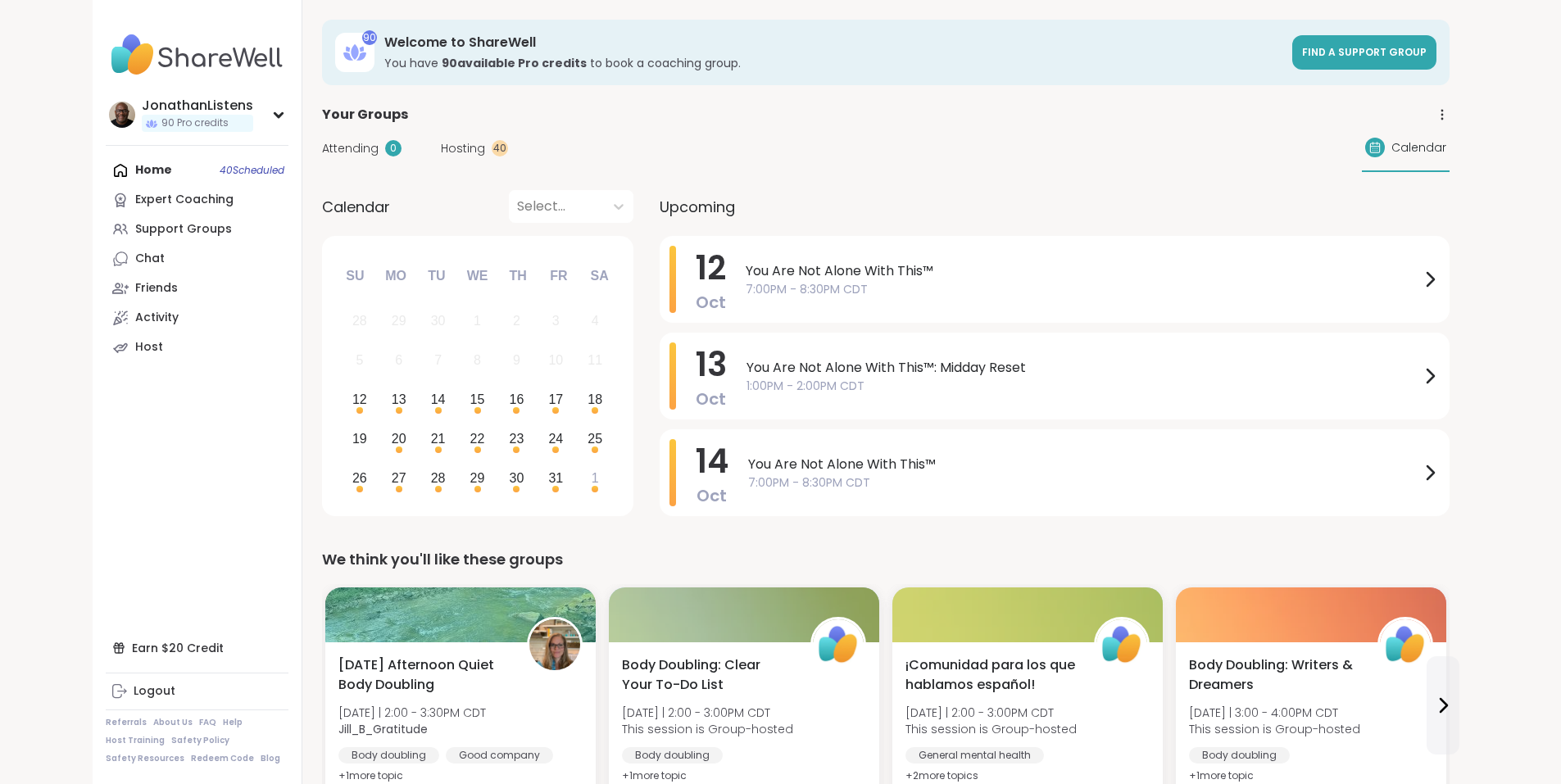
click at [106, 169] on div "Home 40 Scheduled Expert Coaching Support Groups Chat Friends Activity Host" at bounding box center [197, 258] width 183 height 206
click at [135, 265] on div "Chat" at bounding box center [150, 258] width 29 height 17
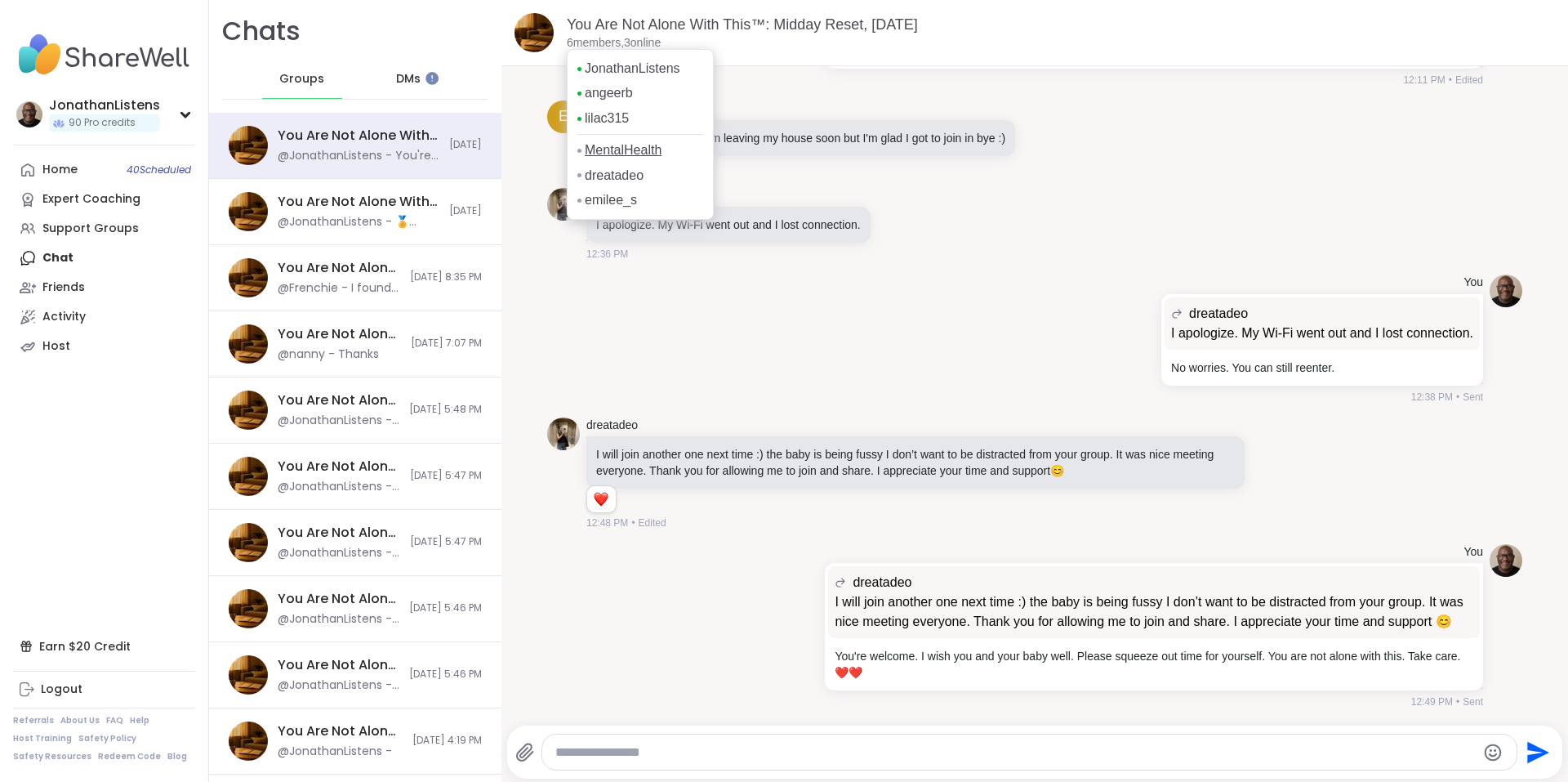
click at [650, 149] on link "MentalHealth" at bounding box center [623, 150] width 77 height 18
click at [618, 91] on link "angeerb" at bounding box center [608, 93] width 48 height 18
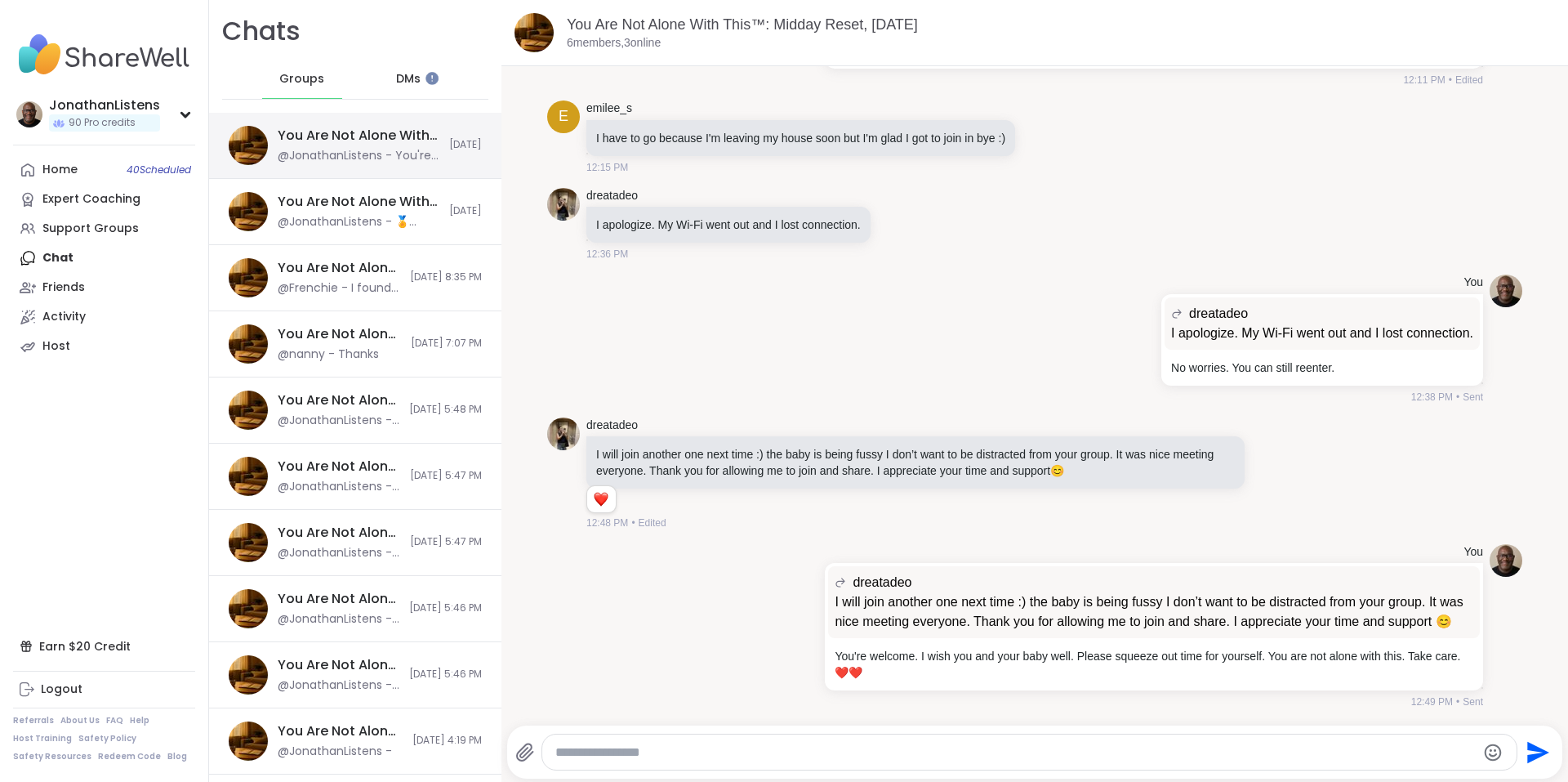
click at [373, 154] on div "@JonathanListens - You're welcome. I wish you and your baby well. Please squeez…" at bounding box center [359, 156] width 162 height 17
click at [361, 204] on div "You Are Not Alone With This™, Oct 12" at bounding box center [359, 202] width 162 height 18
